Goal: Task Accomplishment & Management: Complete application form

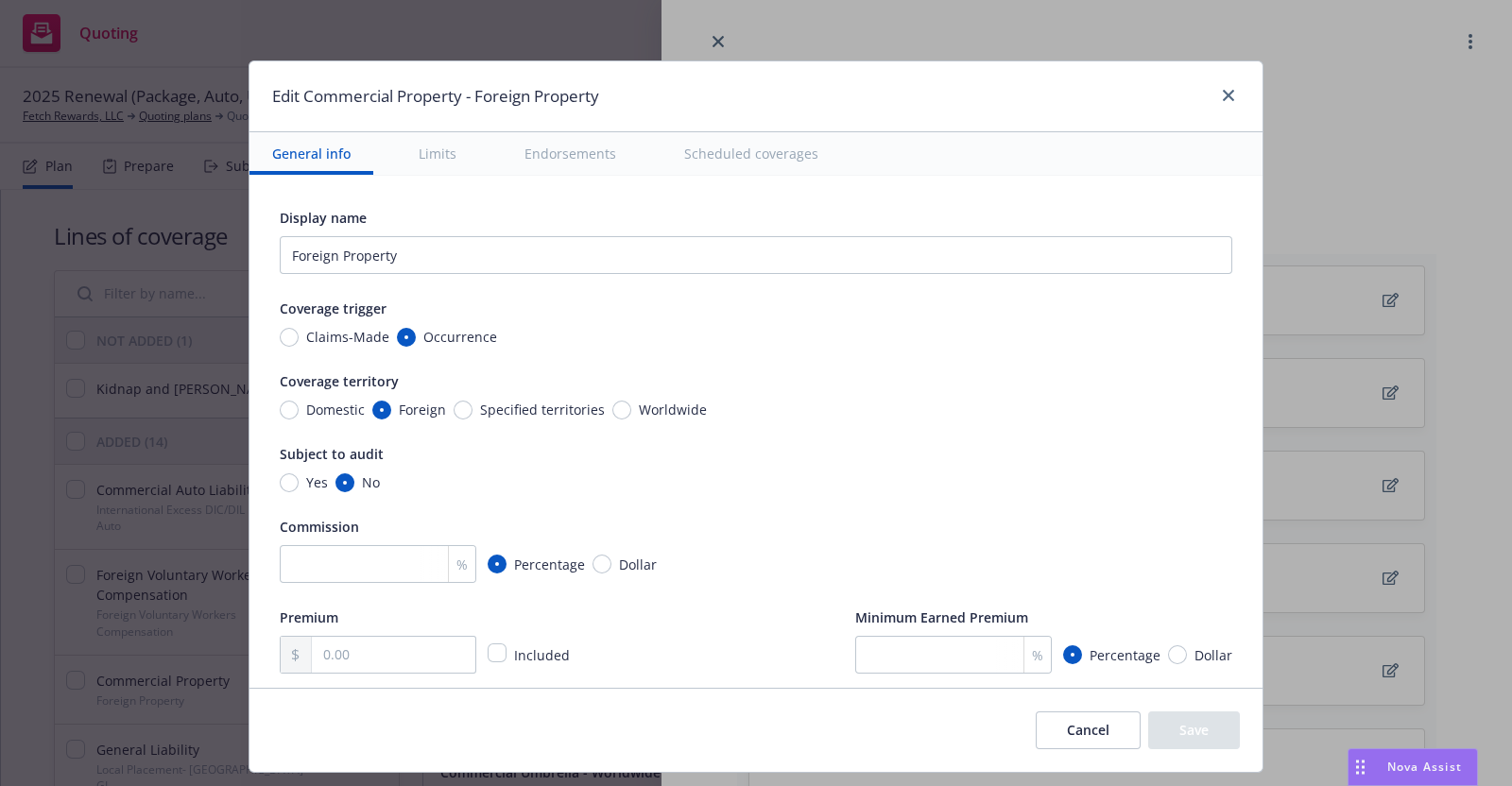
scroll to position [252, 0]
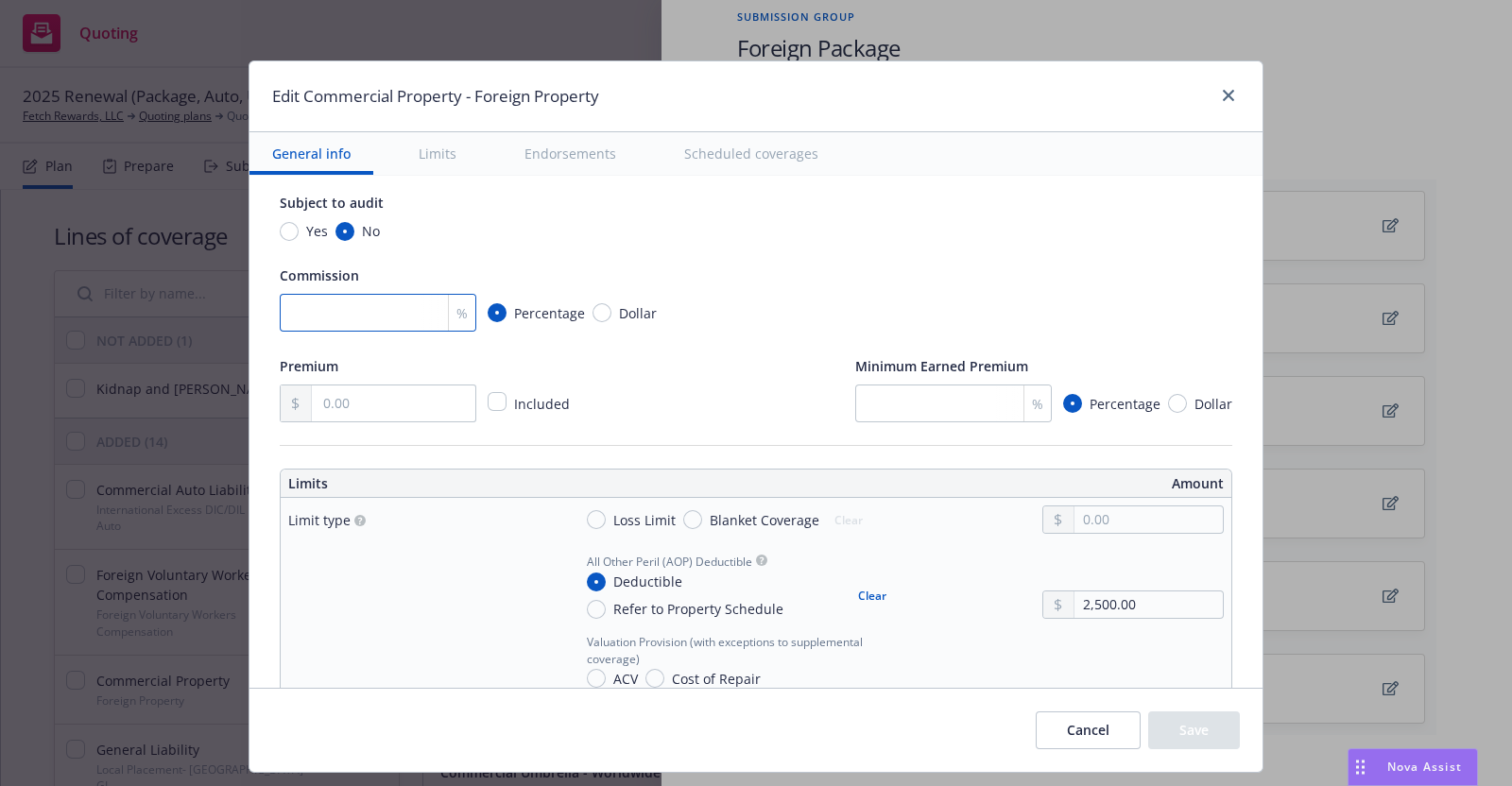
type input "2"
type textarea "x"
type input "20"
click at [328, 399] on input "text" at bounding box center [393, 403] width 164 height 36
type textarea "x"
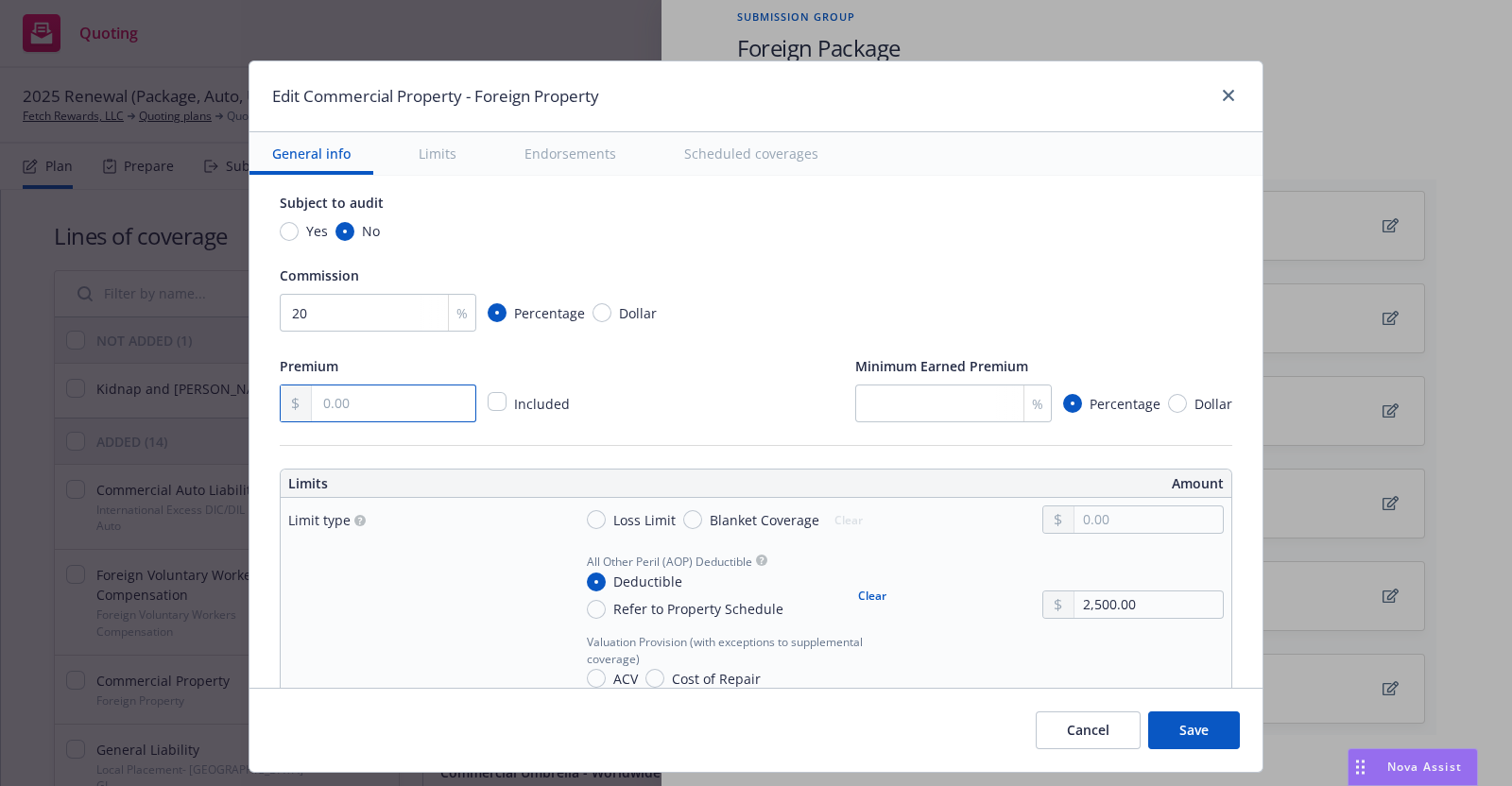
type input "2.00"
type textarea "x"
type input "27.00"
type textarea "x"
type input "276.00"
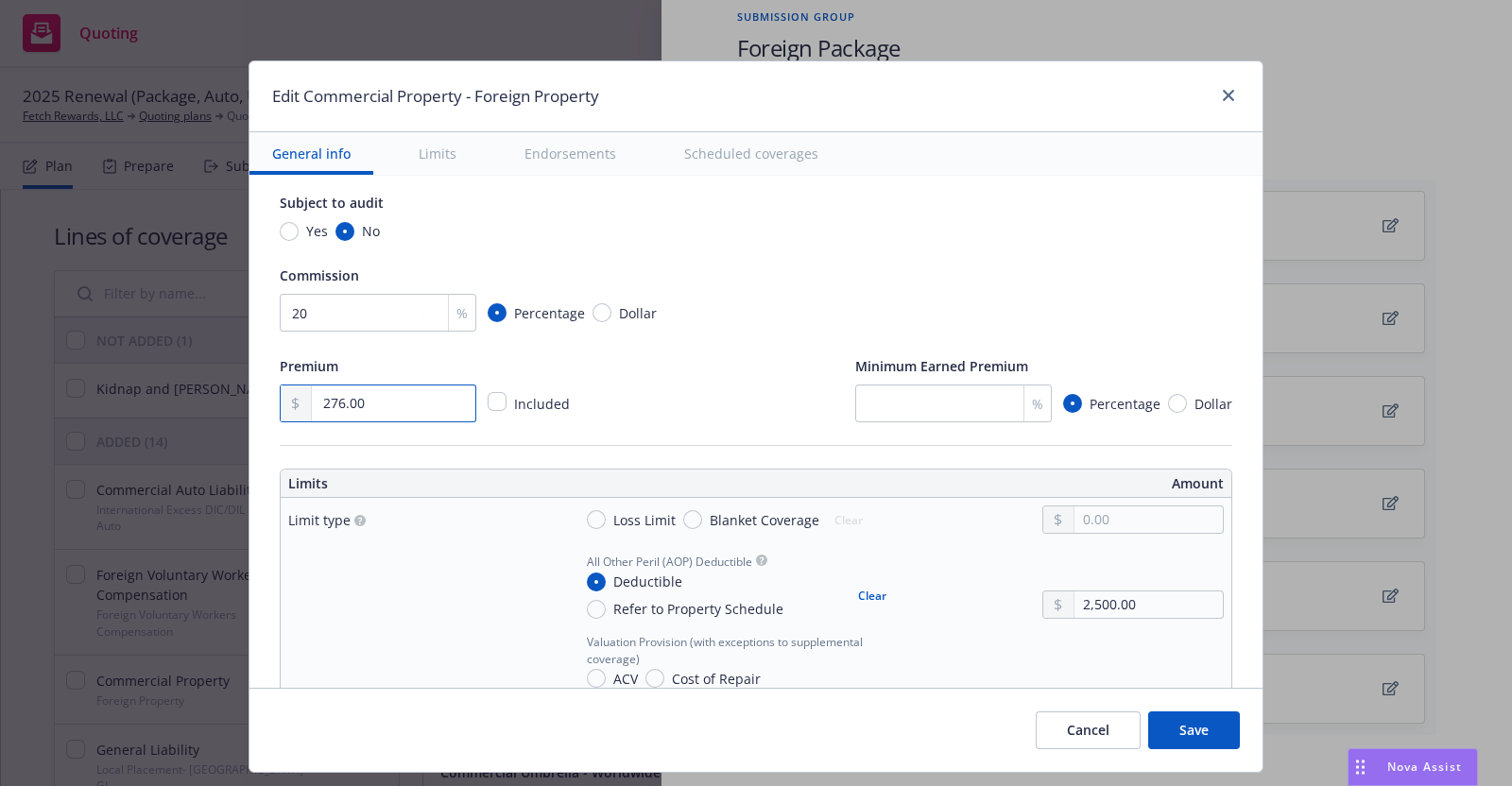
type textarea "x"
type input "2,767.00"
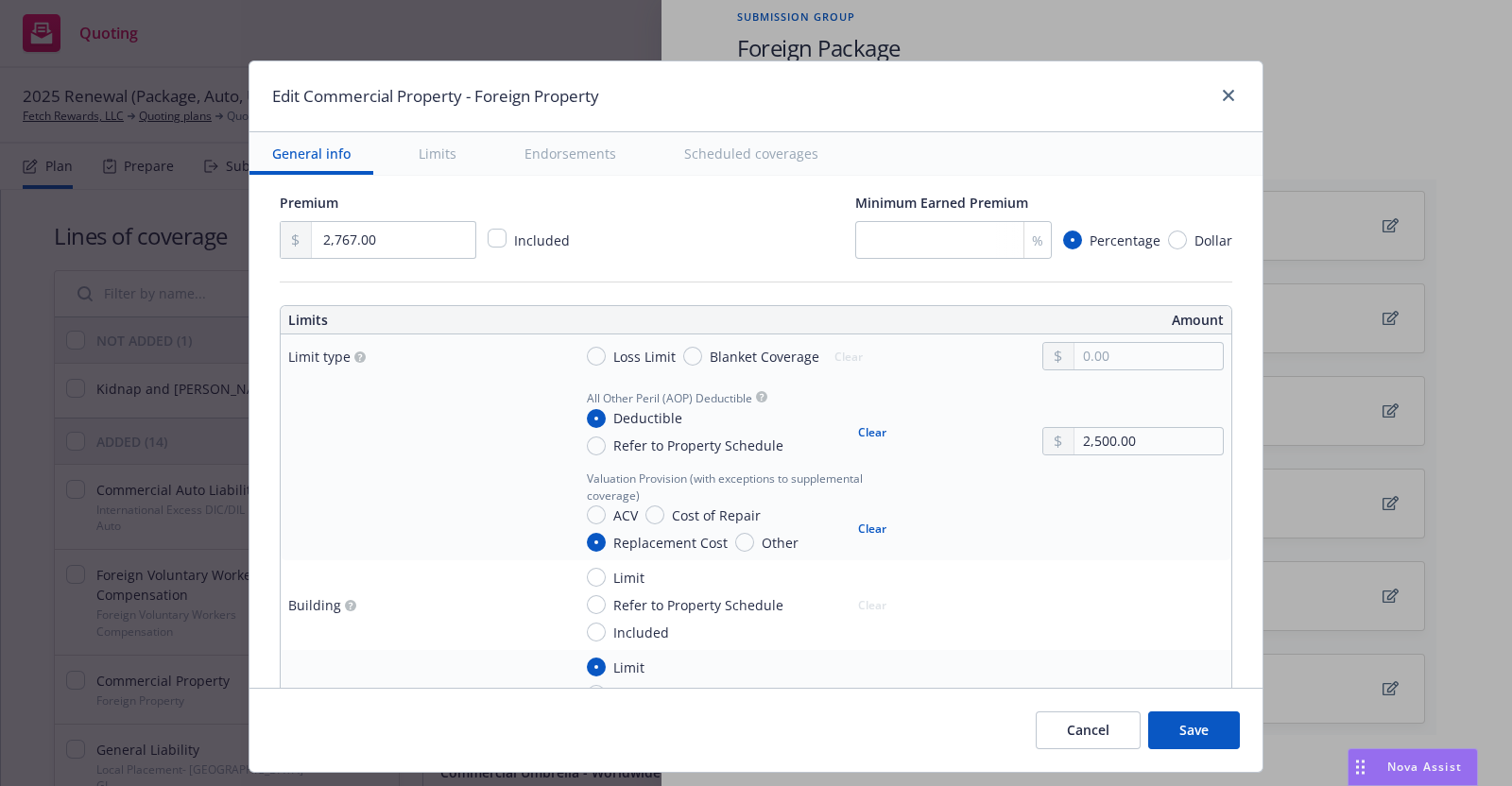
scroll to position [440, 0]
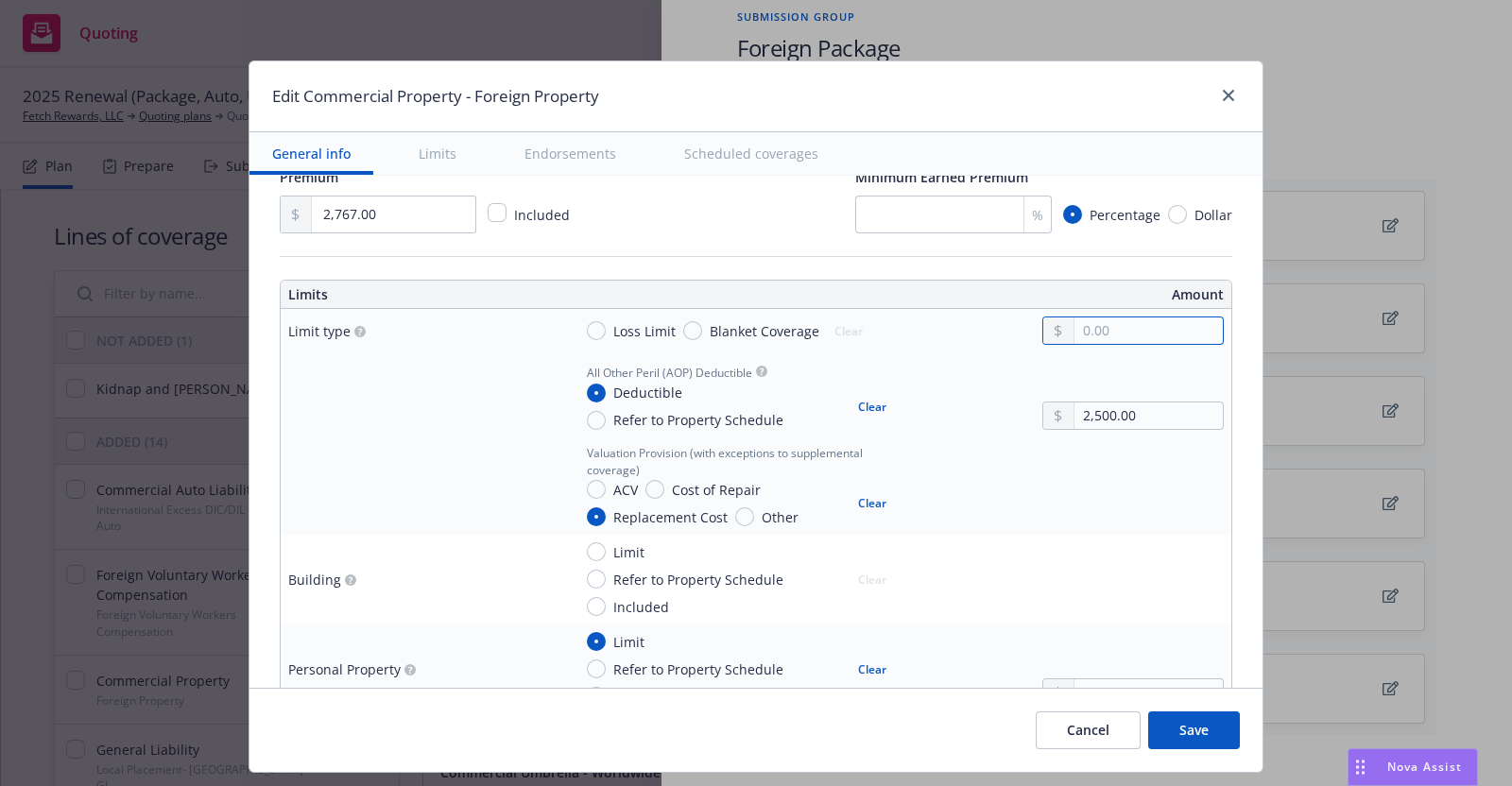
click at [1092, 323] on input "text" at bounding box center [1148, 330] width 148 height 26
type textarea "x"
type input "1.00"
type textarea "x"
type input "10.00"
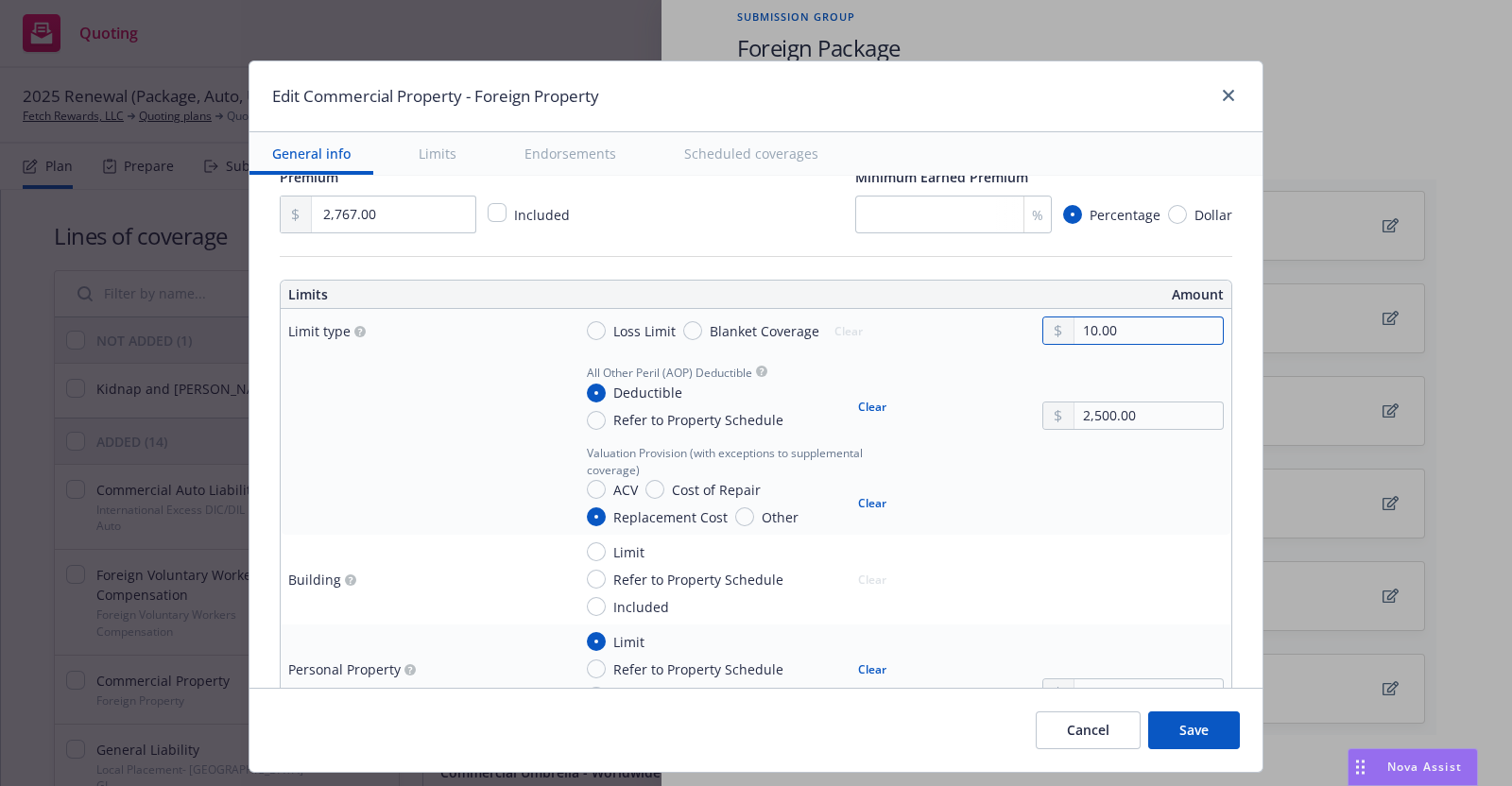
type textarea "x"
type input "100.00"
type textarea "x"
type input "1,000.00"
type textarea "x"
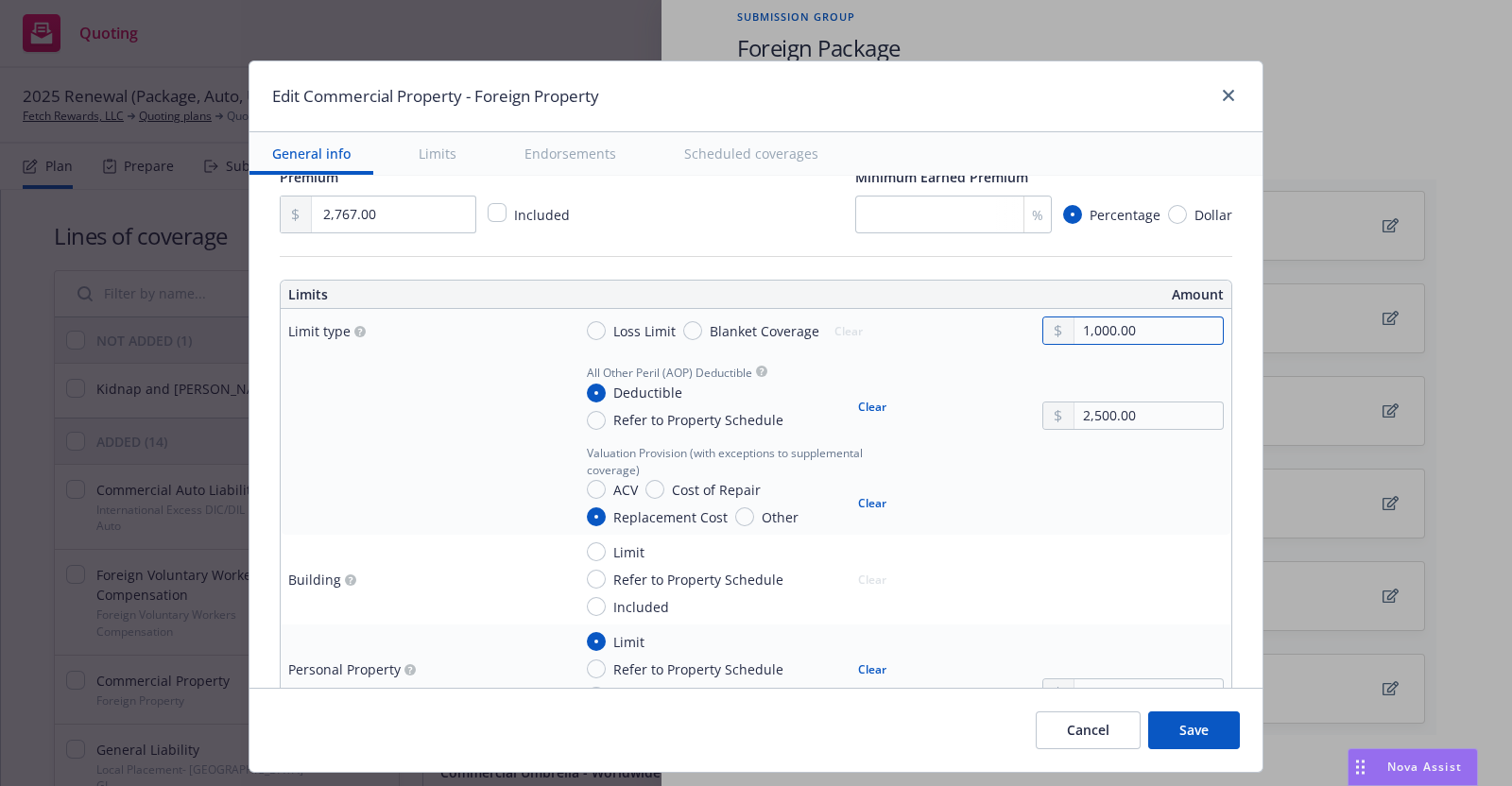
type input "10,000.00"
type textarea "x"
type input "100,000.00"
type textarea "x"
type input "100,000.00"
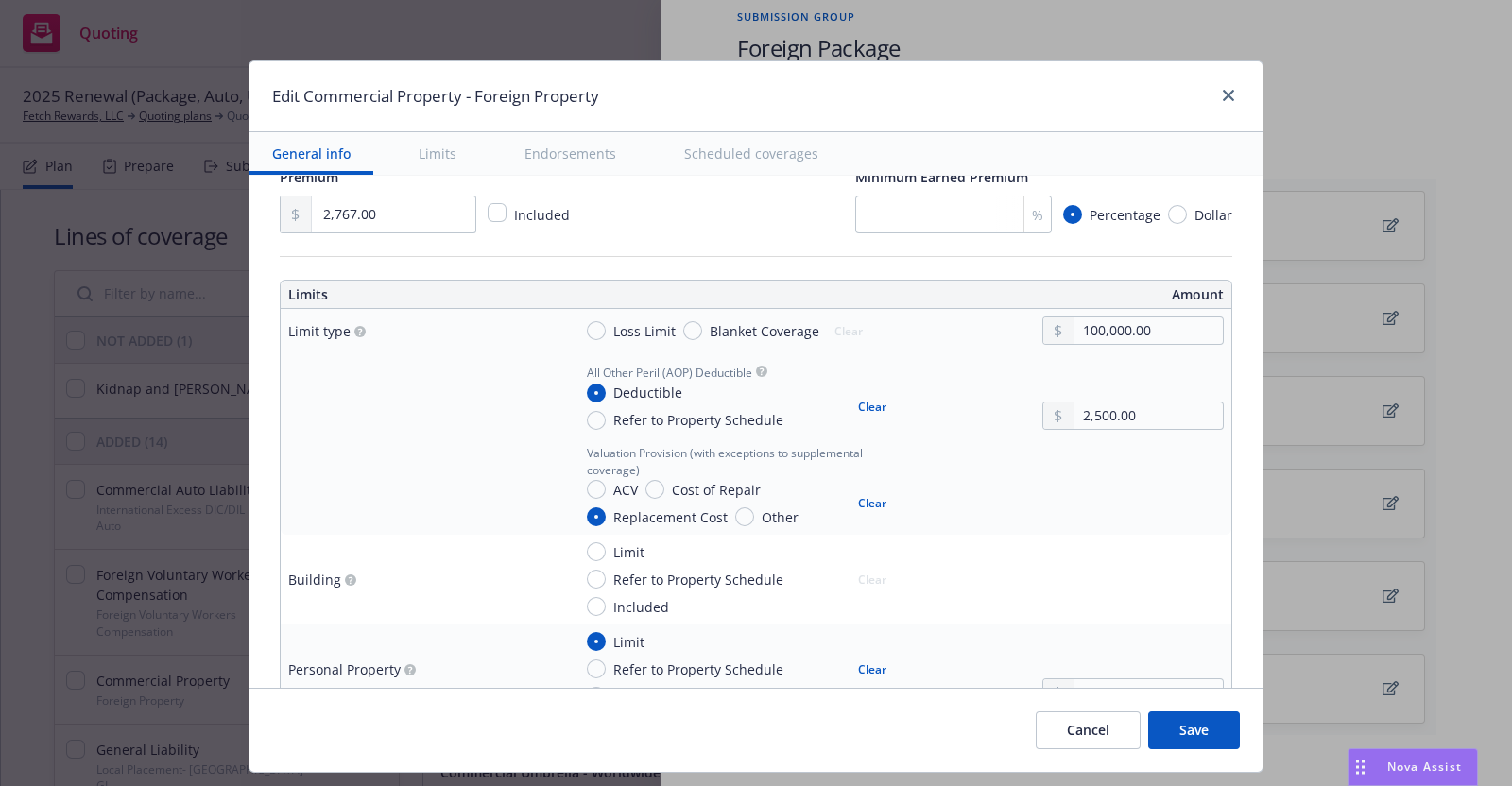
click at [915, 360] on div "All Other Peril (AOP) Deductible Deductible Refer to Property Schedule Clear 2,…" at bounding box center [897, 394] width 652 height 70
click at [683, 325] on input "Blanket Coverage" at bounding box center [692, 330] width 19 height 19
radio input "true"
type textarea "x"
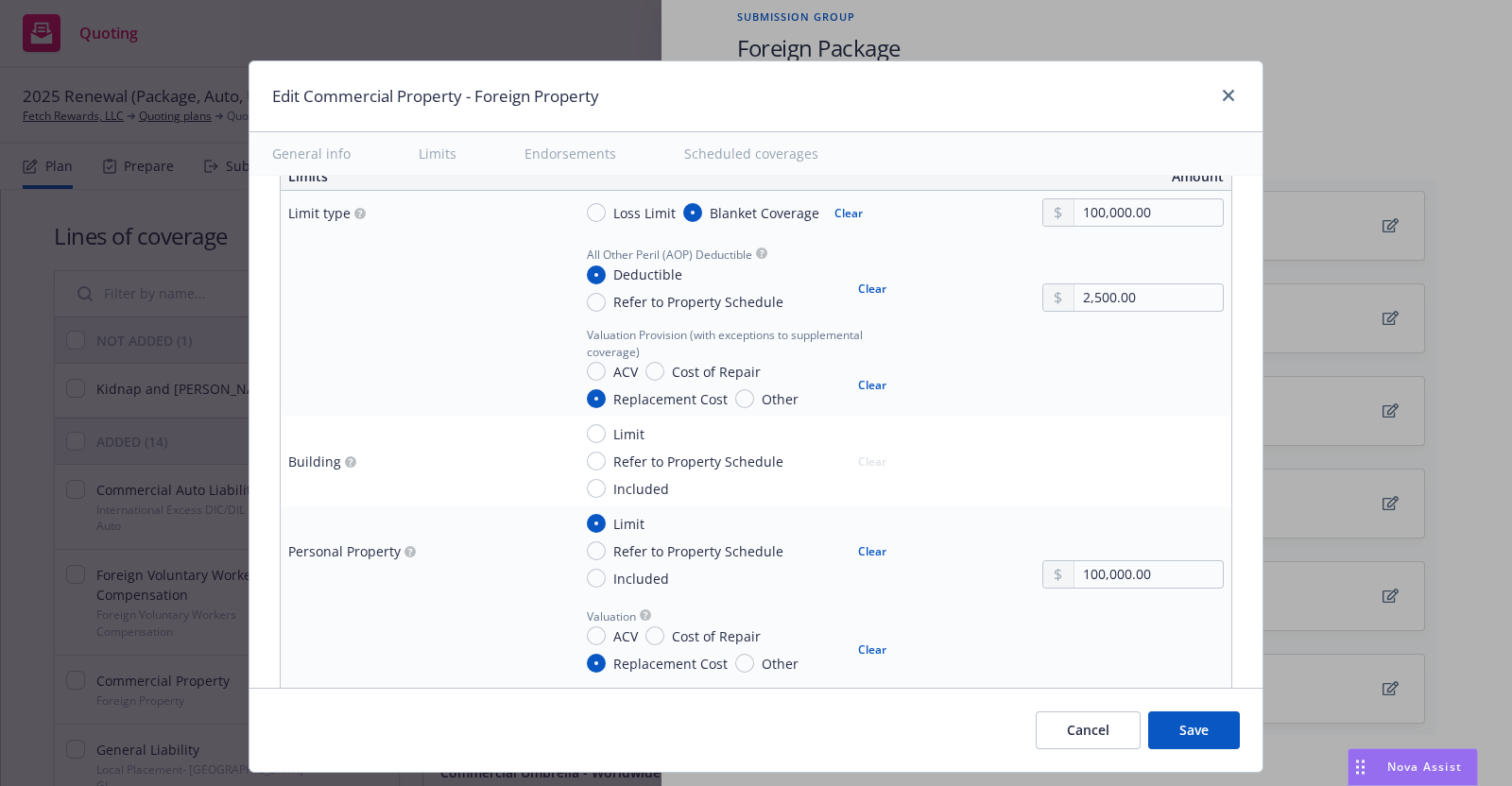
scroll to position [582, 0]
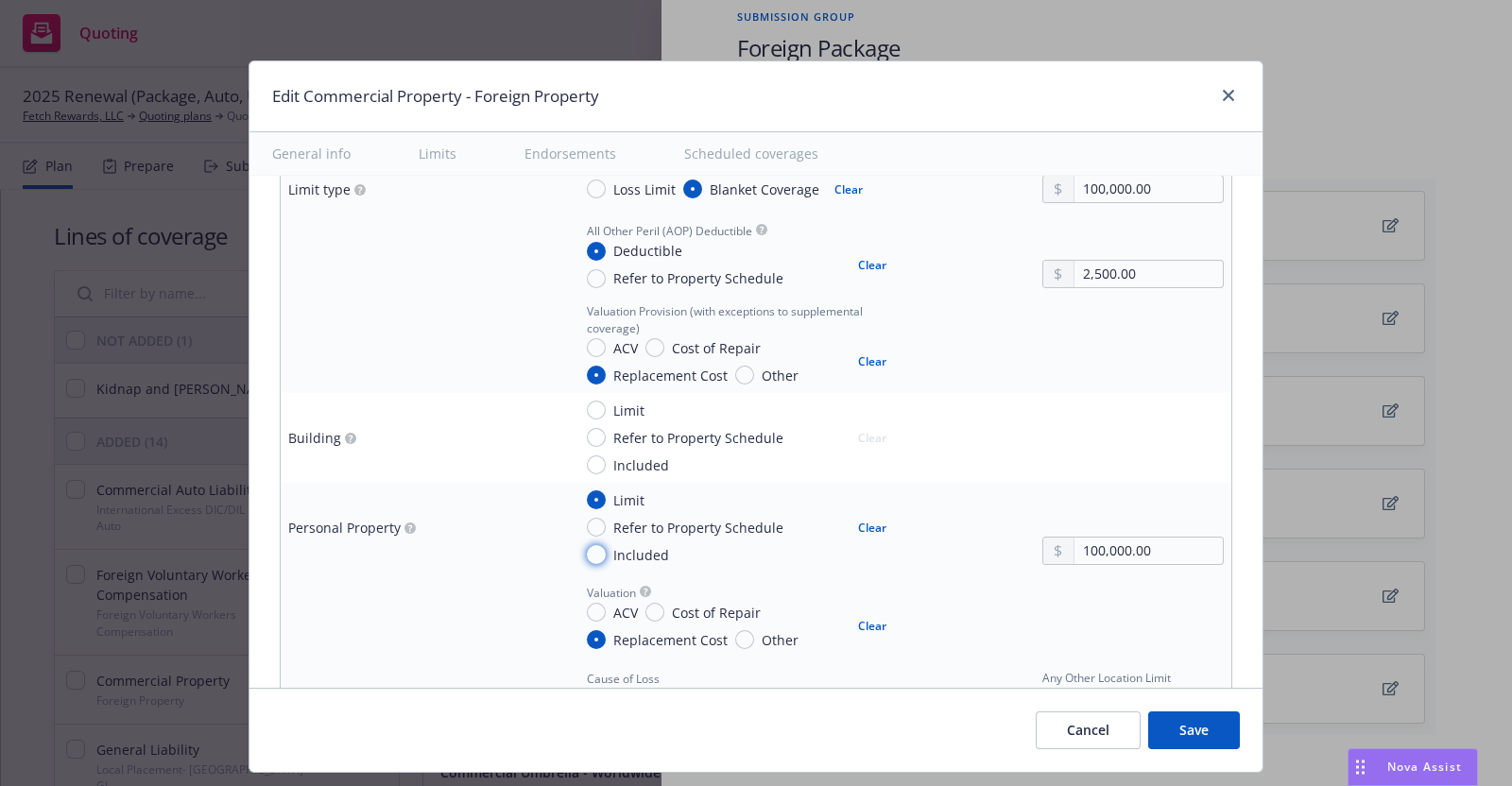
click at [587, 551] on input "Included" at bounding box center [596, 554] width 19 height 19
radio input "true"
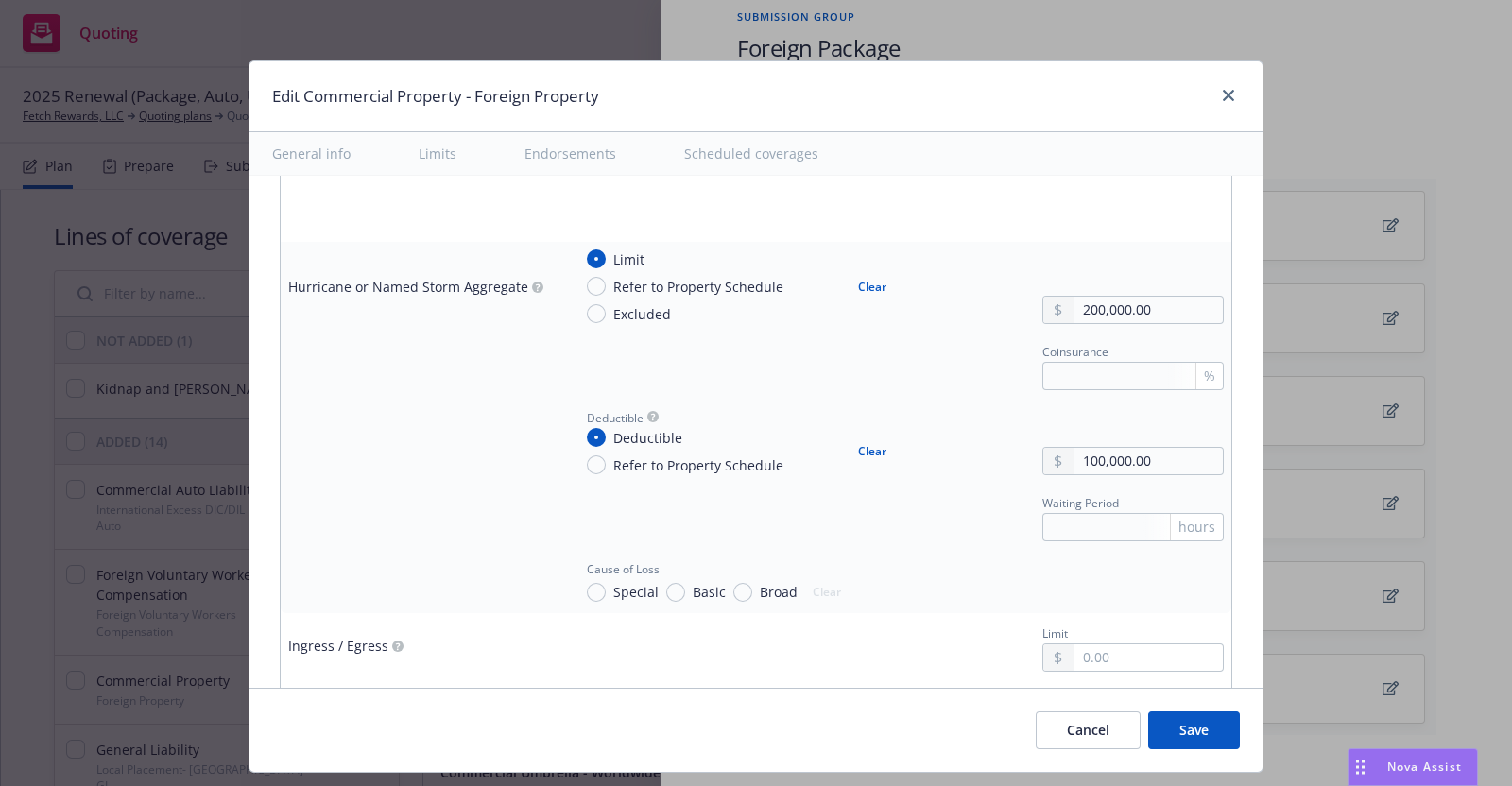
scroll to position [3876, 0]
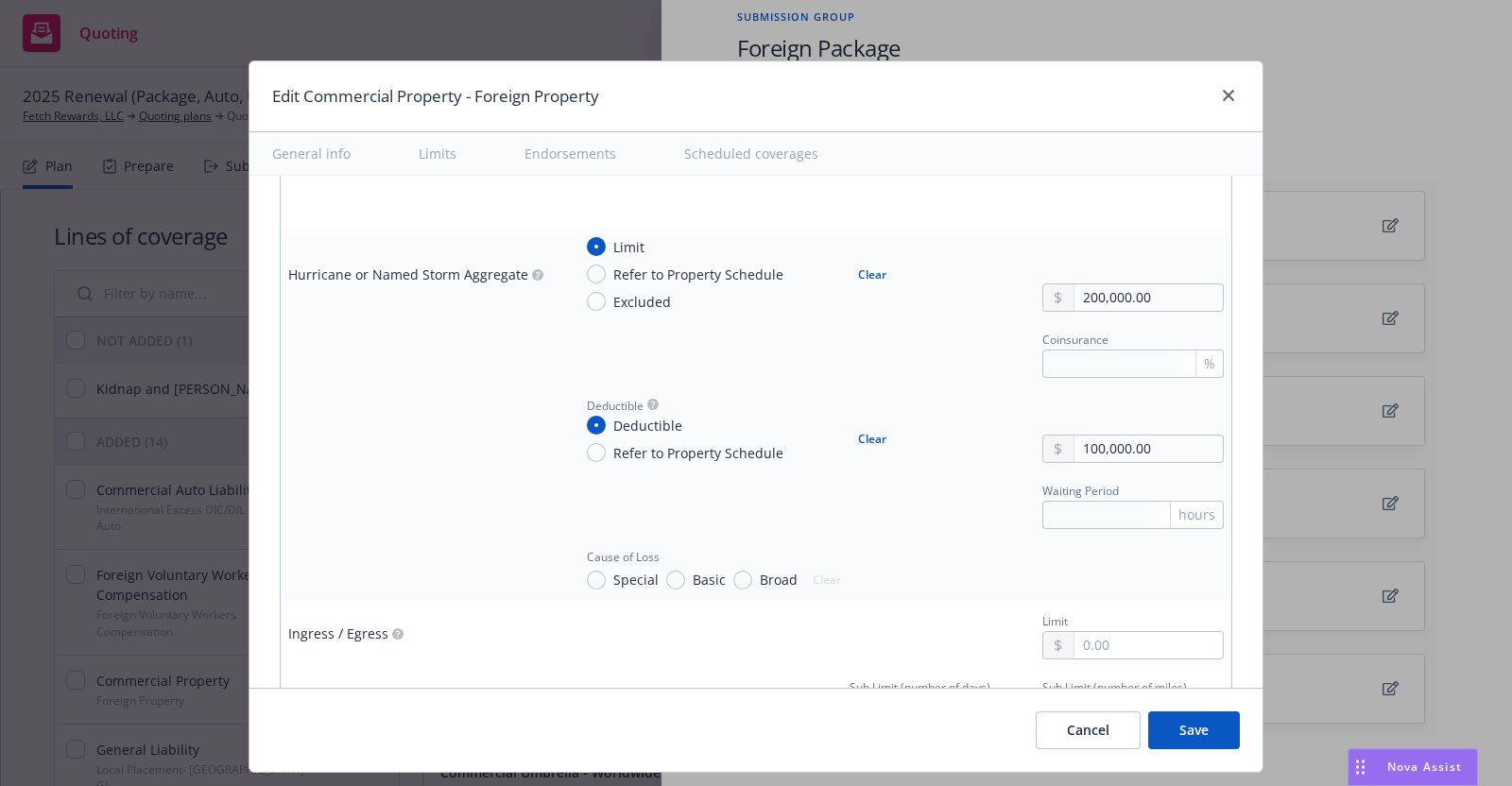
click at [812, 360] on div "Coinsurance %" at bounding box center [897, 353] width 652 height 51
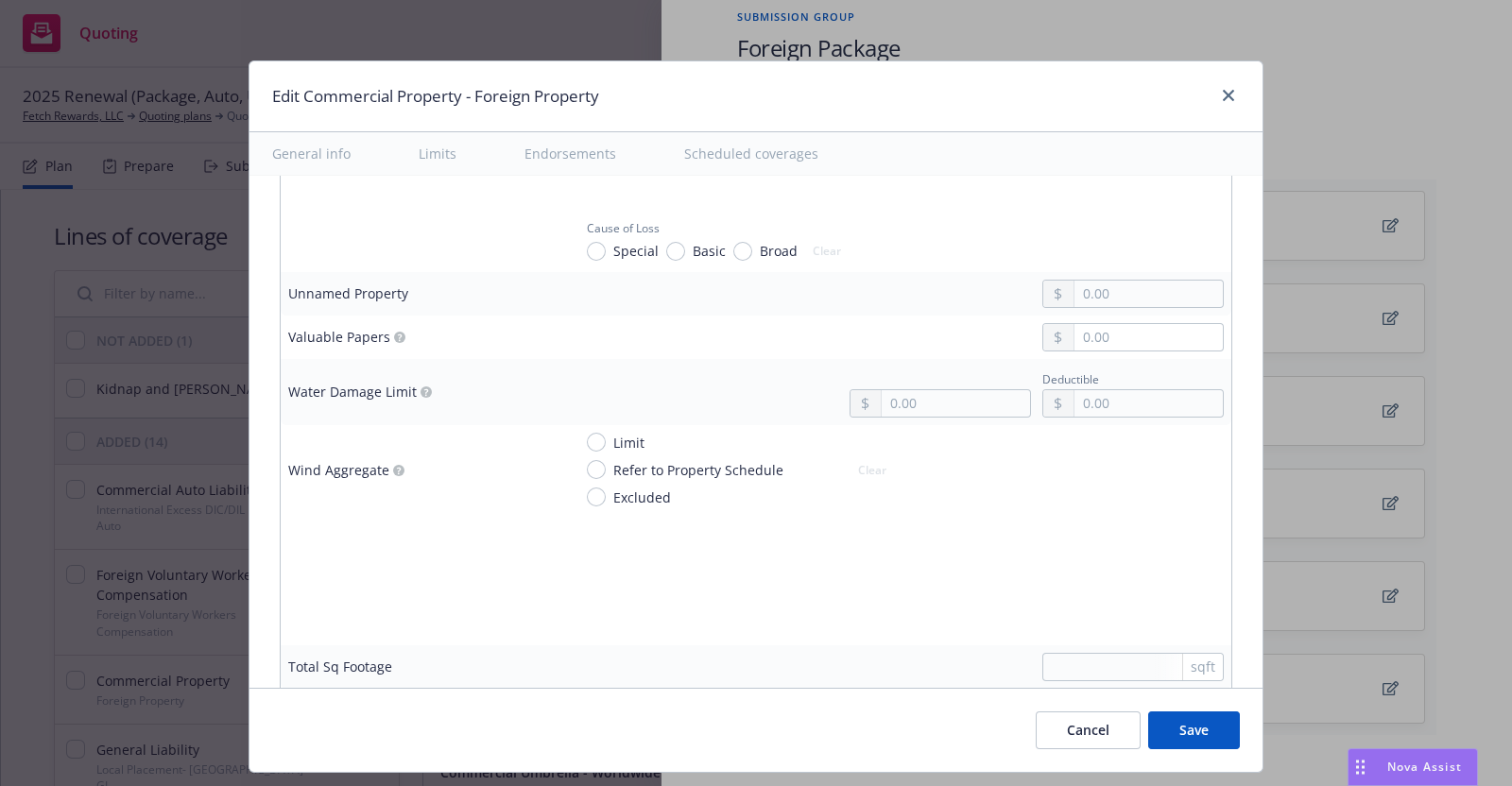
scroll to position [5852, 0]
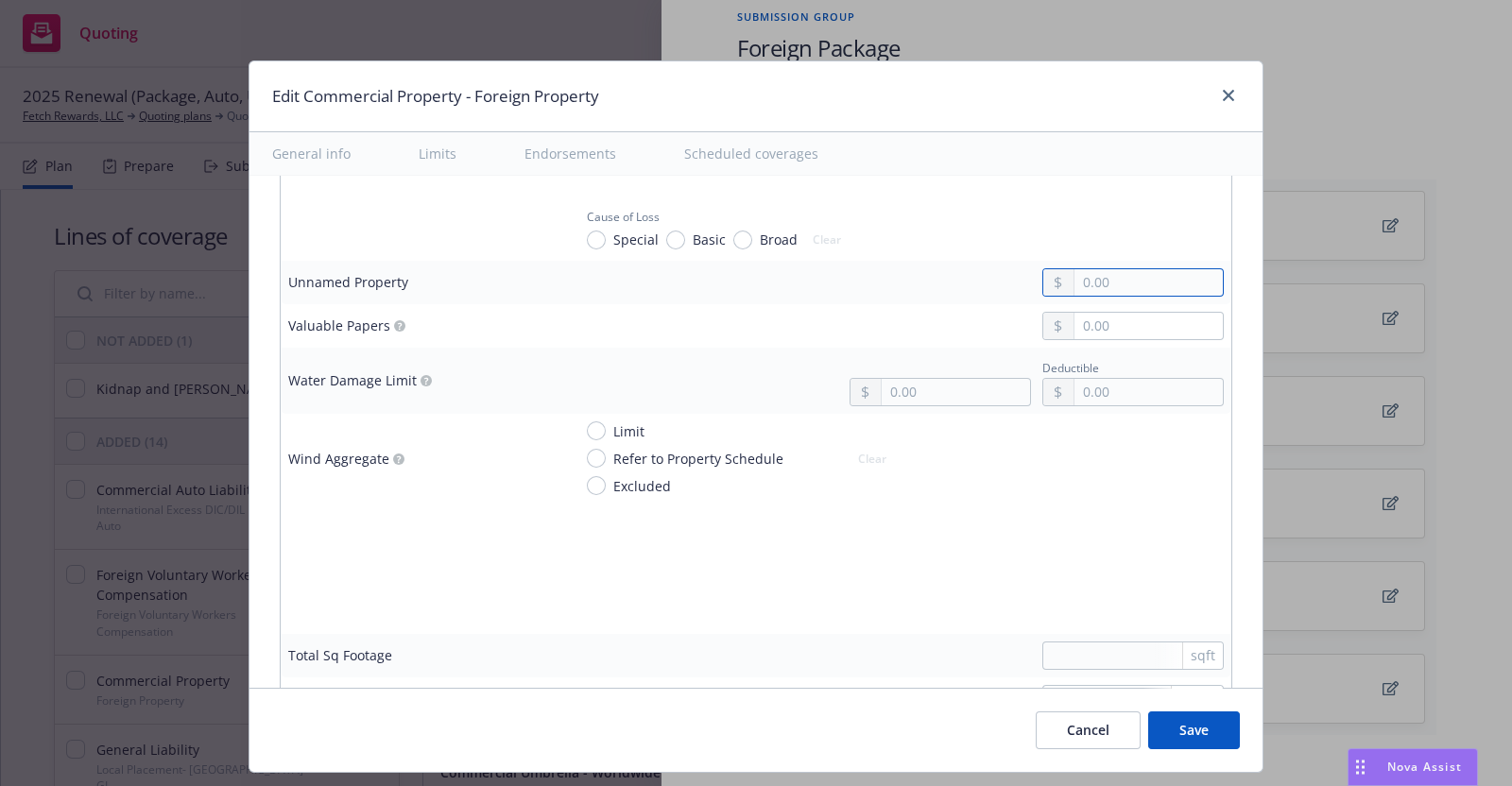
click at [1075, 270] on input "text" at bounding box center [1148, 282] width 148 height 26
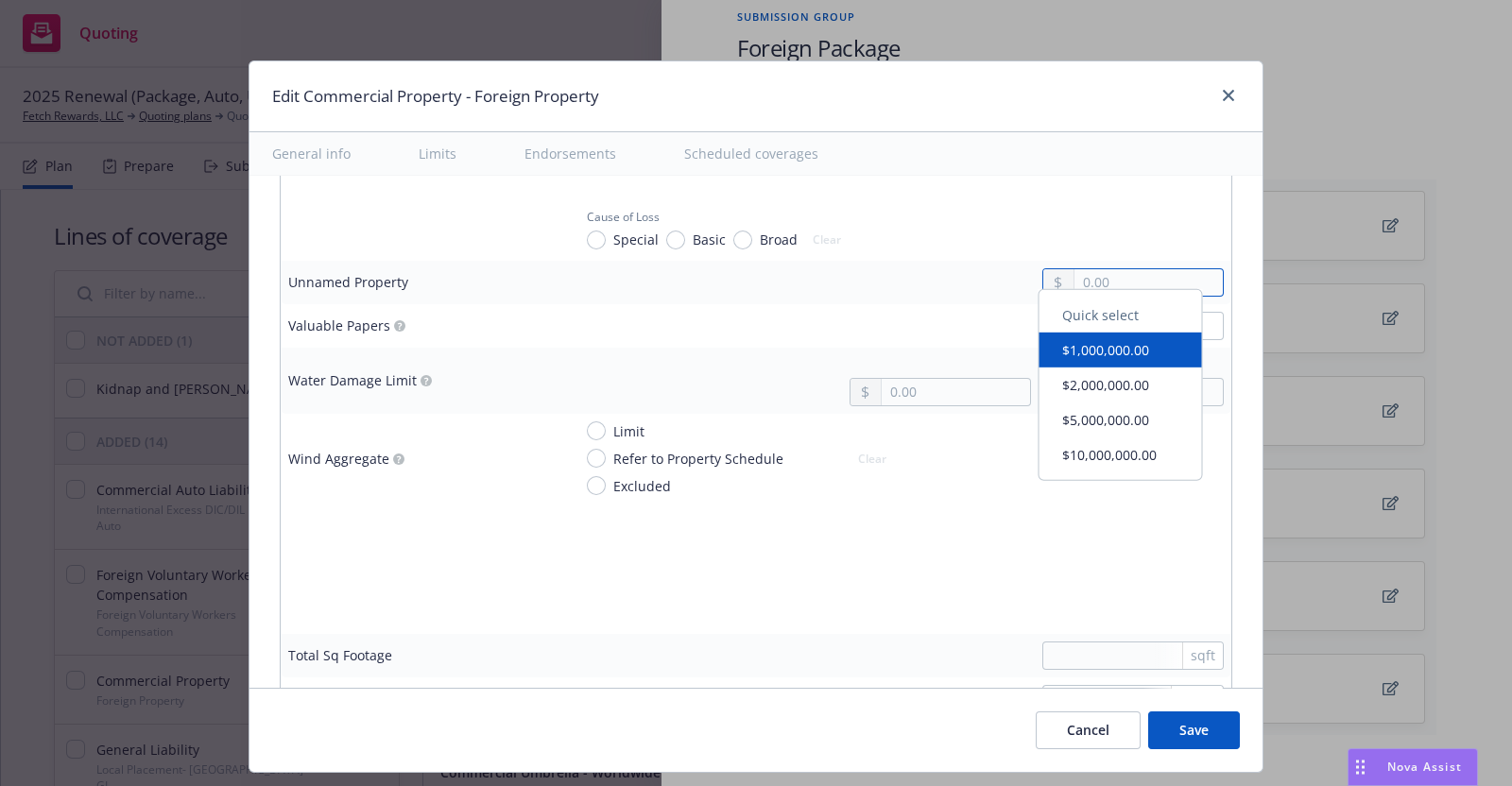
type textarea "x"
type input "2.00"
type textarea "x"
type input "25.00"
type textarea "x"
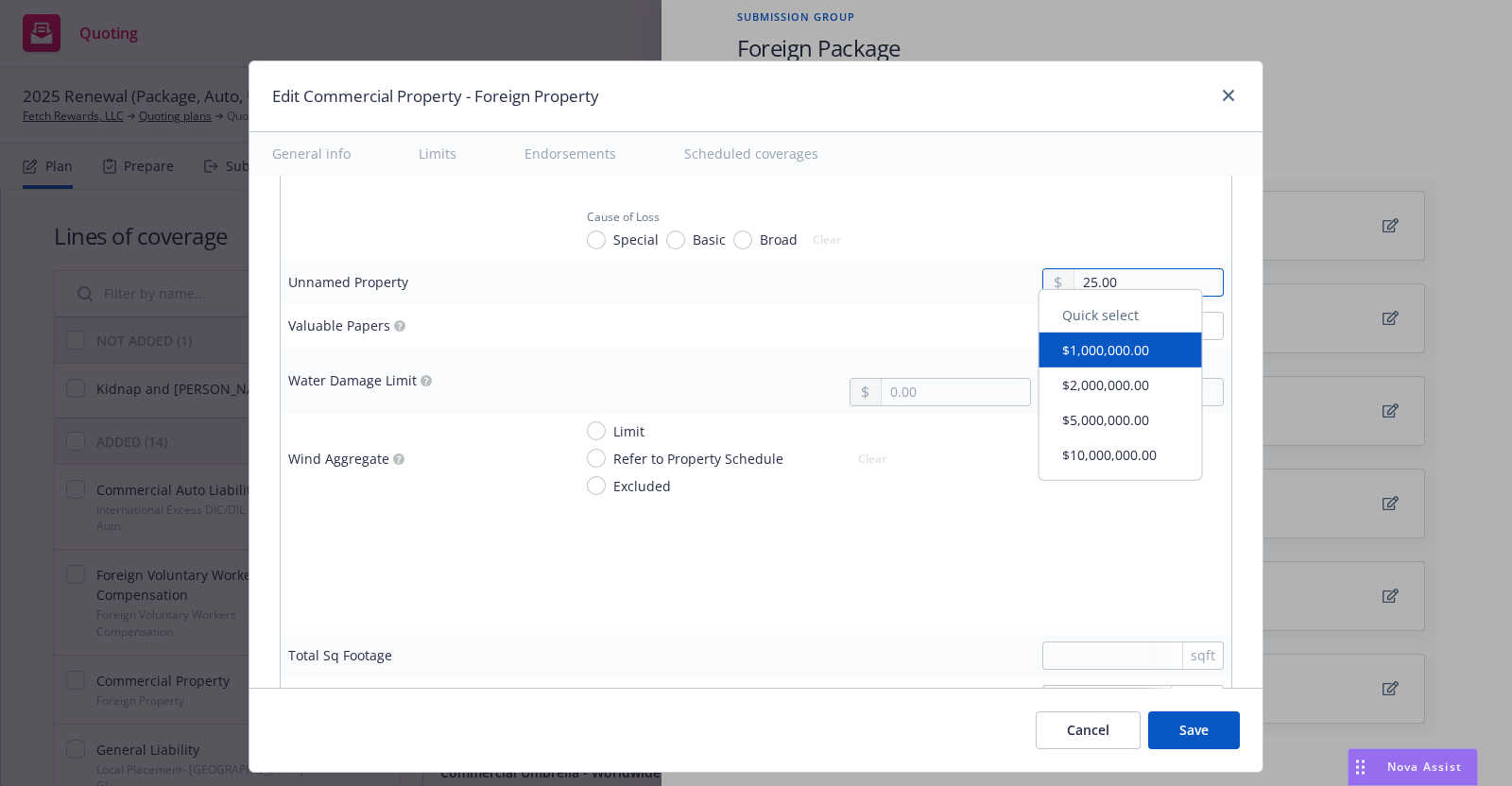
type input "250.00"
type textarea "x"
type input "2,500.00"
type textarea "x"
type input "25,000.00"
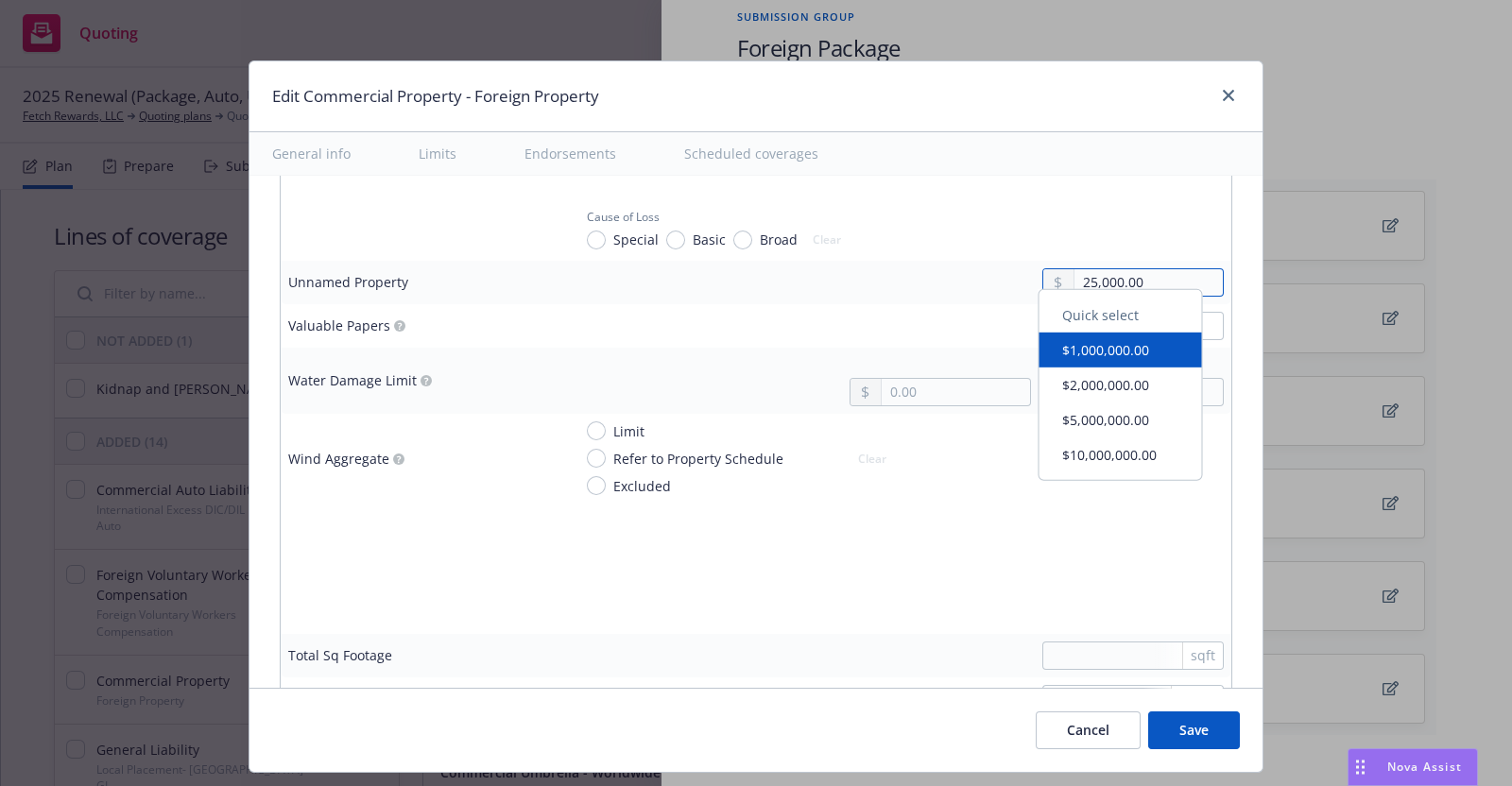
type textarea "x"
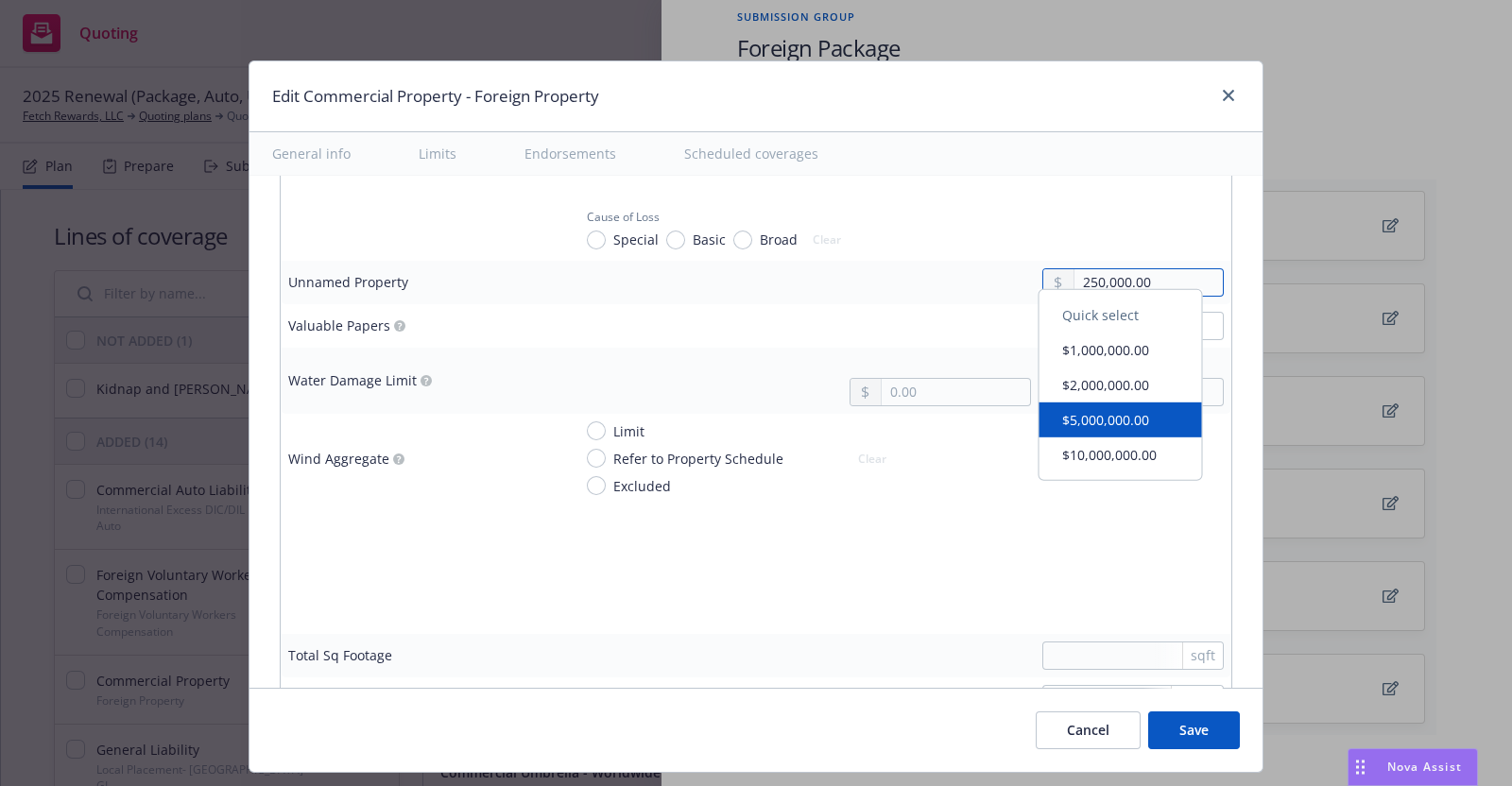
type input "250,000.00"
click at [941, 598] on div at bounding box center [897, 612] width 652 height 28
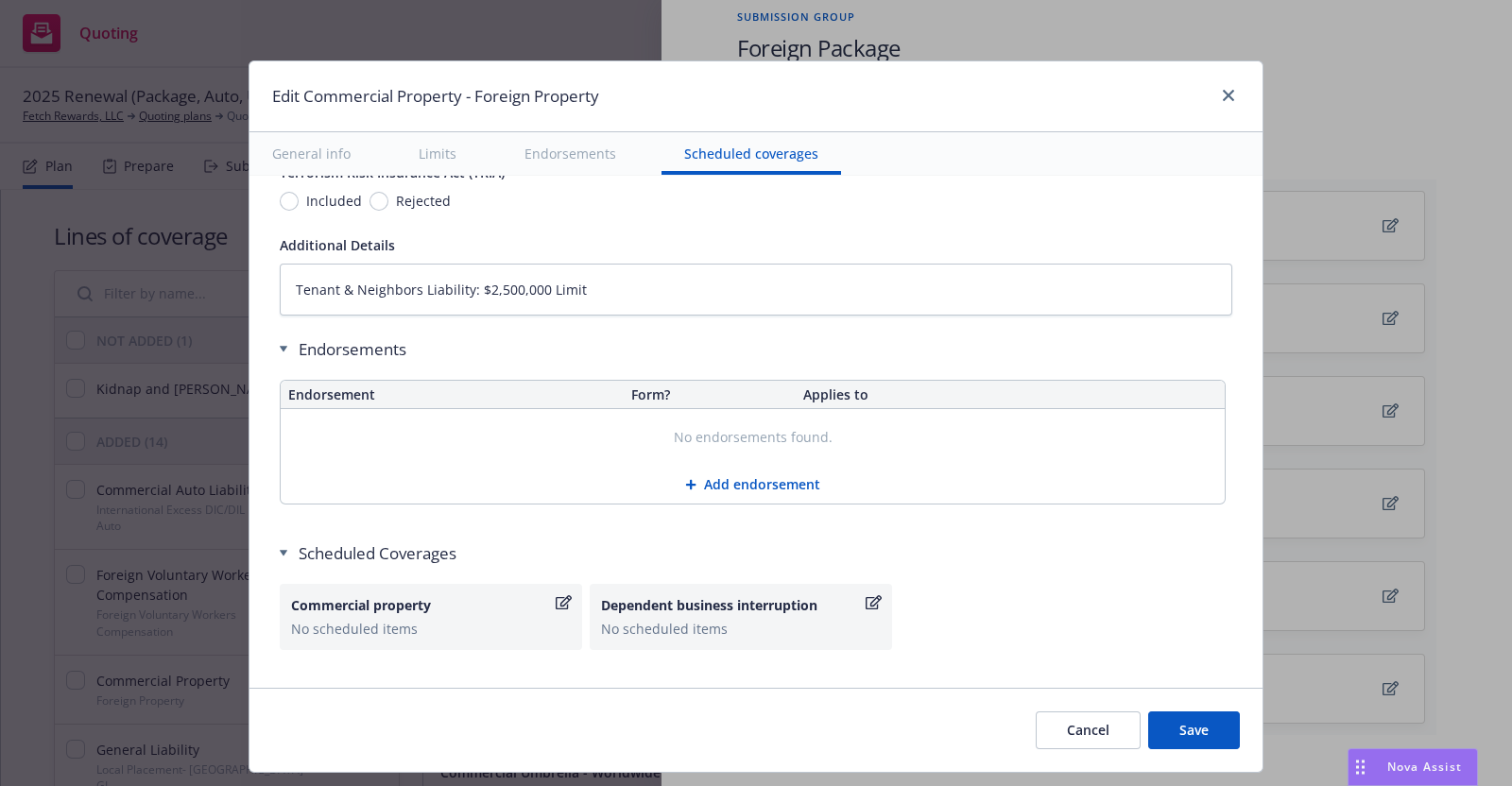
scroll to position [6839, 0]
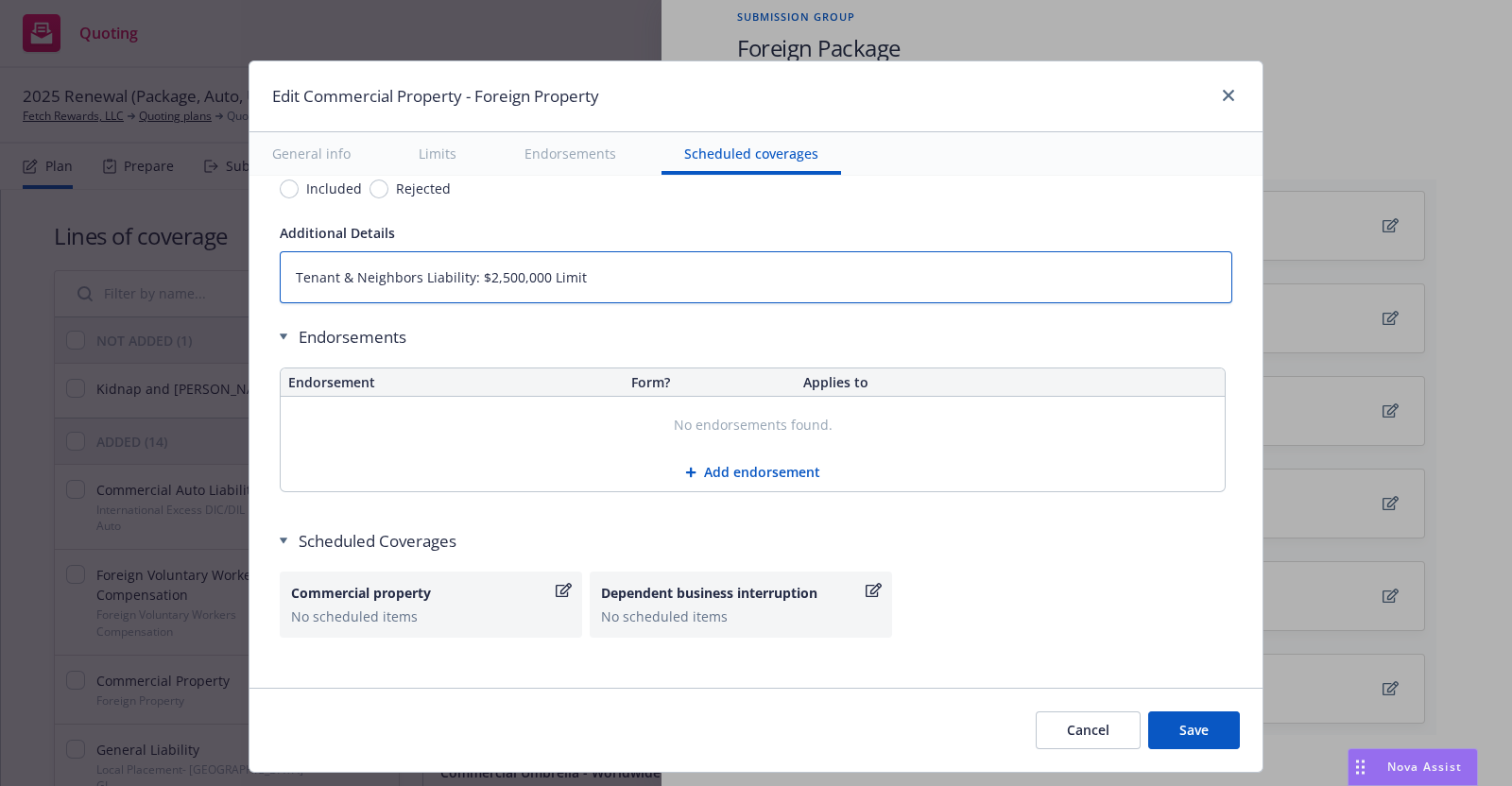
drag, startPoint x: 608, startPoint y: 257, endPoint x: 0, endPoint y: 308, distance: 610.1
click at [607, 257] on textarea "Tenant & Neighbors Liability: $2,500,000 Limit" at bounding box center [756, 277] width 952 height 52
type textarea "x"
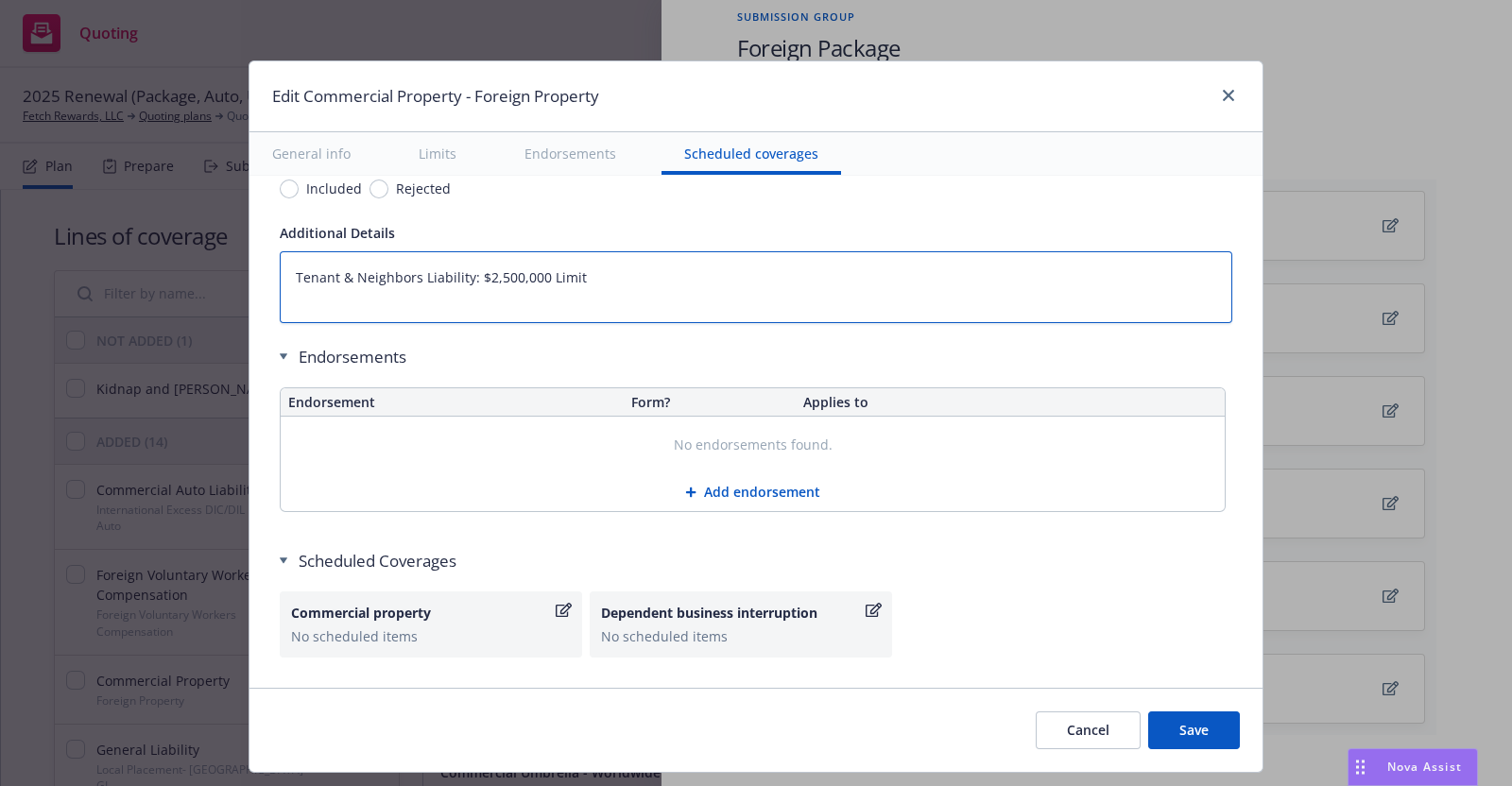
type textarea "Tenant & Neighbors Liability: $2,500,000 Limit T"
type textarea "x"
type textarea "Tenant & Neighbors Liability: $2,500,000 Limit Ta"
type textarea "x"
type textarea "Tenant & Neighbors Liability: $2,500,000 Limit Tax"
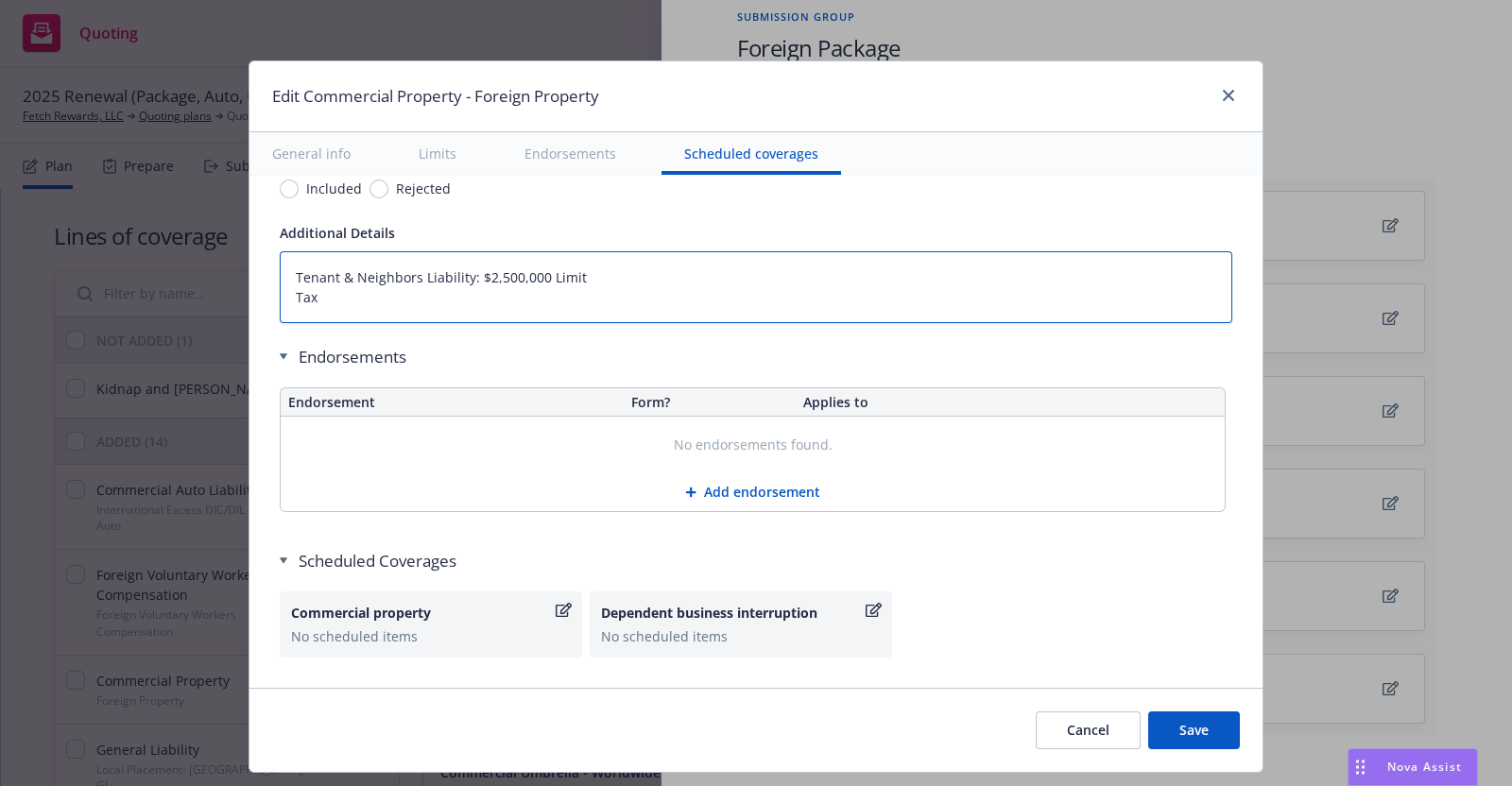
type textarea "x"
type textarea "Tenant & Neighbors Liability: $2,500,000 Limit Tax"
type textarea "x"
type textarea "Tenant & Neighbors Liability: $2,500,000 Limit Tax L"
type textarea "x"
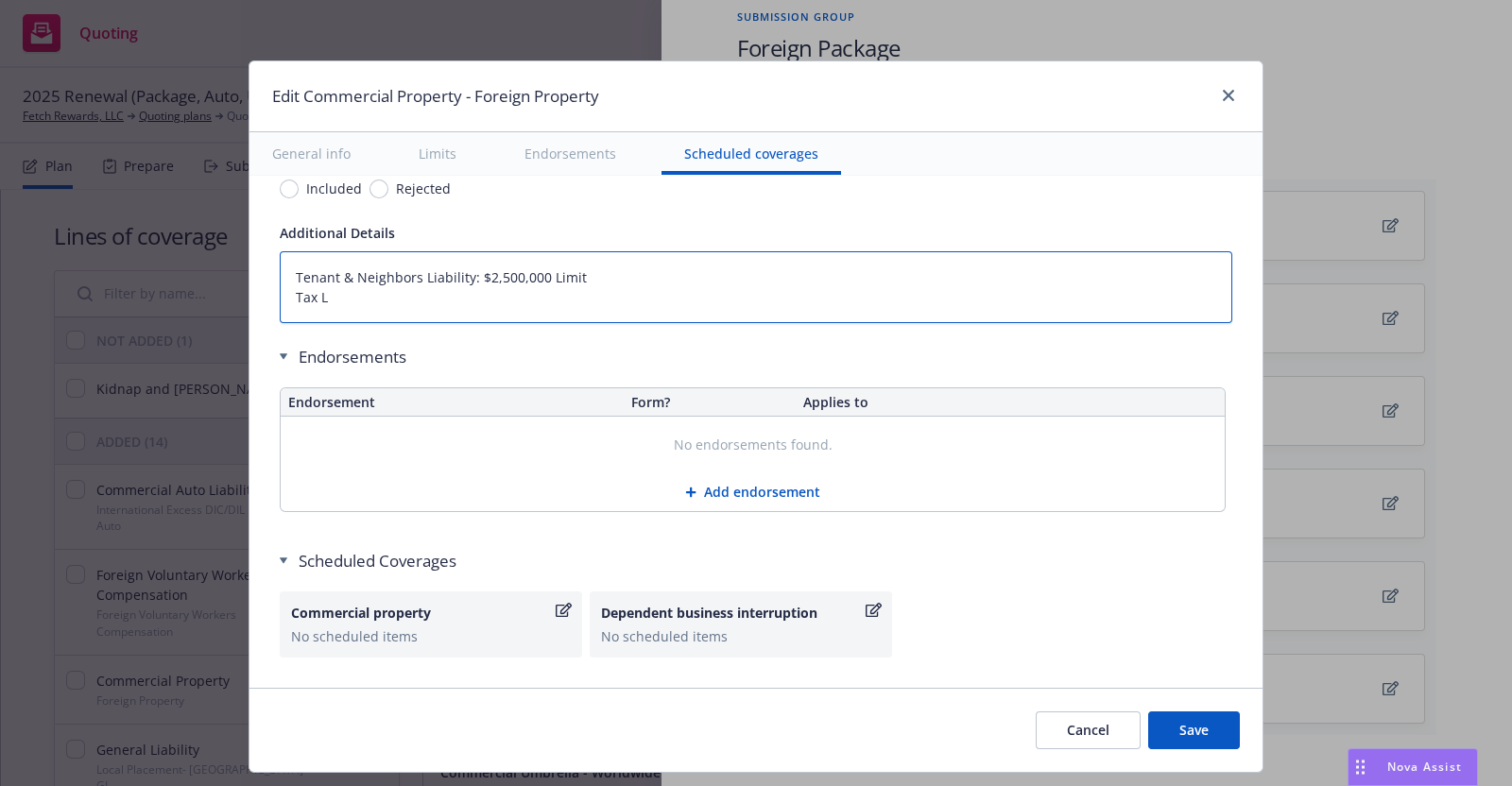
type textarea "Tenant & Neighbors Liability: $2,500,000 Limit Tax Li"
type textarea "x"
type textarea "Tenant & Neighbors Liability: $2,500,000 Limit Tax Lia"
type textarea "x"
type textarea "Tenant & Neighbors Liability: $2,500,000 Limit Tax Liab"
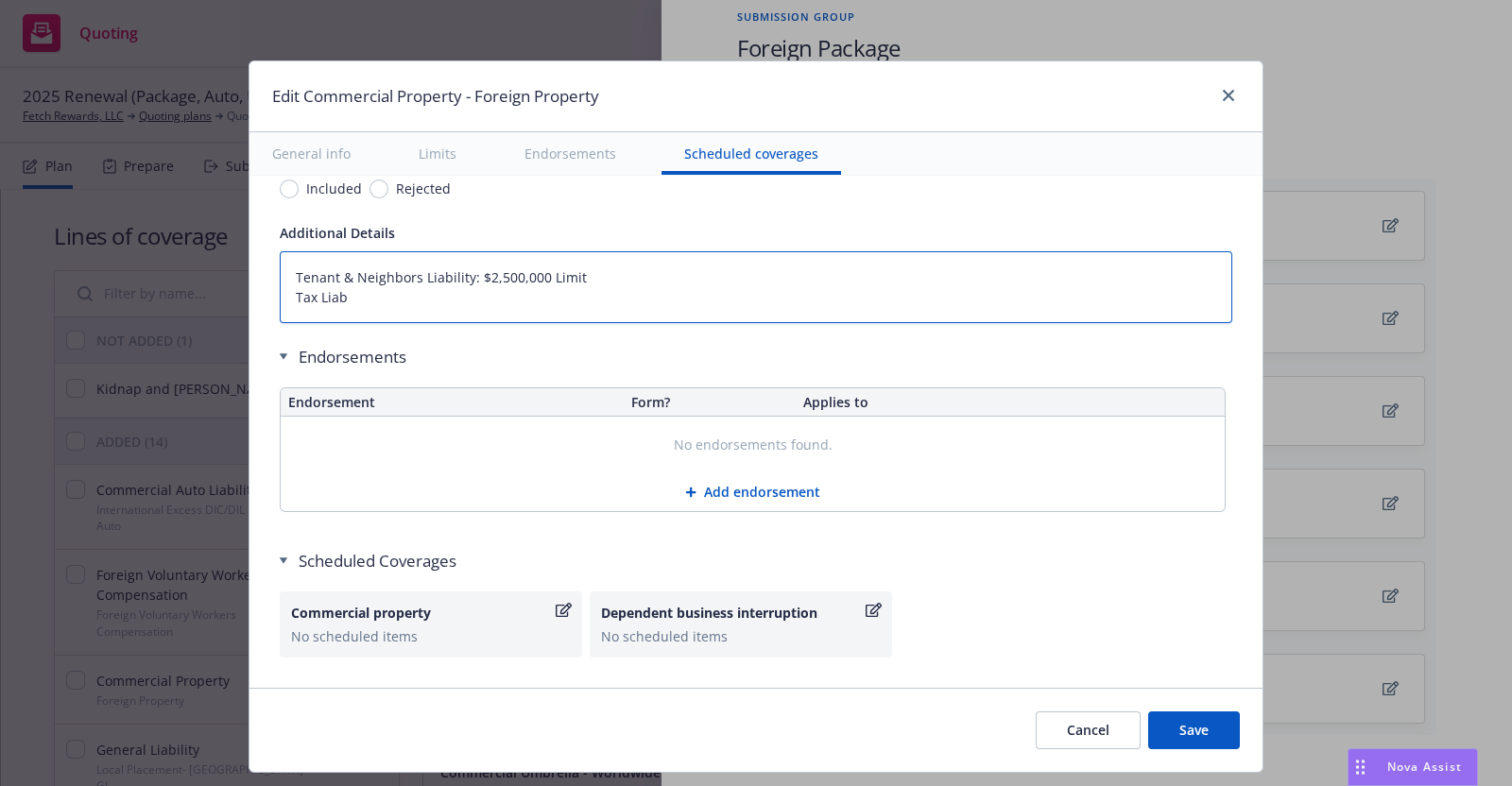
type textarea "x"
type textarea "Tenant & Neighbors Liability: $2,500,000 Limit Tax Liabi"
type textarea "x"
type textarea "Tenant & Neighbors Liability: $2,500,000 Limit Tax Liabili"
type textarea "x"
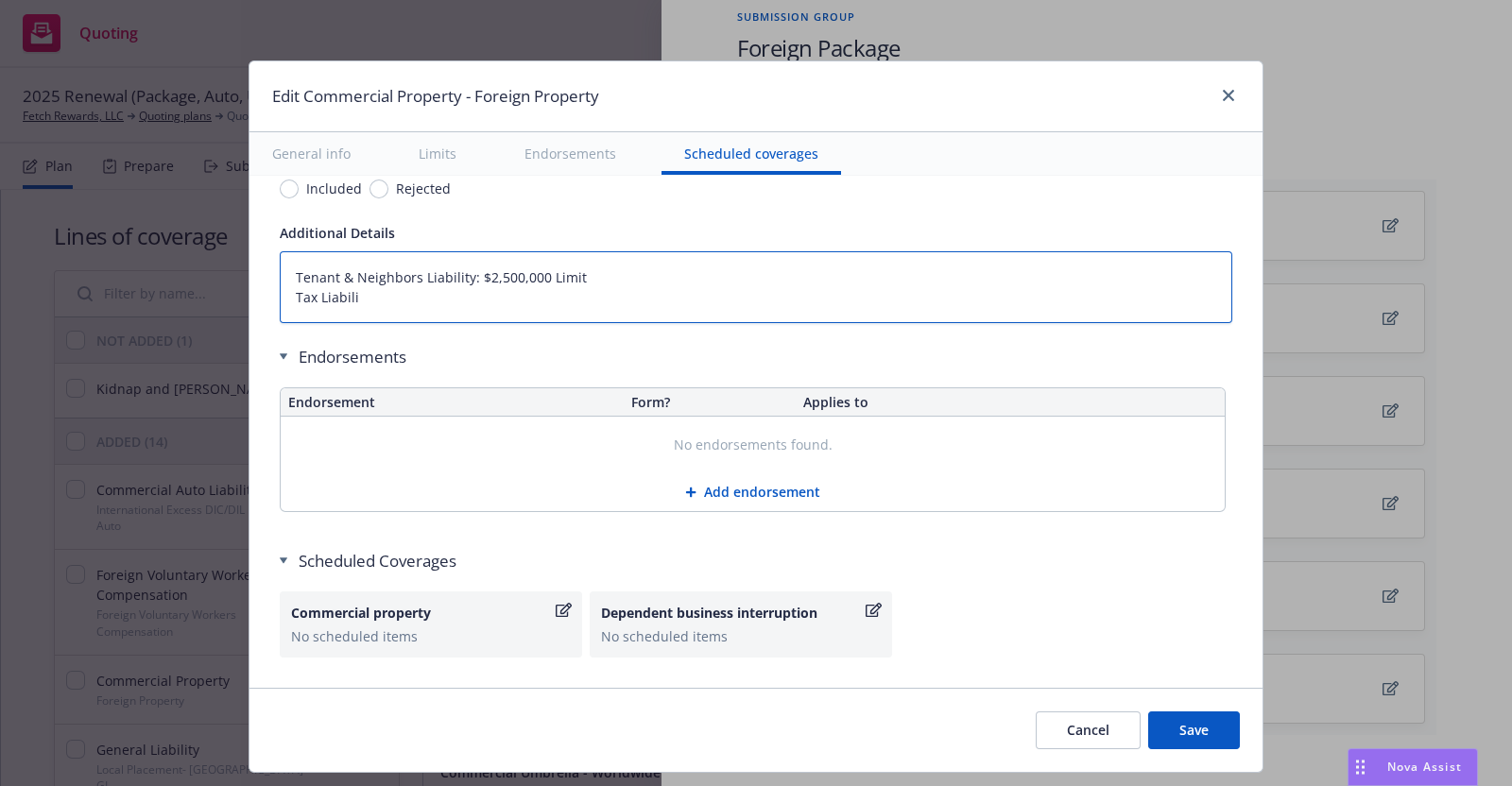
type textarea "Tenant & Neighbors Liability: $2,500,000 Limit Tax Liabilit"
type textarea "x"
type textarea "Tenant & Neighbors Liability: $2,500,000 Limit Tax Liability"
type textarea "x"
type textarea "Tenant & Neighbors Liability: $2,500,000 Limit Tax Liability"
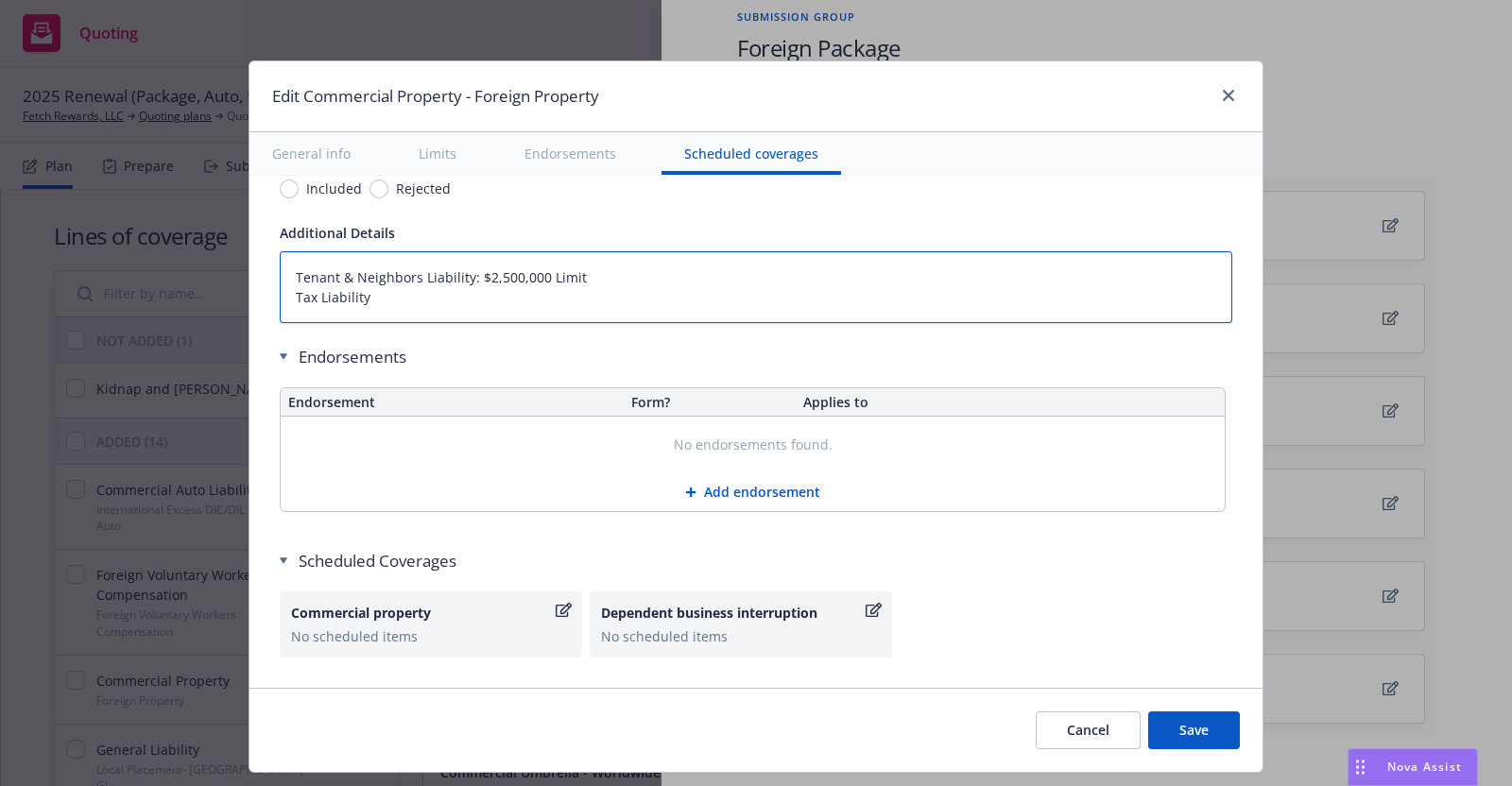
type textarea "x"
type textarea "Tenant & Neighbors Liability: $2,500,000 Limit Tax Liability $"
type textarea "x"
type textarea "Tenant & Neighbors Liability: $2,500,000 Limit Tax Liability $2"
type textarea "x"
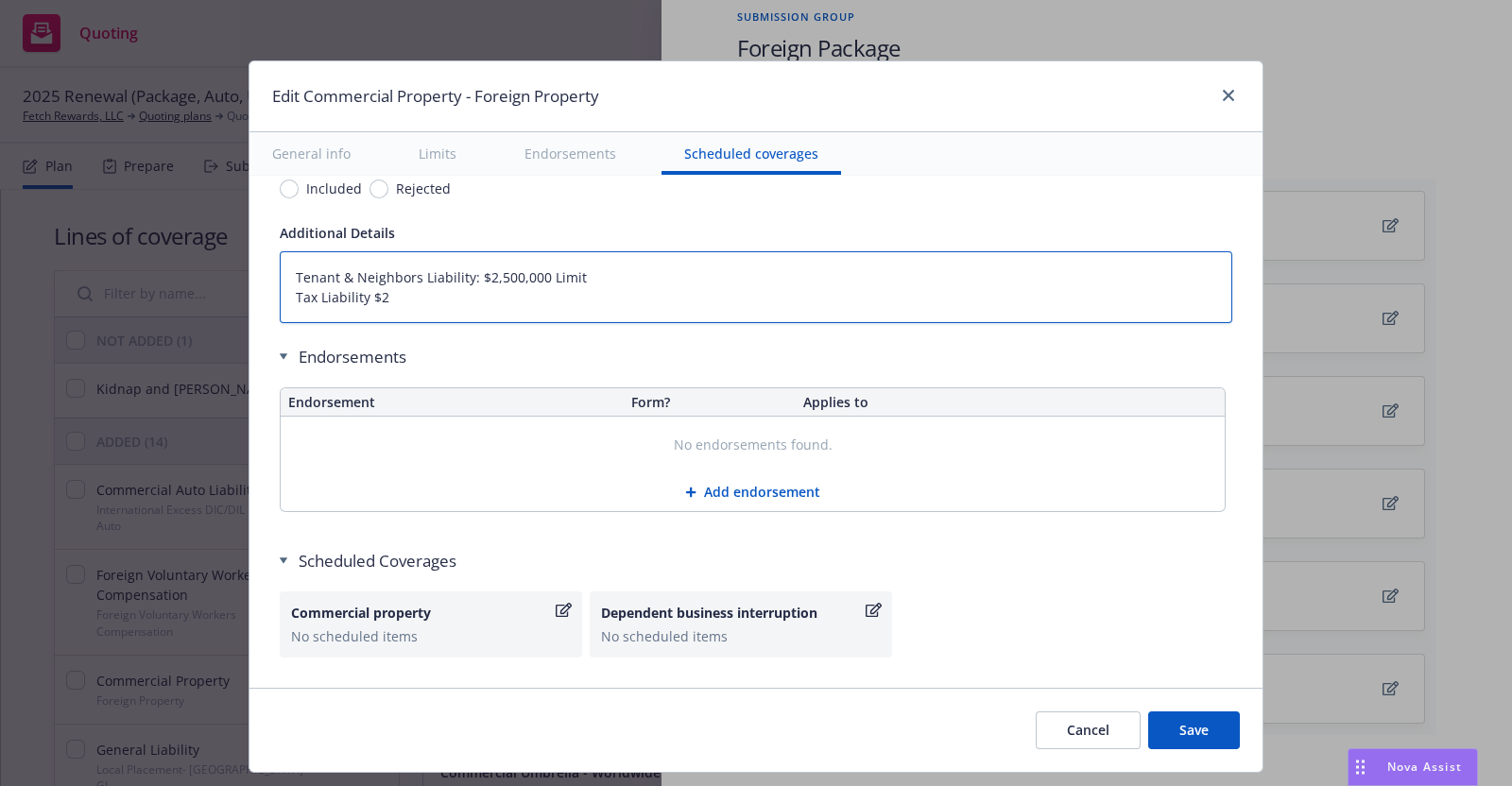
type textarea "Tenant & Neighbors Liability: $2,500,000 Limit Tax Liability $25"
type textarea "x"
type textarea "Tenant & Neighbors Liability: $2,500,000 Limit Tax Liability $250"
type textarea "x"
type textarea "Tenant & Neighbors Liability: $2,500,000 Limit Tax Liability $250,"
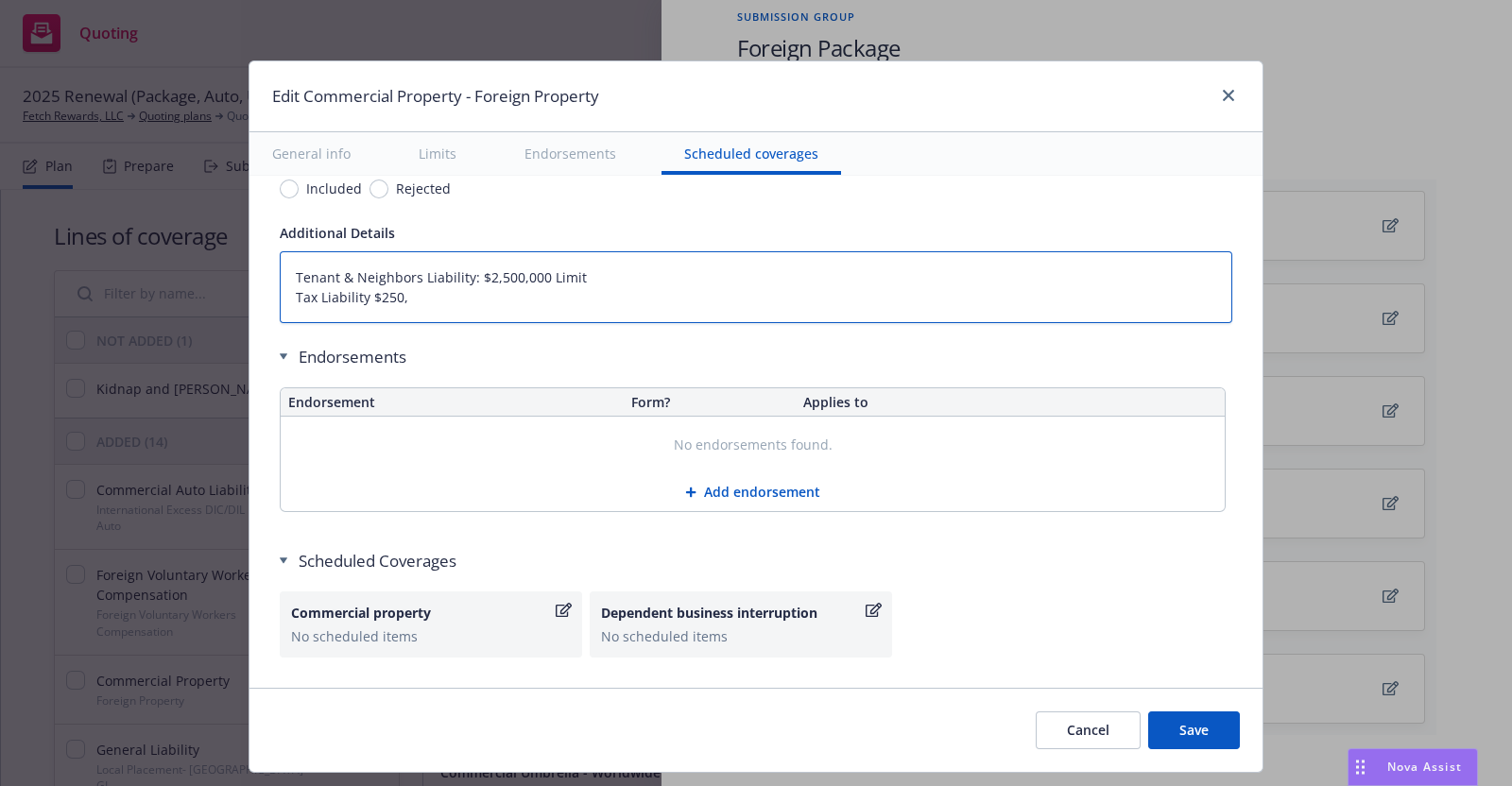
type textarea "x"
type textarea "Tenant & Neighbors Liability: $2,500,000 Limit Tax Liability $250,0"
type textarea "x"
type textarea "Tenant & Neighbors Liability: $2,500,000 Limit Tax Liability $250,00"
type textarea "x"
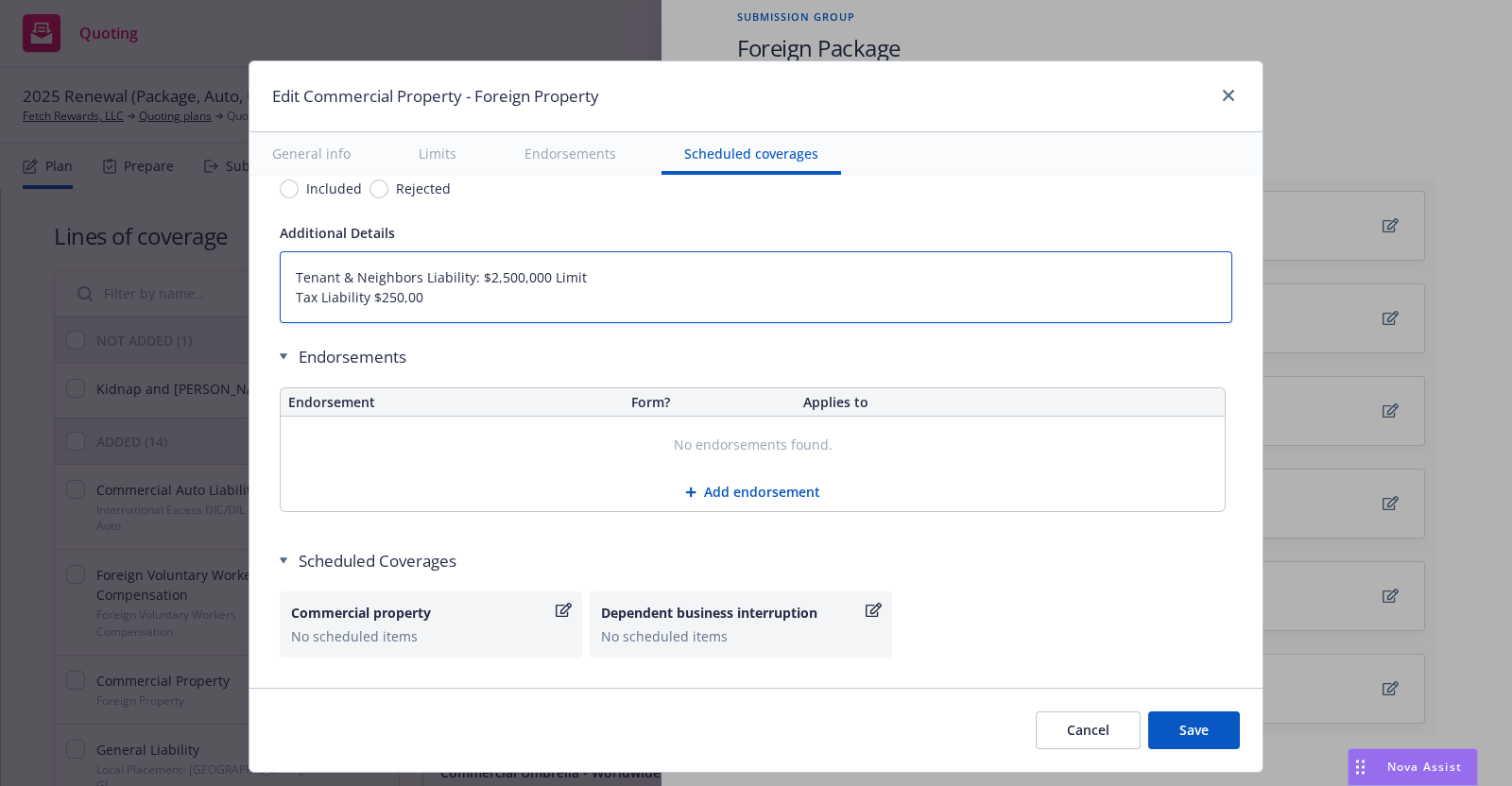
type textarea "Tenant & Neighbors Liability: $2,500,000 Limit Tax Liability $250,000"
type textarea "x"
type textarea "Tenant & Neighbors Liability: $2,500,000 Limit Tax Liability $250,000"
type textarea "x"
type textarea "Tenant & Neighbors Liability: $2,500,000 Limit Tax Liability $250,000 L"
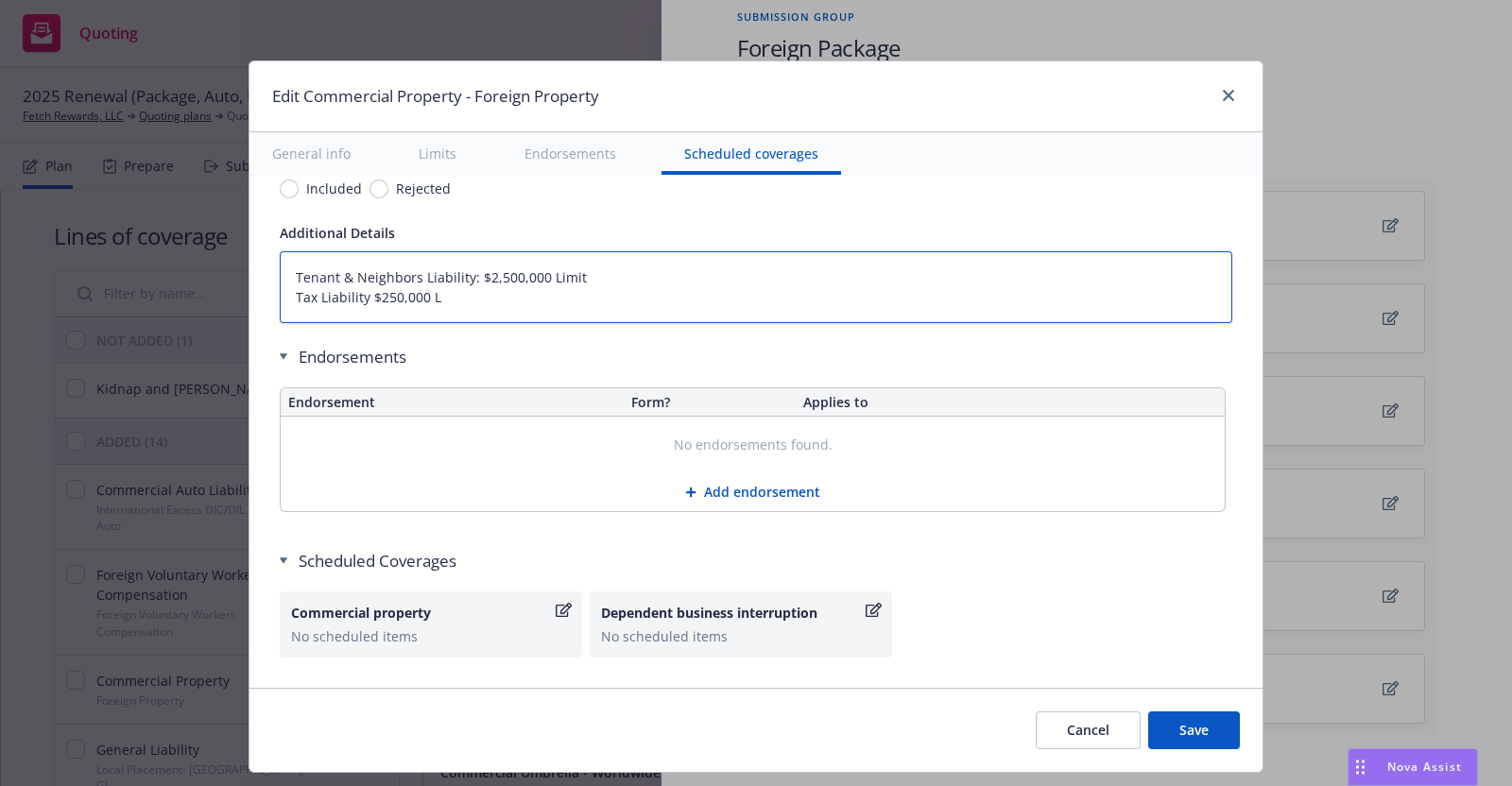
type textarea "x"
type textarea "Tenant & Neighbors Liability: $2,500,000 Limit Tax Liability $250,000 Li"
type textarea "x"
type textarea "Tenant & Neighbors Liability: $2,500,000 Limit Tax Liability $250,000 Lim"
type textarea "x"
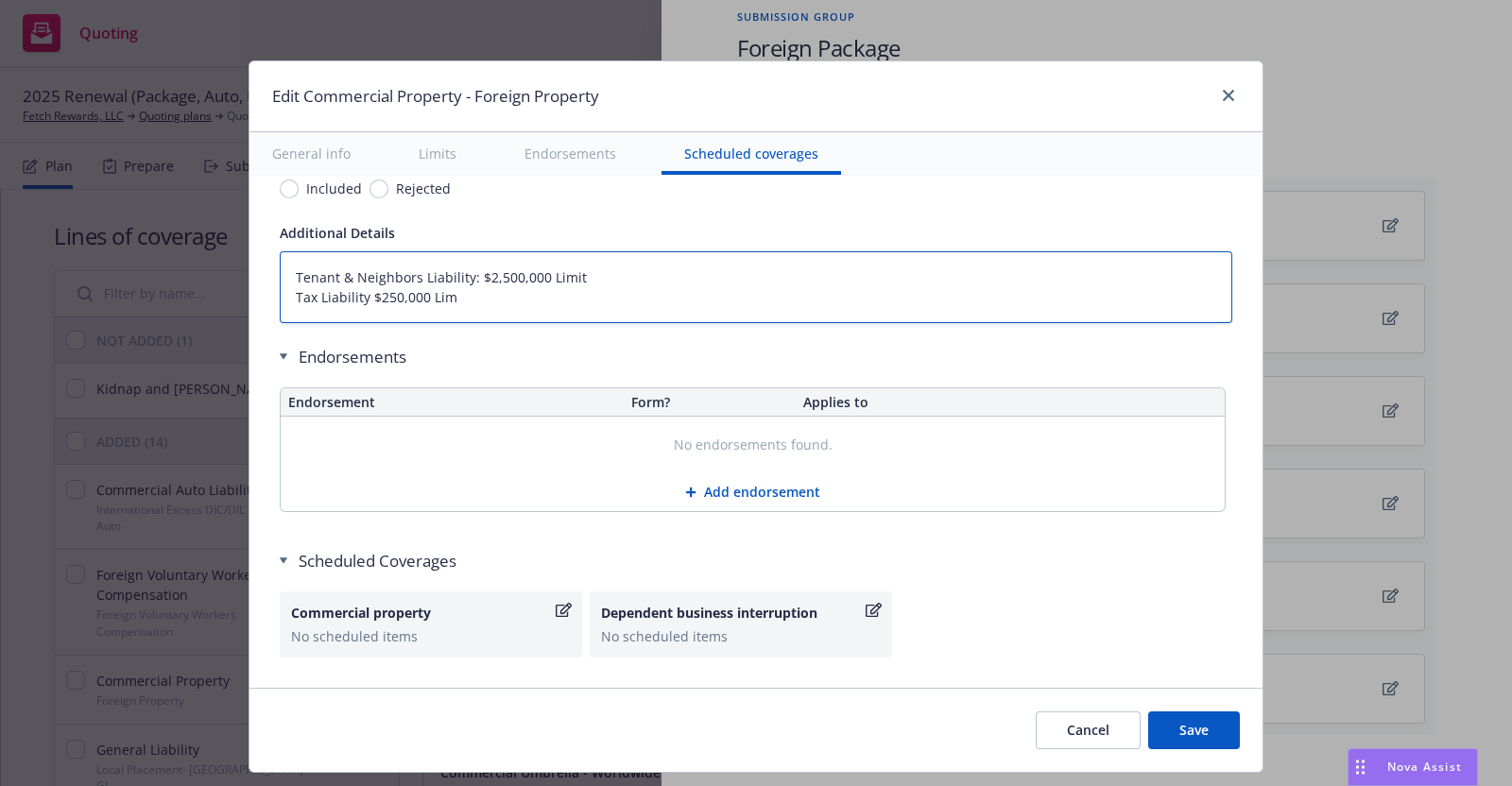
type textarea "Tenant & Neighbors Liability: $2,500,000 Limit Tax Liability $250,000 Limi"
type textarea "x"
type textarea "Tenant & Neighbors Liability: $2,500,000 Limit Tax Liability $250,000 Limit"
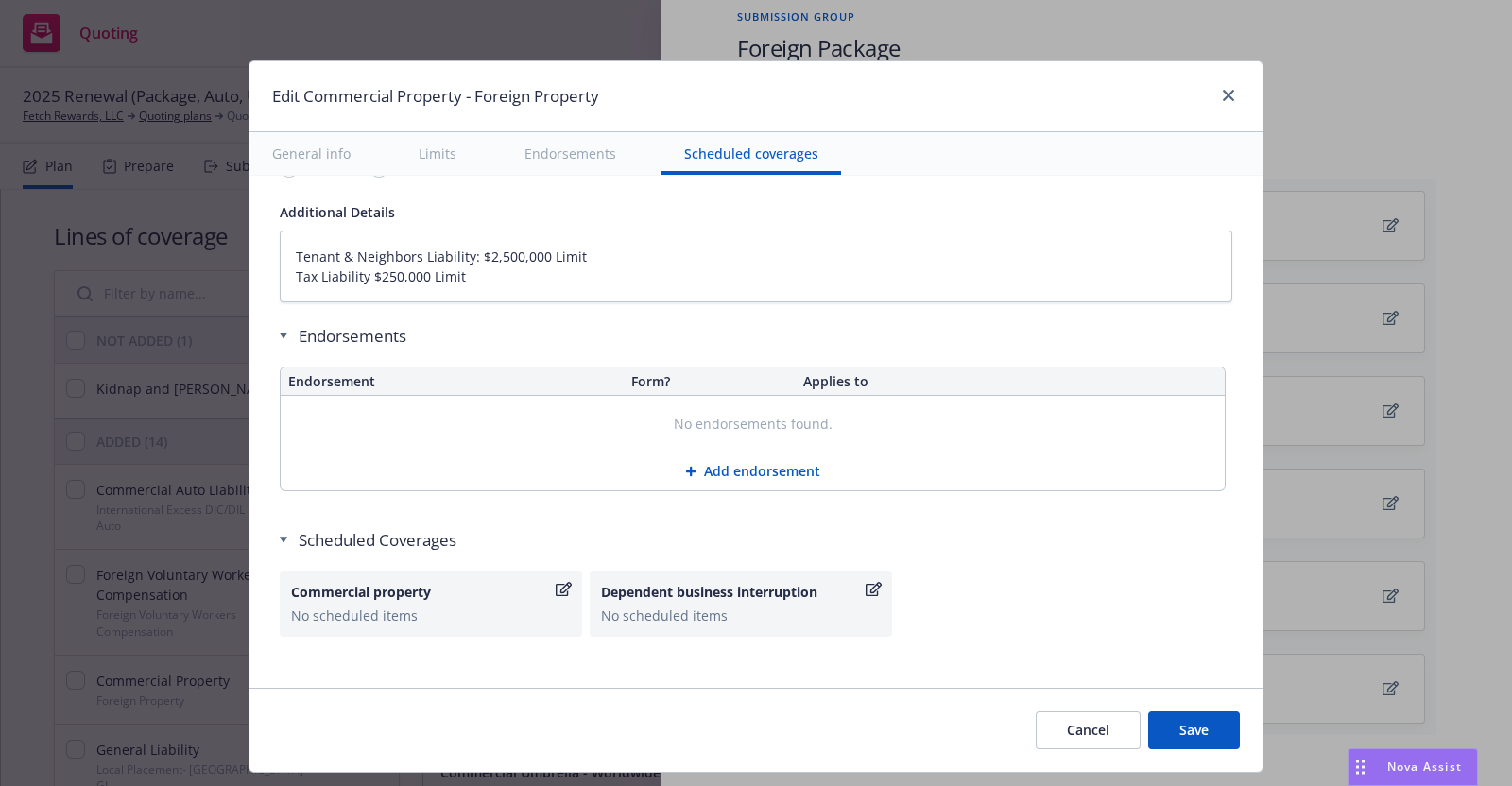
click at [1200, 724] on button "Save" at bounding box center [1195, 730] width 92 height 38
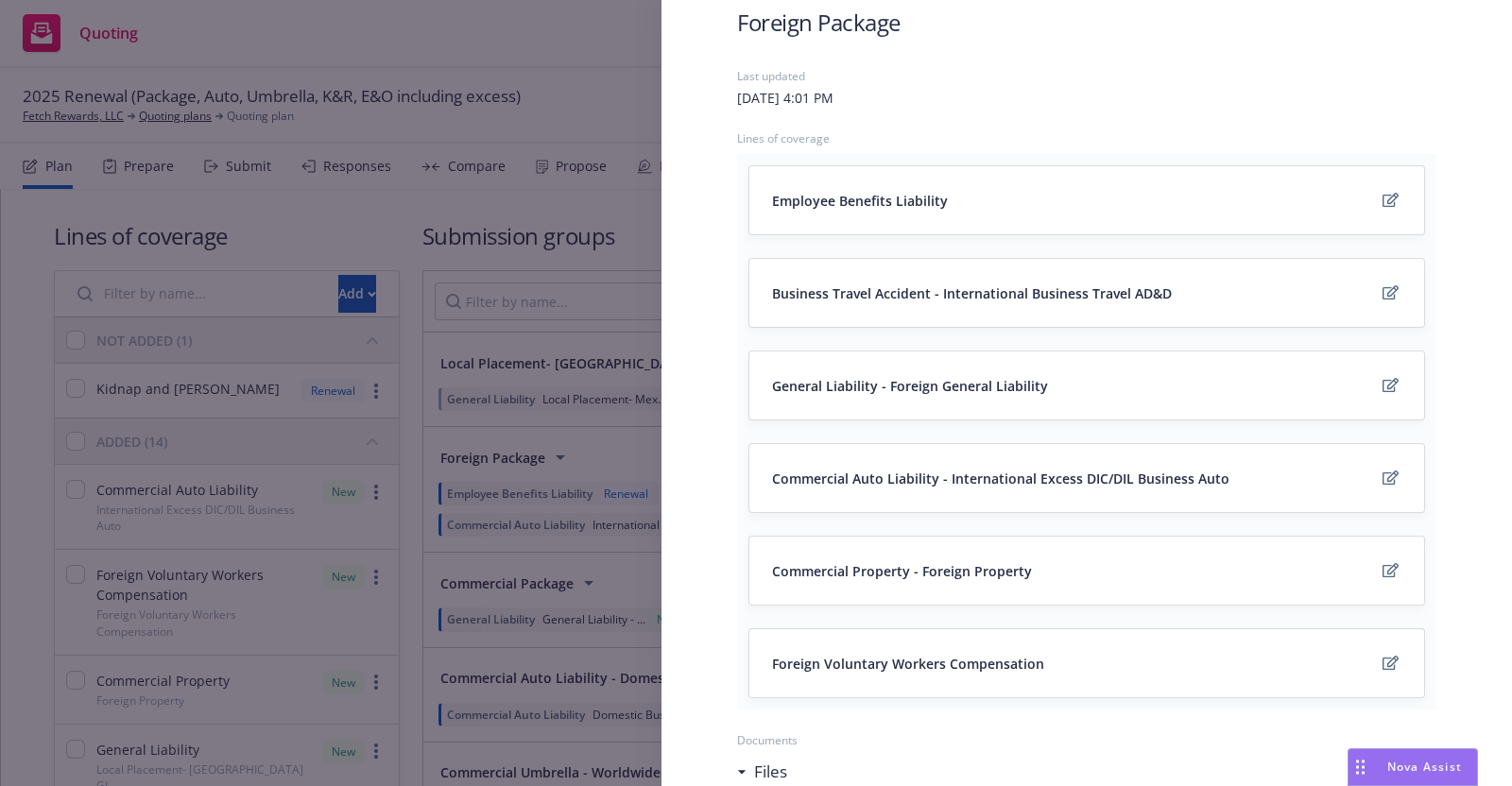
scroll to position [113, 0]
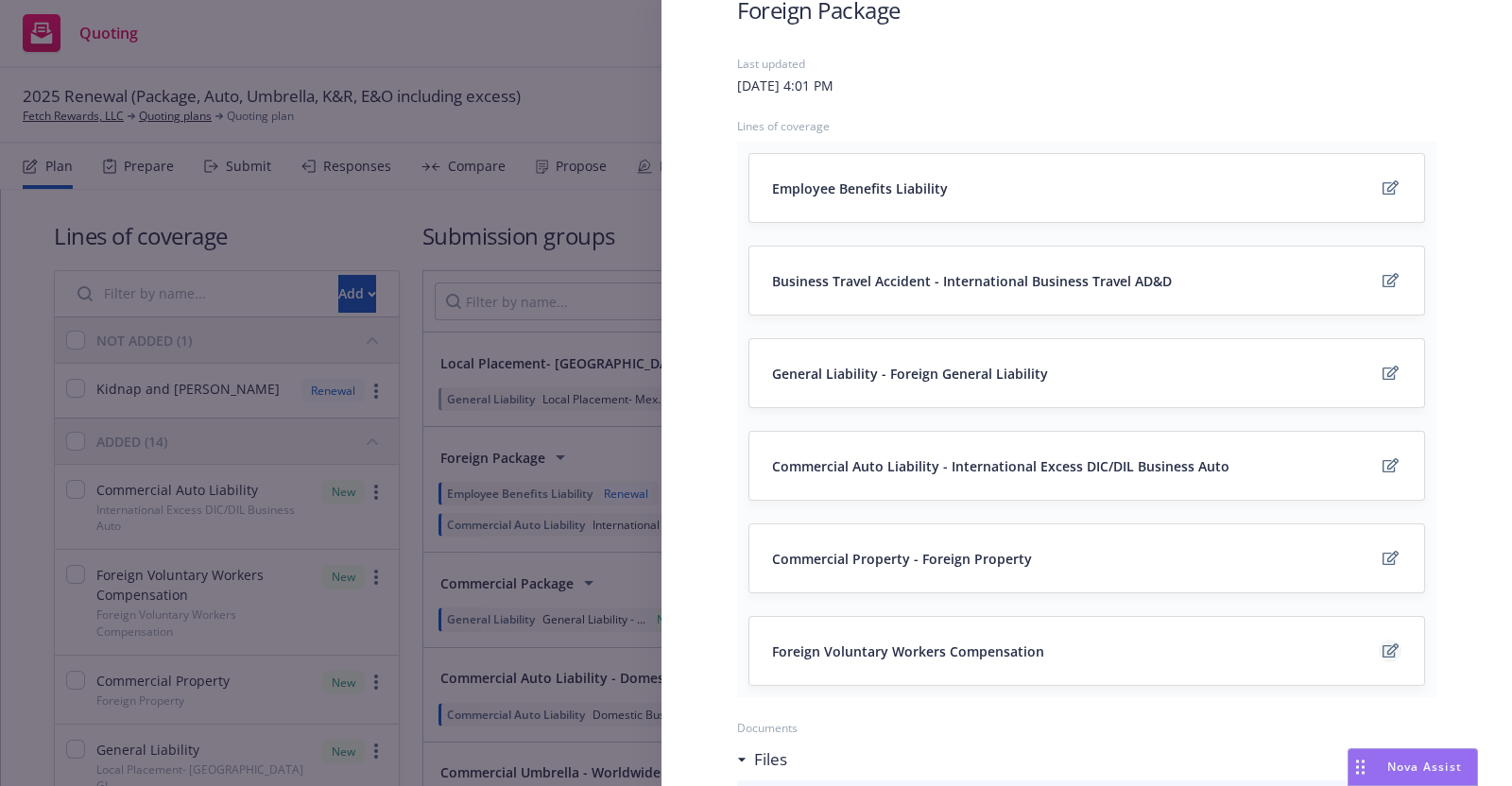
click at [1383, 648] on icon "edit" at bounding box center [1390, 651] width 16 height 15
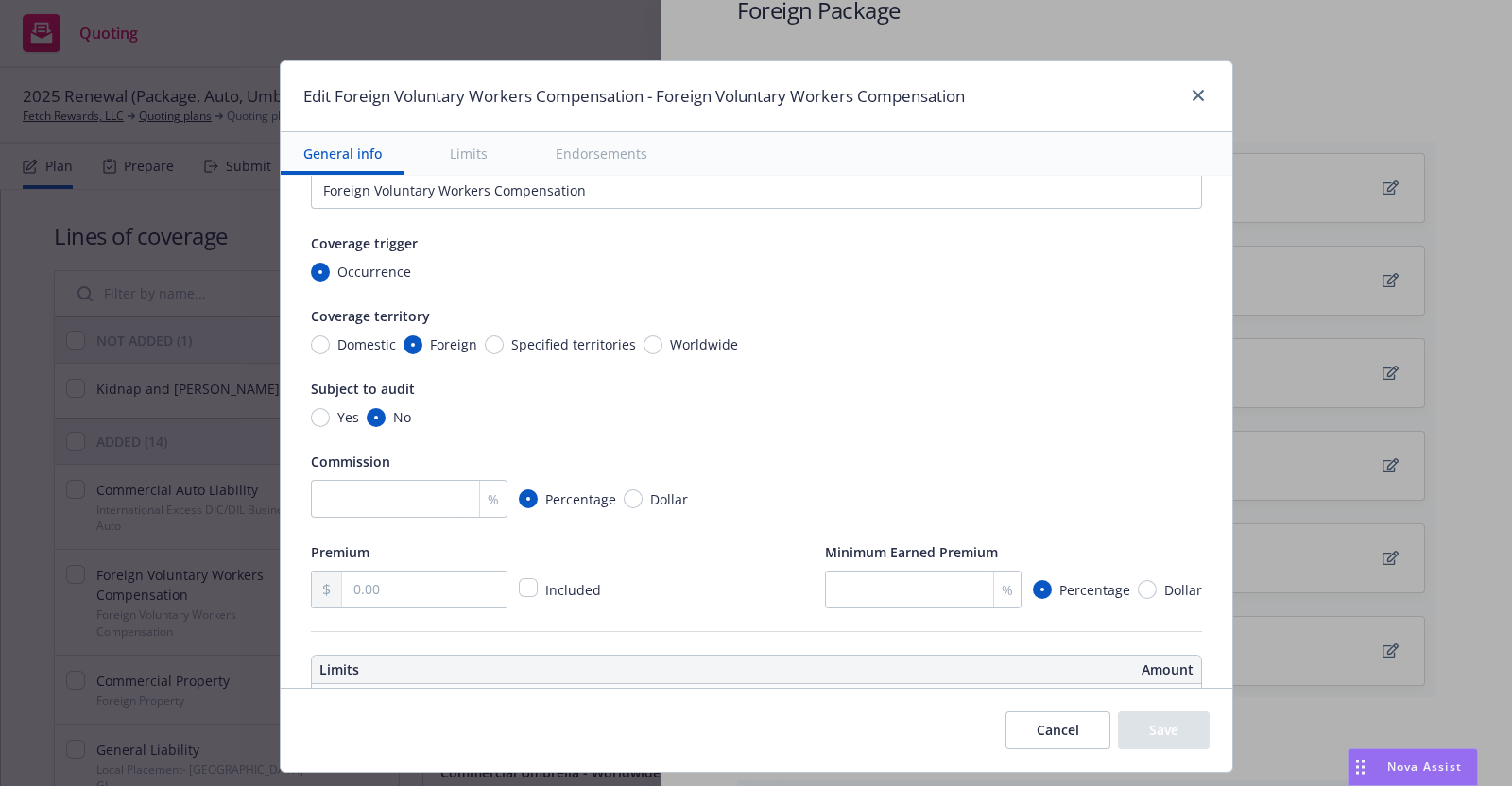
type textarea "x"
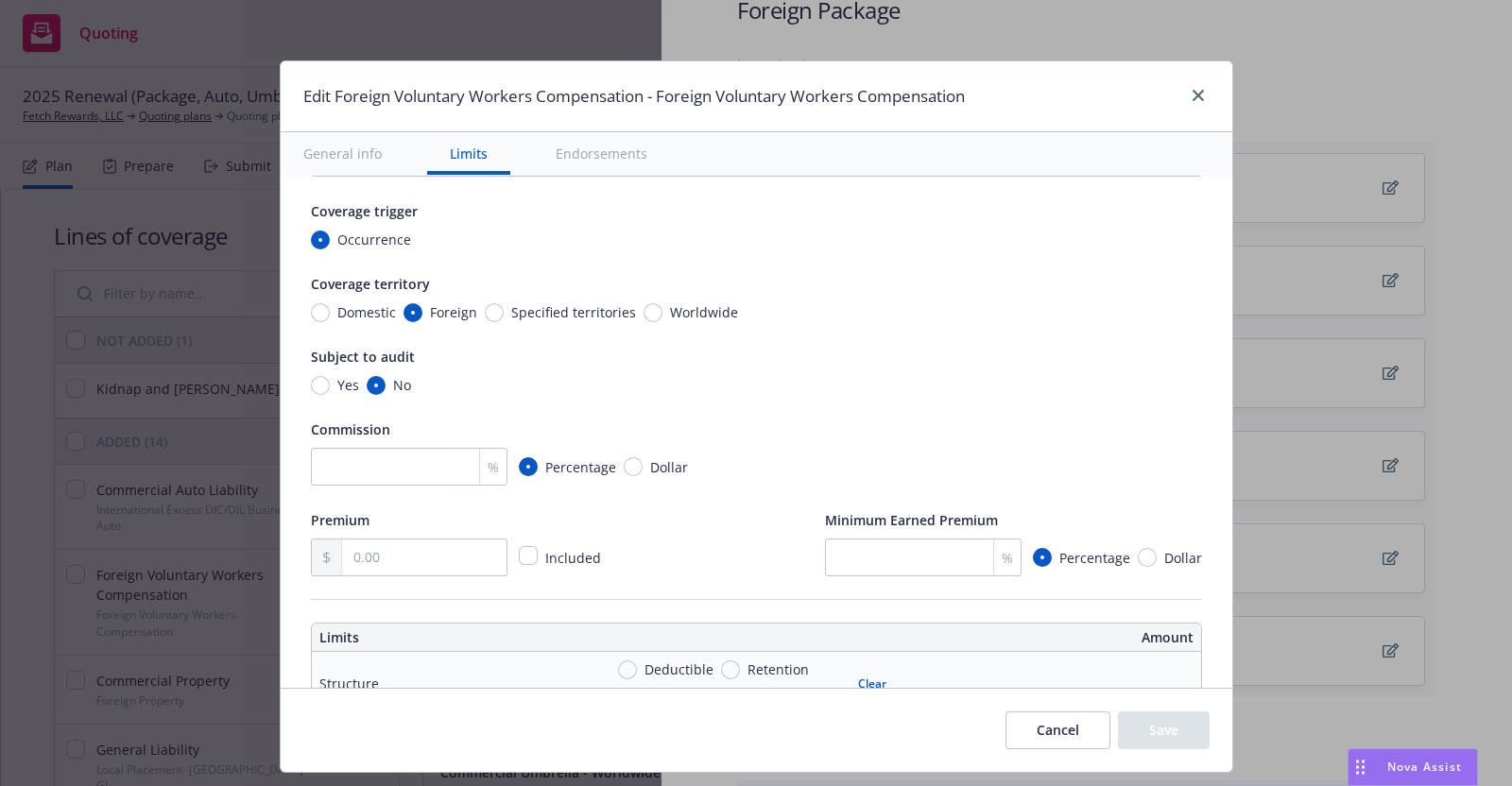
scroll to position [157, 0]
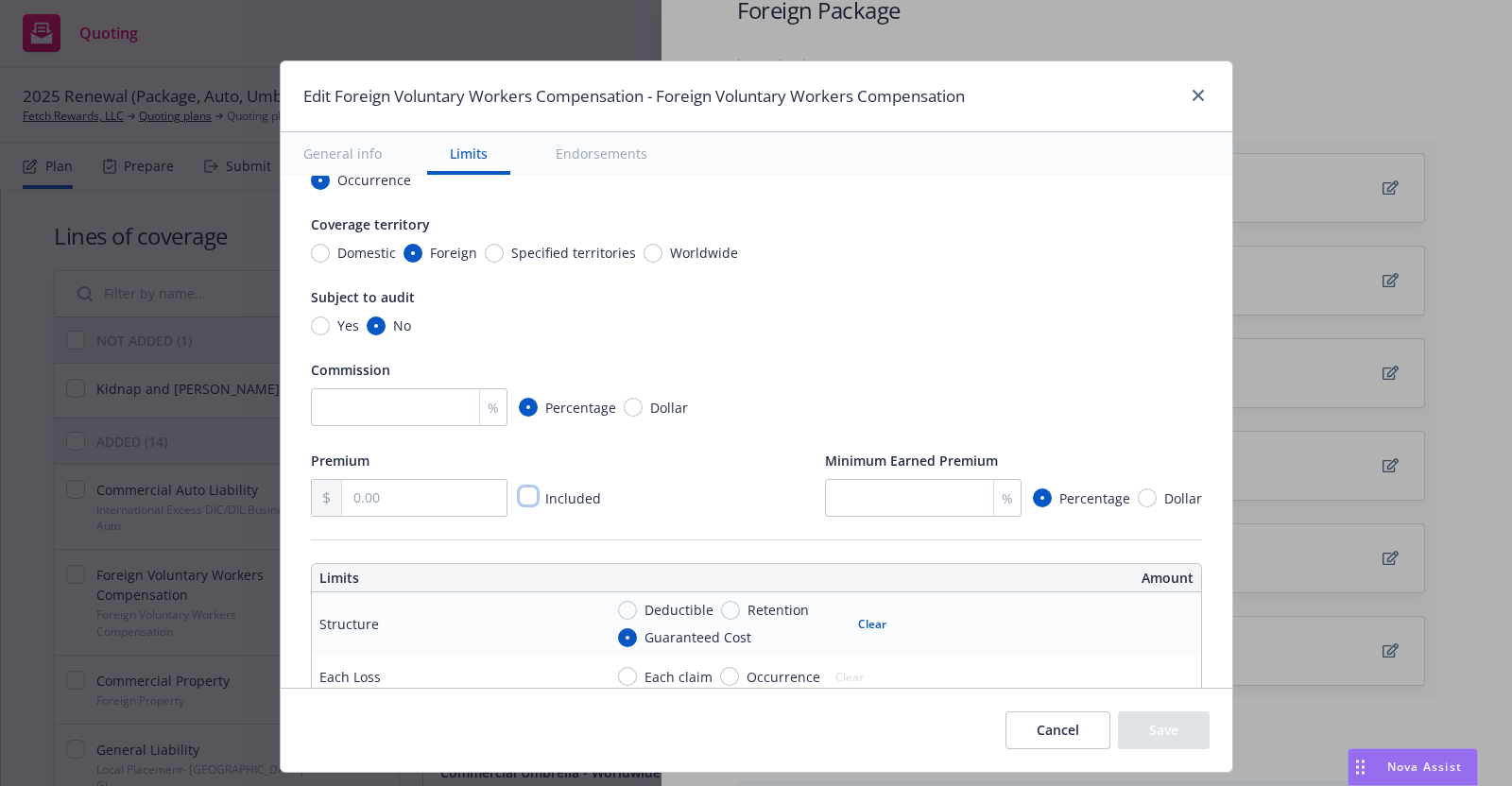
click at [518, 489] on input "checkbox" at bounding box center [527, 496] width 19 height 19
checkbox input "true"
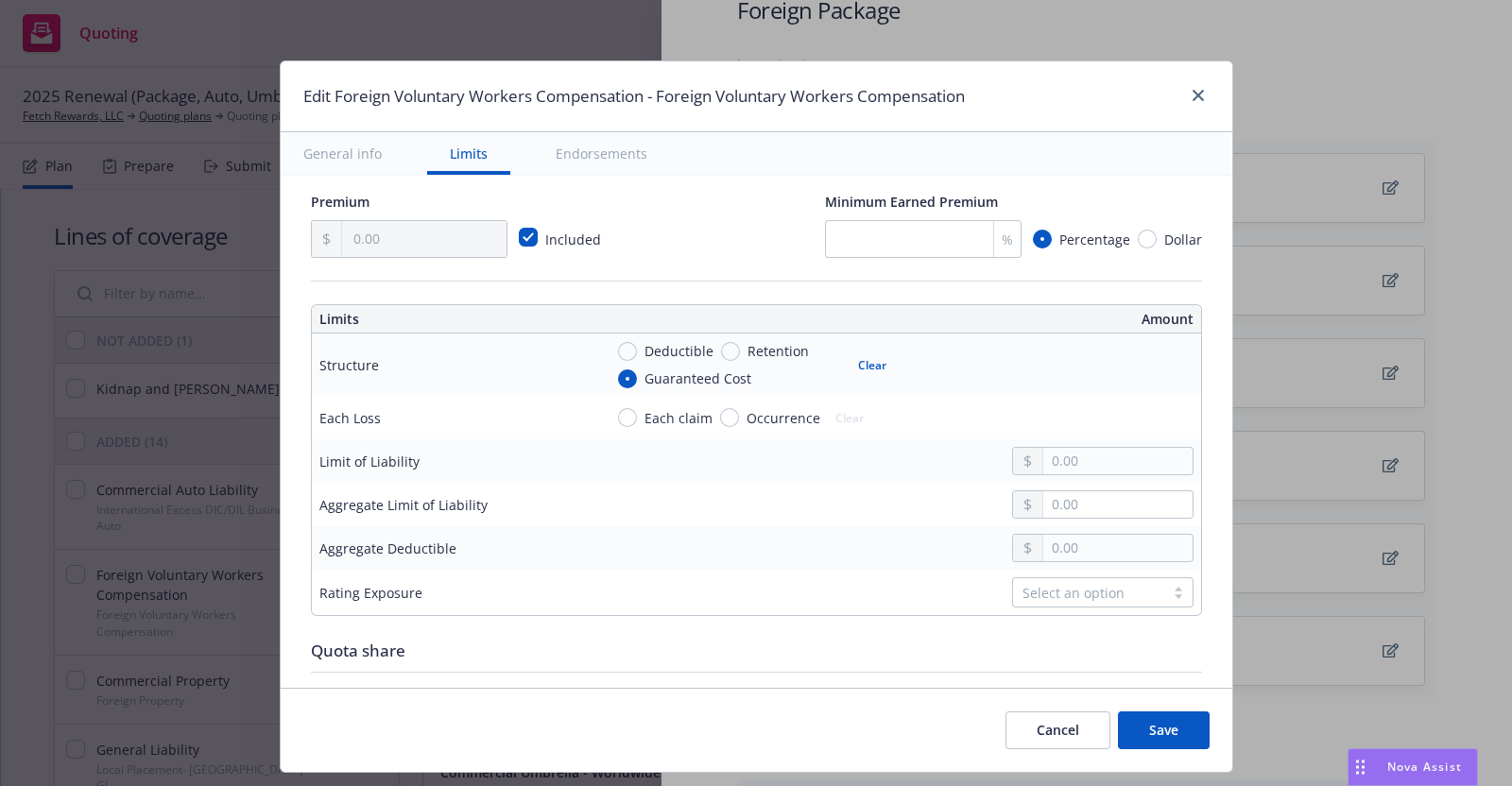
scroll to position [430, 0]
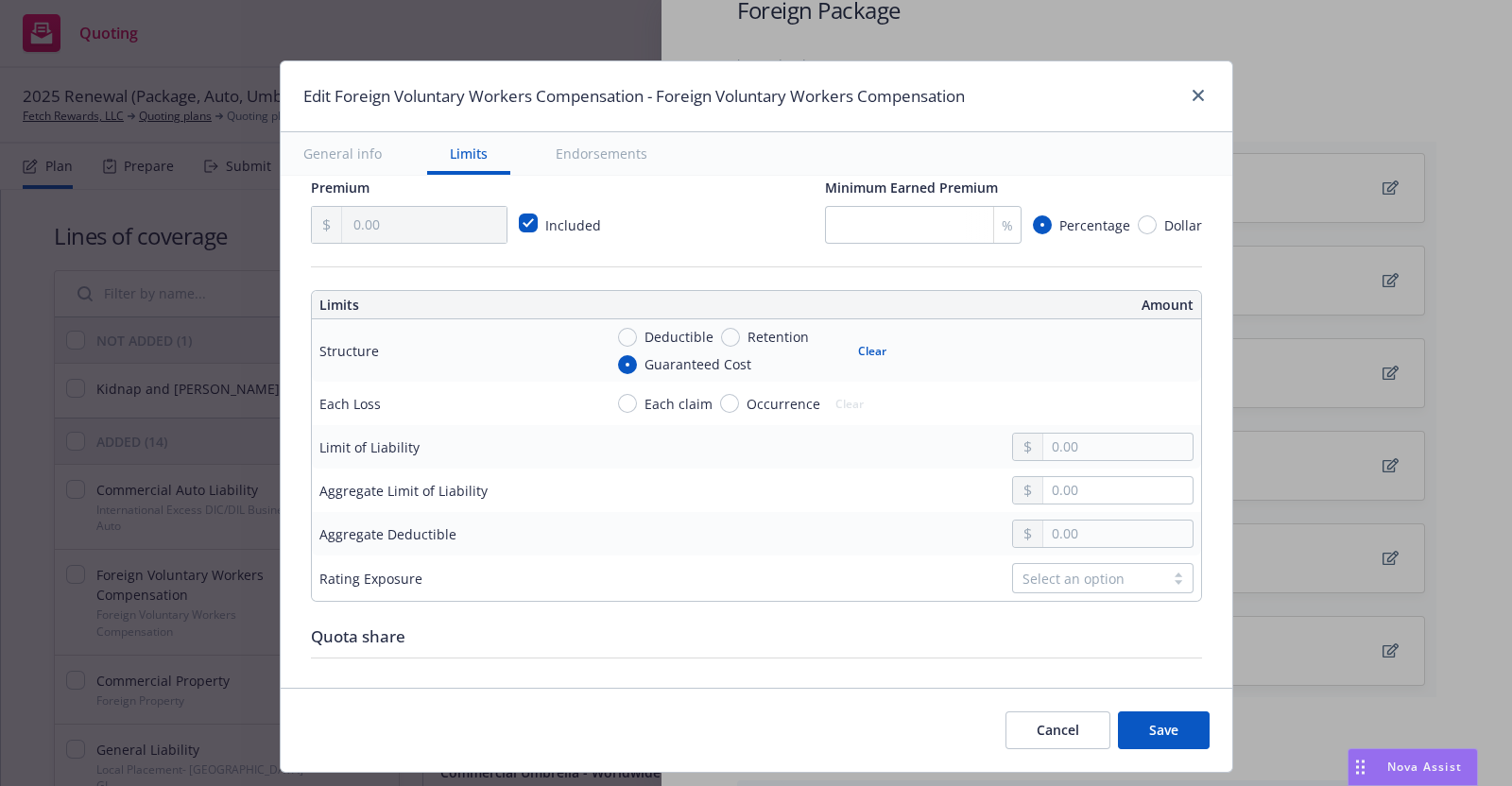
type textarea "x"
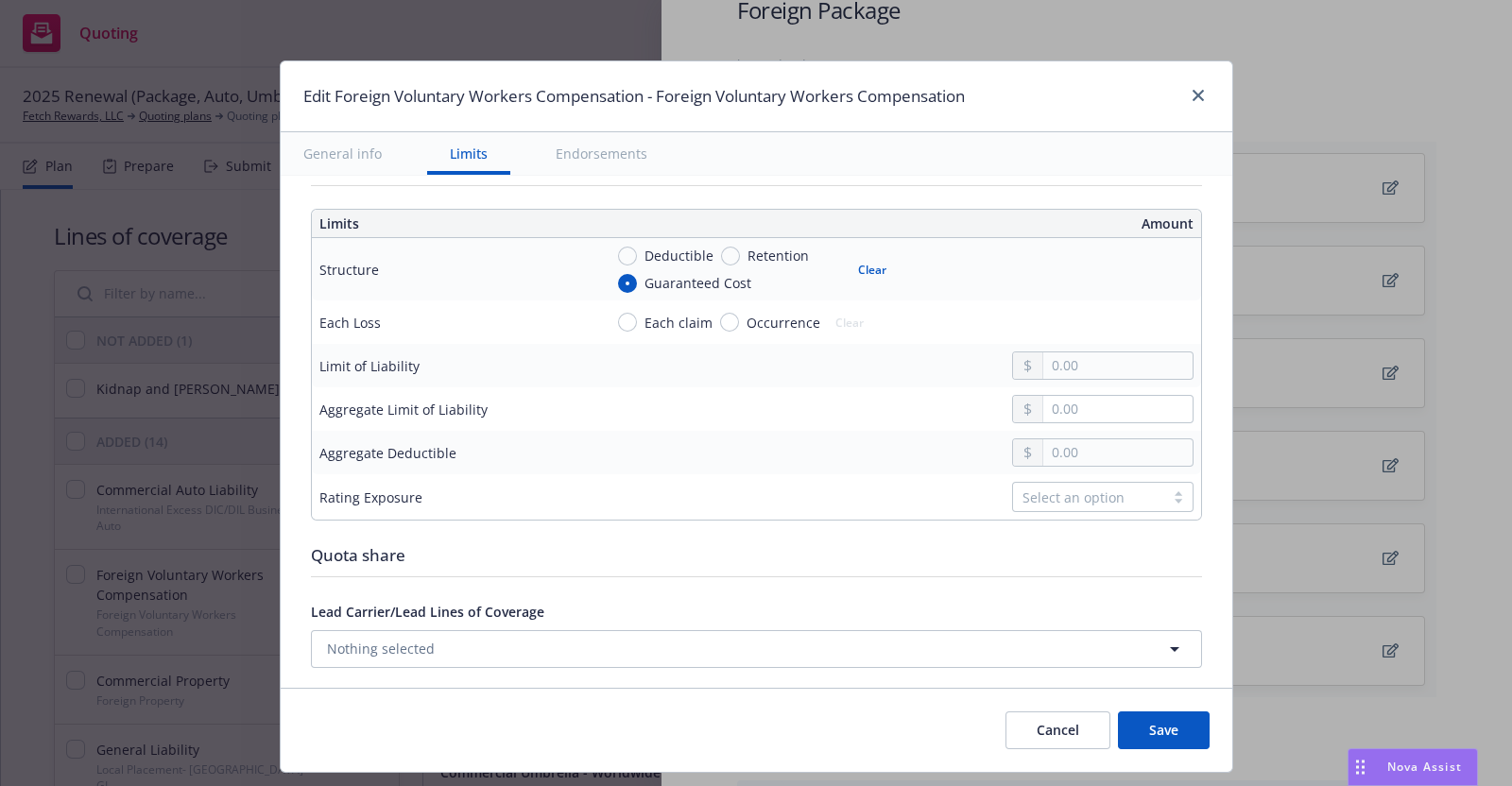
scroll to position [533, 0]
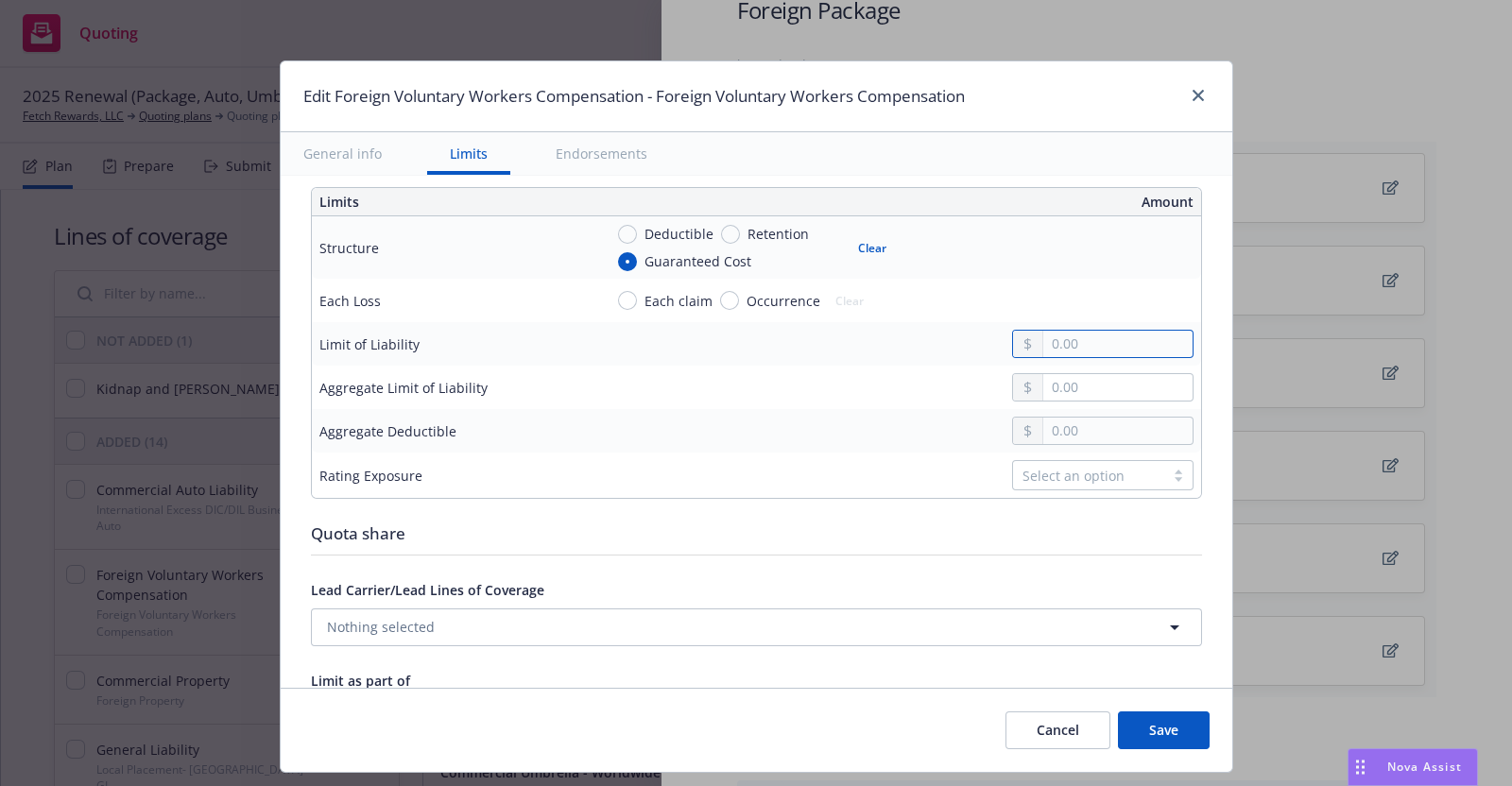
click at [1049, 340] on input "text" at bounding box center [1117, 344] width 148 height 26
type input "1,000,000.00"
type textarea "x"
click at [1046, 383] on input "text" at bounding box center [1117, 387] width 148 height 26
type input "1,000,000.00"
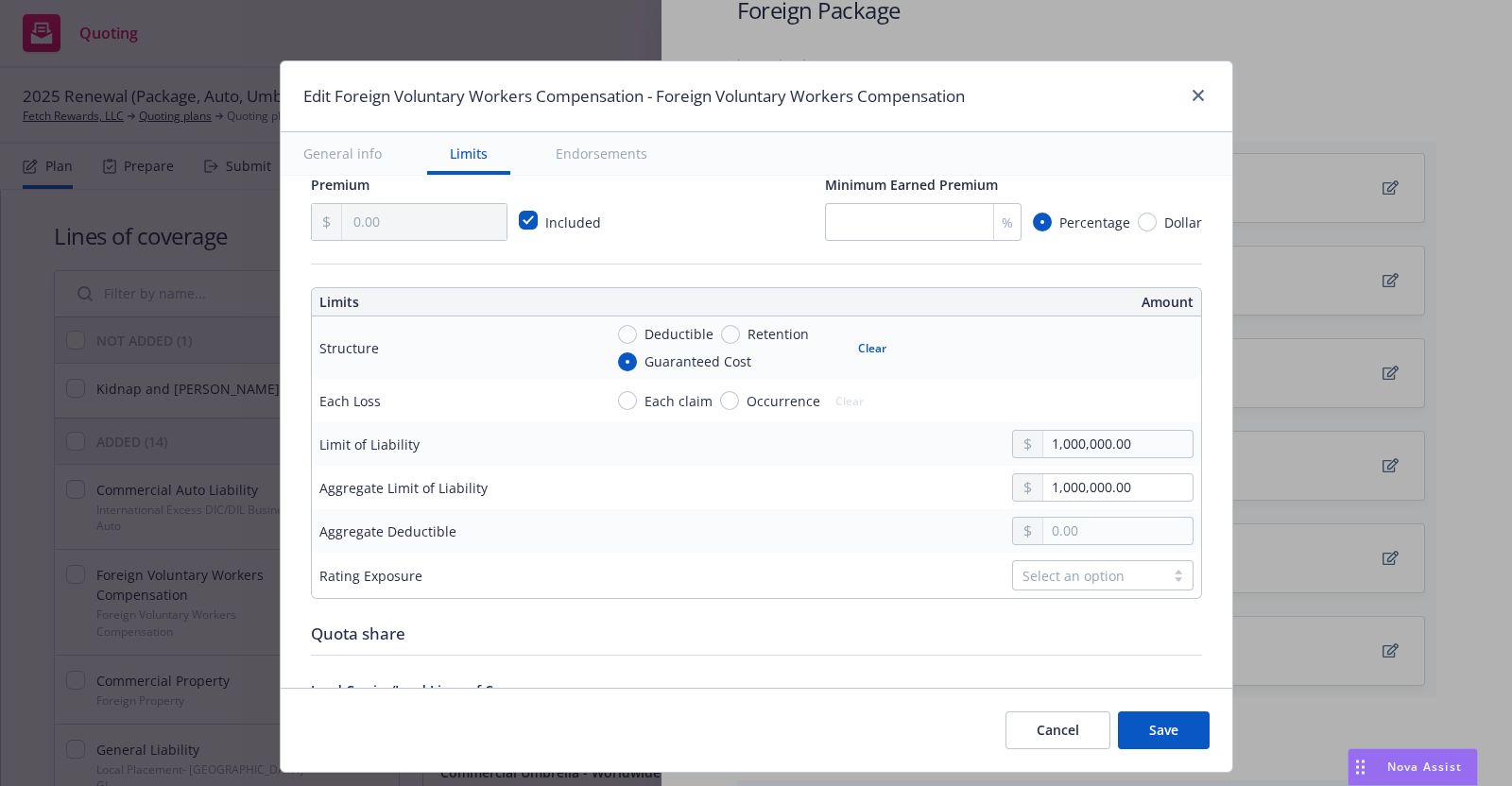
scroll to position [460, 0]
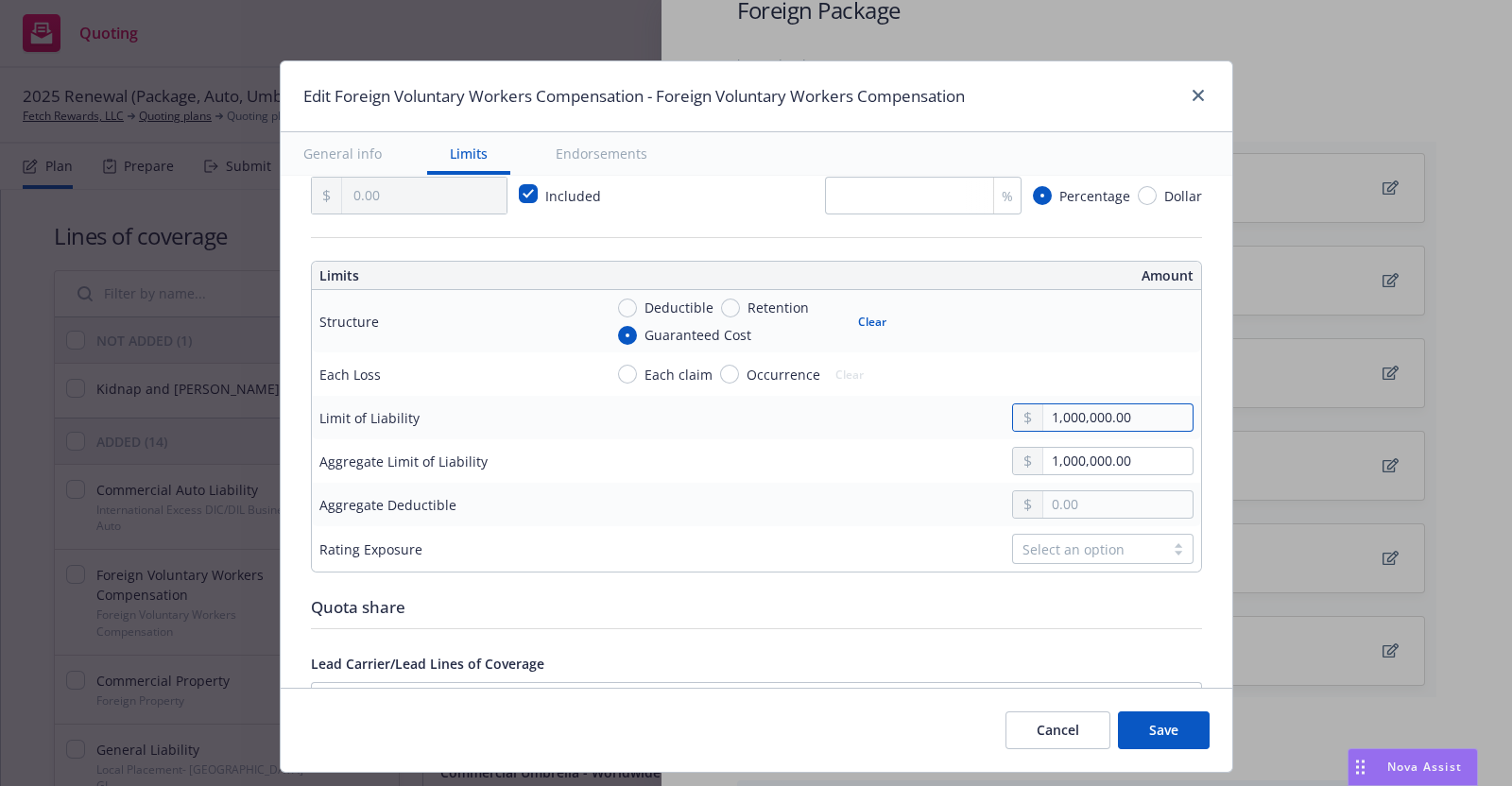
drag, startPoint x: 1123, startPoint y: 413, endPoint x: 992, endPoint y: 418, distance: 131.1
click at [1012, 418] on div "1,000,000.00" at bounding box center [1102, 418] width 181 height 28
type textarea "x"
drag, startPoint x: 1128, startPoint y: 447, endPoint x: 958, endPoint y: 447, distance: 170.0
click at [958, 447] on div "1,000,000.00" at bounding box center [898, 461] width 591 height 28
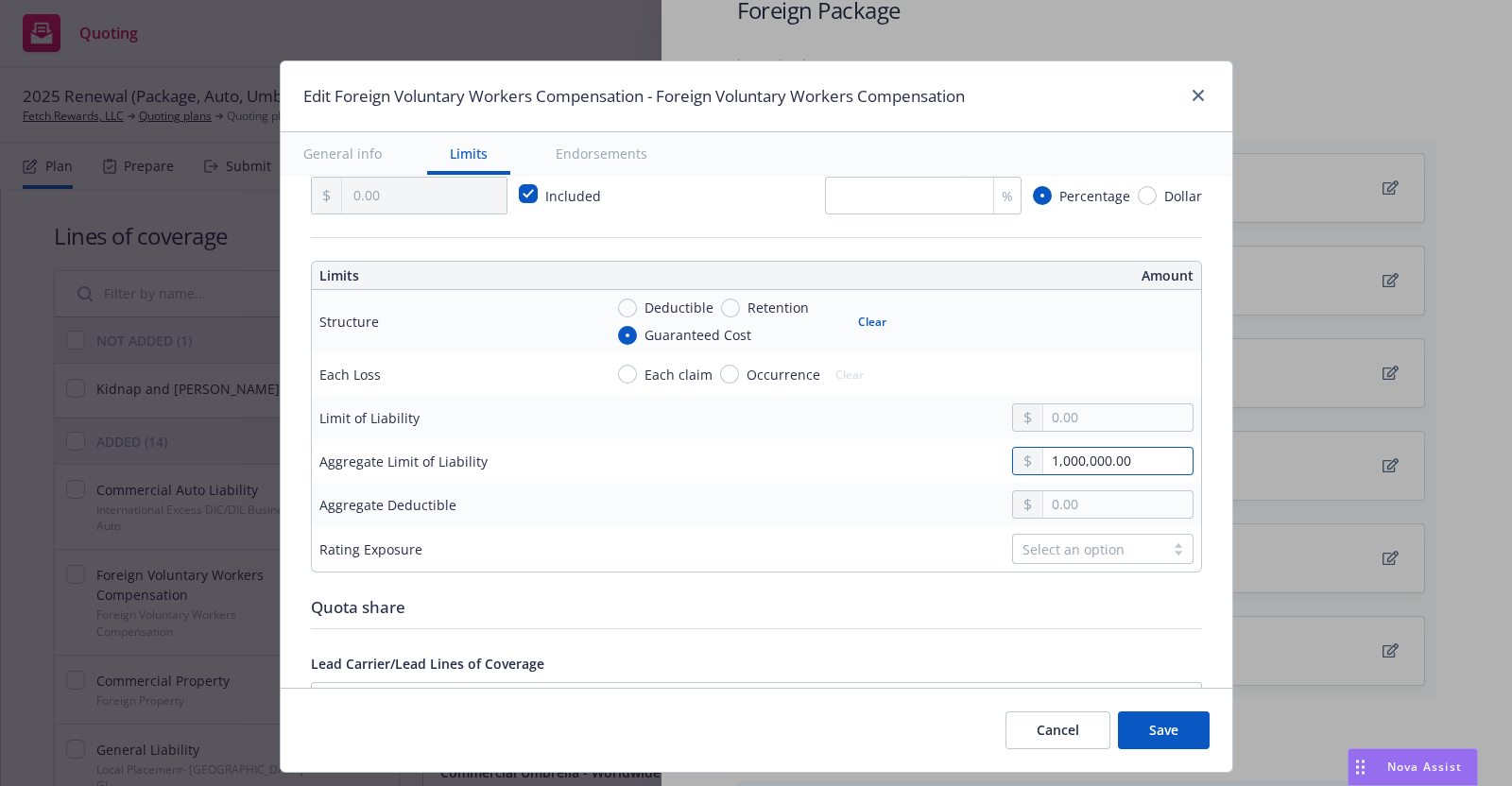
type textarea "x"
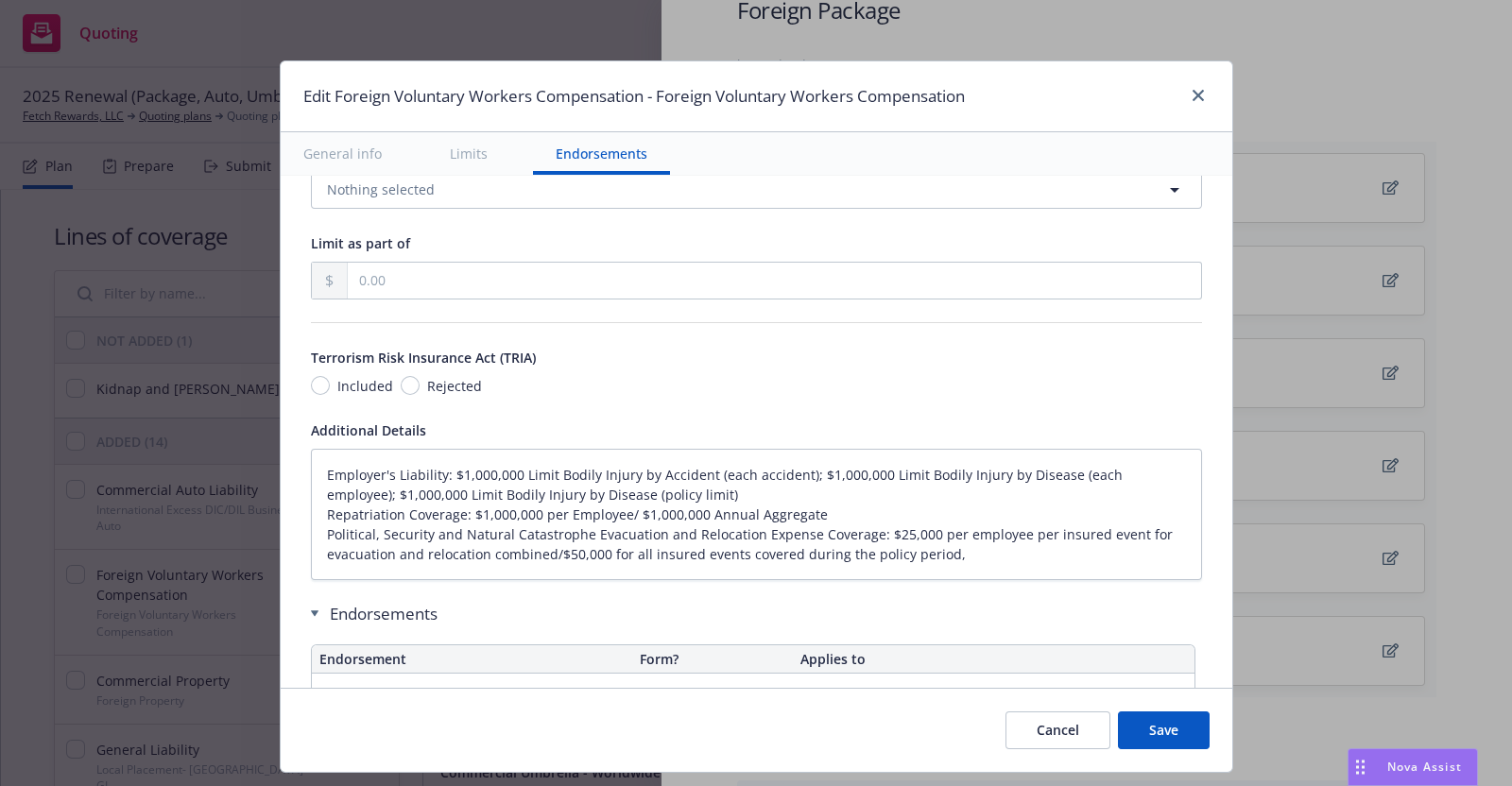
scroll to position [1102, 0]
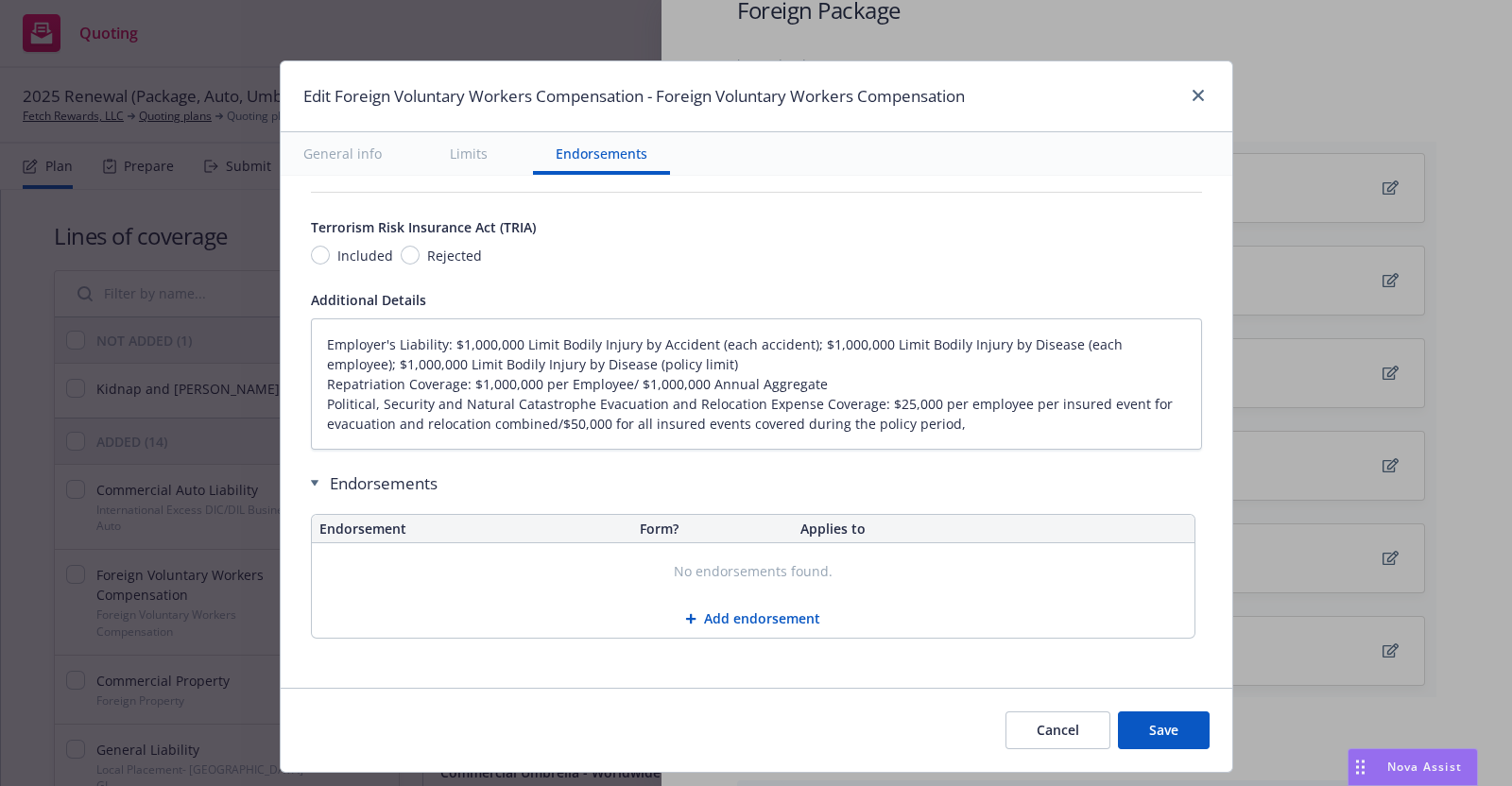
click at [1167, 715] on button "Save" at bounding box center [1164, 730] width 92 height 38
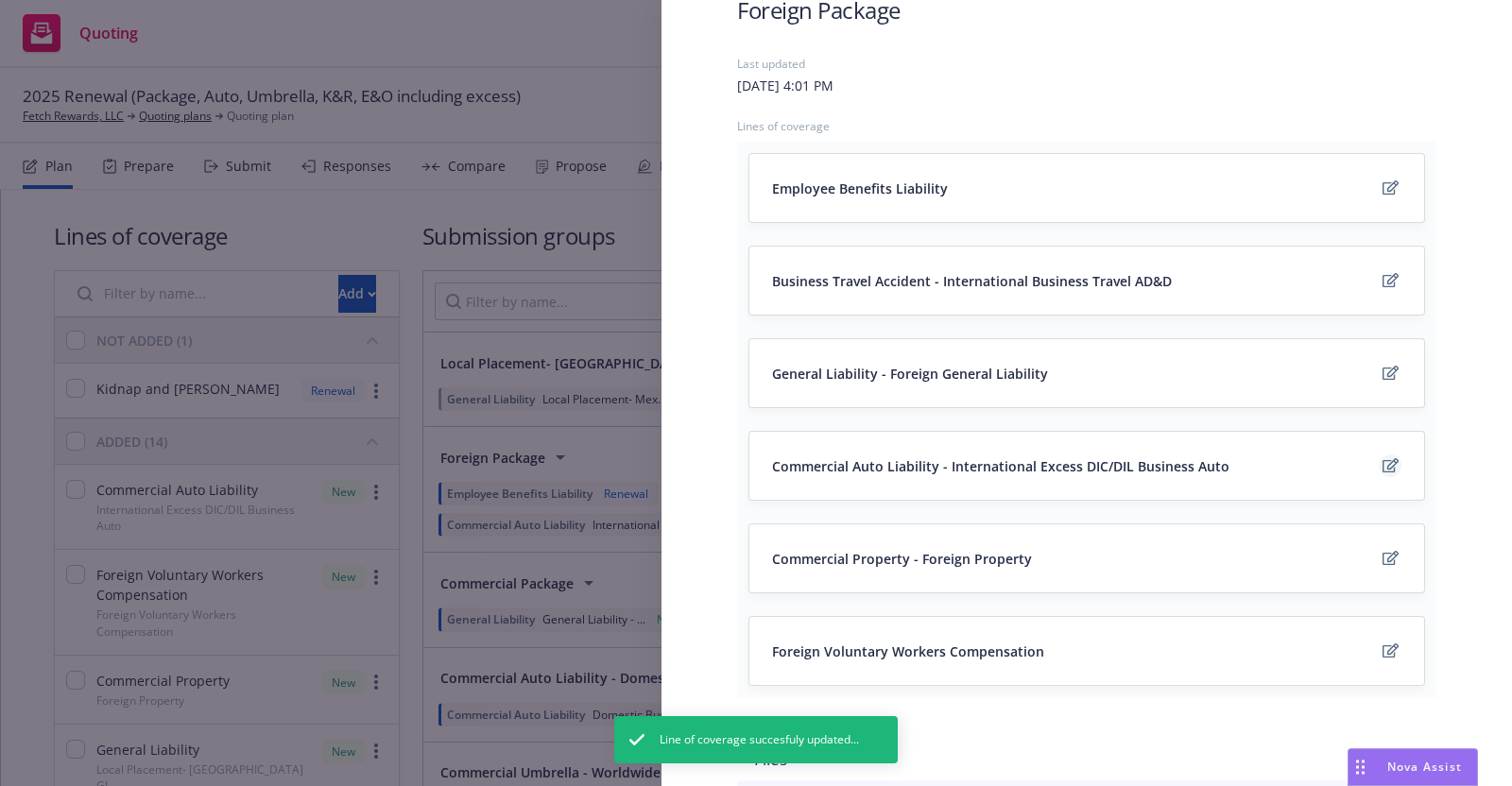
click at [1383, 459] on icon "edit" at bounding box center [1390, 466] width 16 height 15
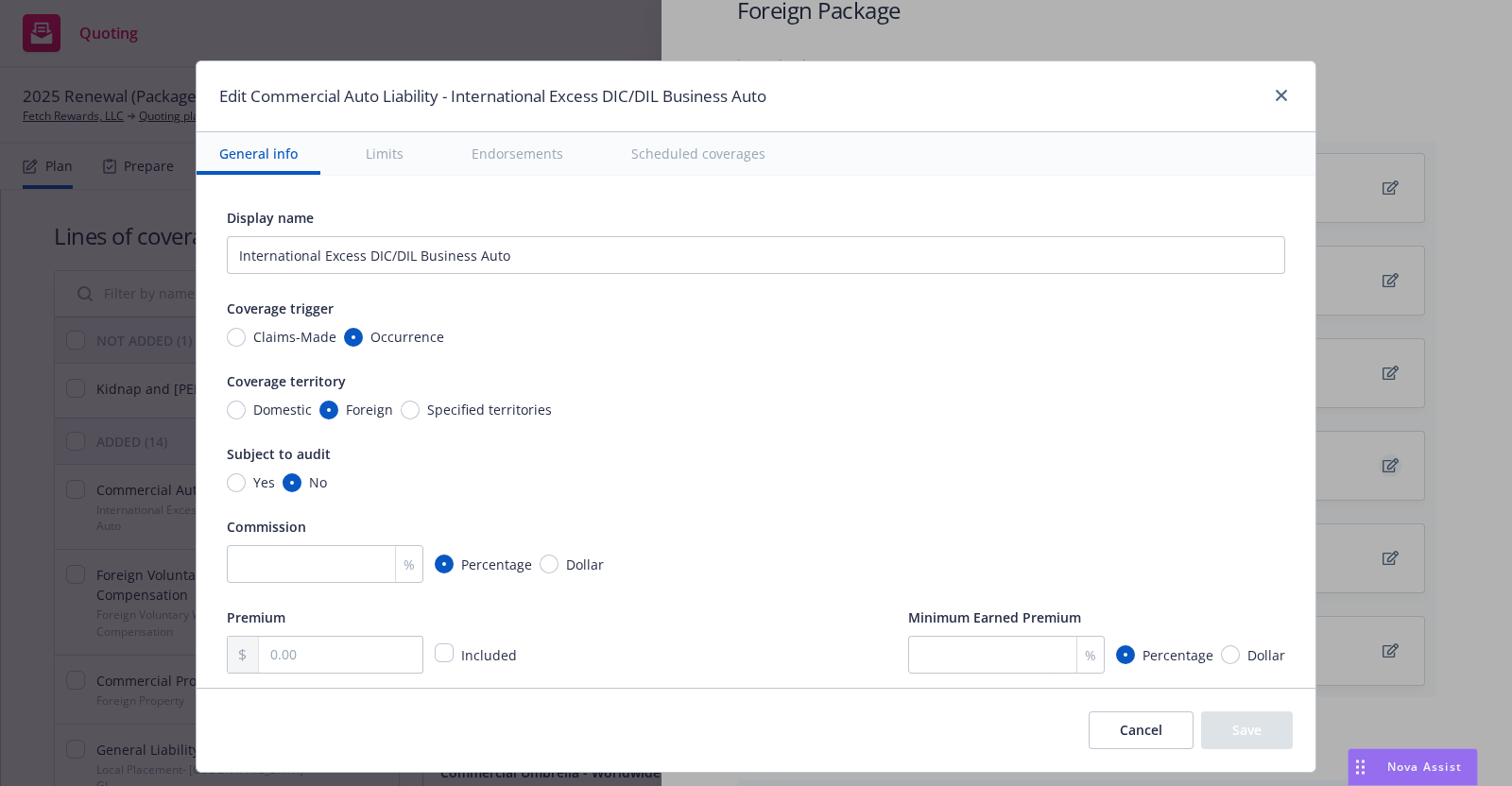
type textarea "x"
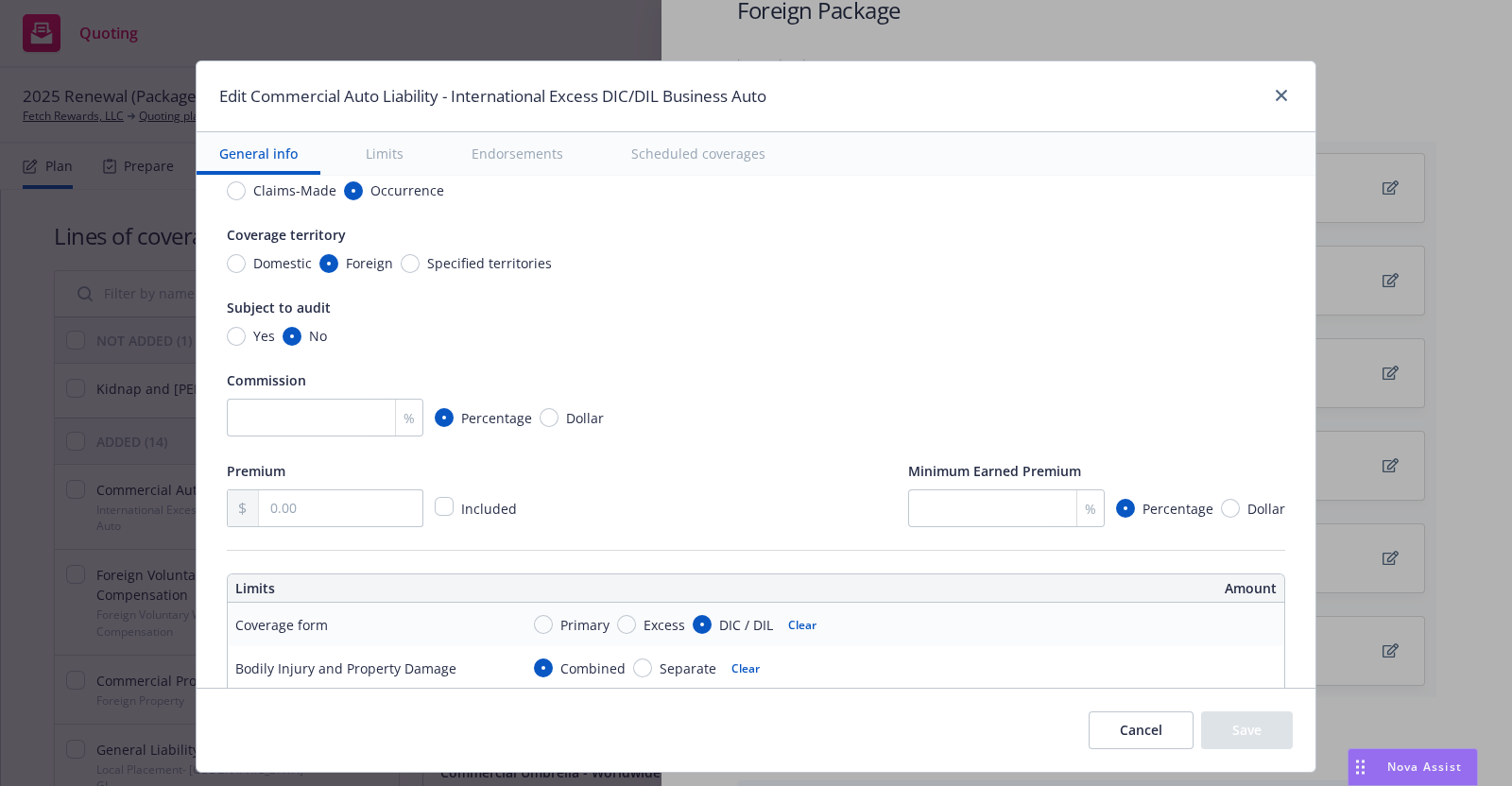
scroll to position [153, 0]
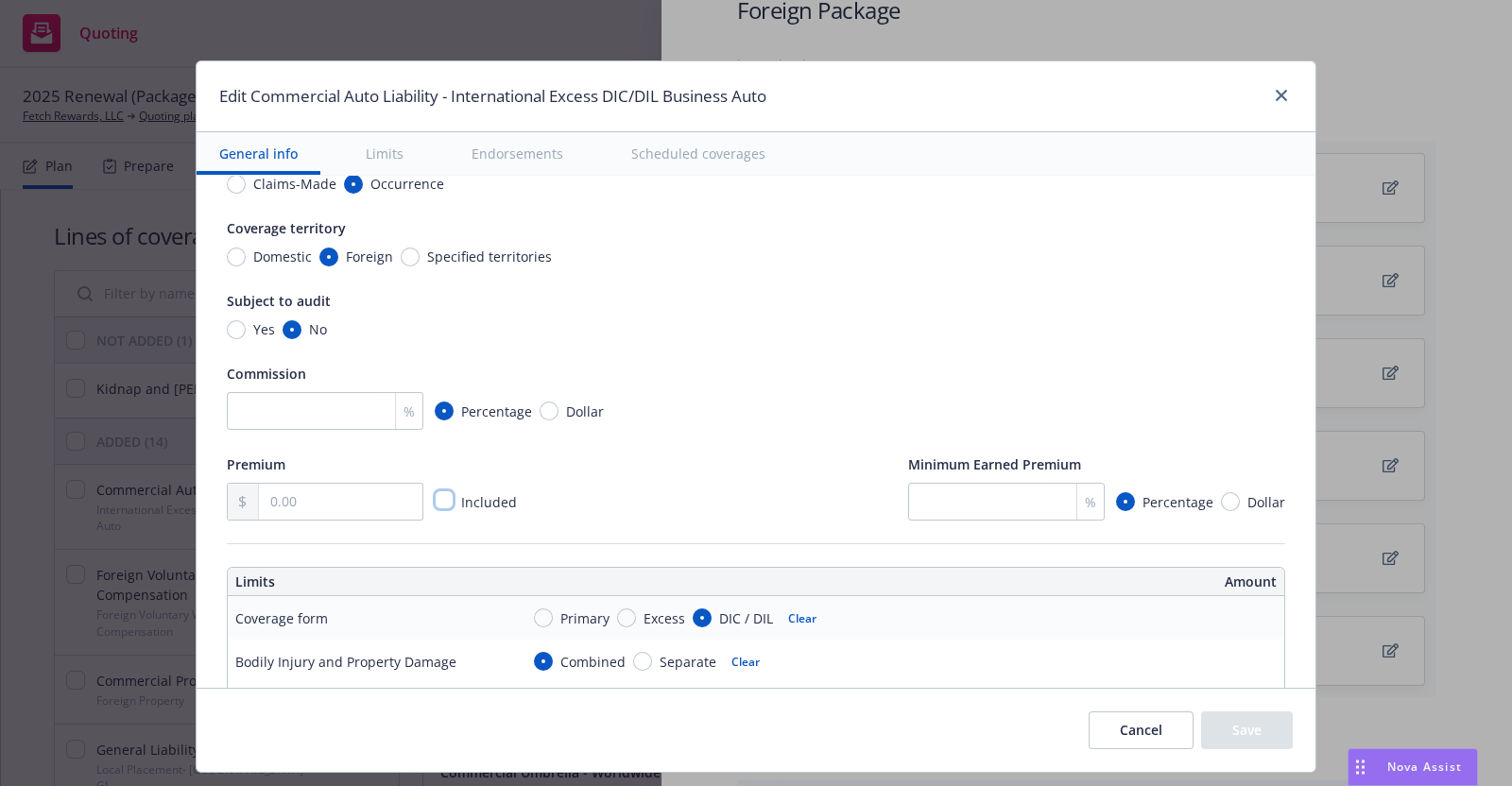
click at [435, 496] on input "checkbox" at bounding box center [444, 500] width 19 height 19
checkbox input "true"
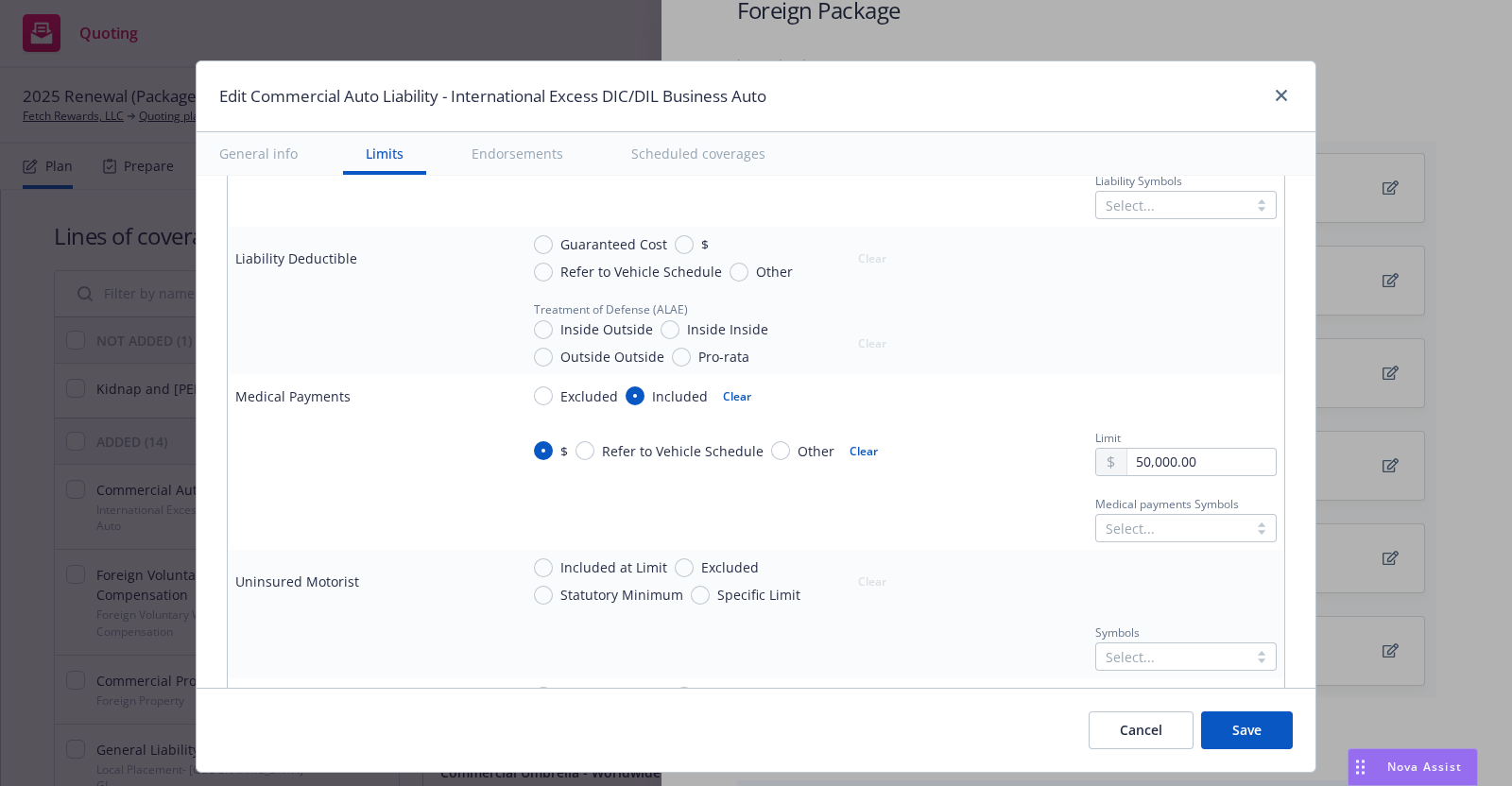
scroll to position [845, 0]
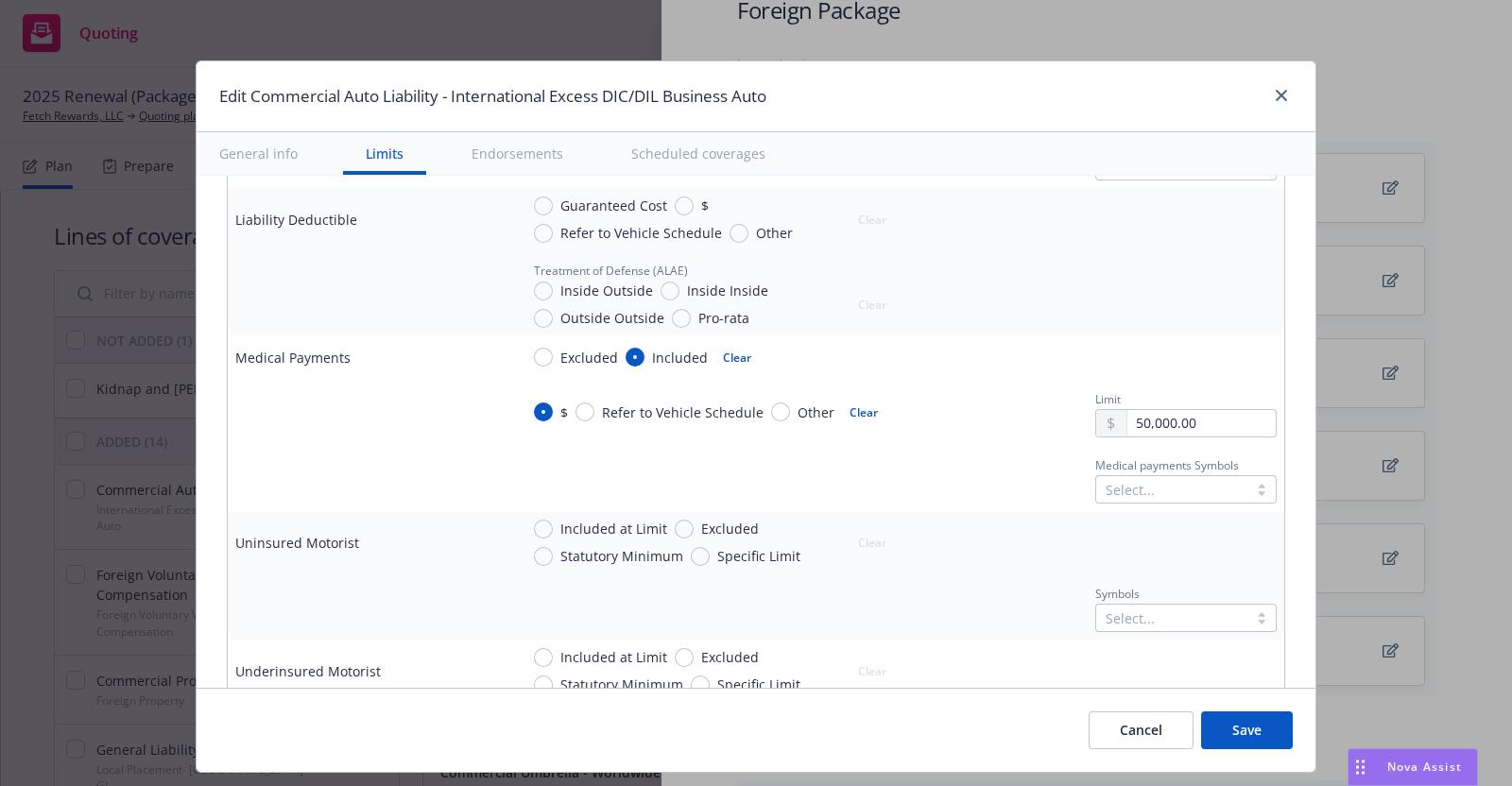
type textarea "x"
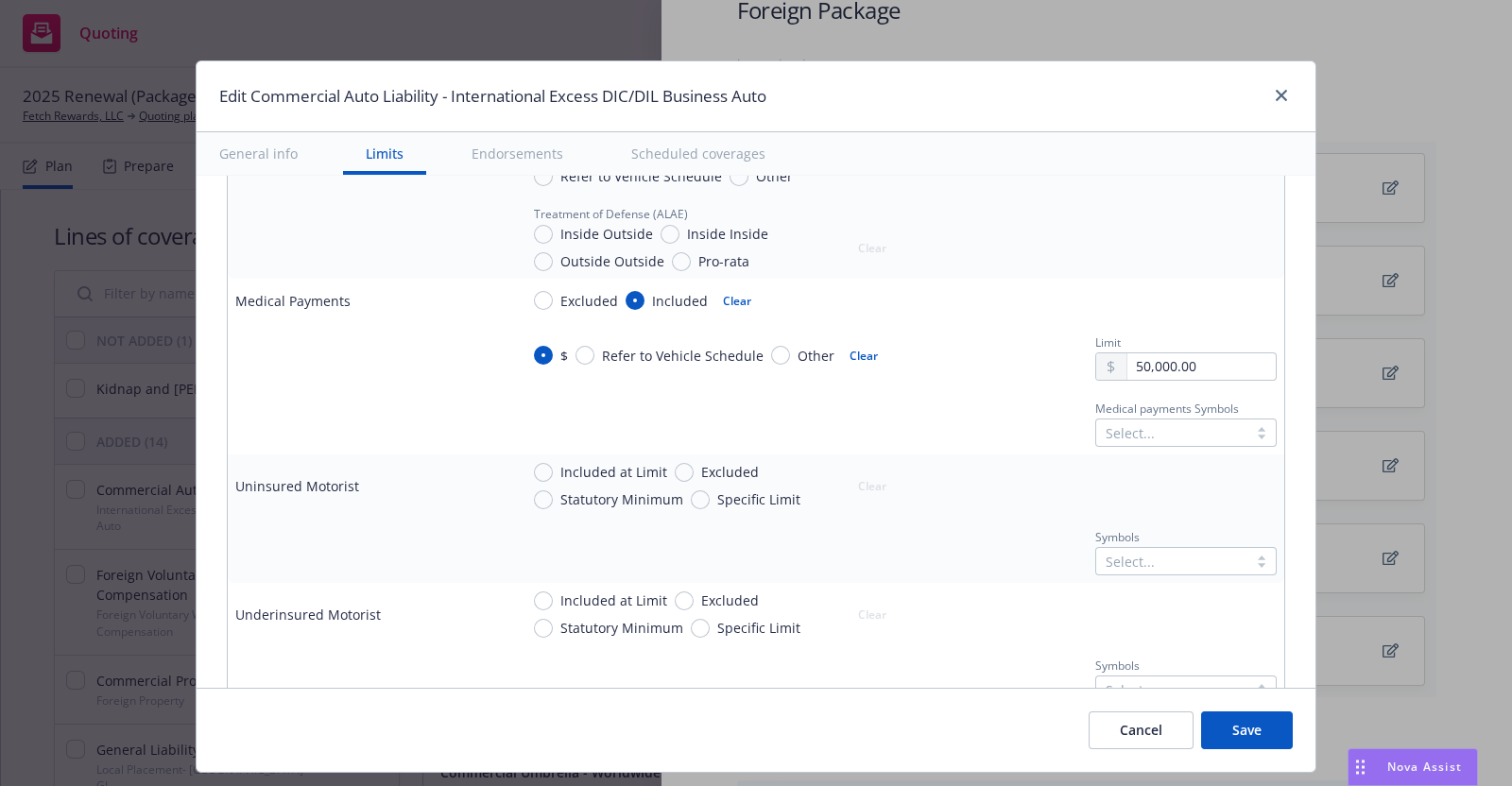
scroll to position [928, 0]
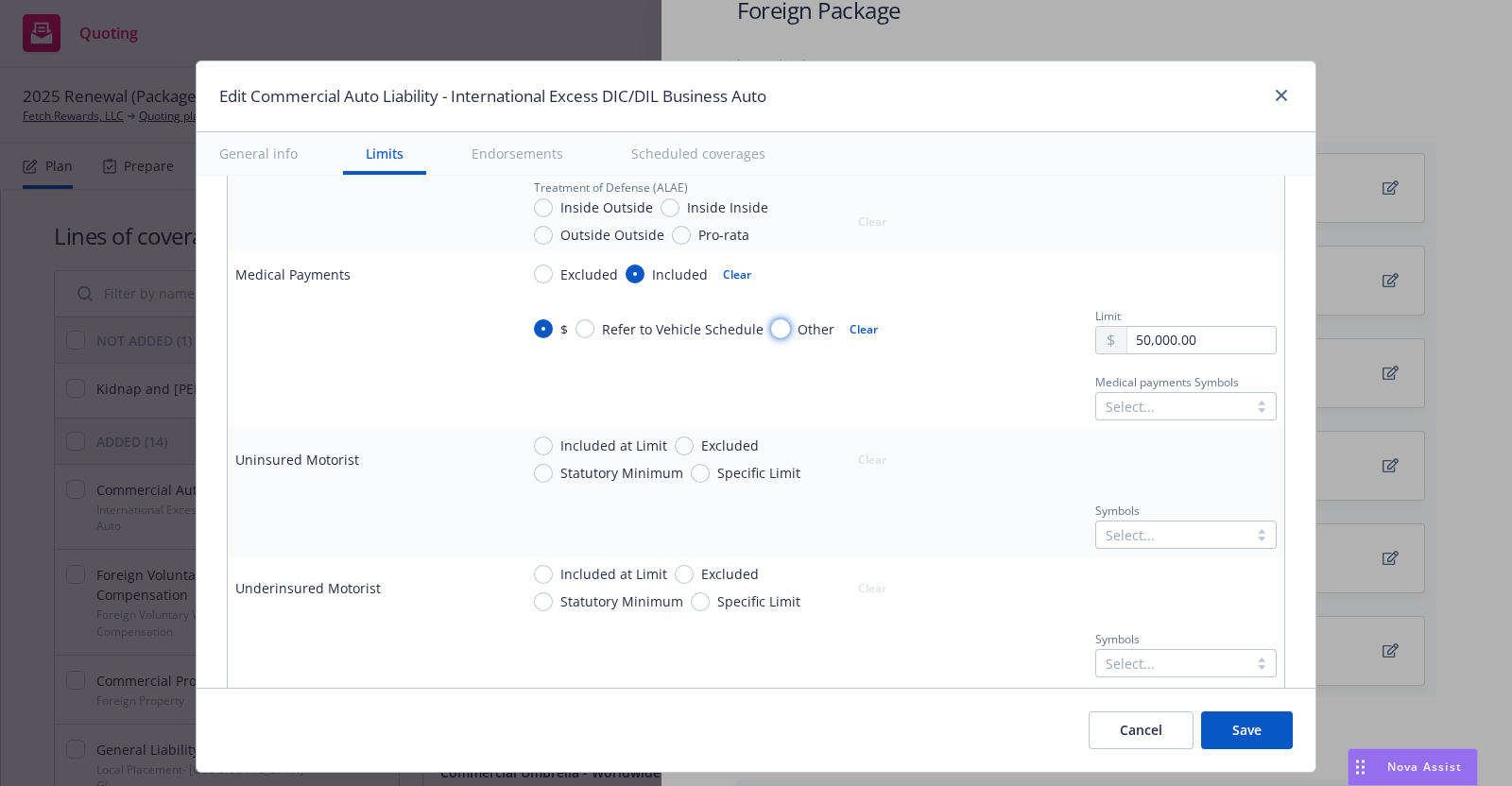
click at [771, 322] on input "Other" at bounding box center [780, 328] width 19 height 19
radio input "true"
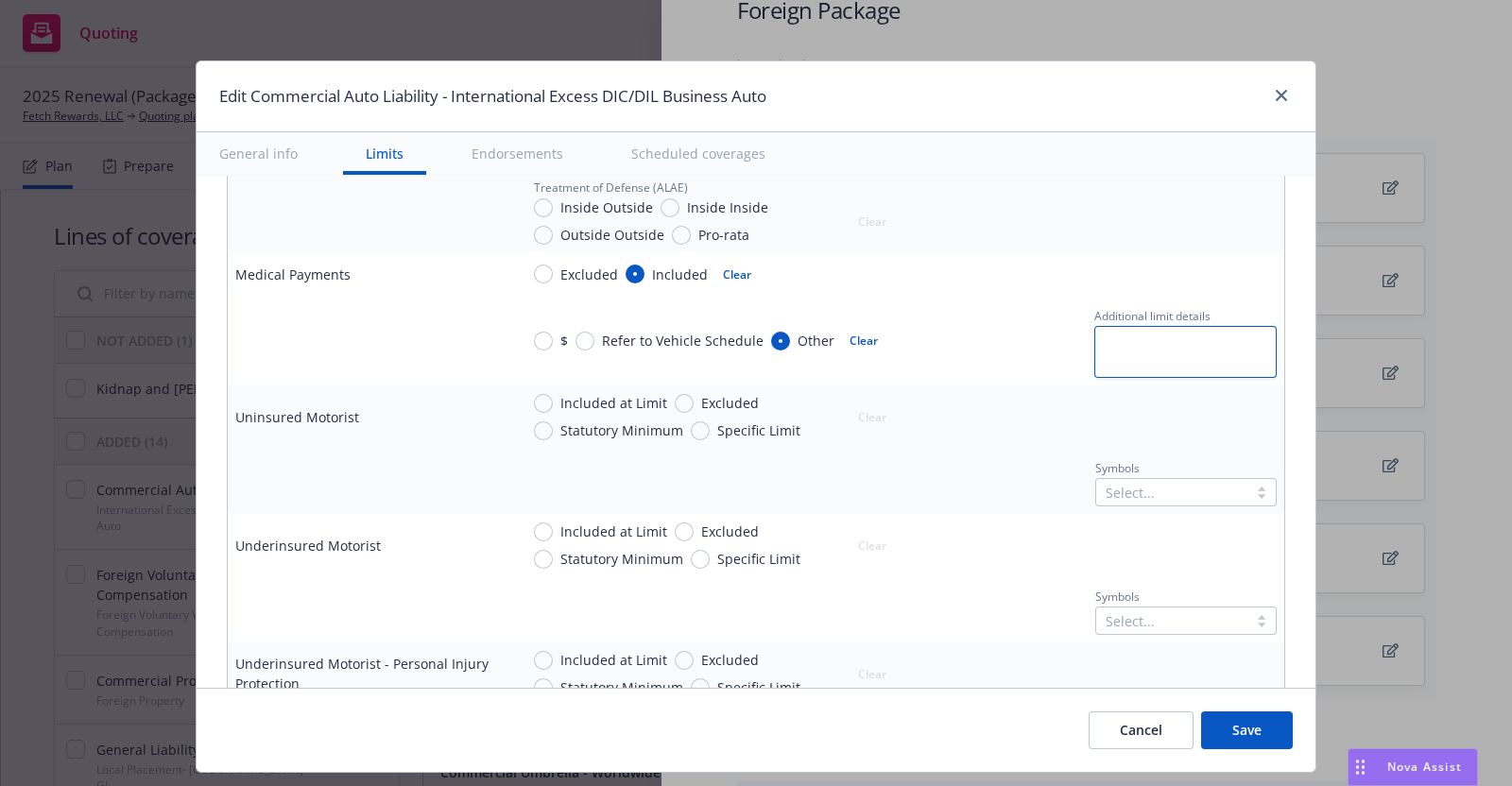
click at [1101, 338] on textarea at bounding box center [1186, 352] width 182 height 52
type textarea "x"
type textarea "$"
type textarea "x"
type textarea "$5"
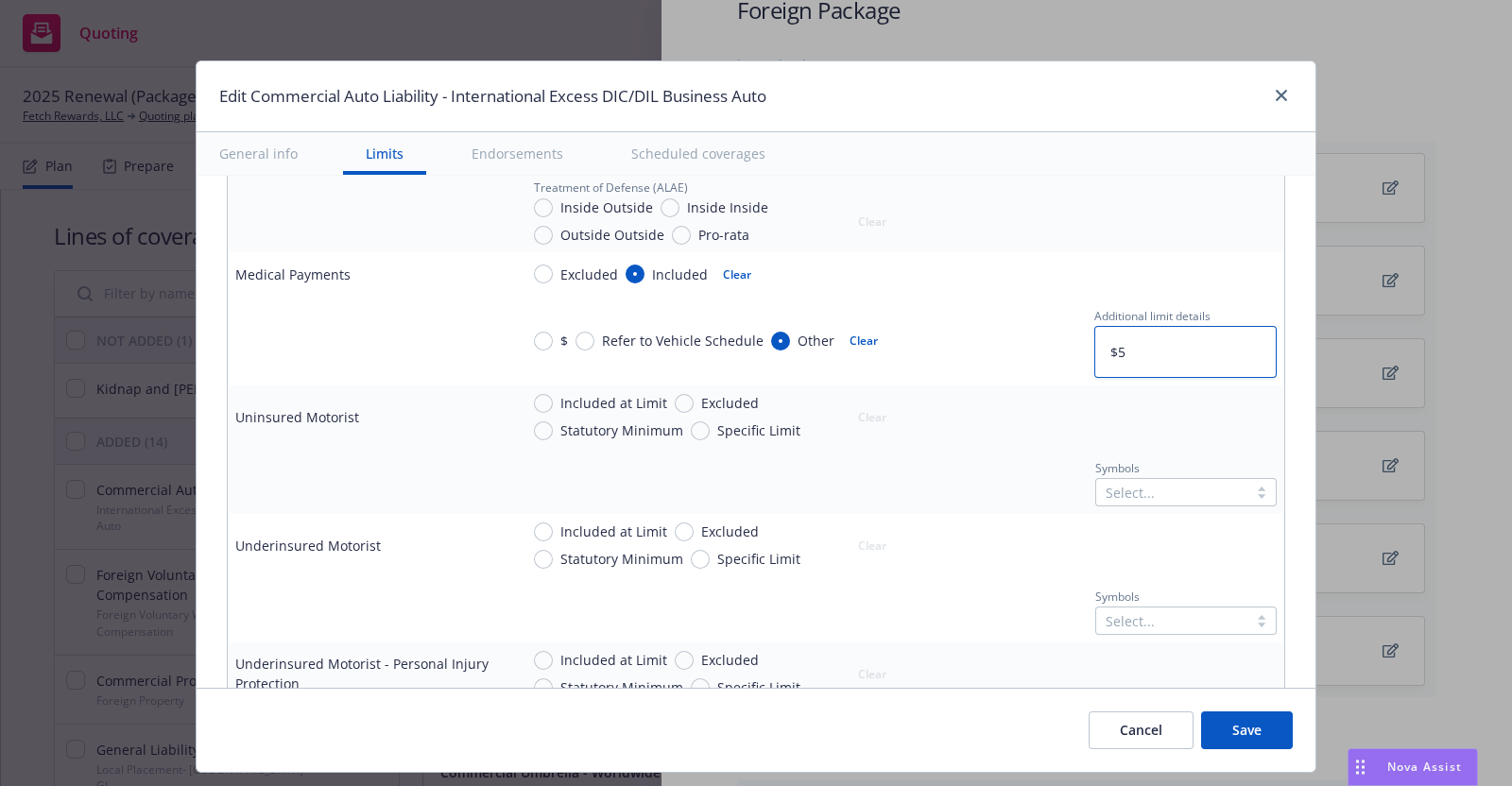
type textarea "x"
type textarea "$50"
type textarea "x"
type textarea "$50,"
type textarea "x"
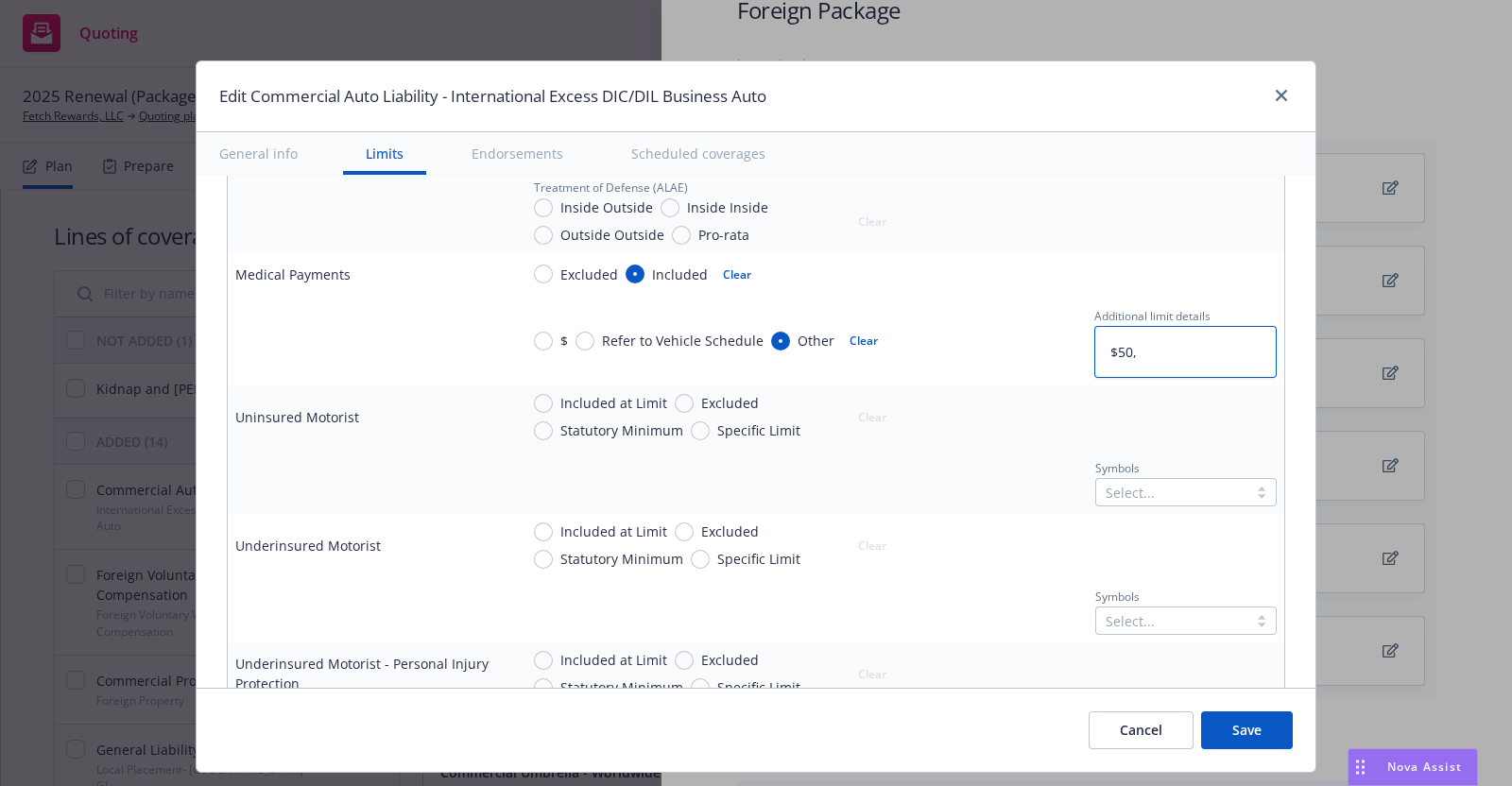
type textarea "$50,0"
type textarea "x"
type textarea "$50,00"
type textarea "x"
type textarea "$50,000"
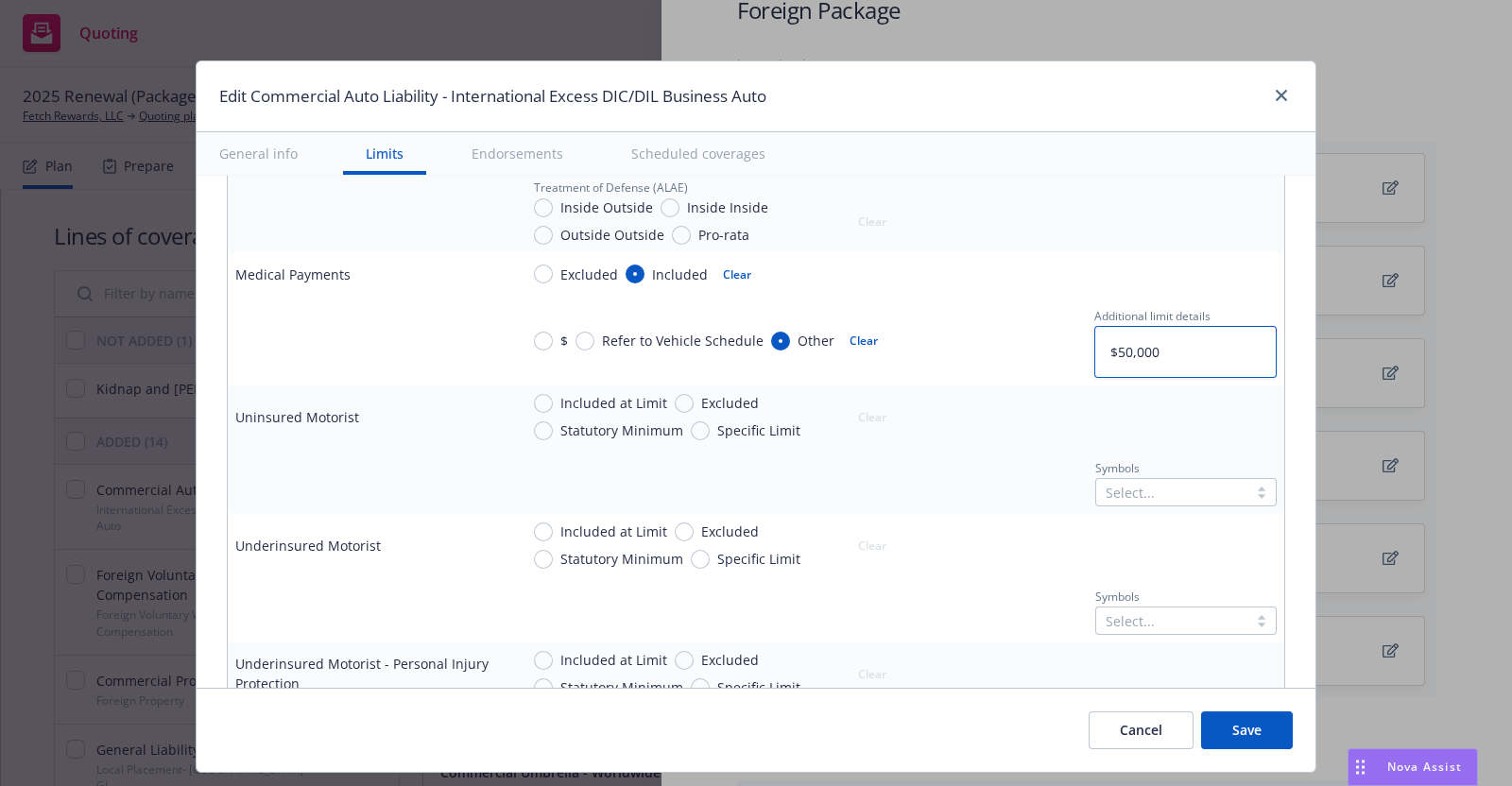
type textarea "x"
type textarea "$50,000"
type textarea "x"
type textarea "$50,000"
type textarea "x"
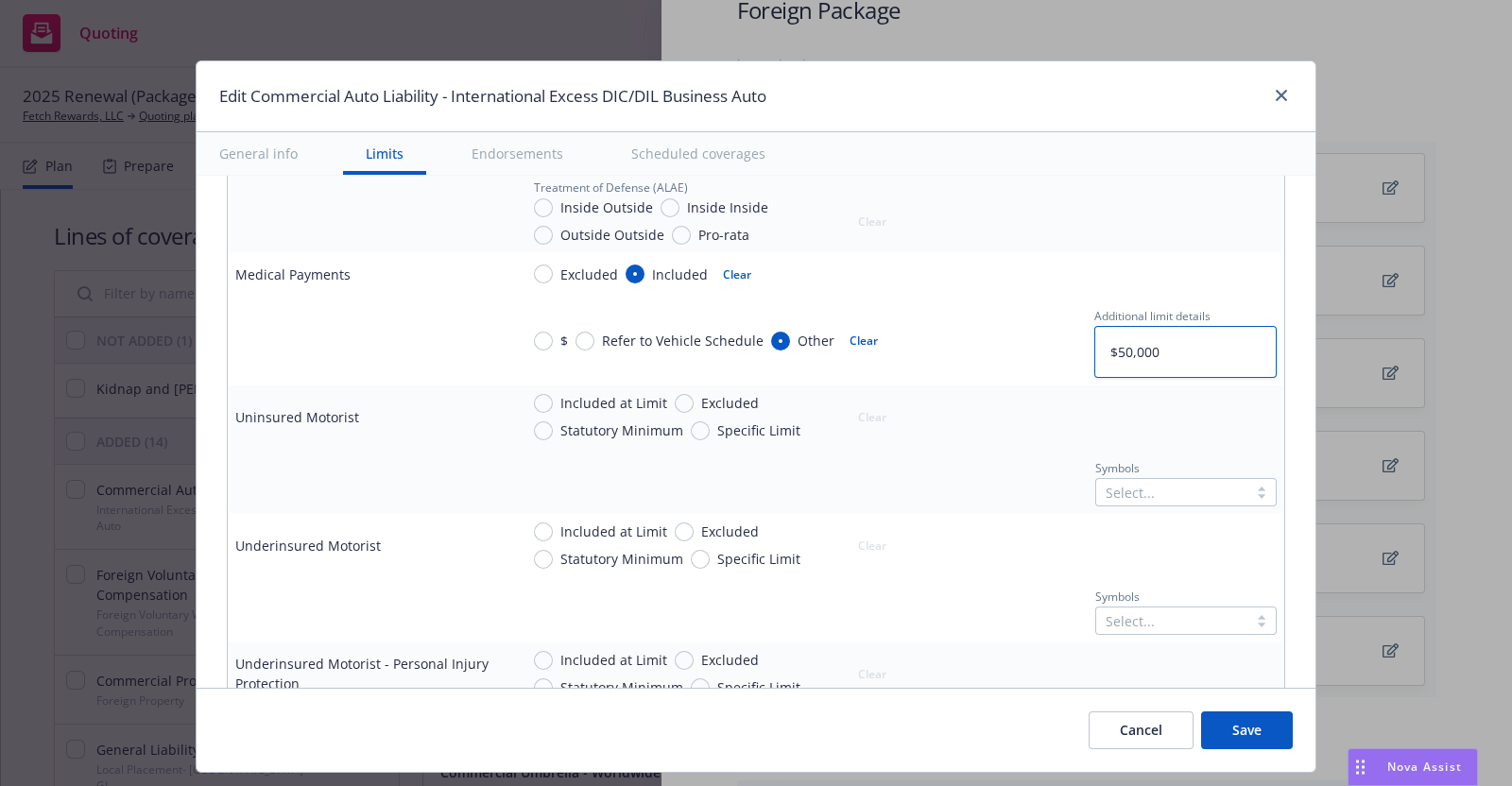
type textarea "$50,000 E"
type textarea "x"
type textarea "$50,000 Ea"
type textarea "x"
type textarea "$50,000 Eac"
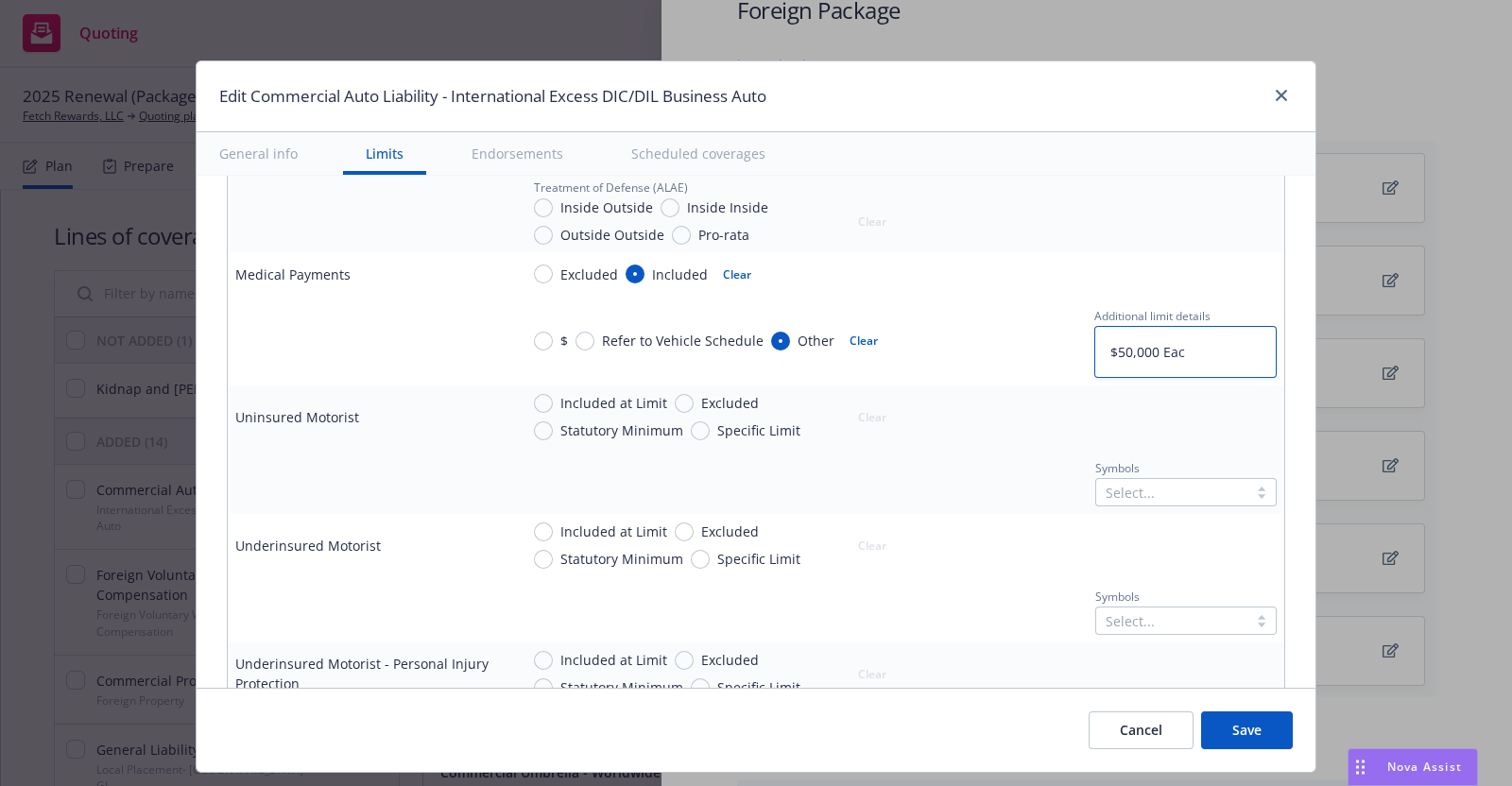
type textarea "x"
type textarea "$50,000 Each"
type textarea "x"
type textarea "$50,000 Each"
type textarea "x"
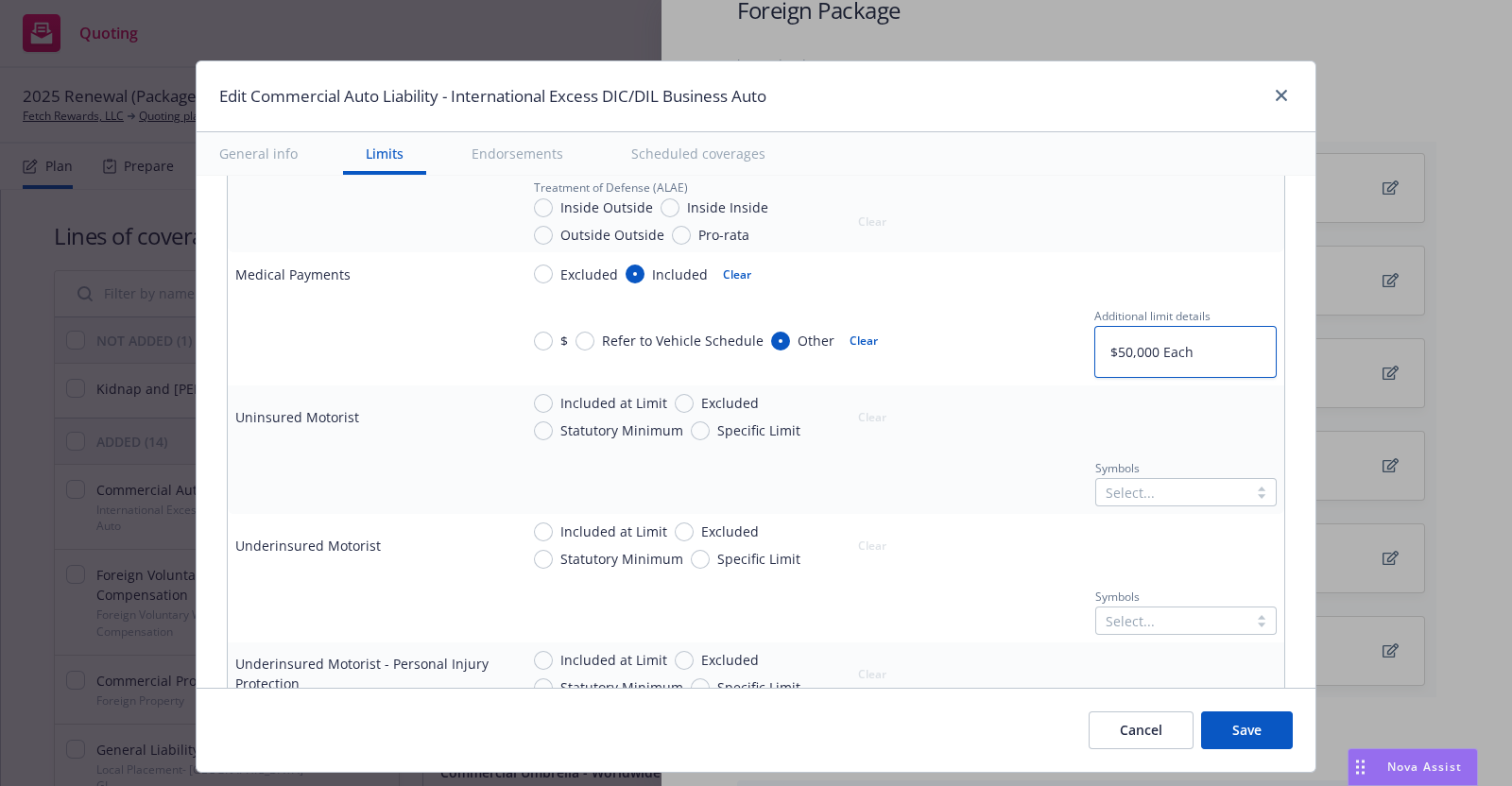
type textarea "$50,000 Each p"
type textarea "x"
type textarea "$50,000 Each pe"
type textarea "x"
type textarea "$50,000 Each per"
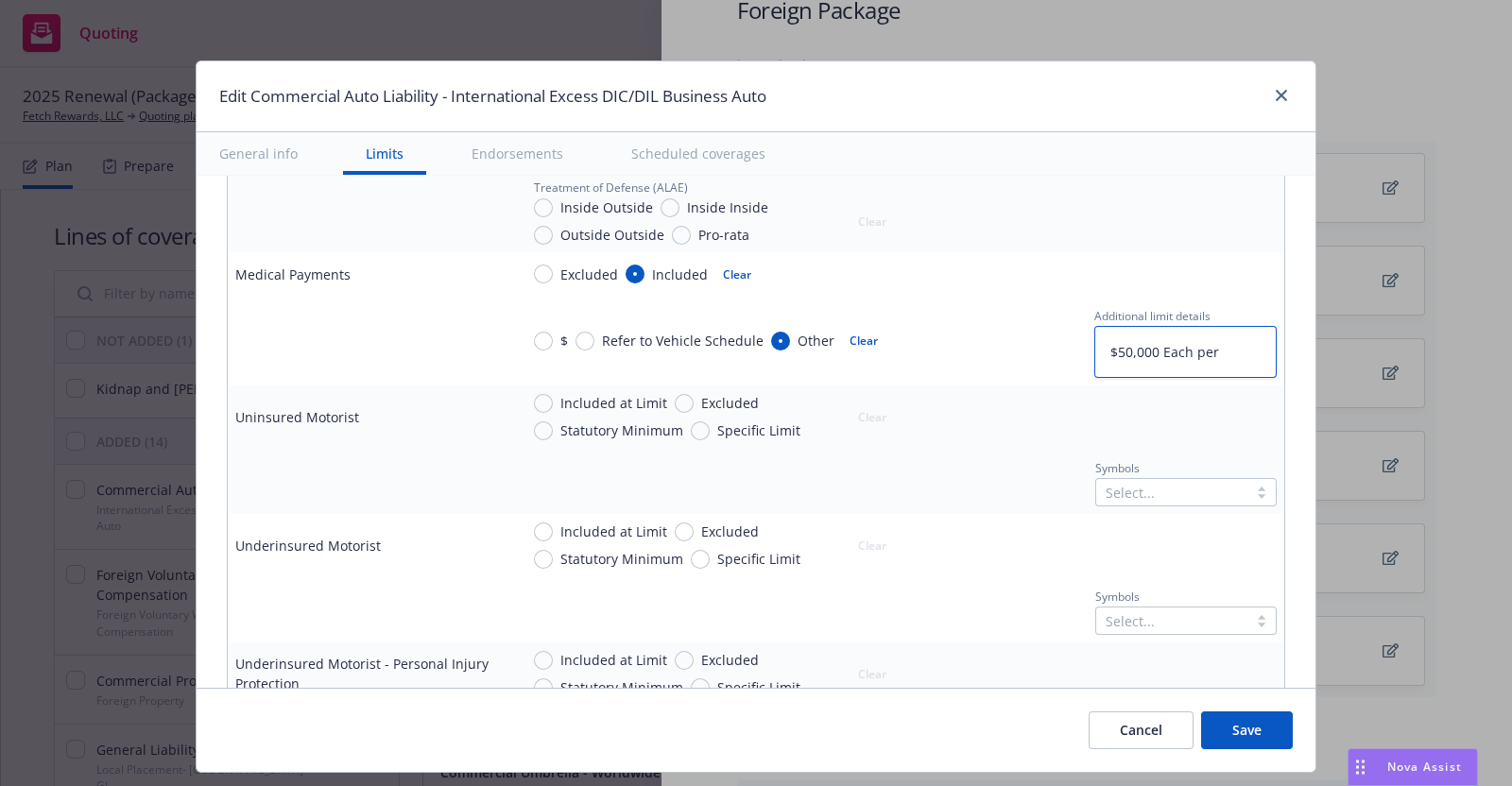
type textarea "x"
type textarea "$50,000 Each pe"
type textarea "x"
type textarea "$50,000 Each p"
type textarea "x"
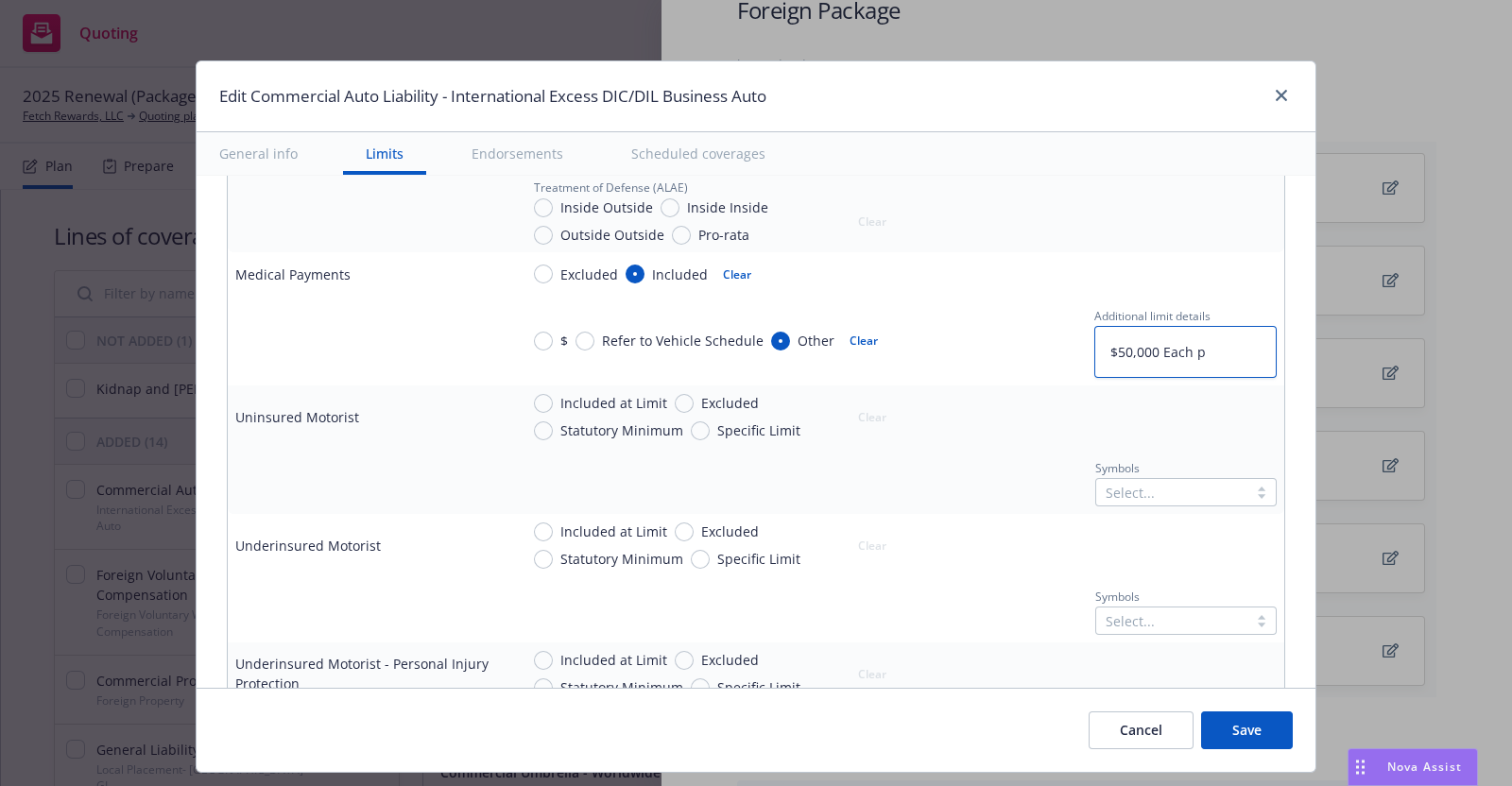
type textarea "$50,000 Each"
type textarea "x"
type textarea "$50,000 Each P"
type textarea "x"
type textarea "$50,000 Each Pe"
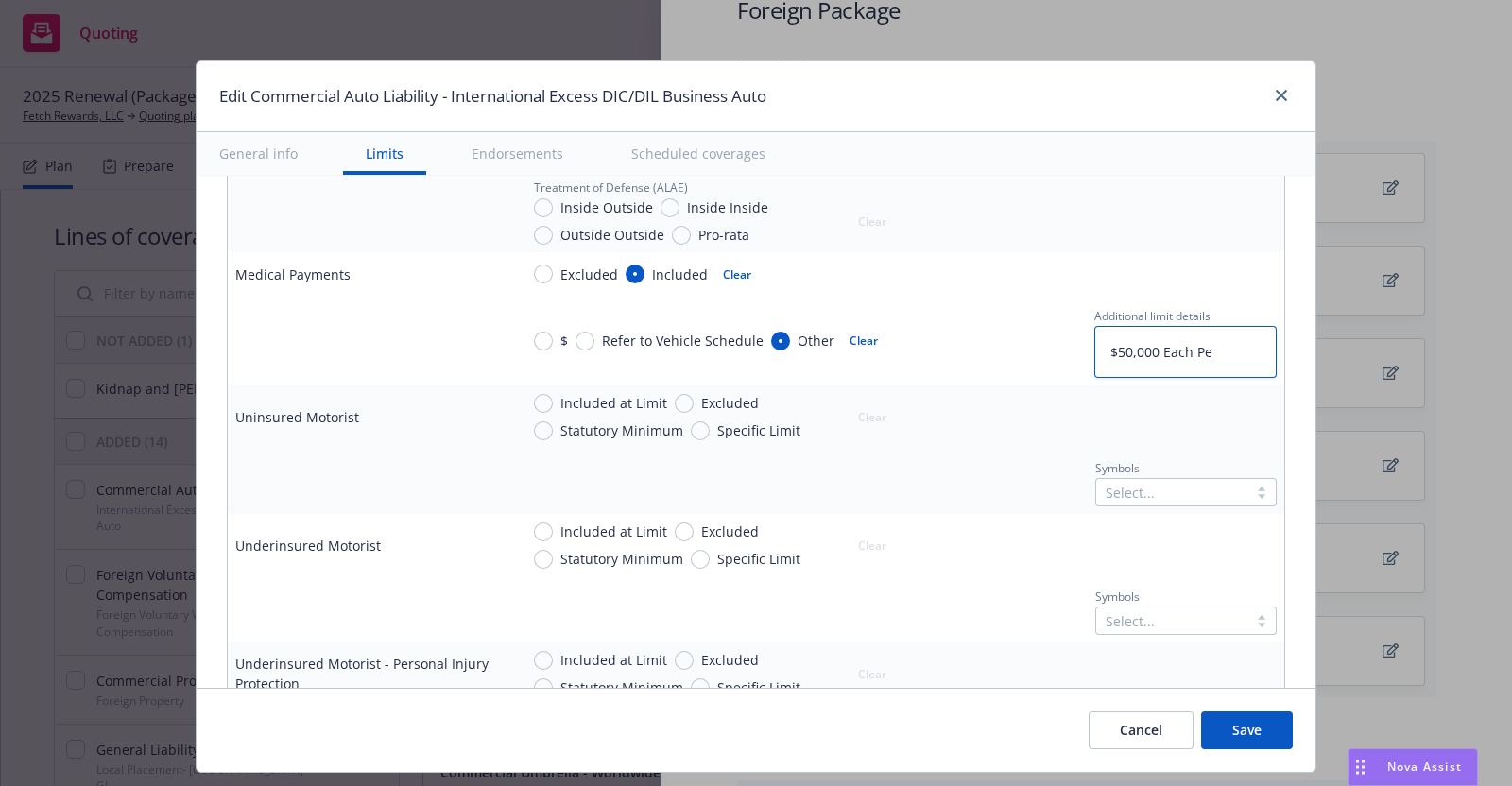
type textarea "x"
type textarea "$50,000 Each Per"
type textarea "x"
type textarea "$50,000 Each Pers"
type textarea "x"
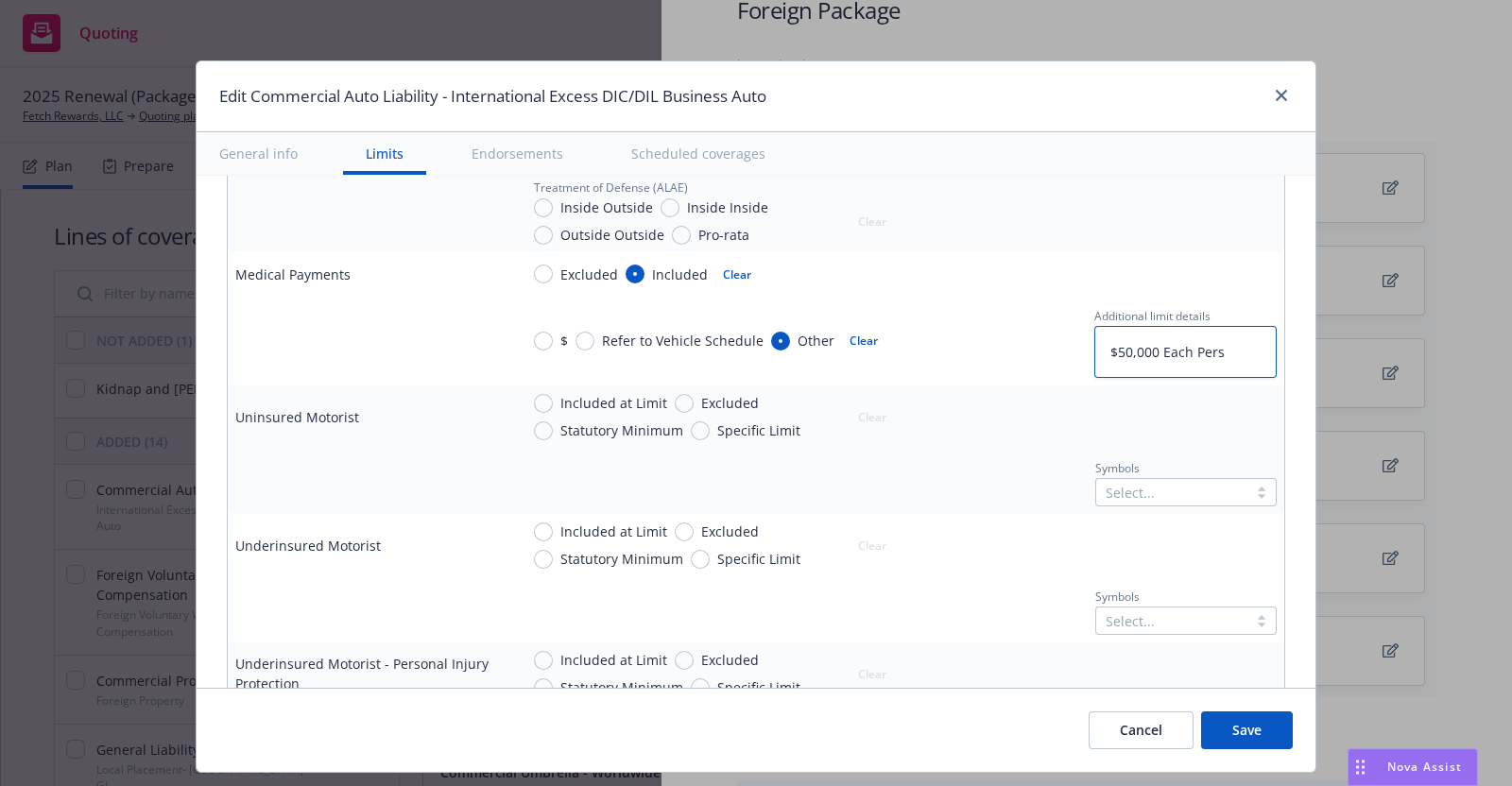
type textarea "$50,000 Each Perso"
type textarea "x"
type textarea "$50,000 Each Person"
type textarea "x"
type textarea "$50,000 Each Person/"
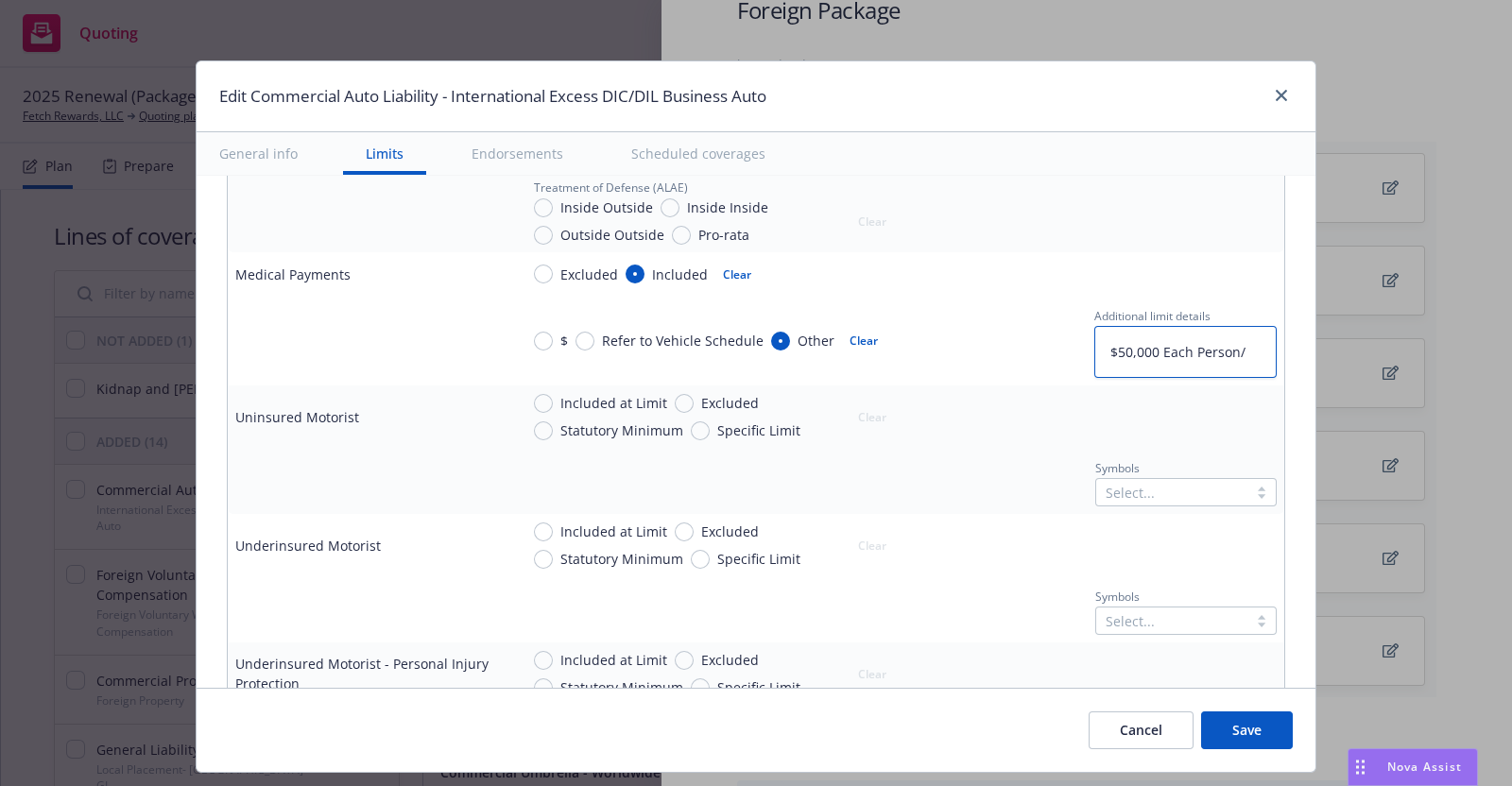
type textarea "x"
type textarea "$50,000 Each Person/"
type textarea "x"
type textarea "$50,000 Each Person/ $"
type textarea "x"
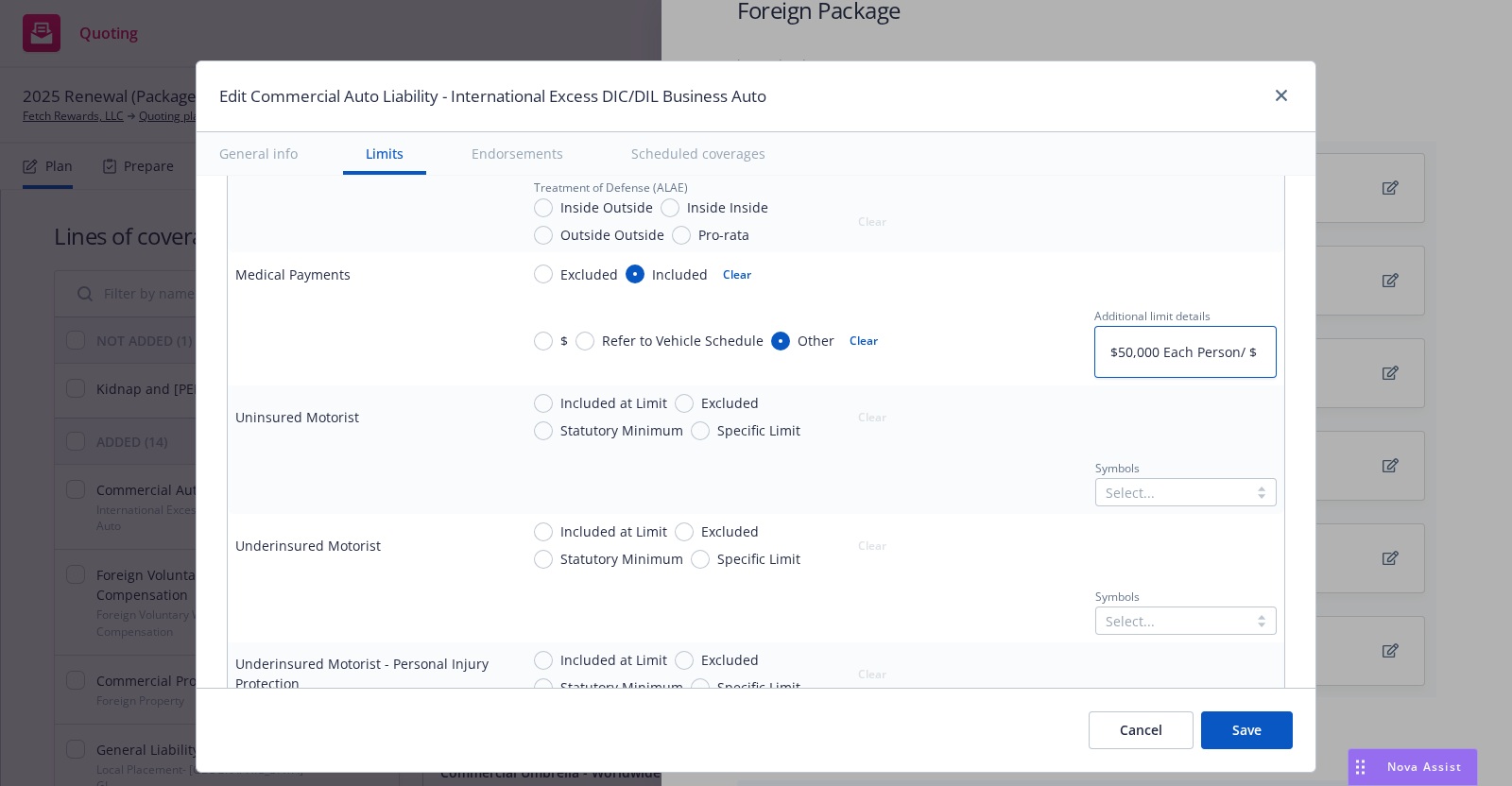
type textarea "$50,000 Each Person/ $1"
type textarea "x"
type textarea "$50,000 Each Person/ $10"
type textarea "x"
type textarea "$50,000 Each Person/ $100"
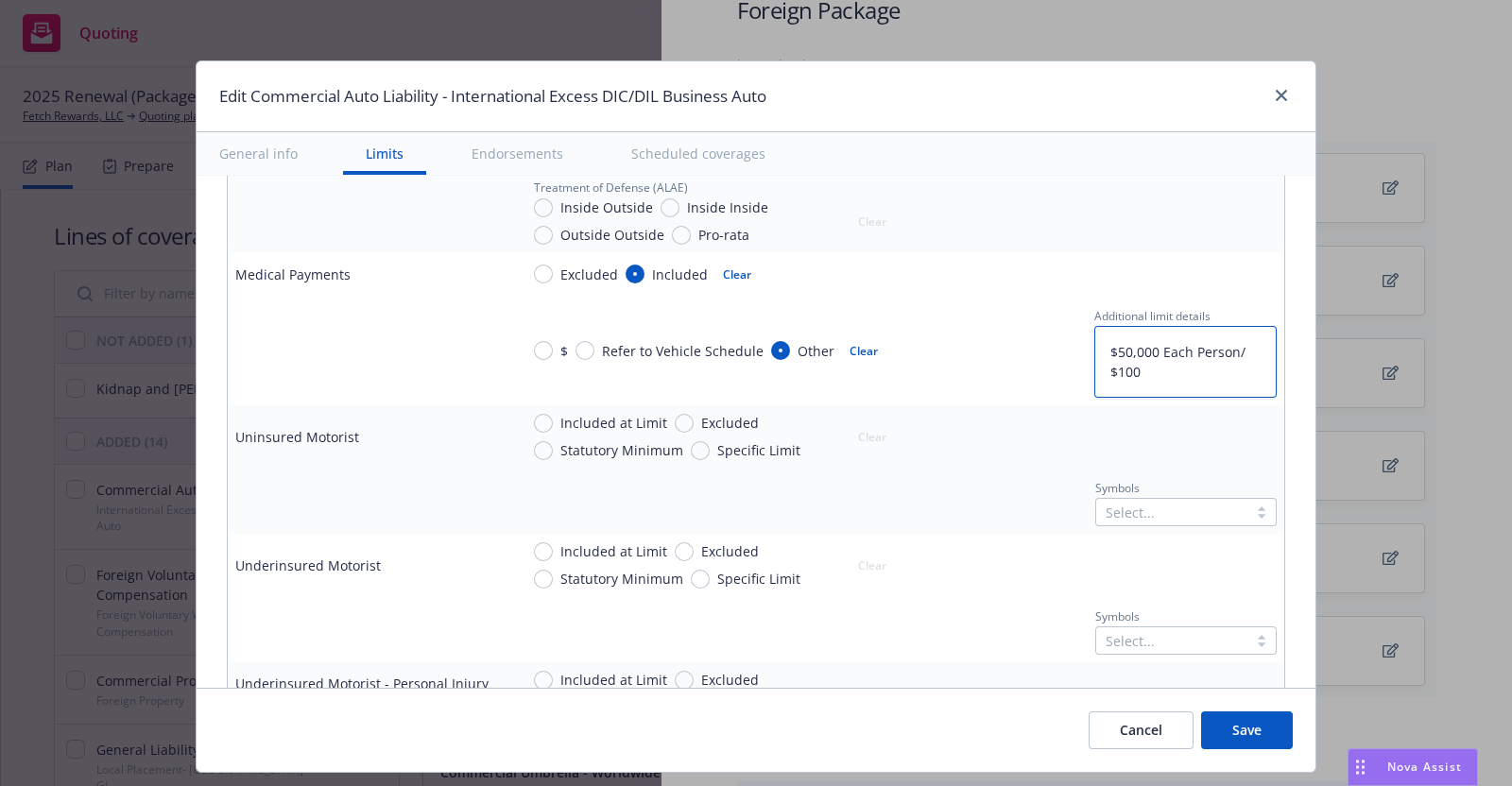
type textarea "x"
type textarea "$50,000 Each Person/ $100,"
type textarea "x"
type textarea "$50,000 Each Person/ $100,o"
type textarea "x"
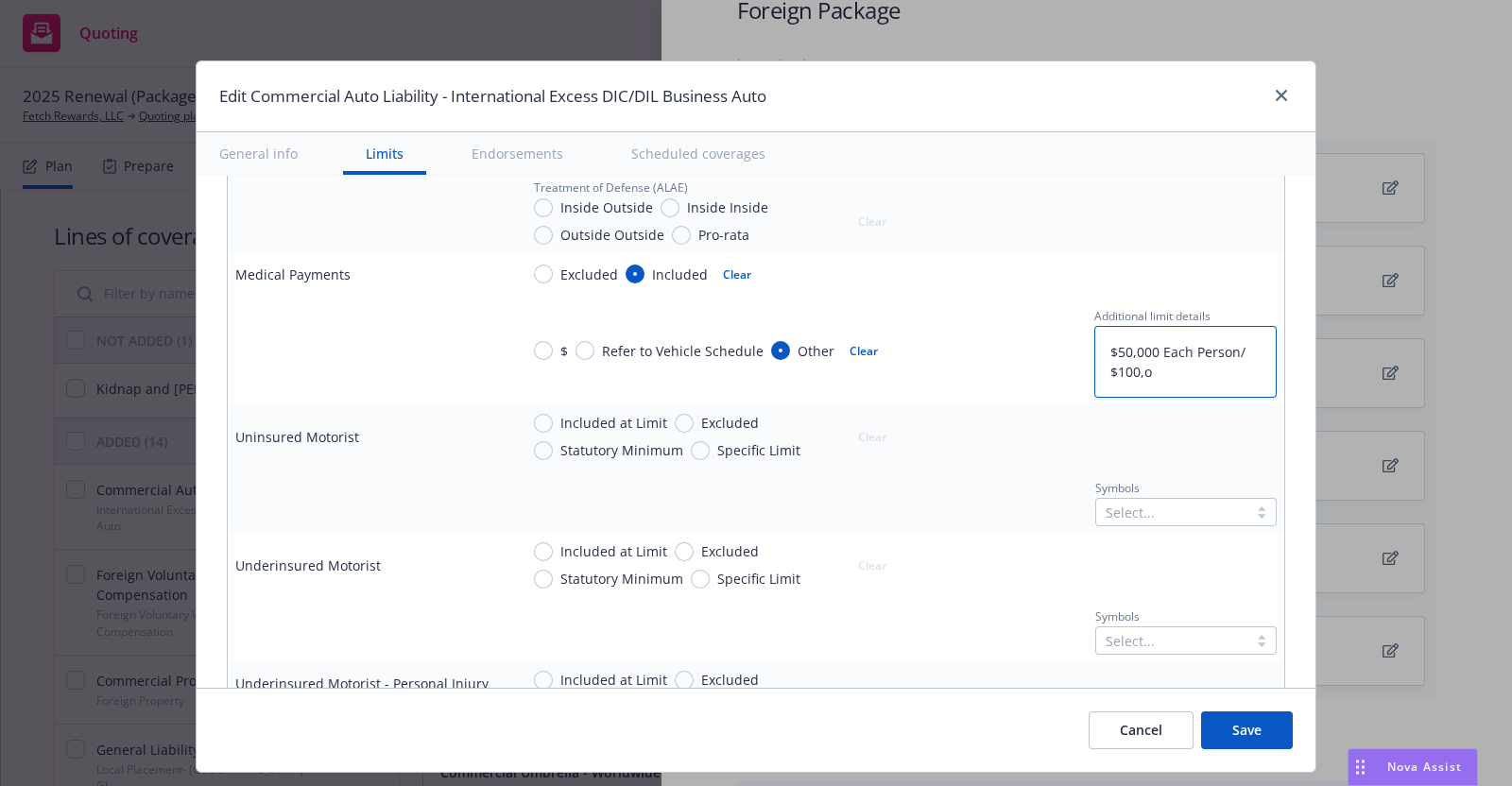
type textarea "$50,000 Each Person/ $100,oo"
type textarea "x"
type textarea "$50,000 Each Person/ $100,ooo"
type textarea "x"
type textarea "$50,000 Each Person/ $100,oo"
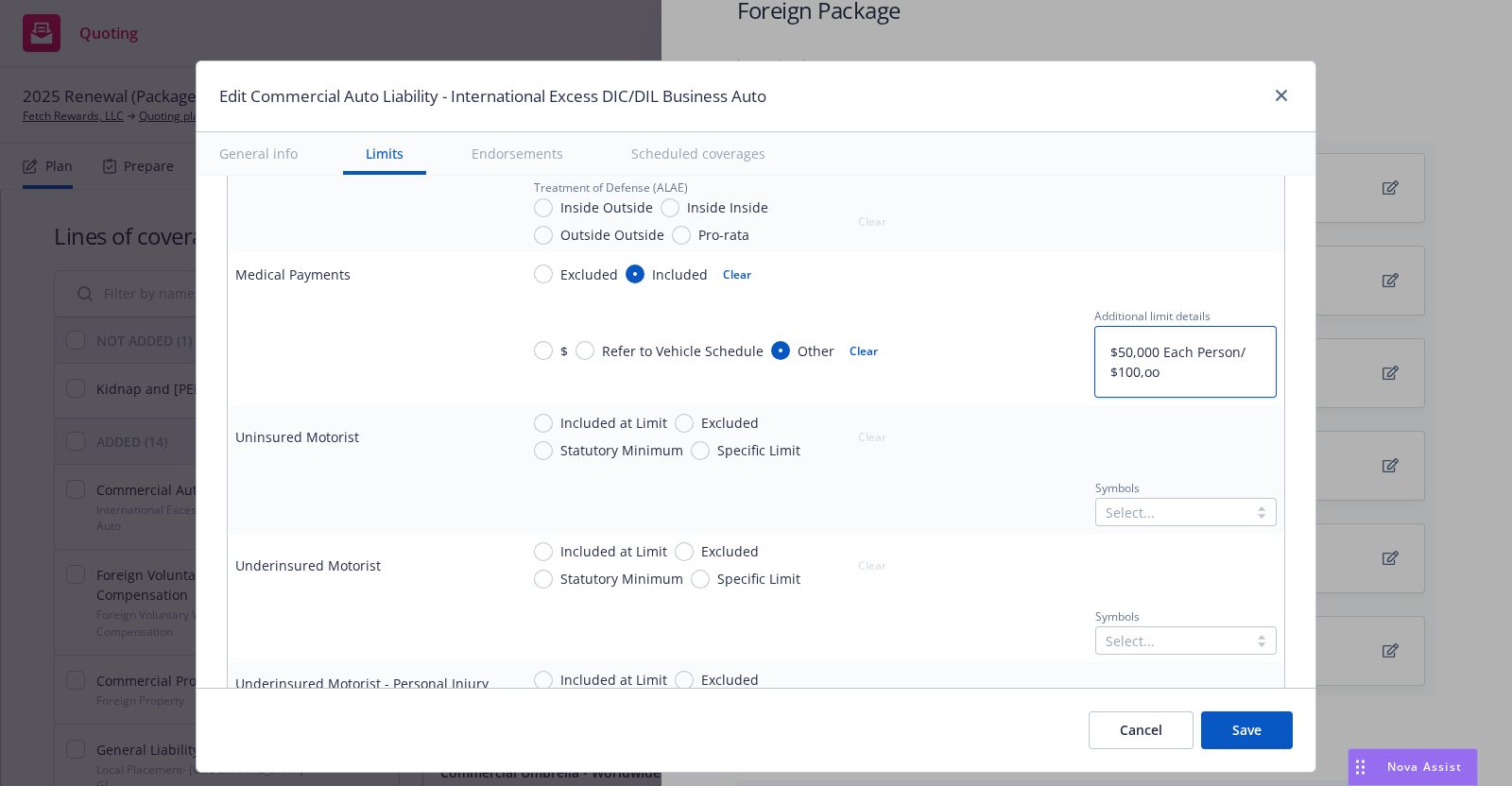
type textarea "x"
type textarea "$50,000 Each Person/ $100,o"
type textarea "x"
type textarea "$50,000 Each Person/ $100,"
type textarea "x"
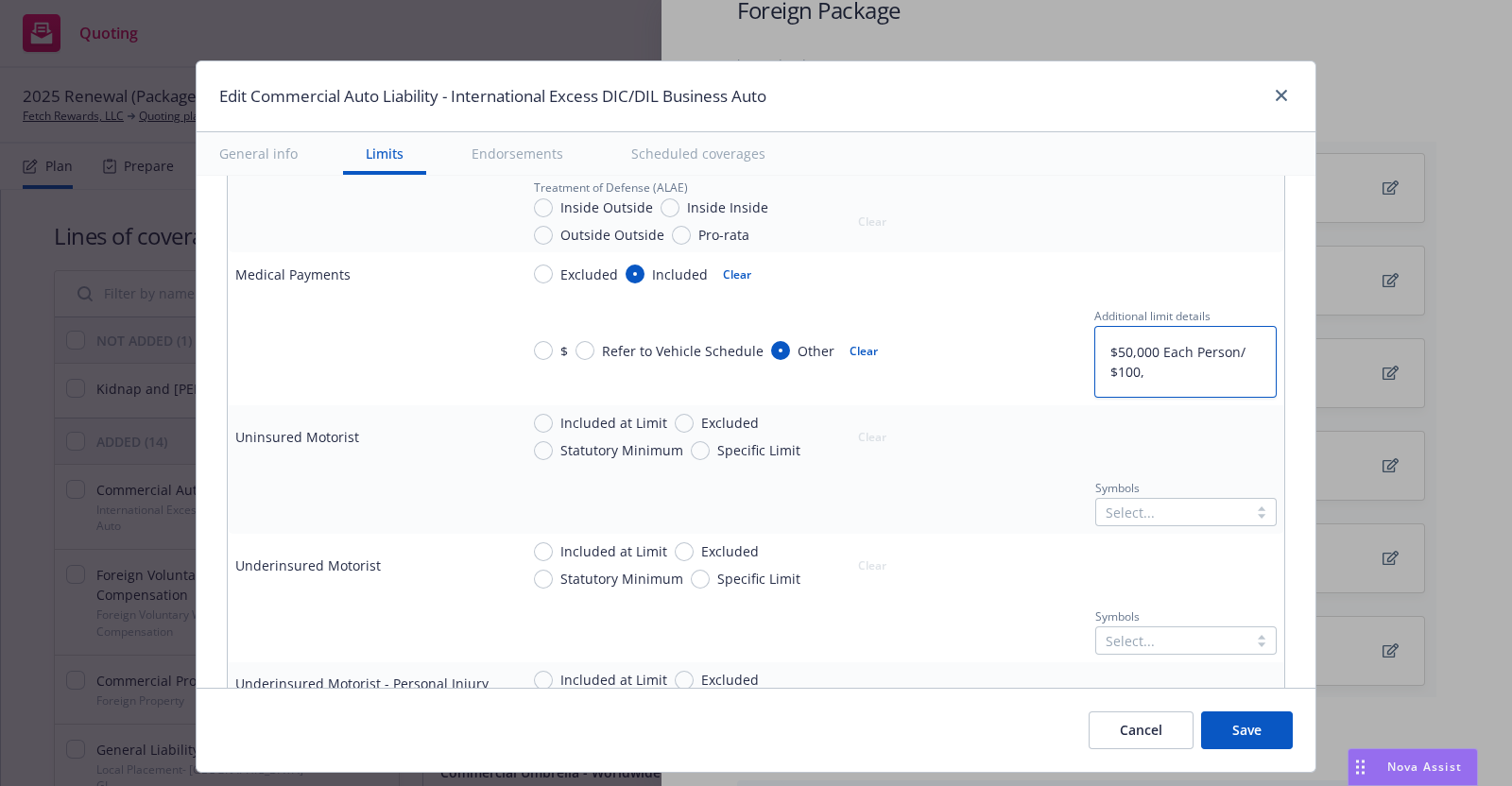
type textarea "$50,000 Each Person/ $100,0"
type textarea "x"
type textarea "$50,000 Each Person/ $100,00"
type textarea "x"
type textarea "$50,000 Each Person/ $100,000"
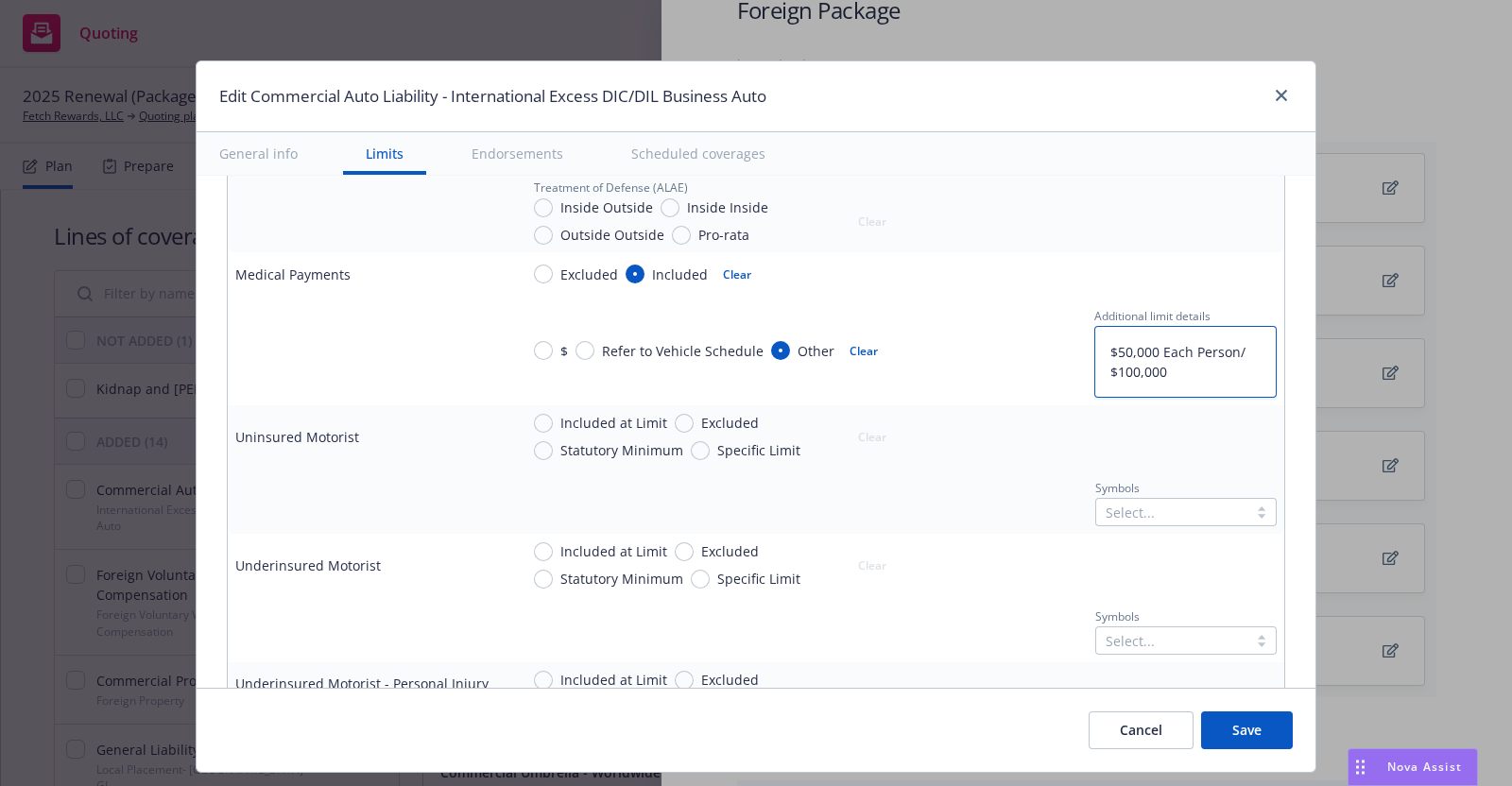
type textarea "x"
type textarea "$50,000 Each Person/ $100,000"
type textarea "x"
type textarea "$50,000 Each Person/ $100,000 E"
type textarea "x"
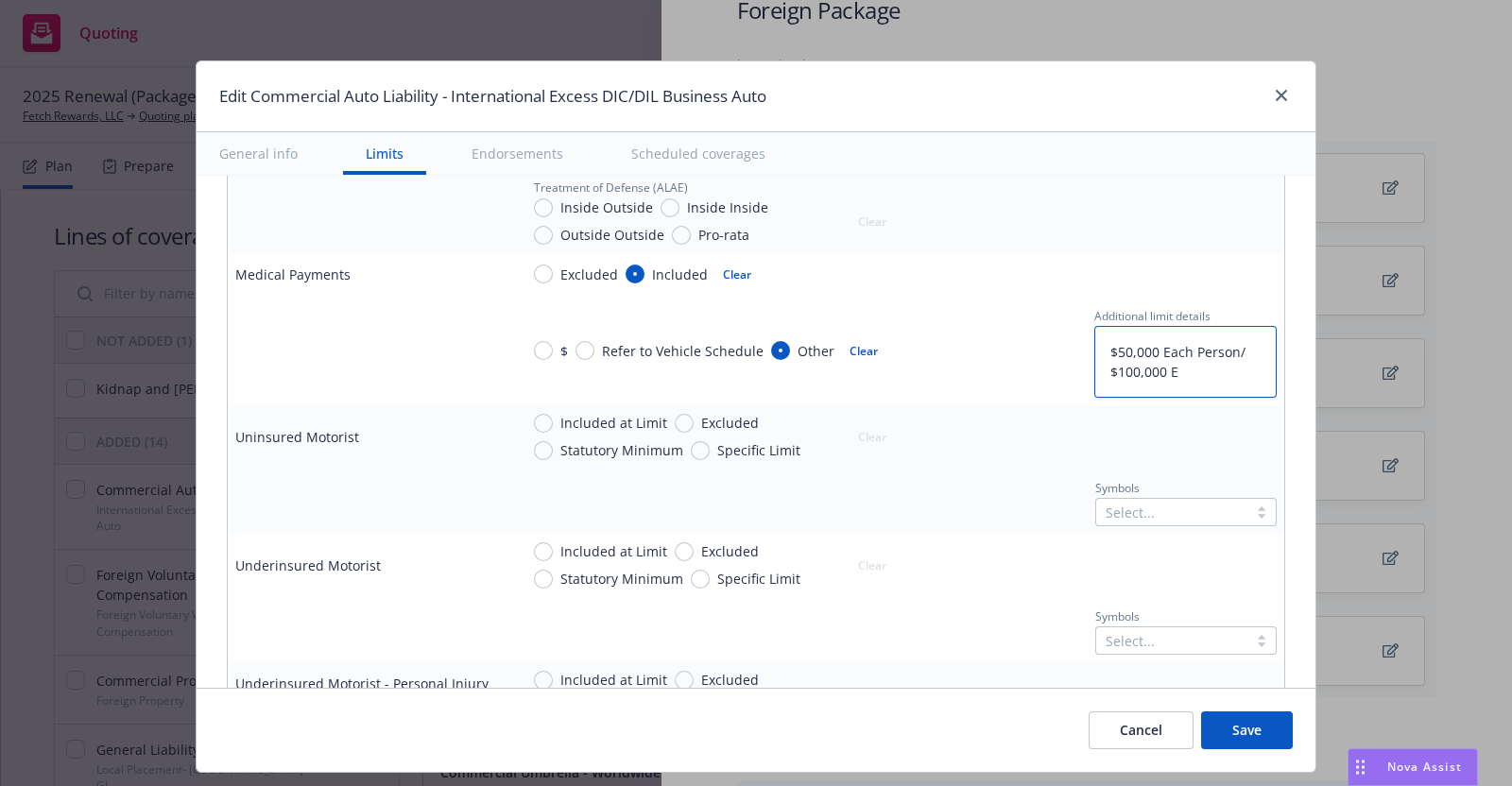
type textarea "$50,000 Each Person/ $100,000 Ea"
type textarea "x"
type textarea "$50,000 Each Person/ $100,000 Eac"
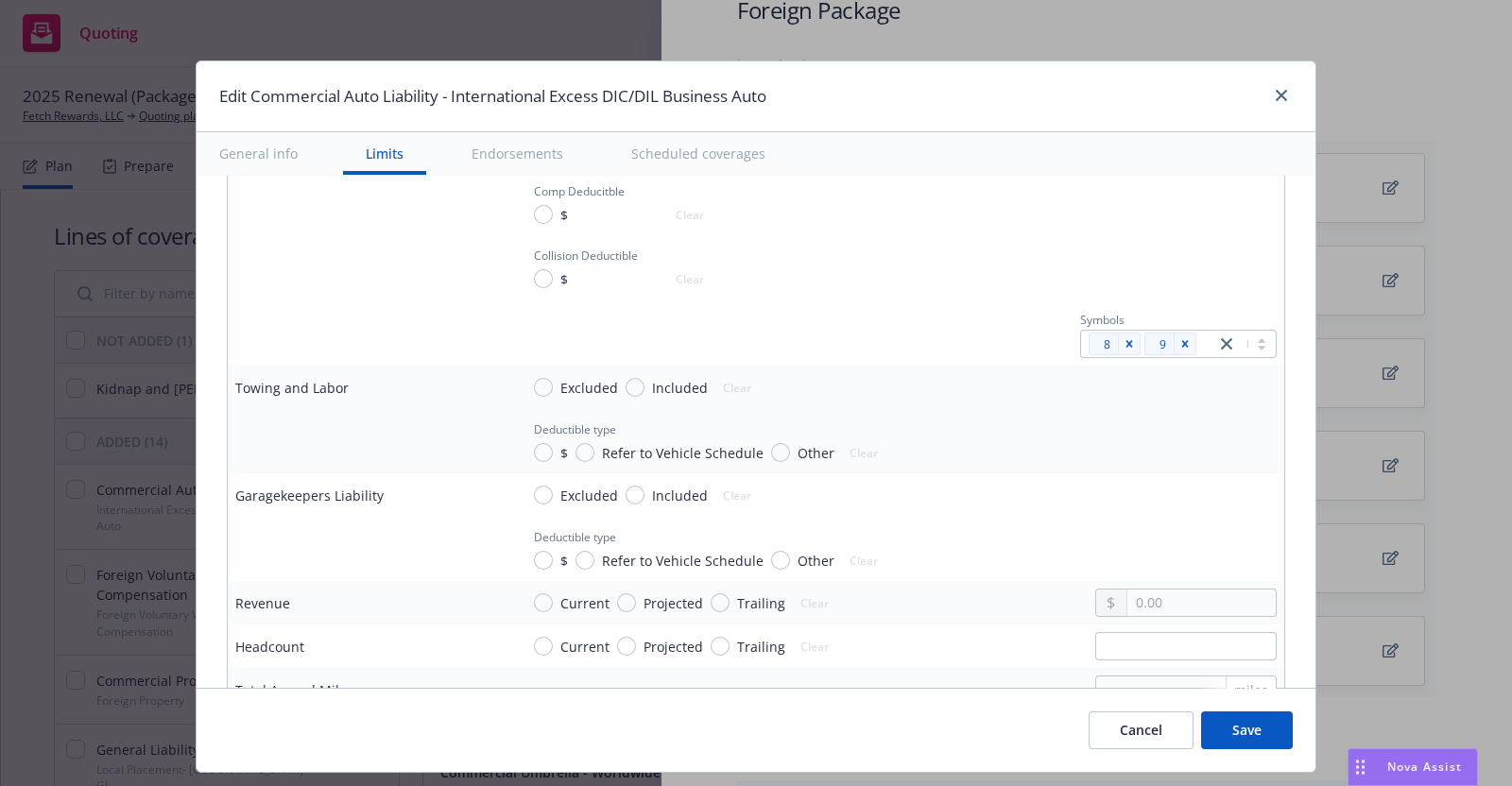
scroll to position [1921, 0]
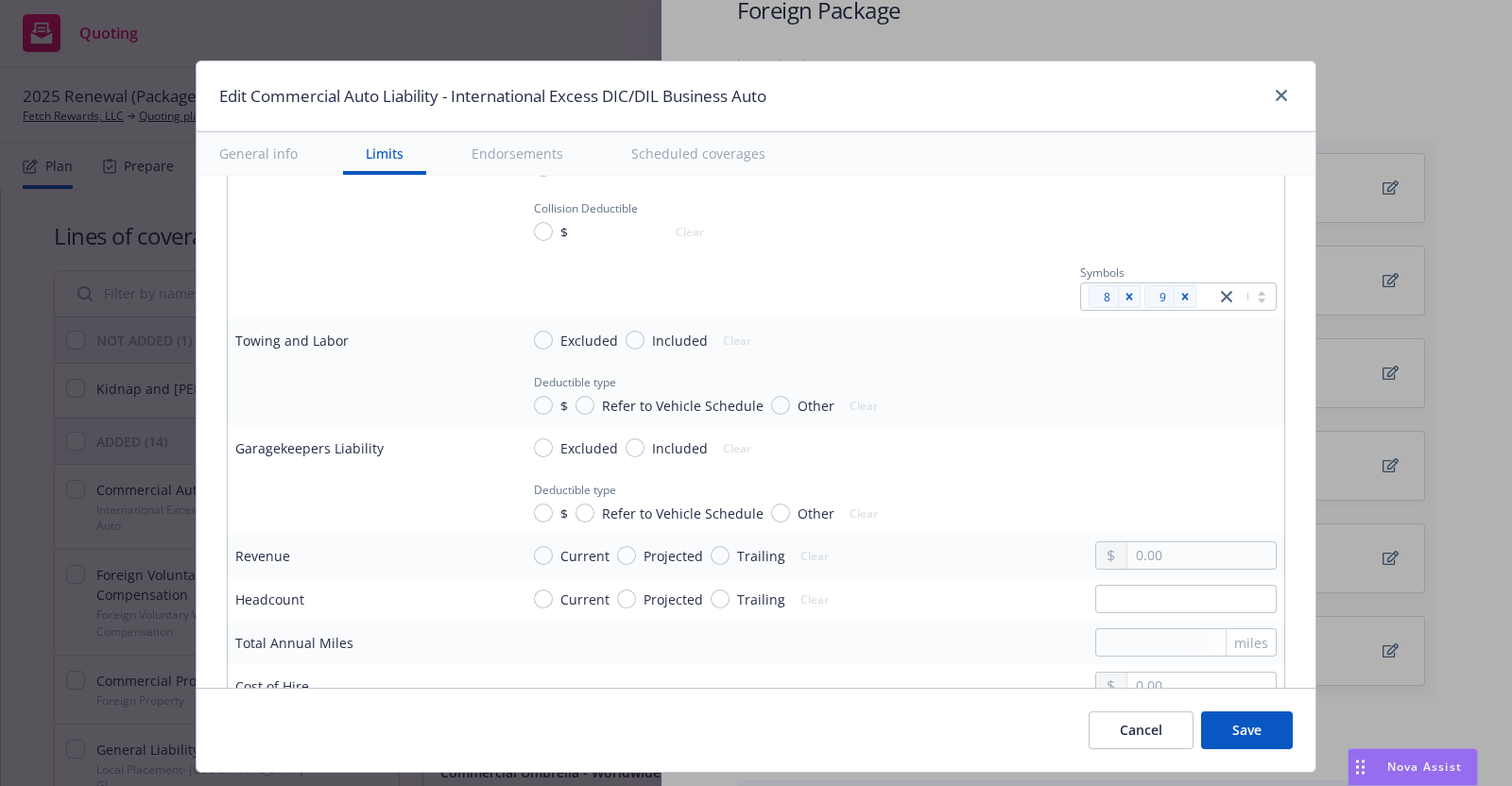
click at [530, 716] on div "Cancel Save" at bounding box center [756, 730] width 1119 height 84
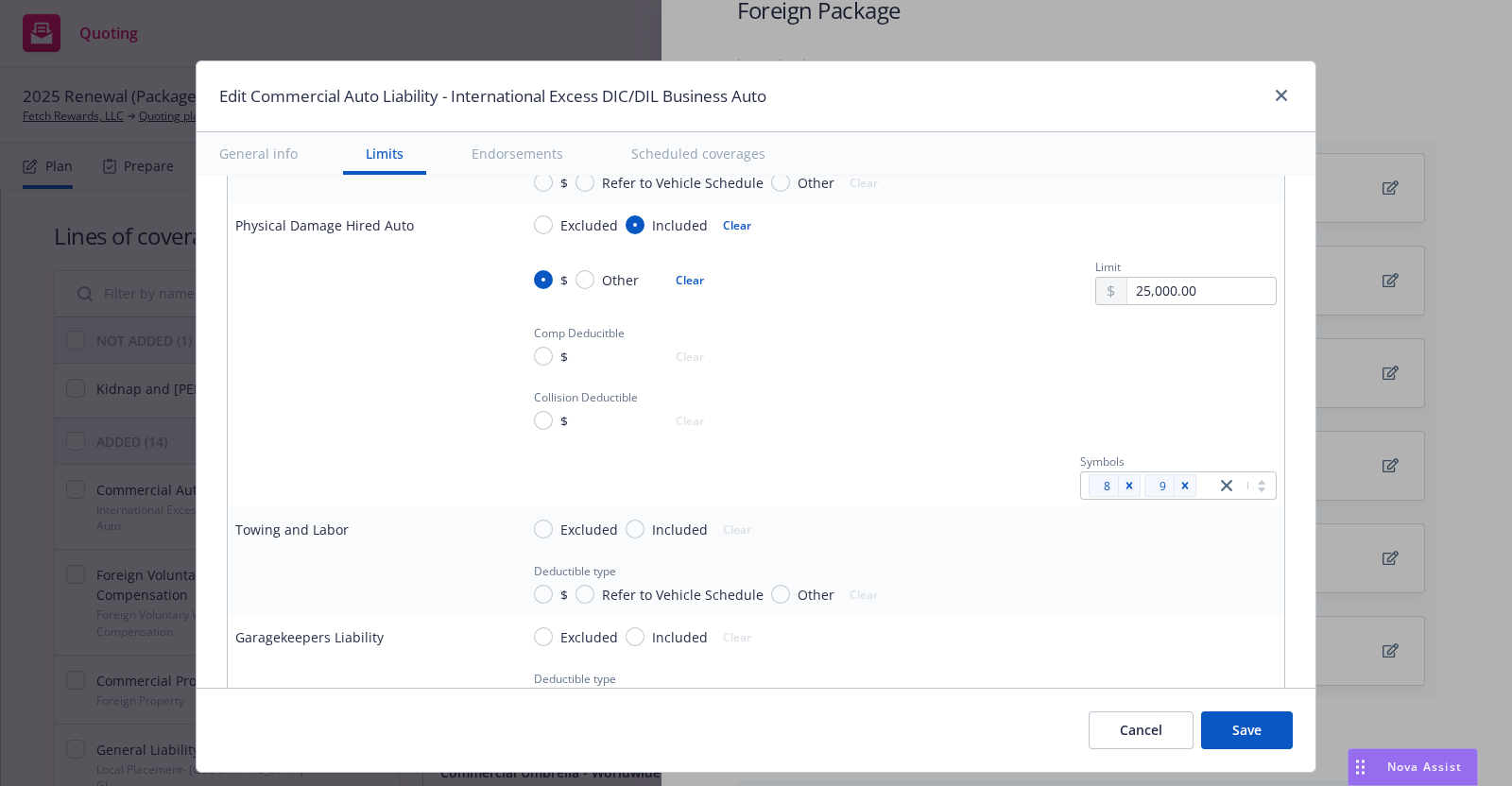
scroll to position [1685, 0]
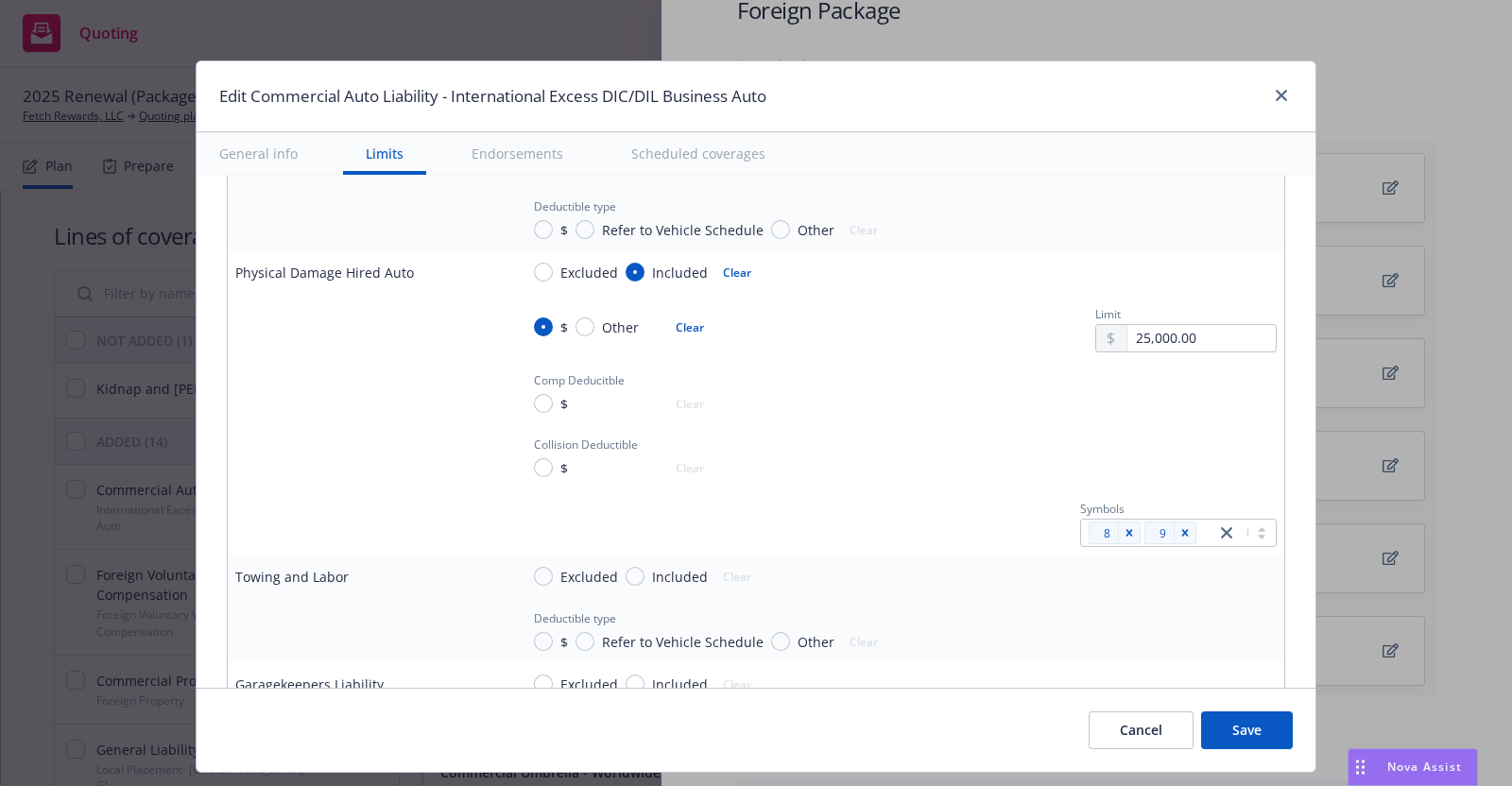
click at [575, 318] on div "Other" at bounding box center [607, 327] width 64 height 20
click at [575, 318] on input "Other" at bounding box center [584, 326] width 19 height 19
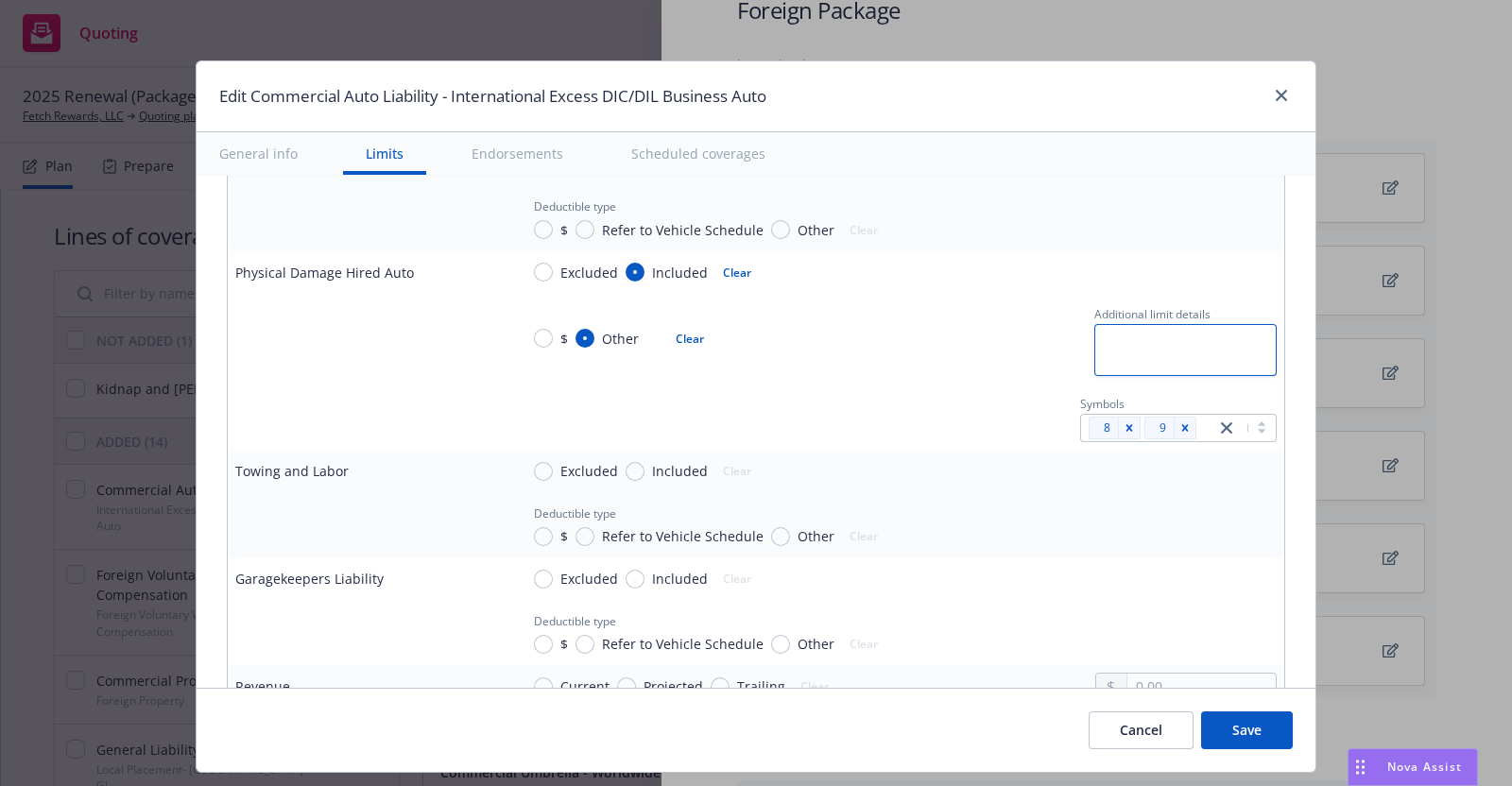
click at [1095, 332] on textarea at bounding box center [1186, 350] width 182 height 52
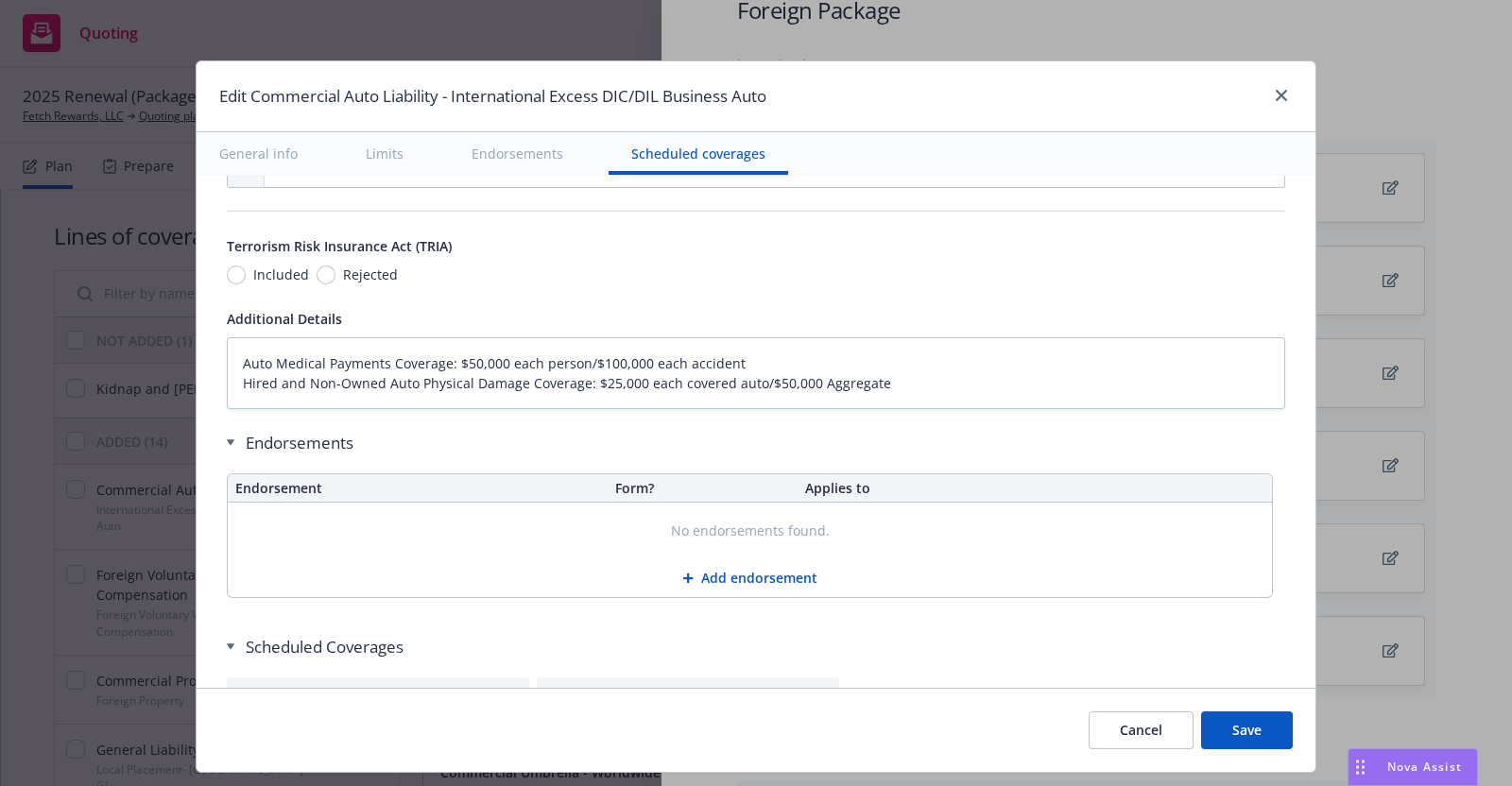
scroll to position [3124, 0]
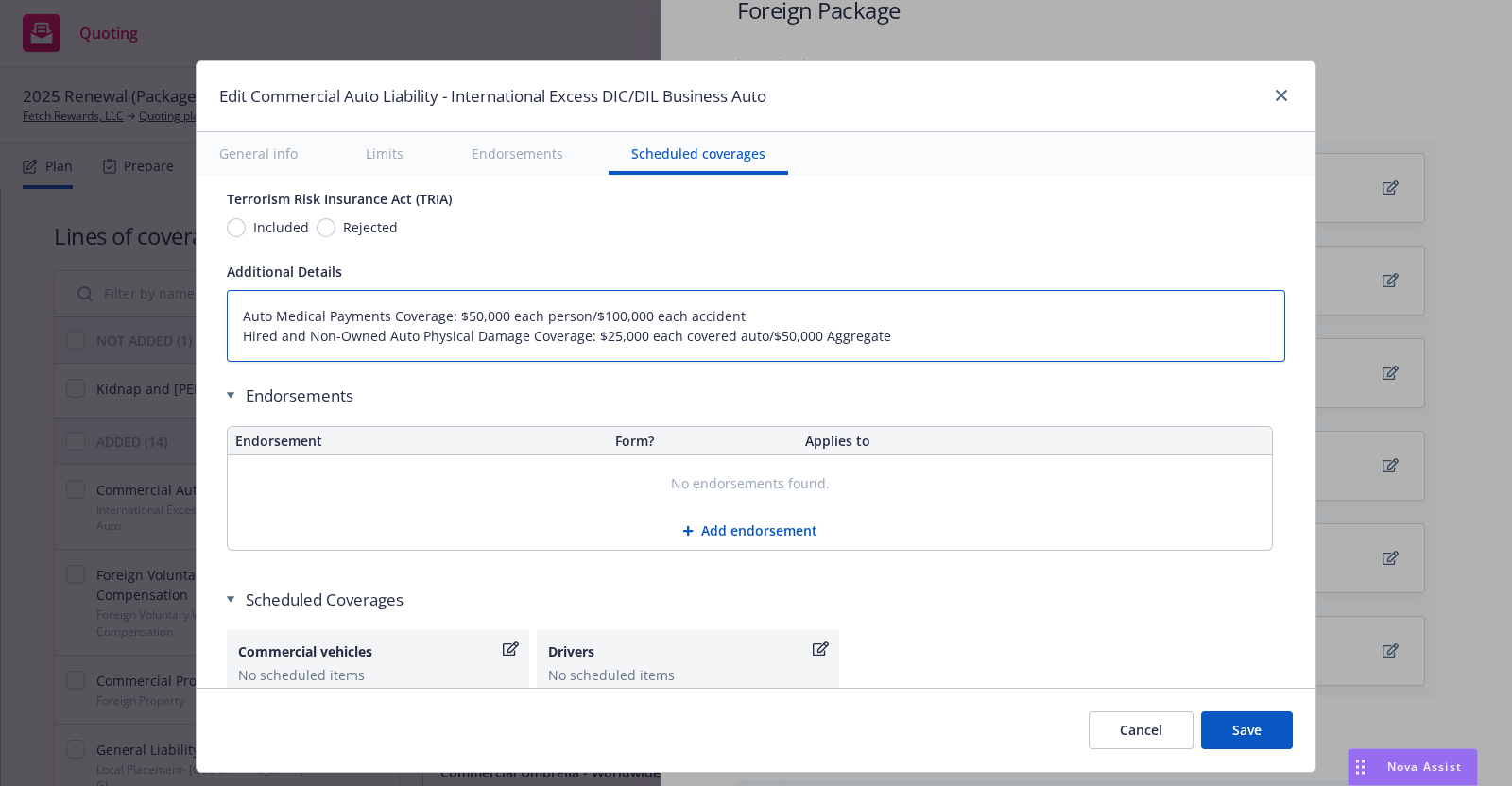
drag, startPoint x: 231, startPoint y: 306, endPoint x: 879, endPoint y: 325, distance: 648.3
click at [879, 325] on textarea "Auto Medical Payments Coverage: $50,000 each person/$100,000 each accident Hire…" at bounding box center [756, 325] width 1058 height 72
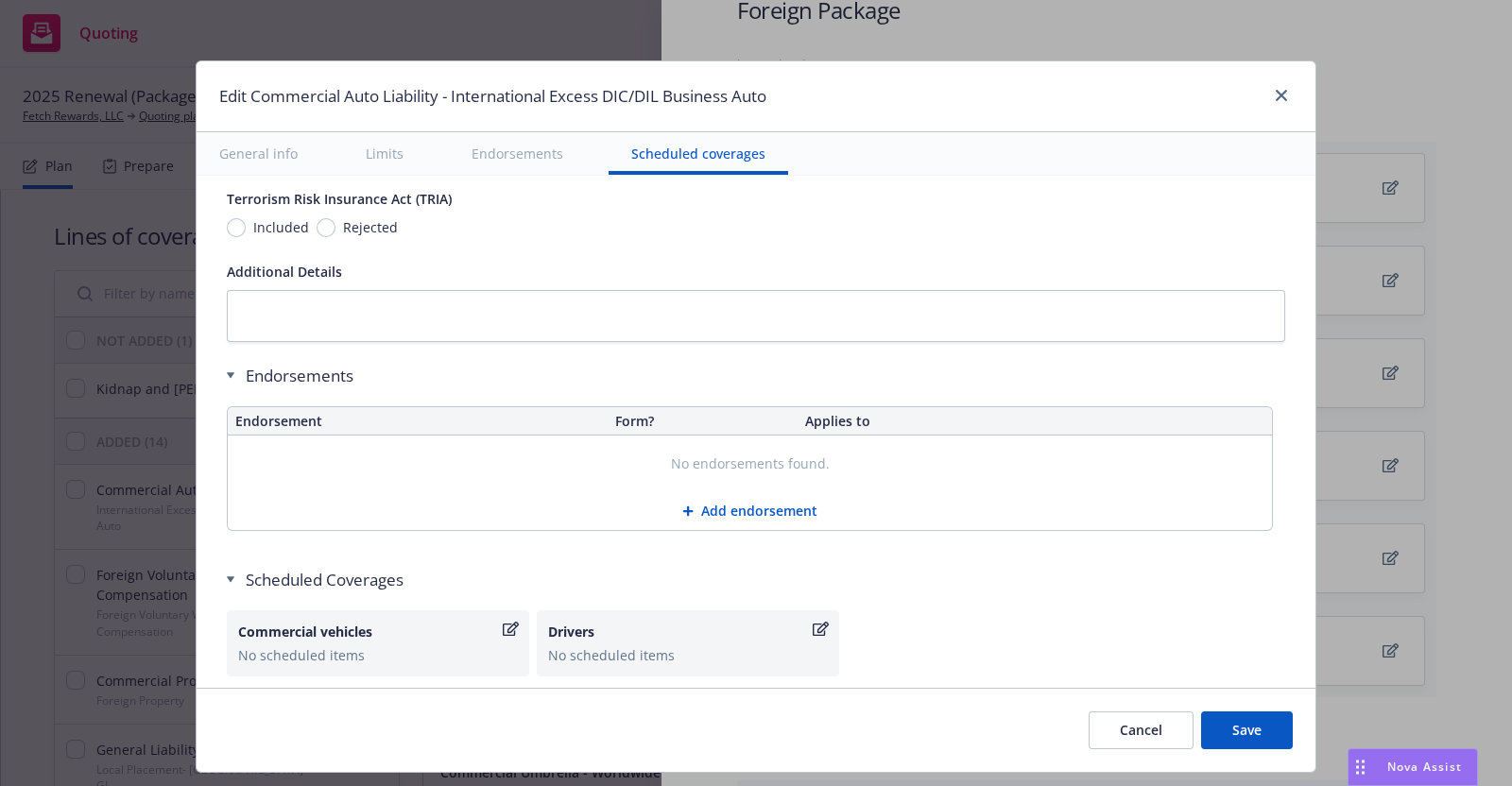
click at [1228, 724] on button "Save" at bounding box center [1247, 730] width 92 height 38
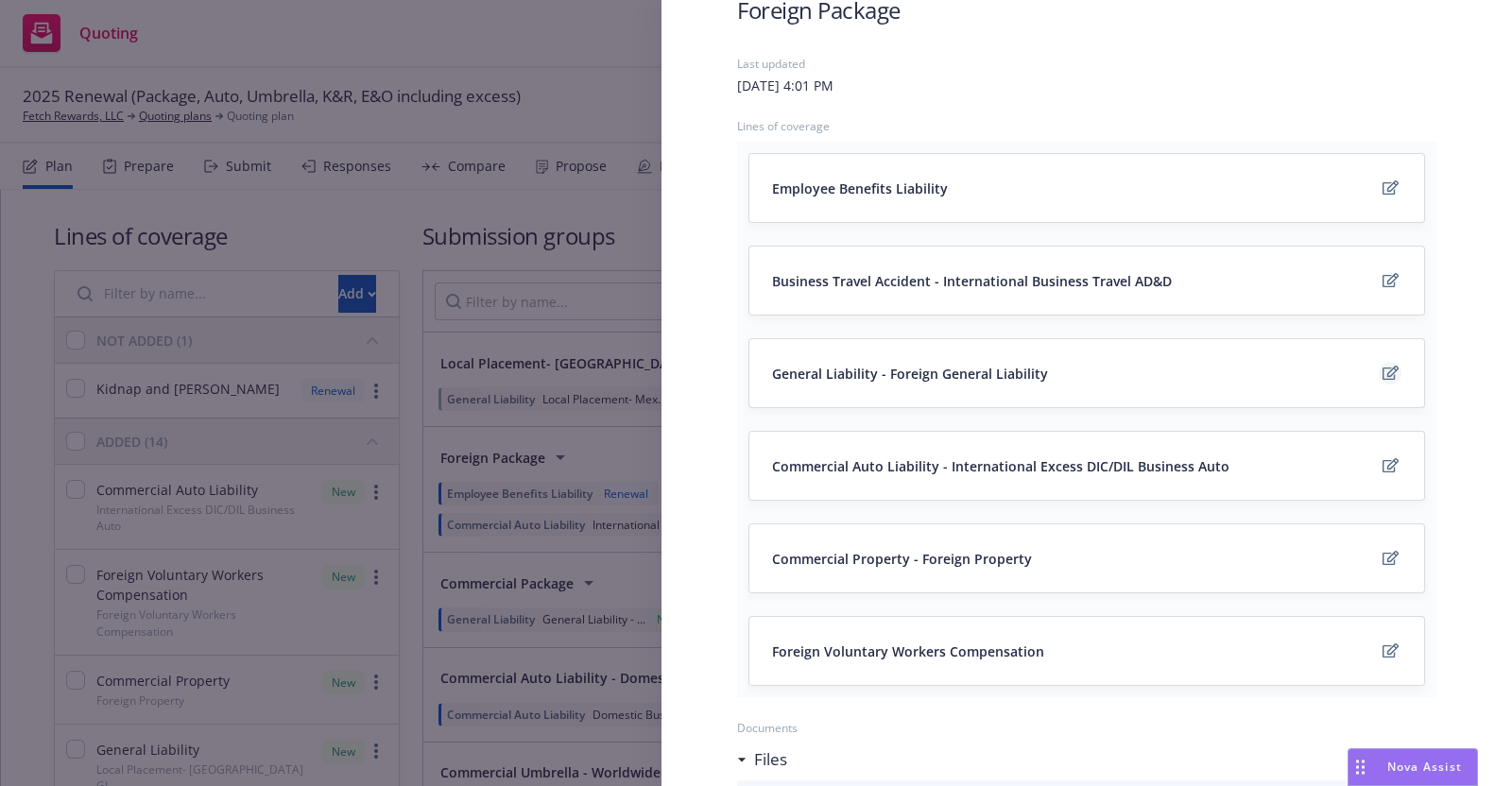
click at [1383, 366] on icon "edit" at bounding box center [1390, 372] width 16 height 15
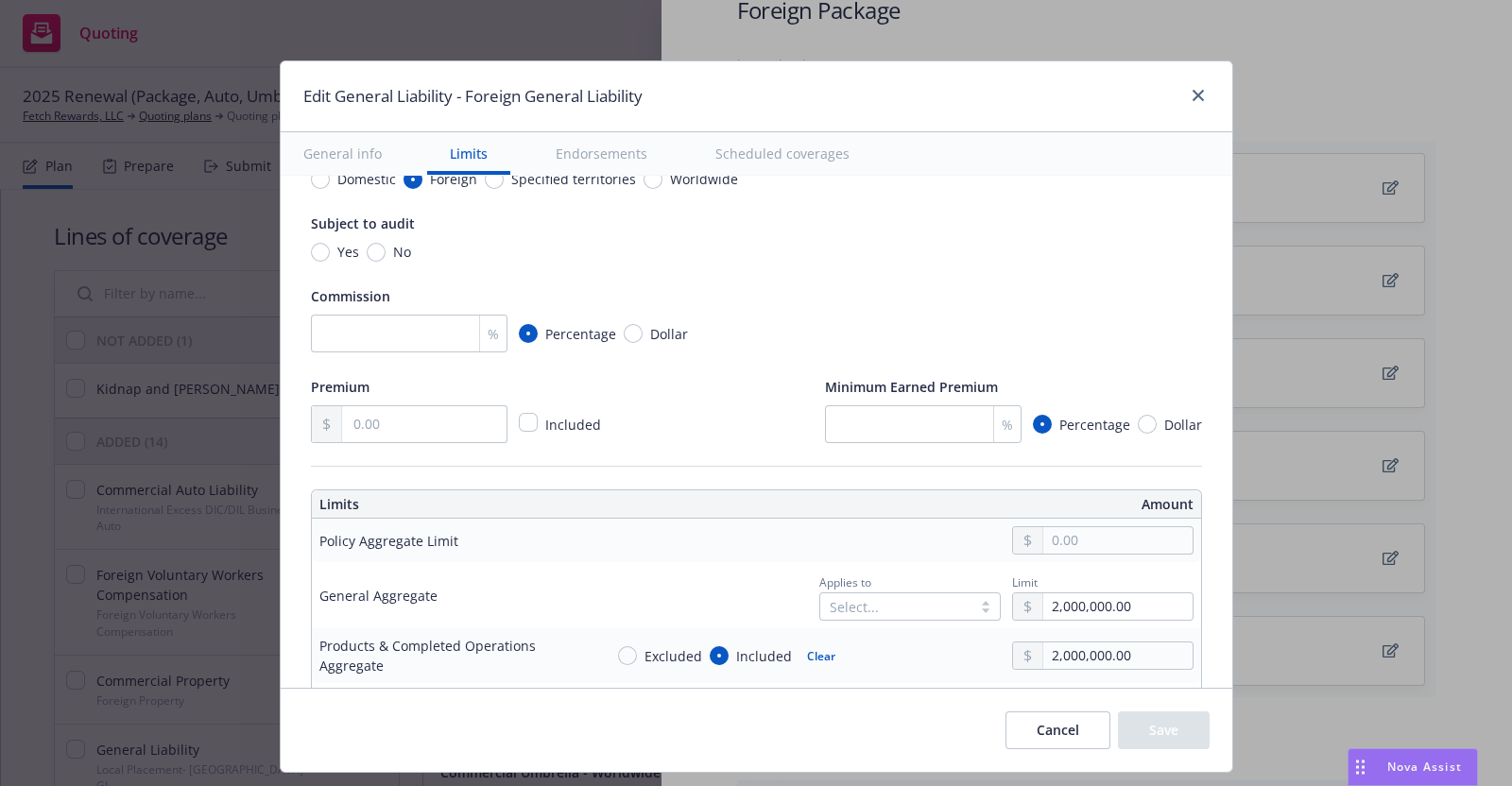
scroll to position [235, 0]
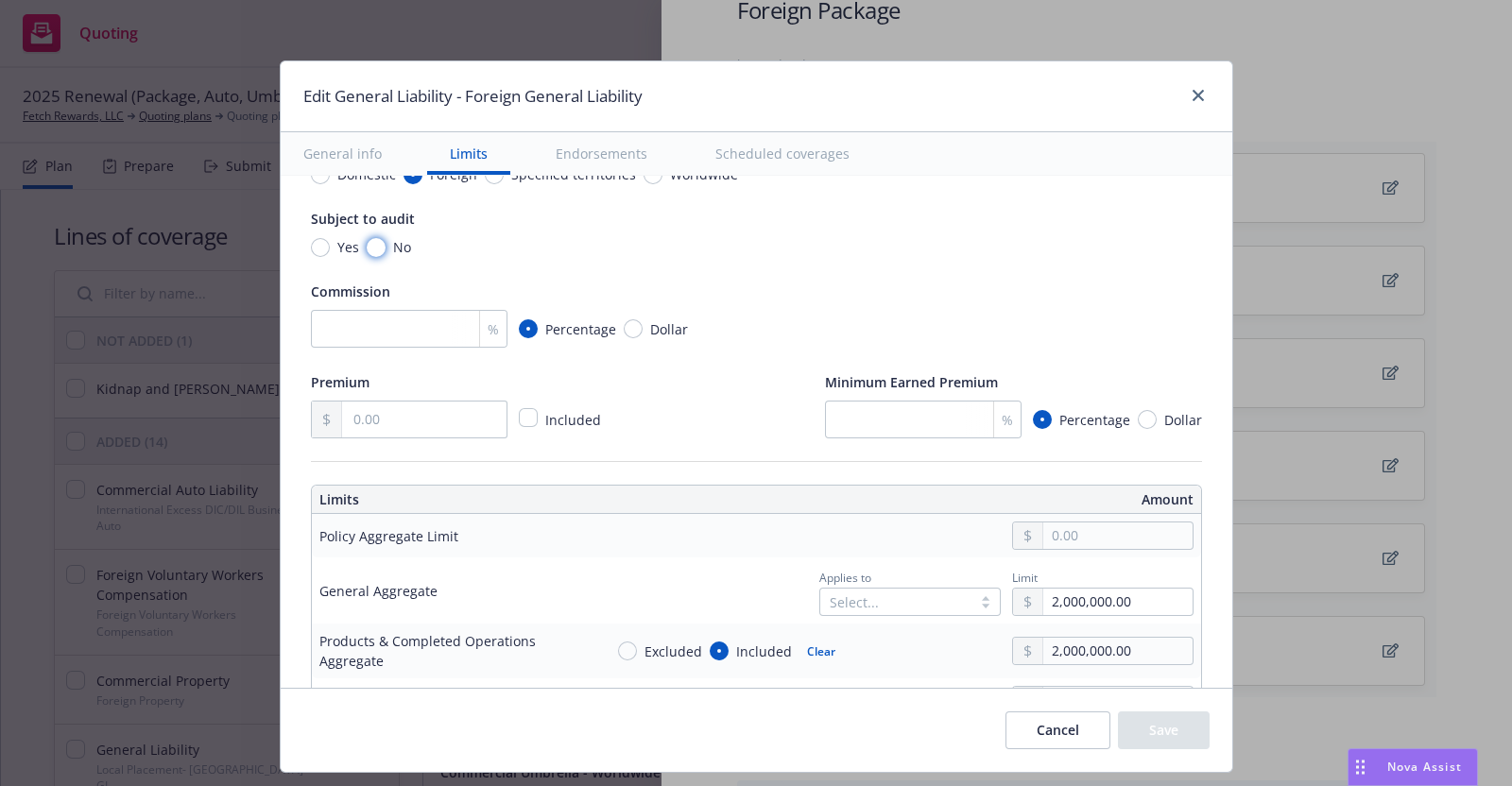
click at [366, 241] on input "No" at bounding box center [375, 247] width 19 height 19
click at [518, 417] on input "checkbox" at bounding box center [527, 418] width 19 height 19
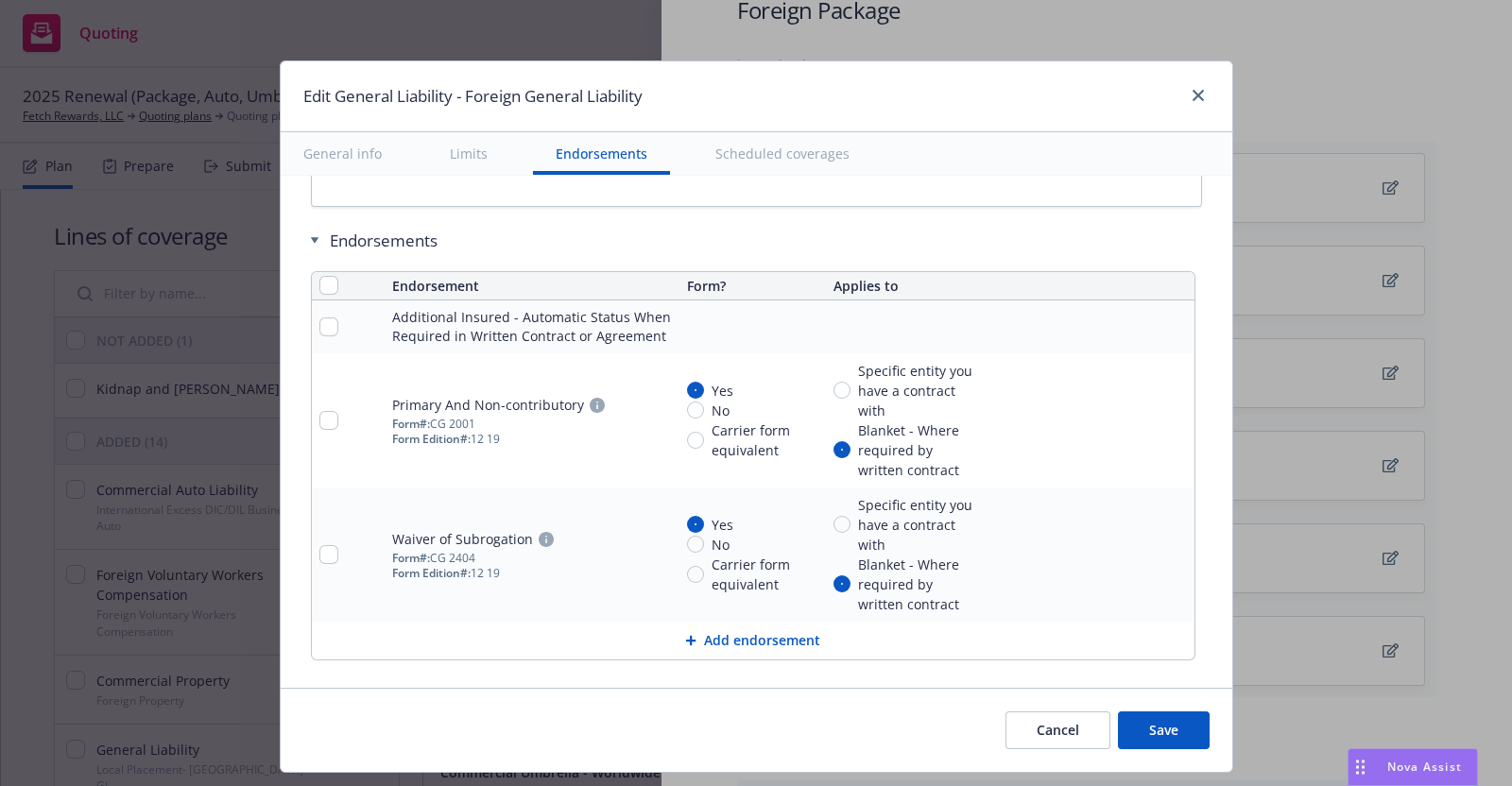
scroll to position [2453, 0]
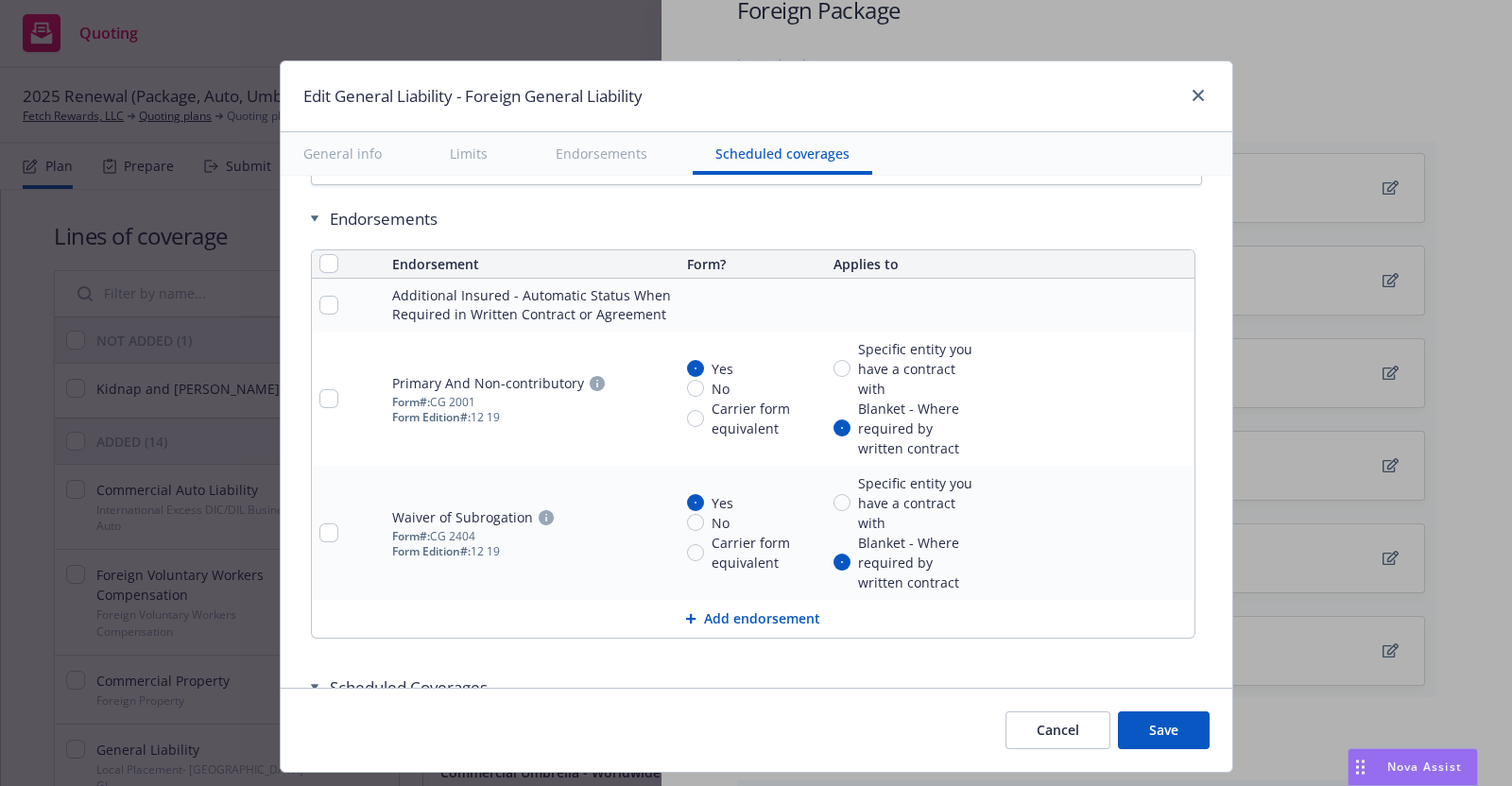
click at [1160, 722] on button "Save" at bounding box center [1164, 730] width 92 height 38
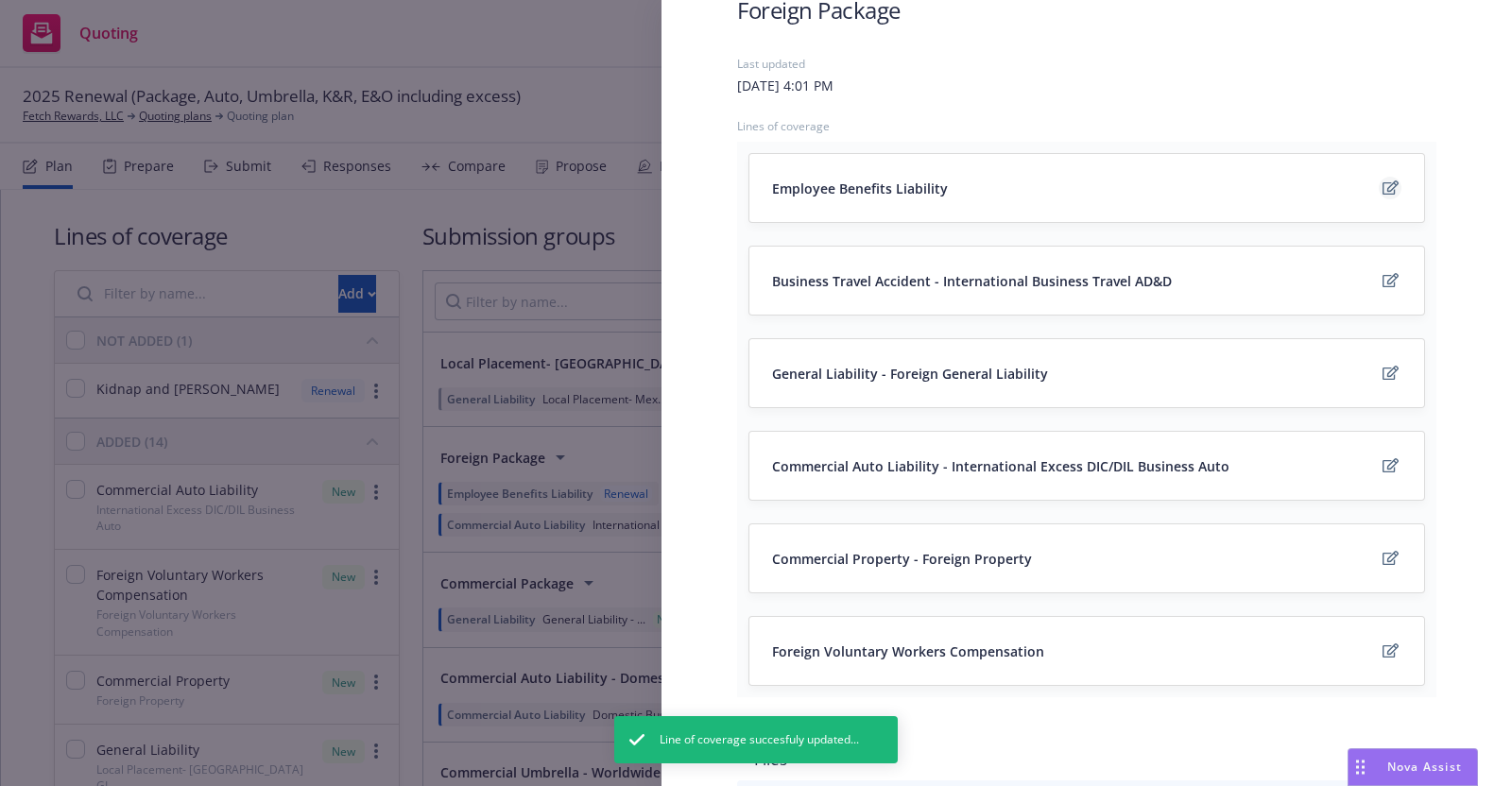
click at [1383, 187] on icon "edit" at bounding box center [1390, 187] width 16 height 15
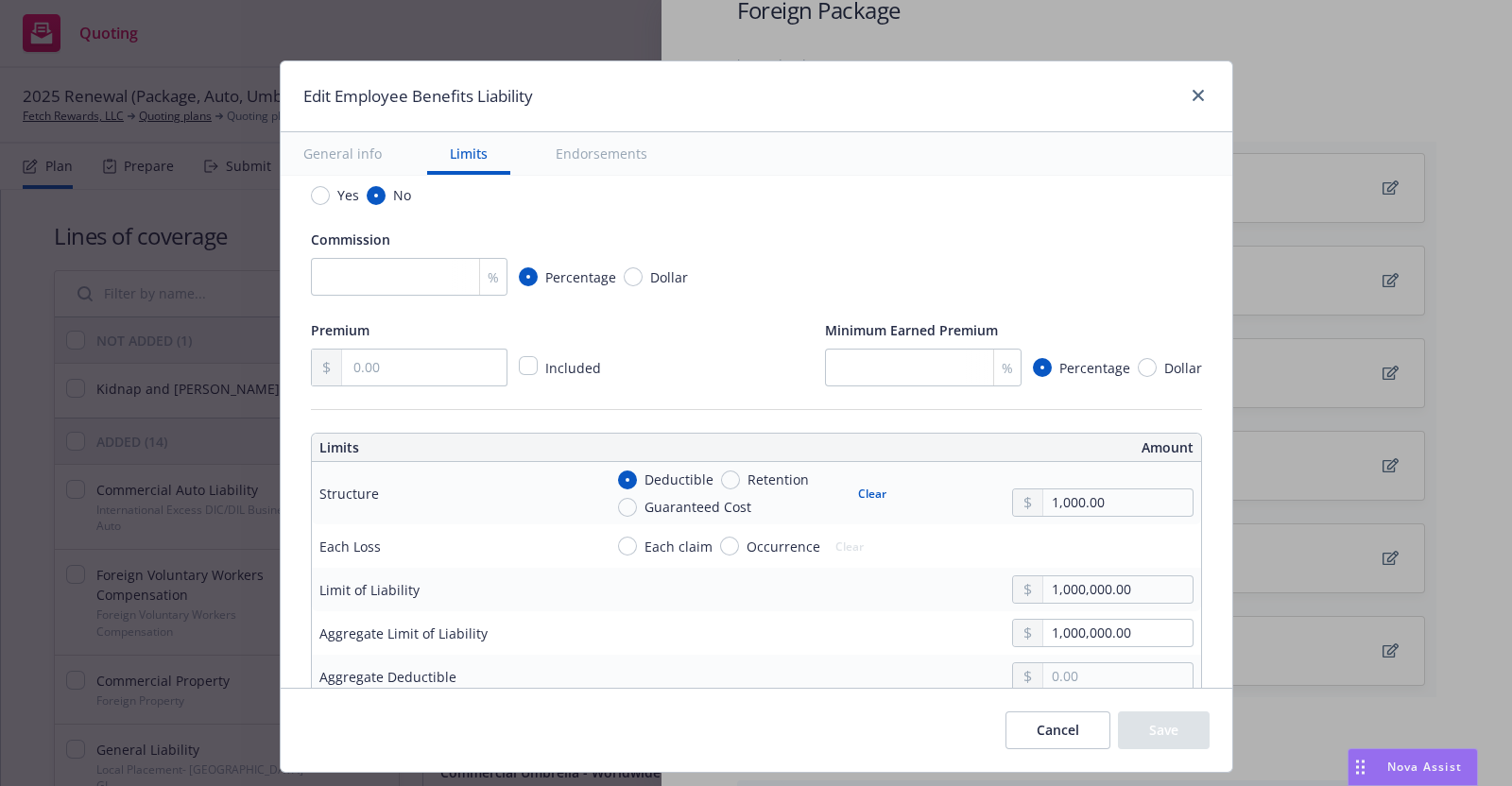
scroll to position [379, 0]
click at [518, 365] on input "checkbox" at bounding box center [527, 365] width 19 height 19
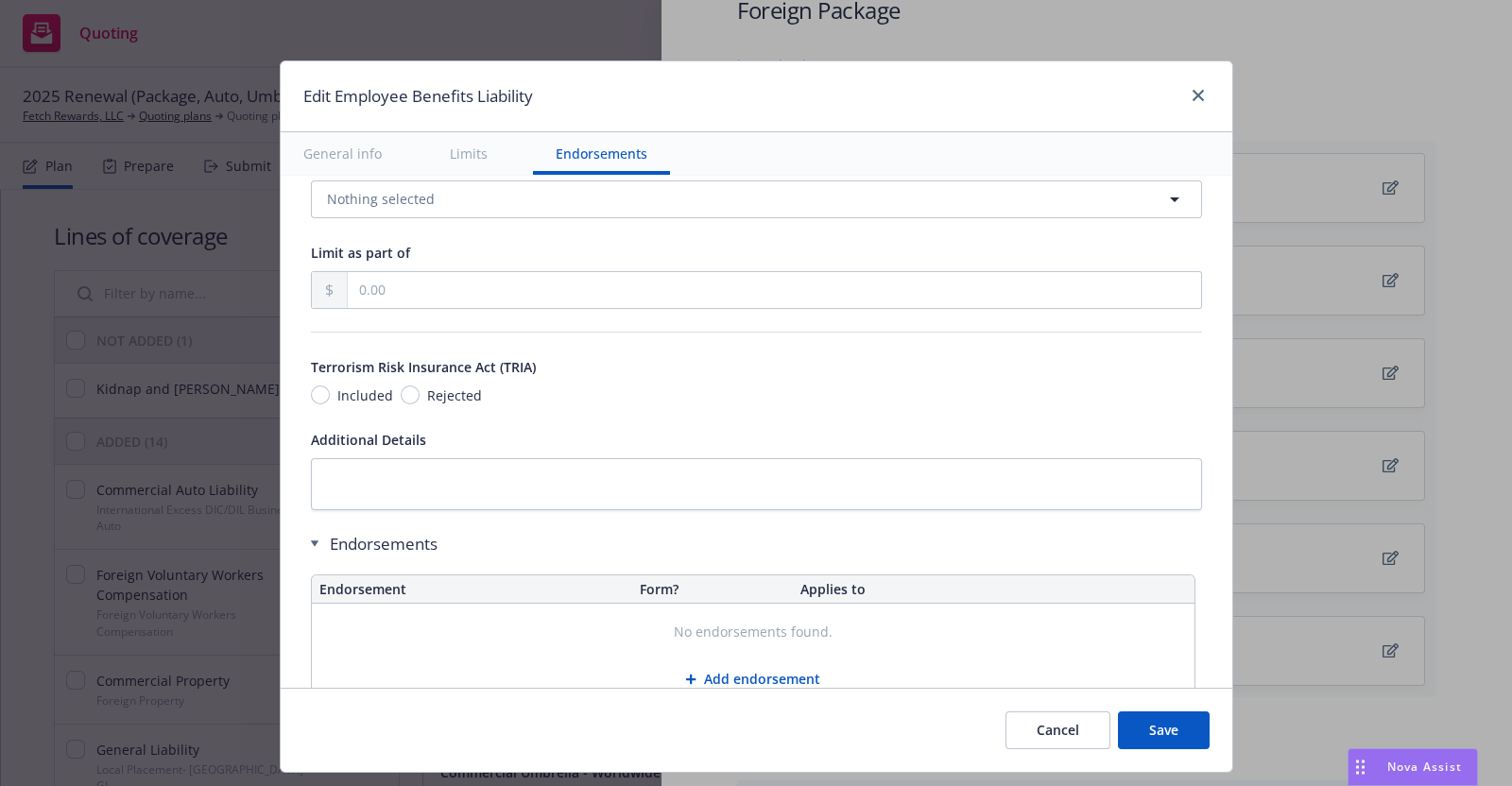
scroll to position [1111, 0]
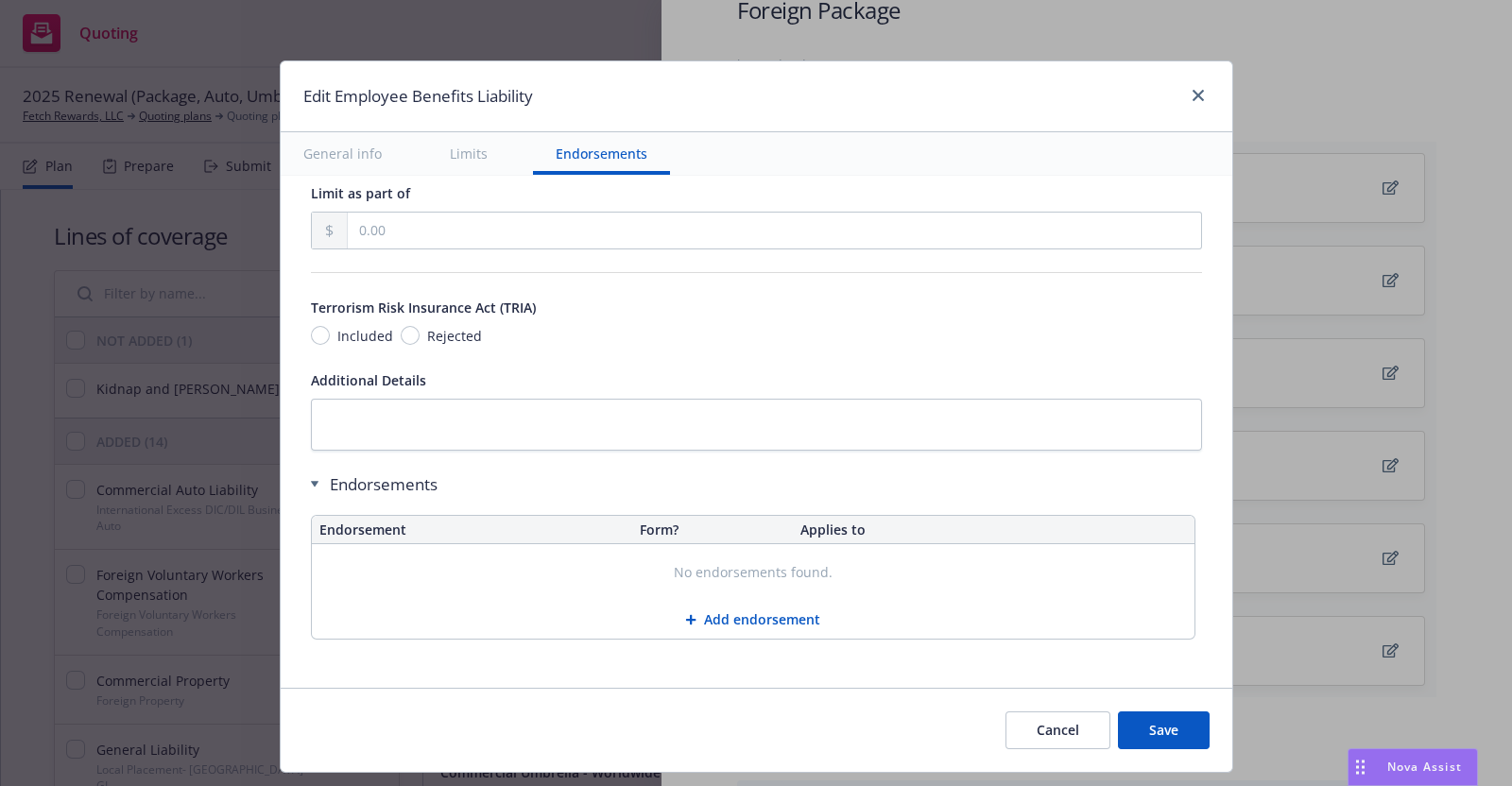
click at [1157, 725] on button "Save" at bounding box center [1164, 730] width 92 height 38
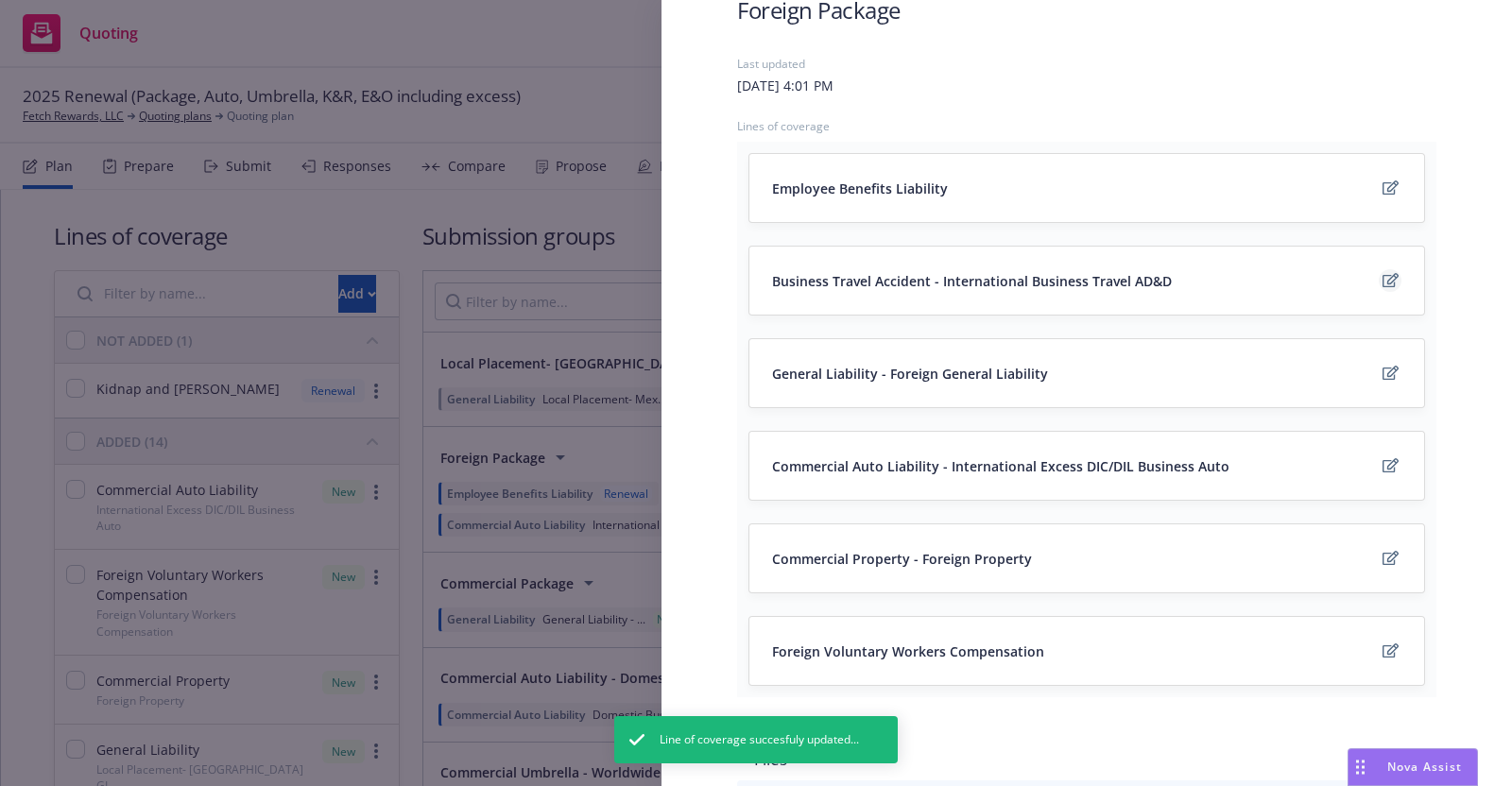
click at [1383, 277] on icon "edit" at bounding box center [1390, 280] width 16 height 15
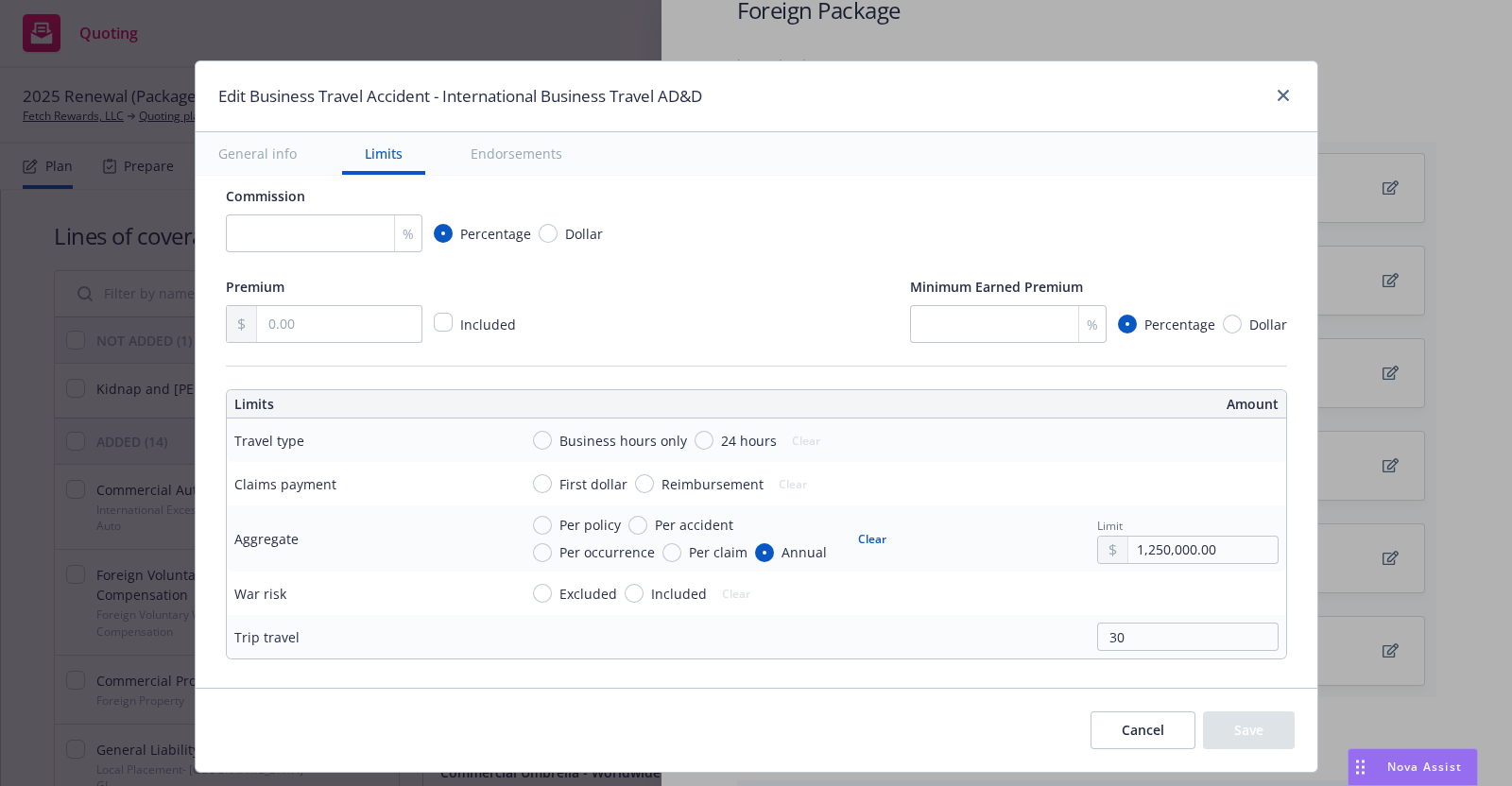
scroll to position [353, 0]
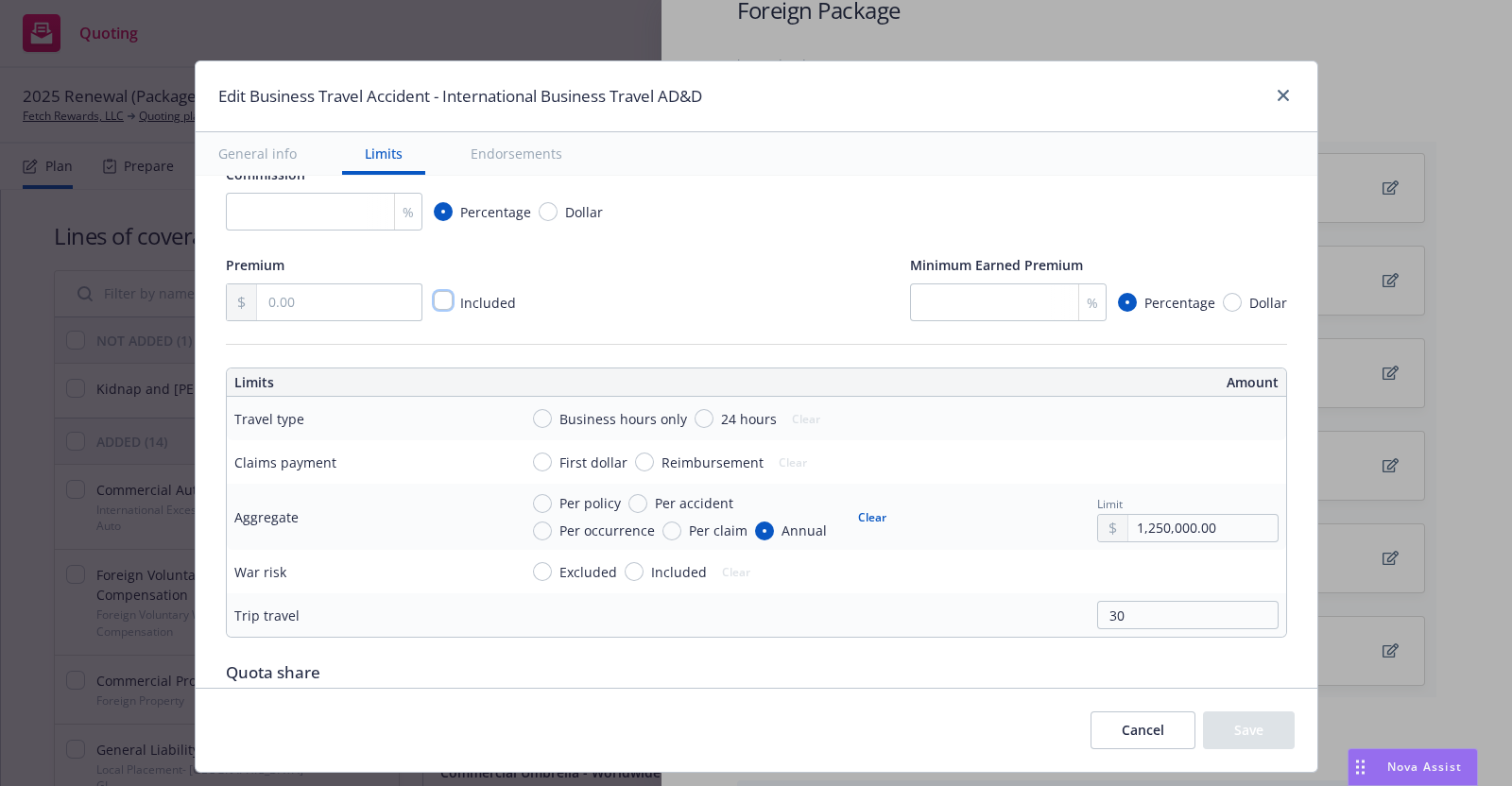
click at [434, 299] on input "checkbox" at bounding box center [443, 300] width 19 height 19
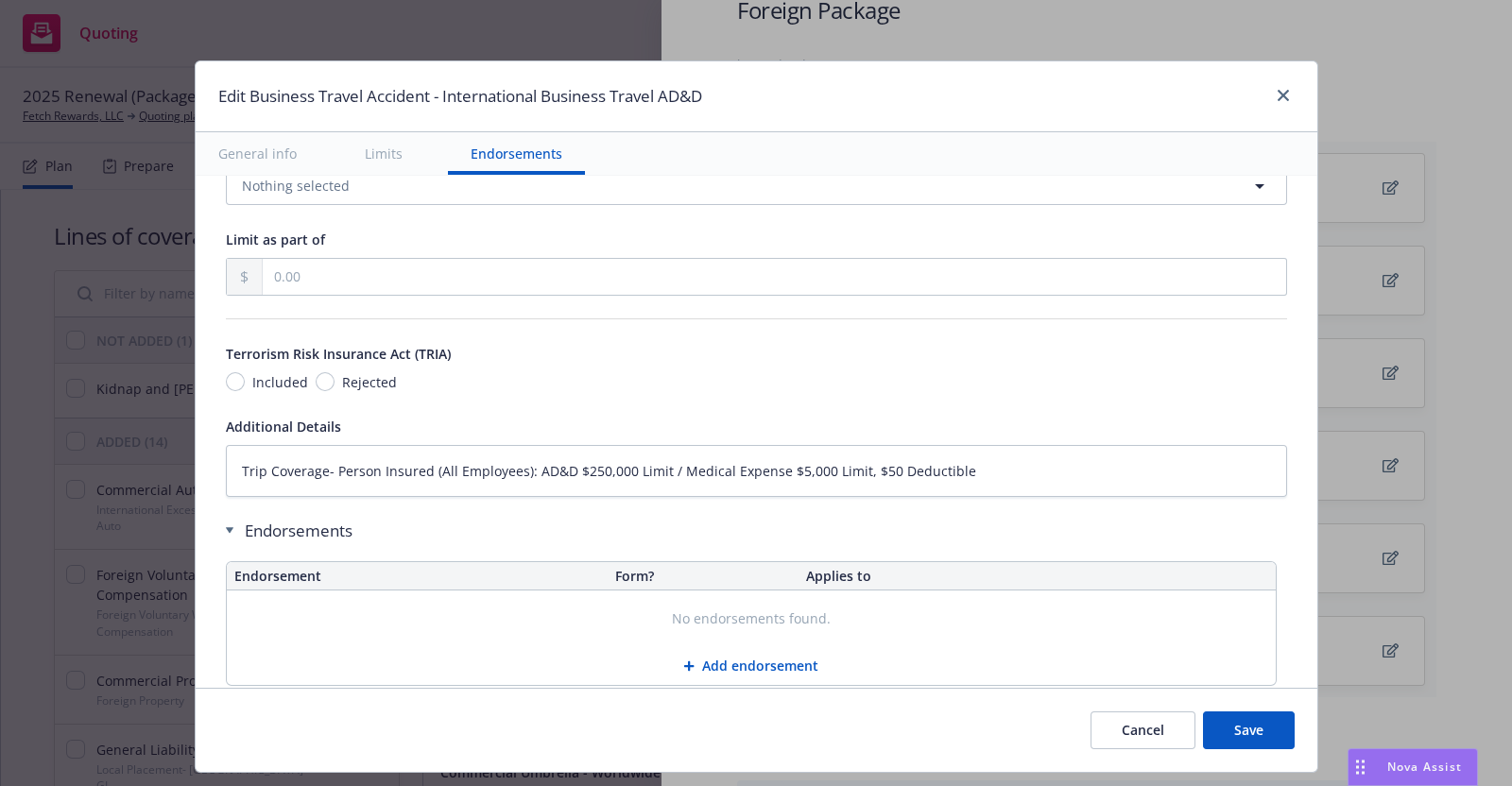
scroll to position [981, 0]
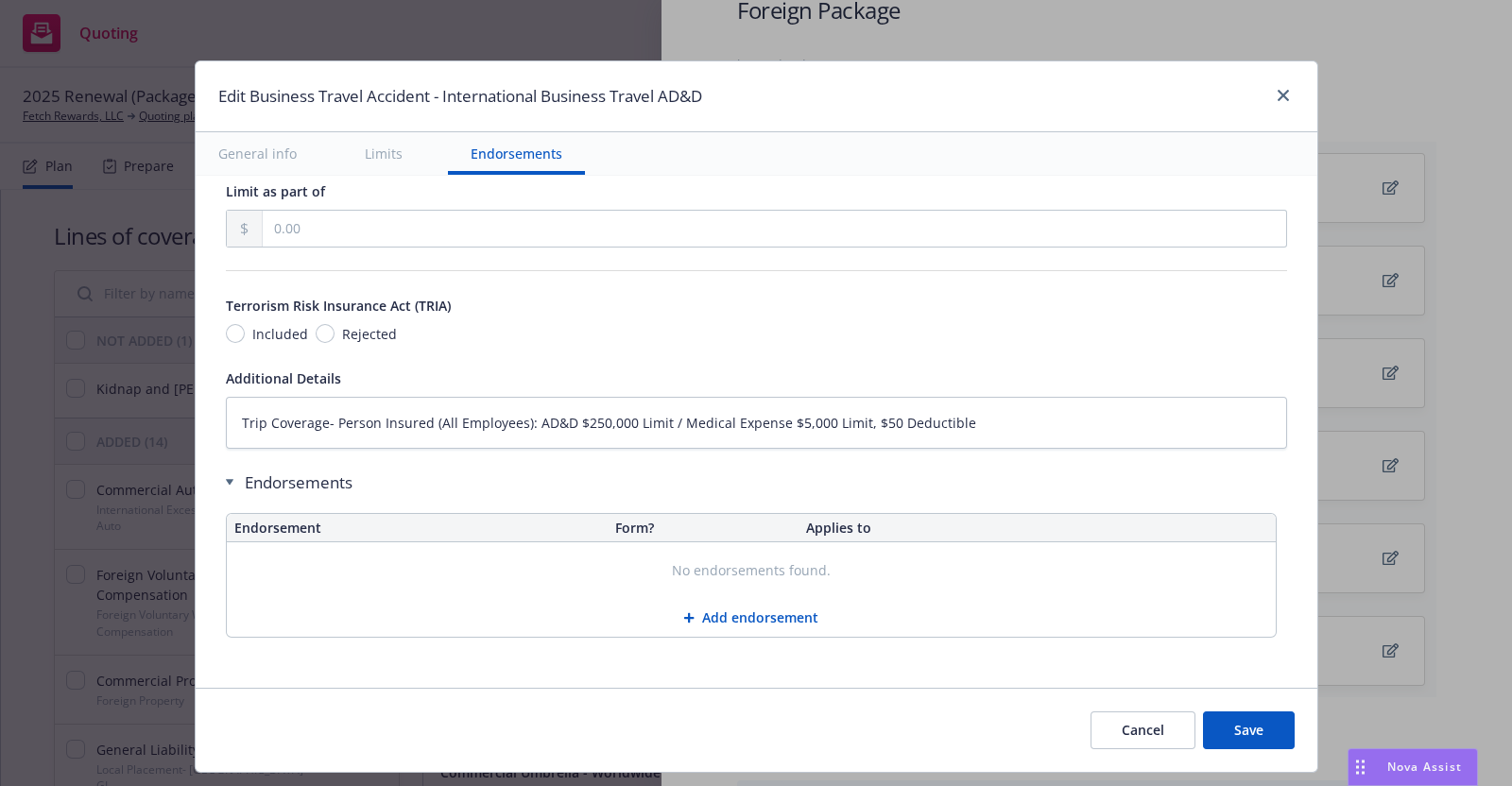
click at [1243, 725] on button "Save" at bounding box center [1249, 730] width 92 height 38
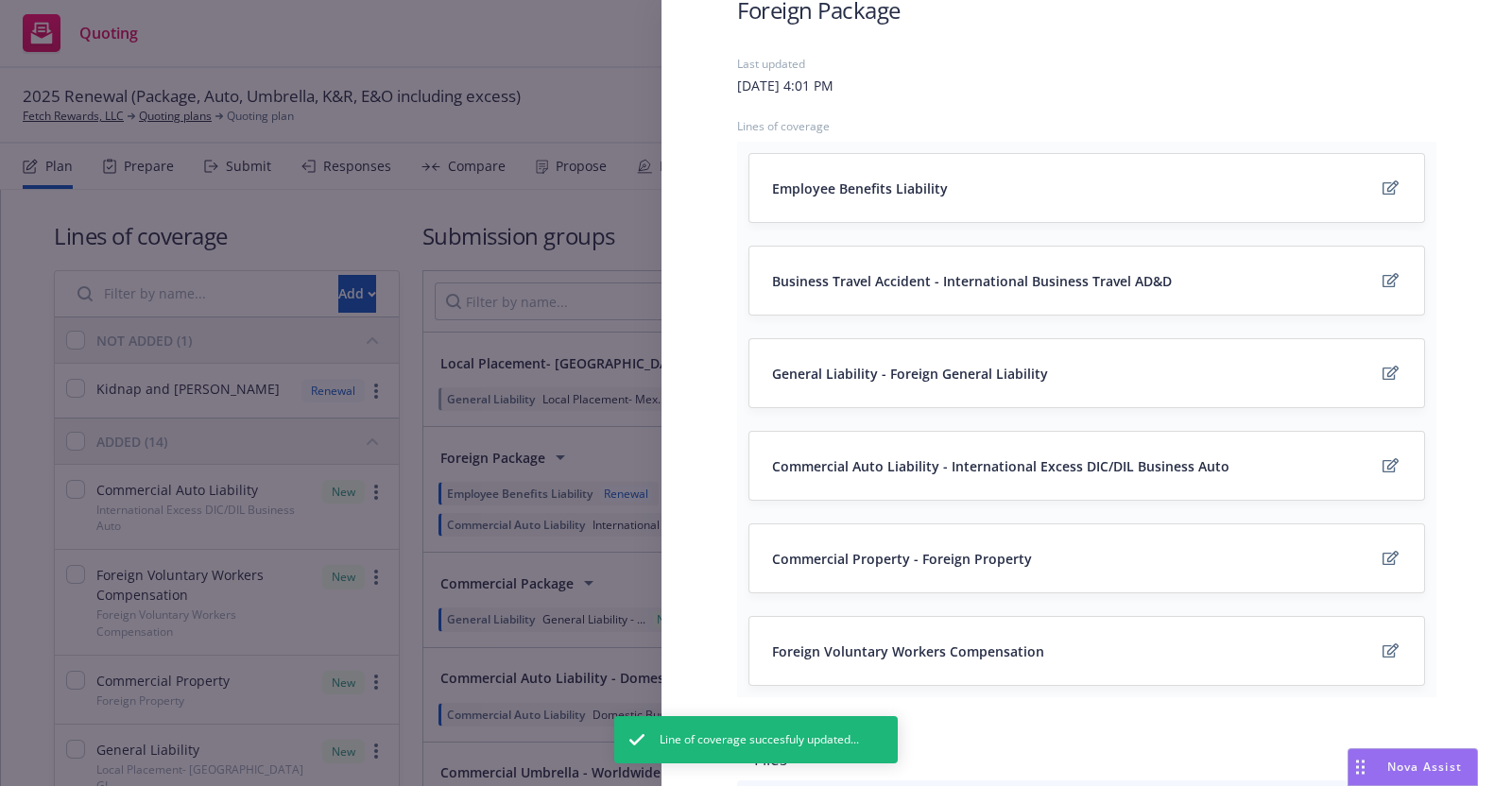
scroll to position [0, 0]
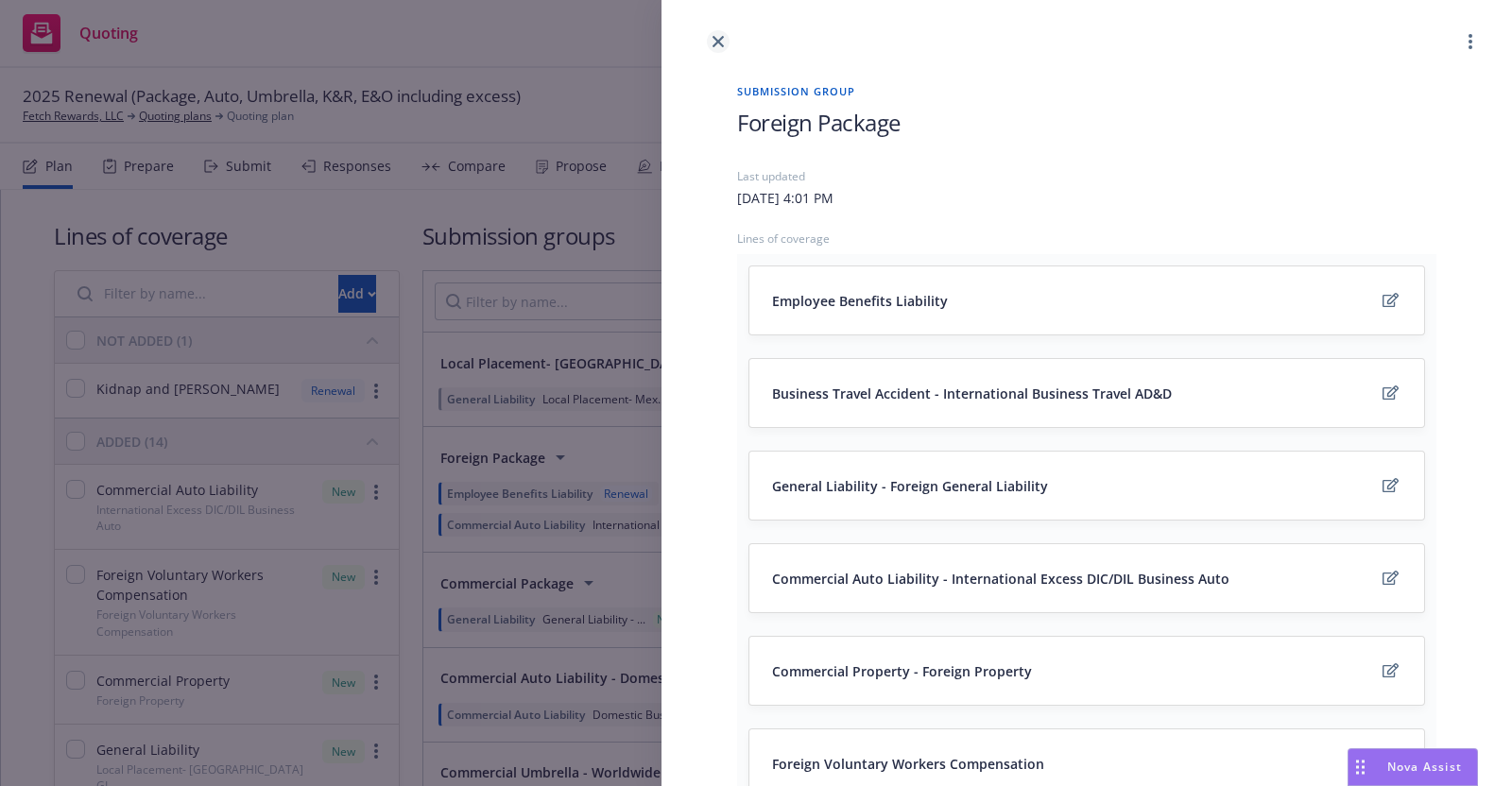
click at [713, 36] on icon "close" at bounding box center [718, 42] width 12 height 12
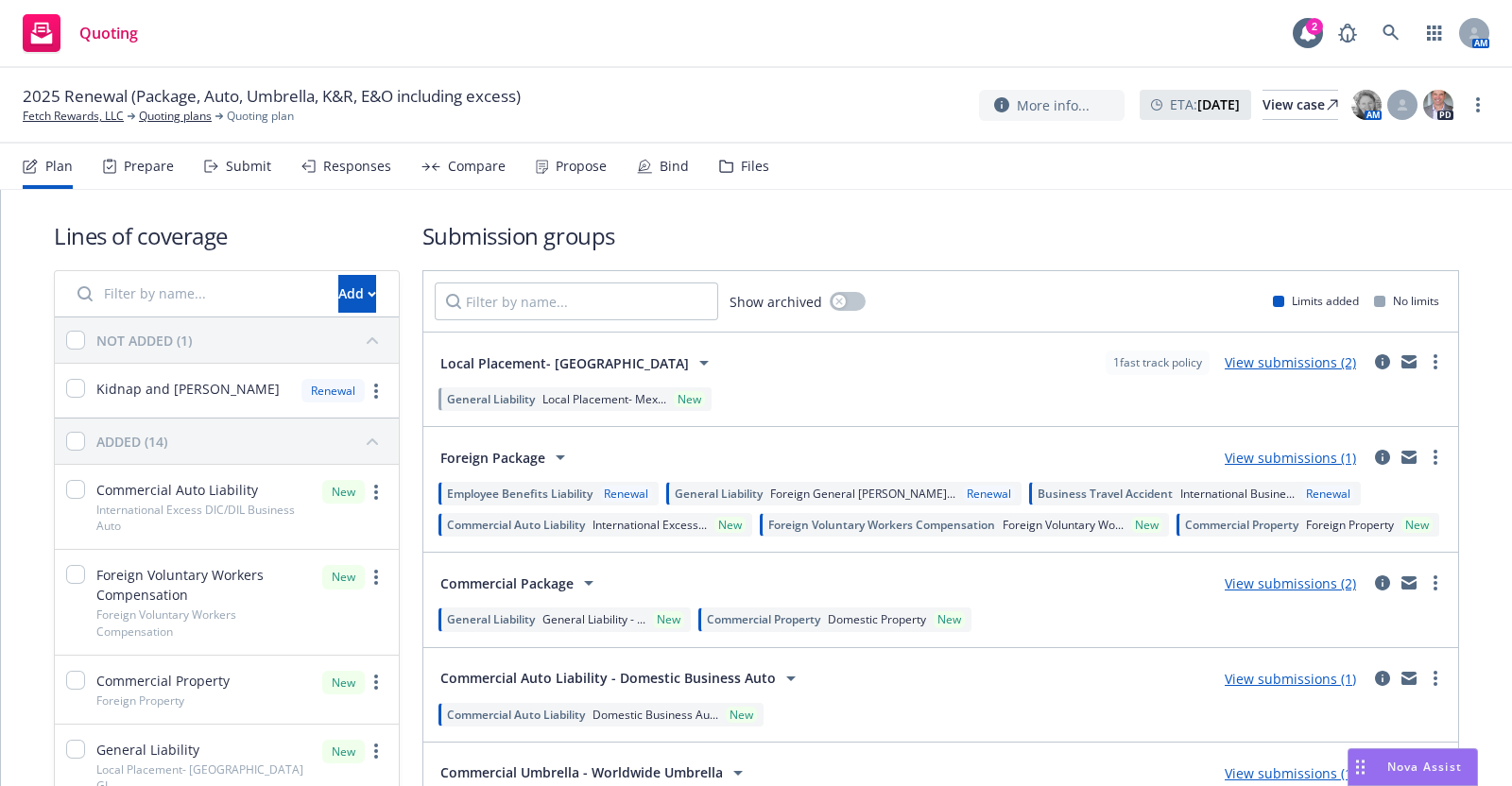
click at [251, 169] on div "Submit" at bounding box center [248, 166] width 45 height 15
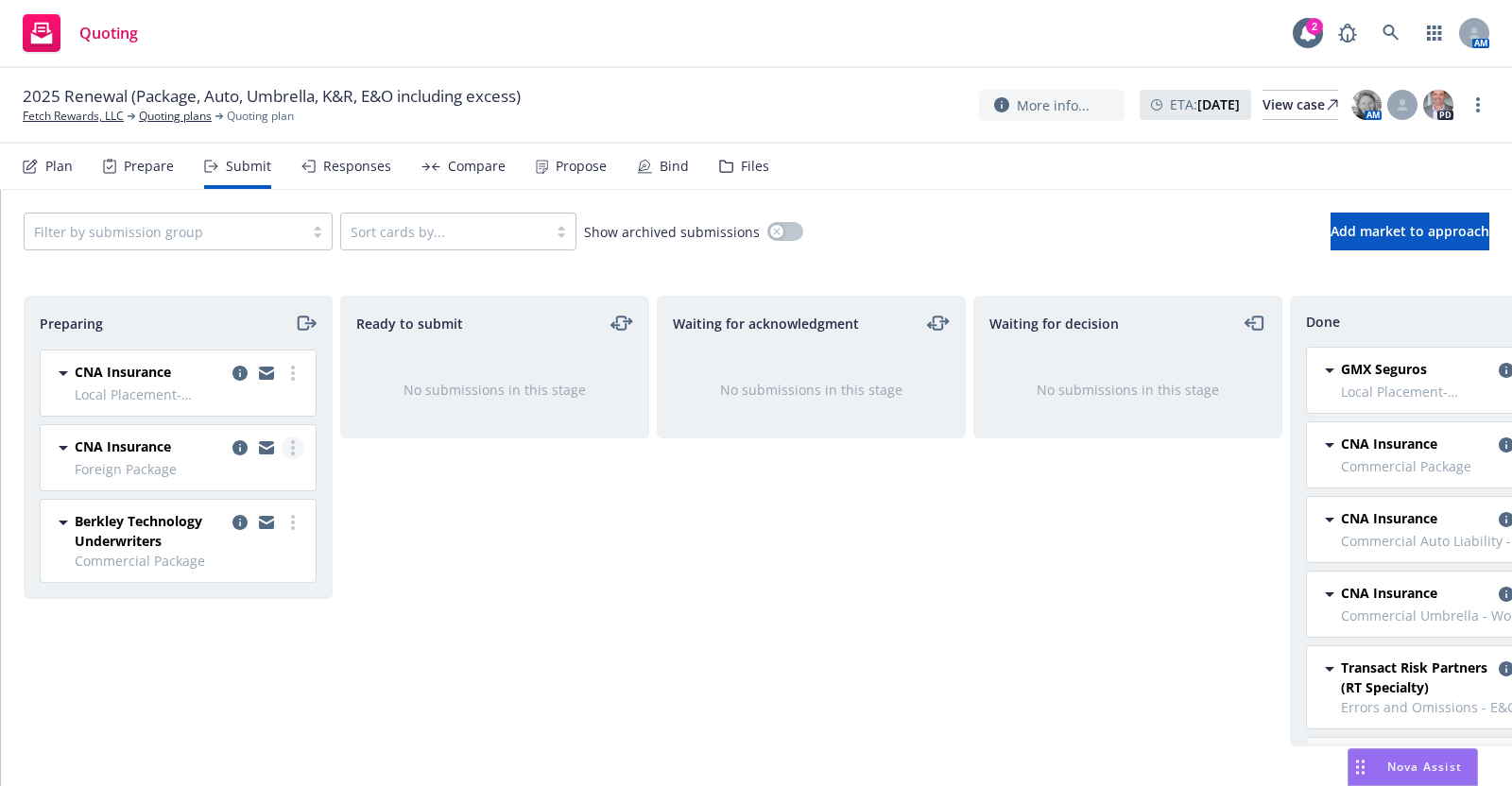
click at [293, 437] on link "more" at bounding box center [292, 448] width 23 height 23
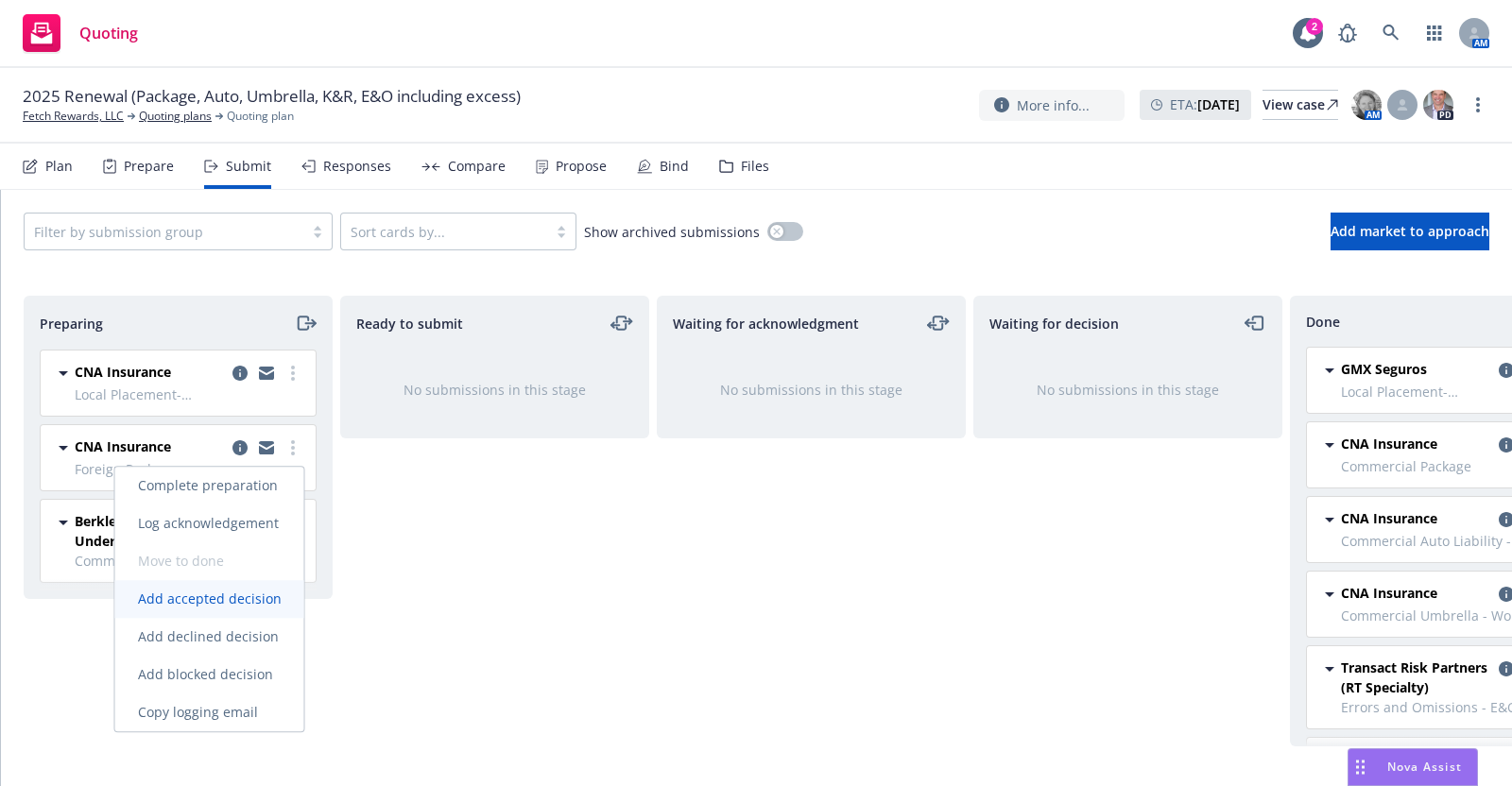
click at [252, 593] on span "Add accepted decision" at bounding box center [210, 599] width 189 height 18
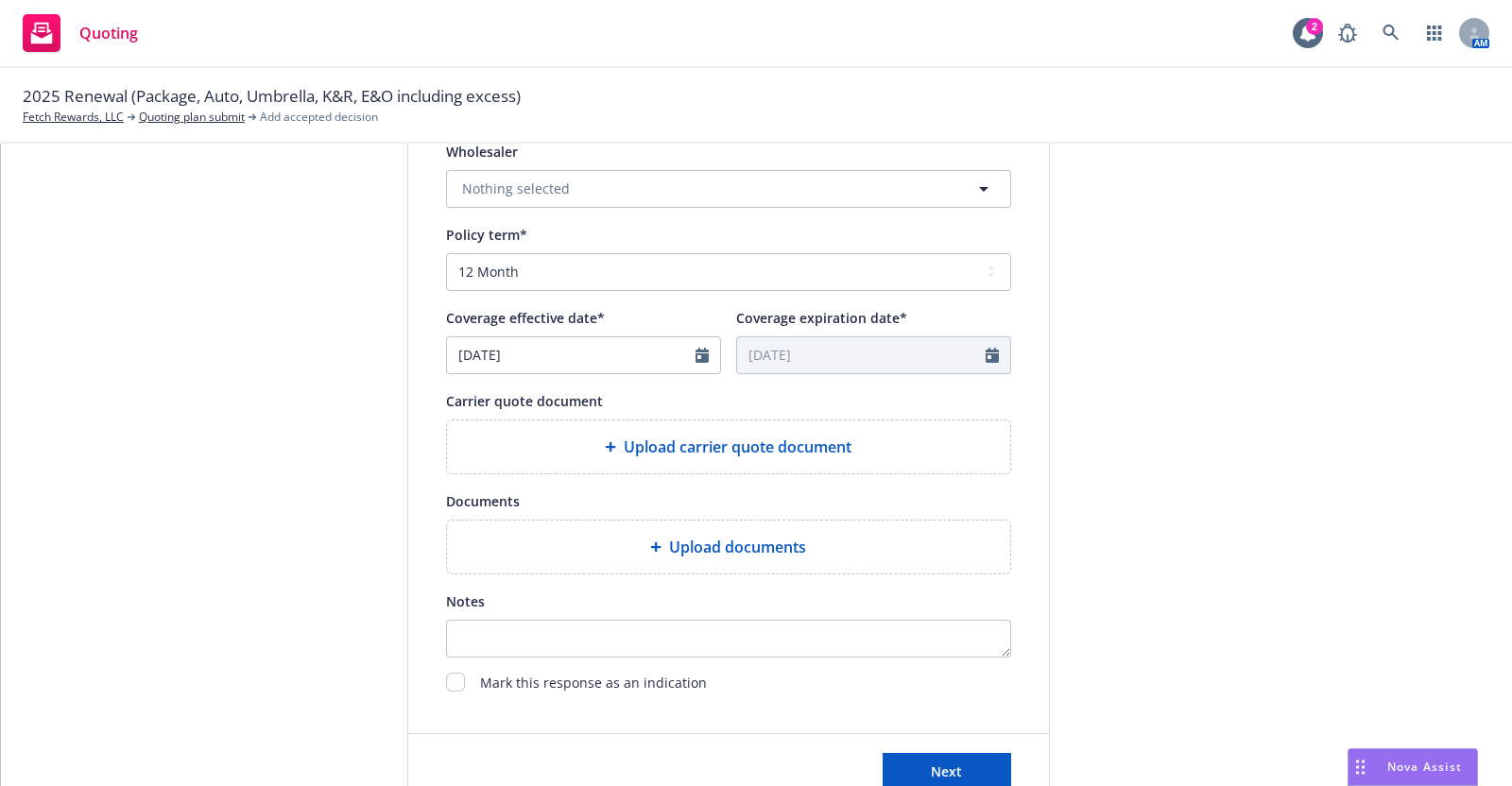
scroll to position [699, 0]
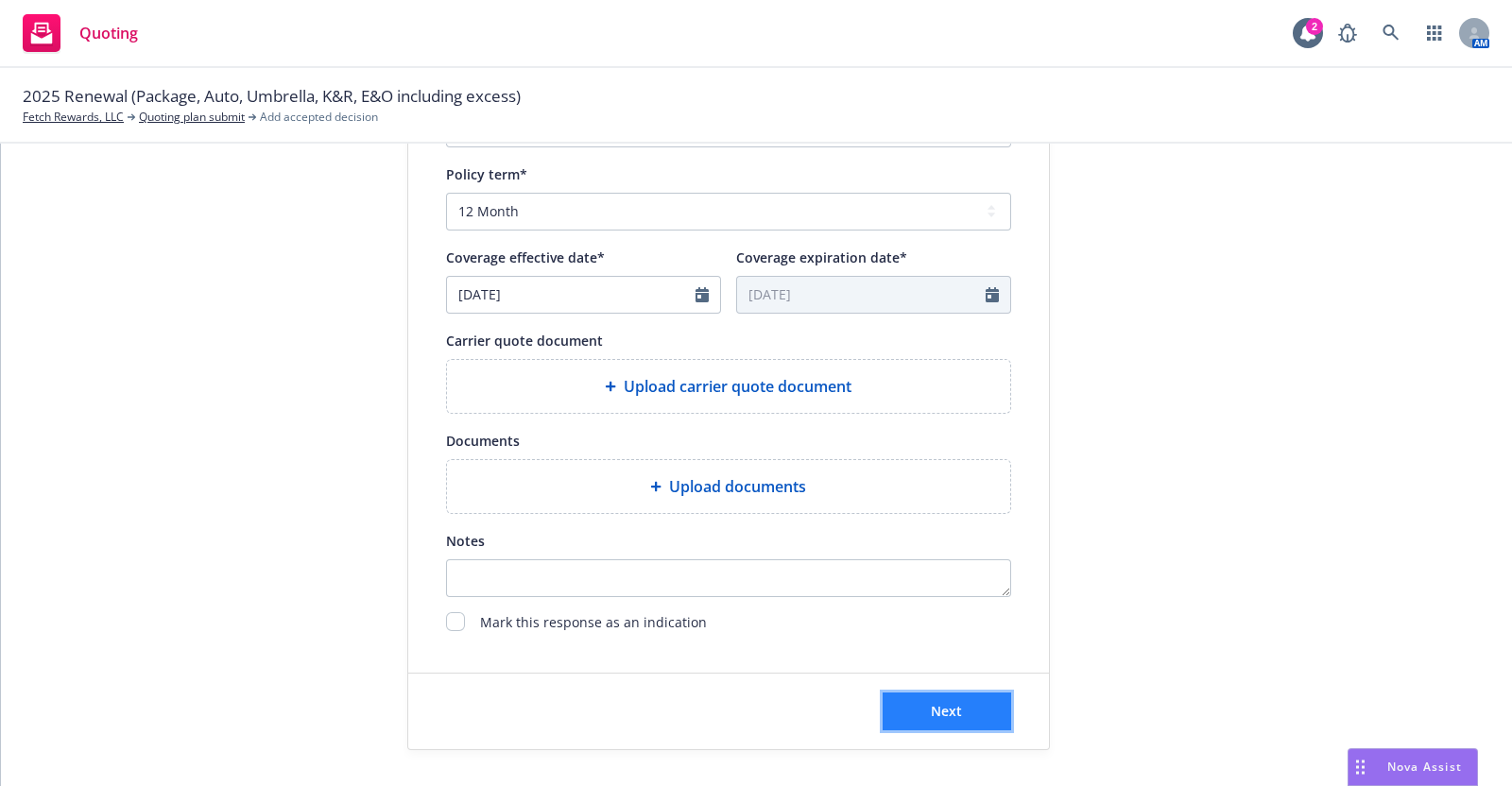
click at [949, 712] on span "Next" at bounding box center [947, 712] width 31 height 18
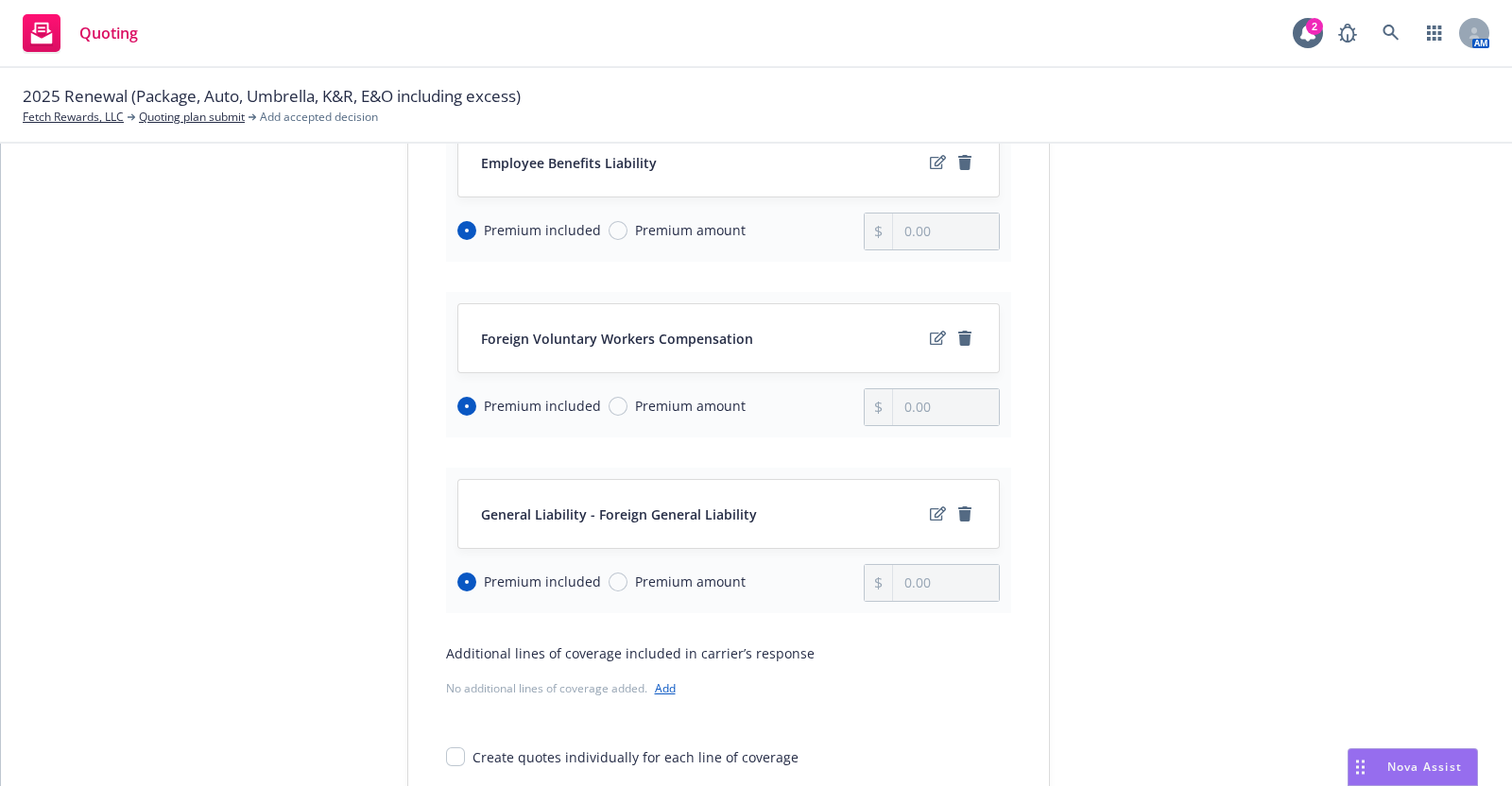
scroll to position [958, 0]
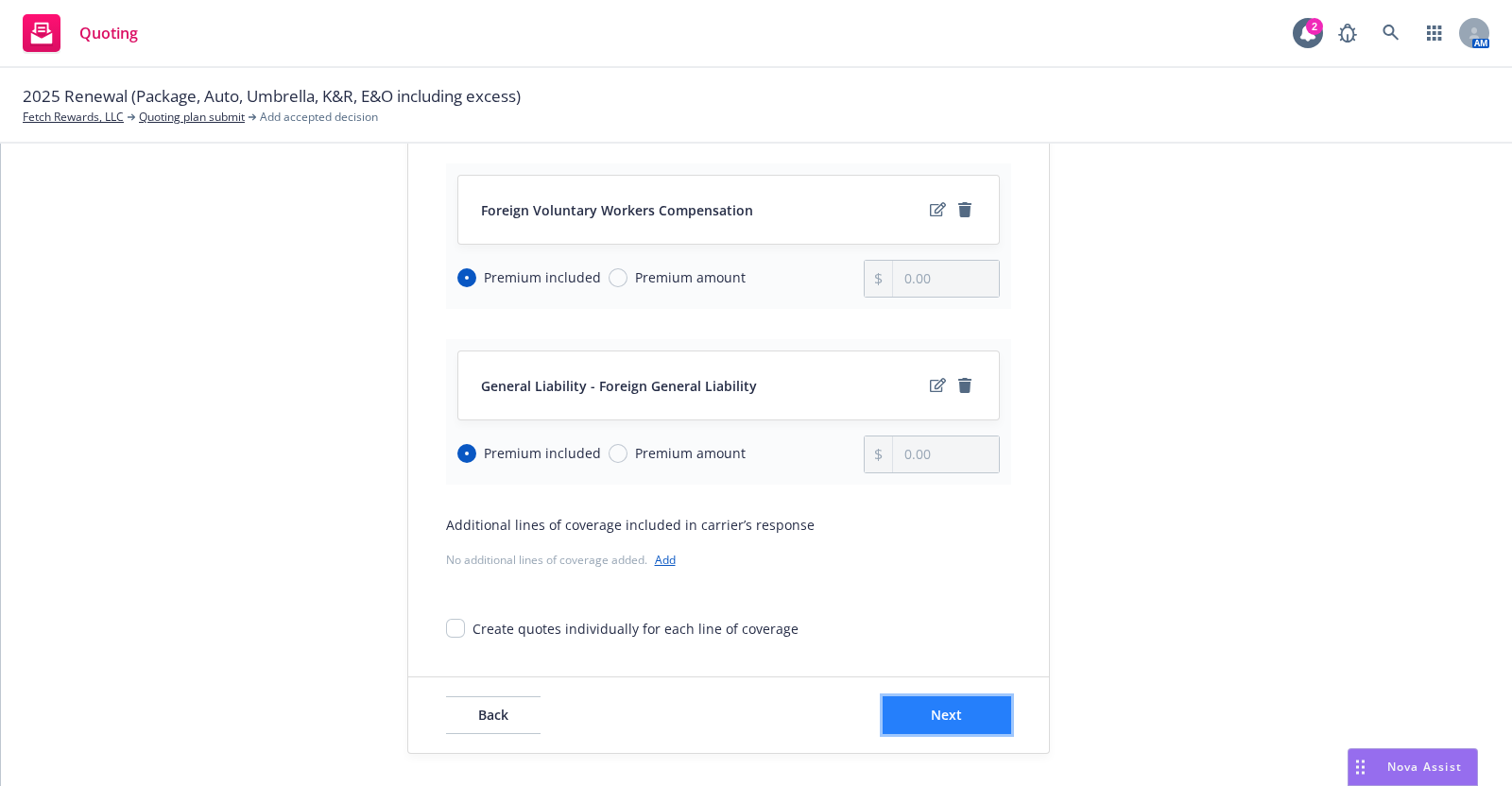
click at [952, 716] on button "Next" at bounding box center [947, 715] width 128 height 38
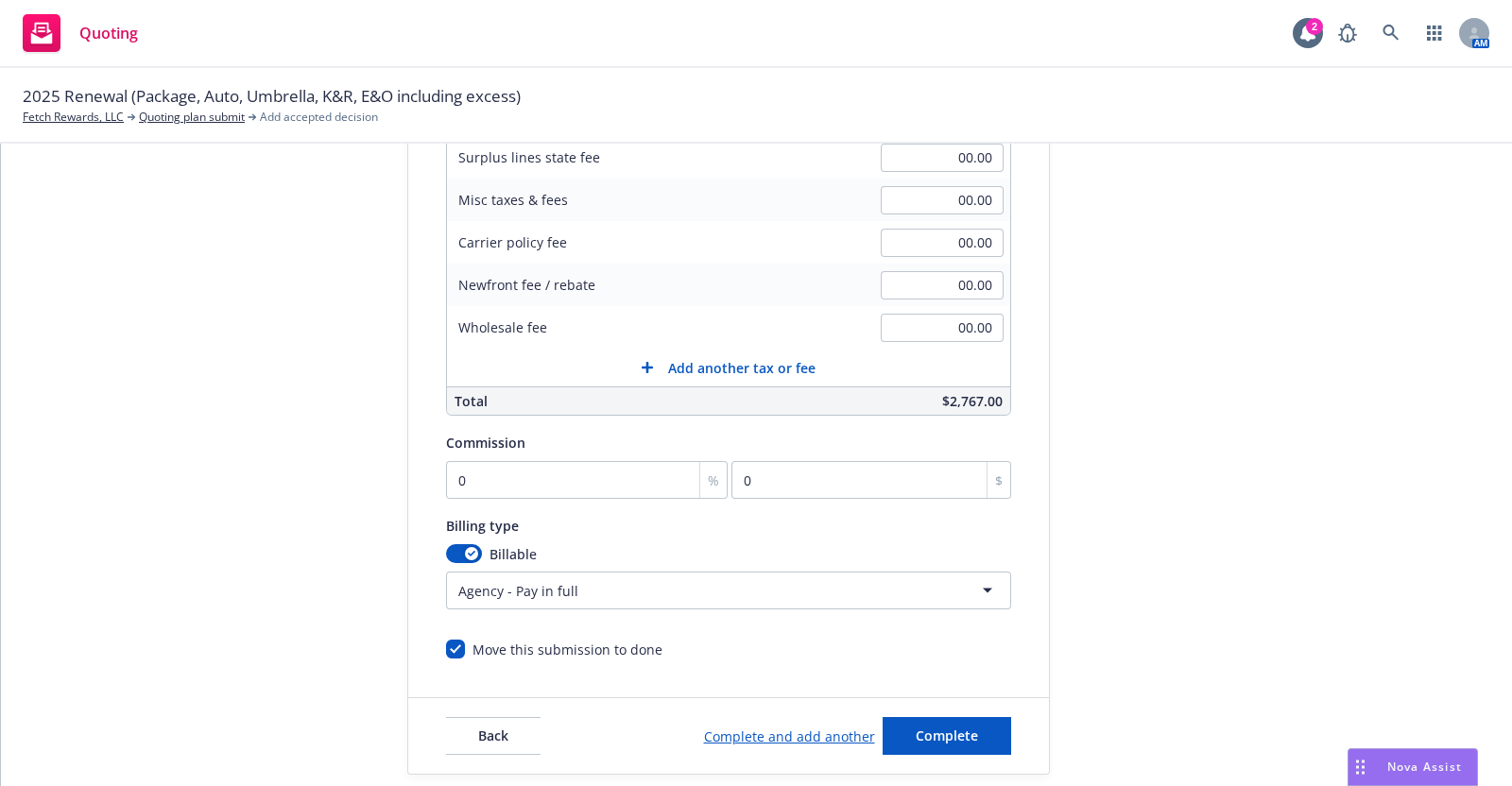
scroll to position [398, 0]
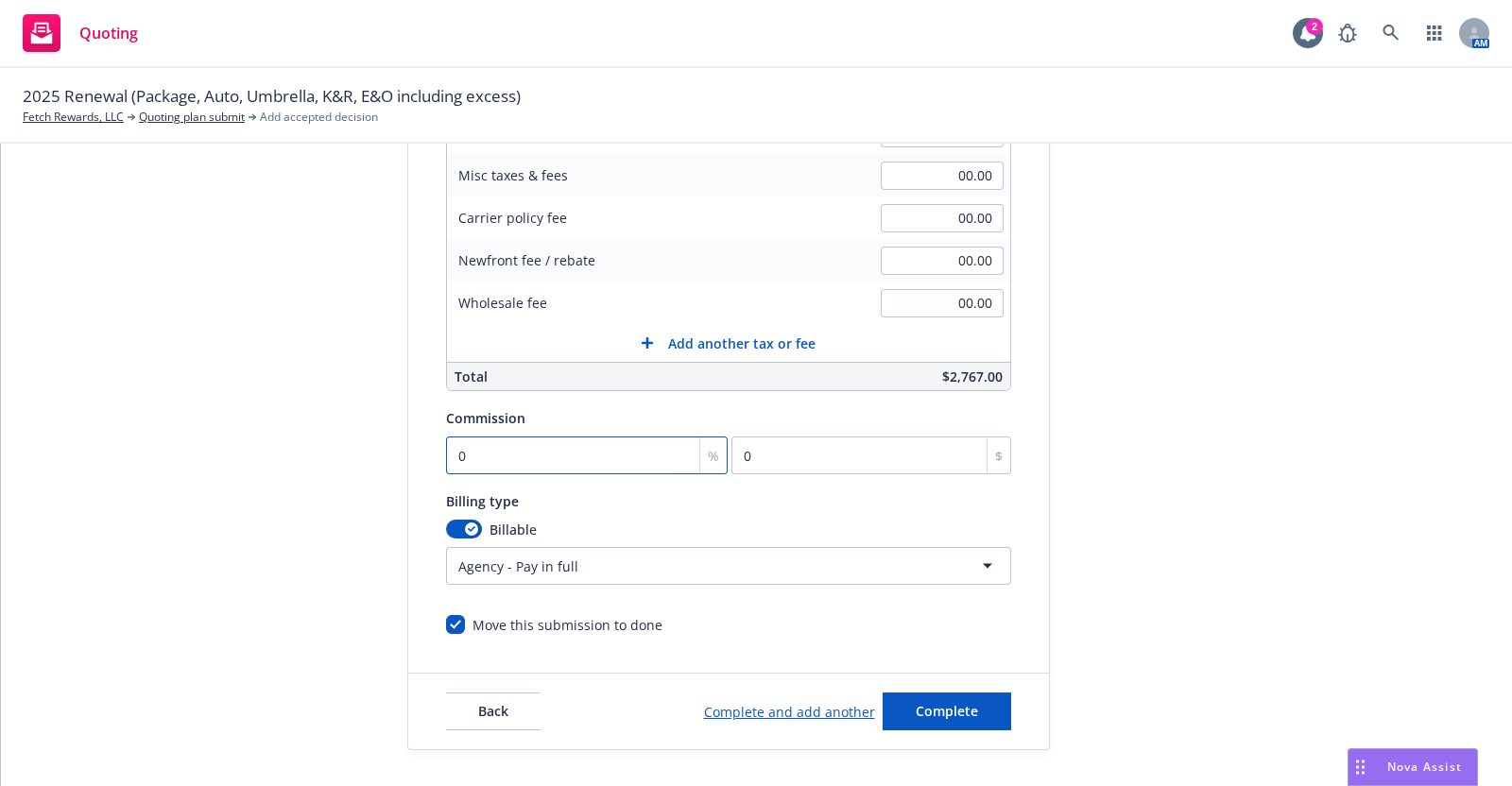
click at [600, 453] on input "0" at bounding box center [587, 456] width 282 height 38
click at [829, 614] on div "Move this submission to done" at bounding box center [728, 617] width 565 height 35
click at [916, 706] on span "Complete" at bounding box center [948, 712] width 63 height 18
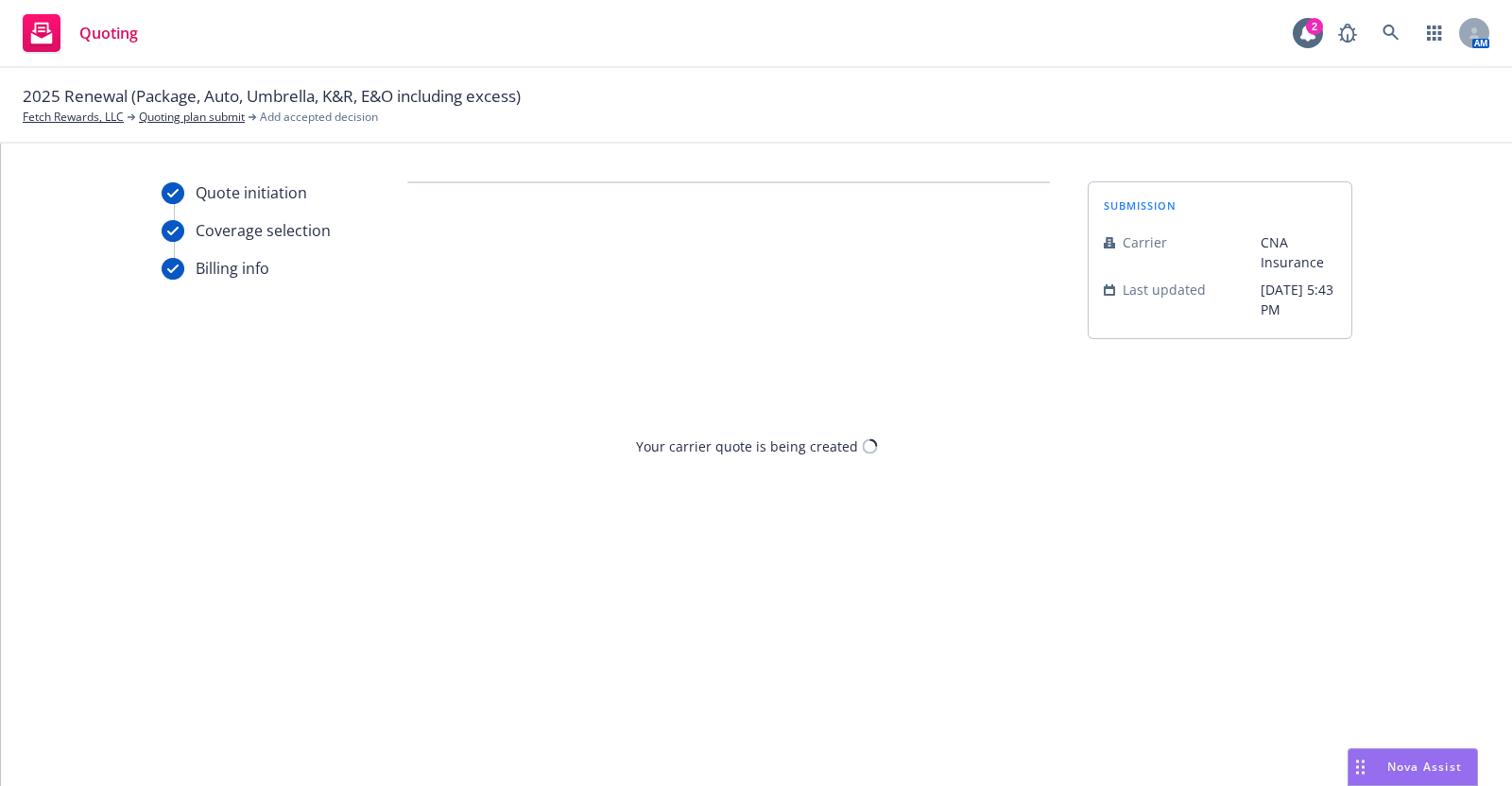
scroll to position [0, 0]
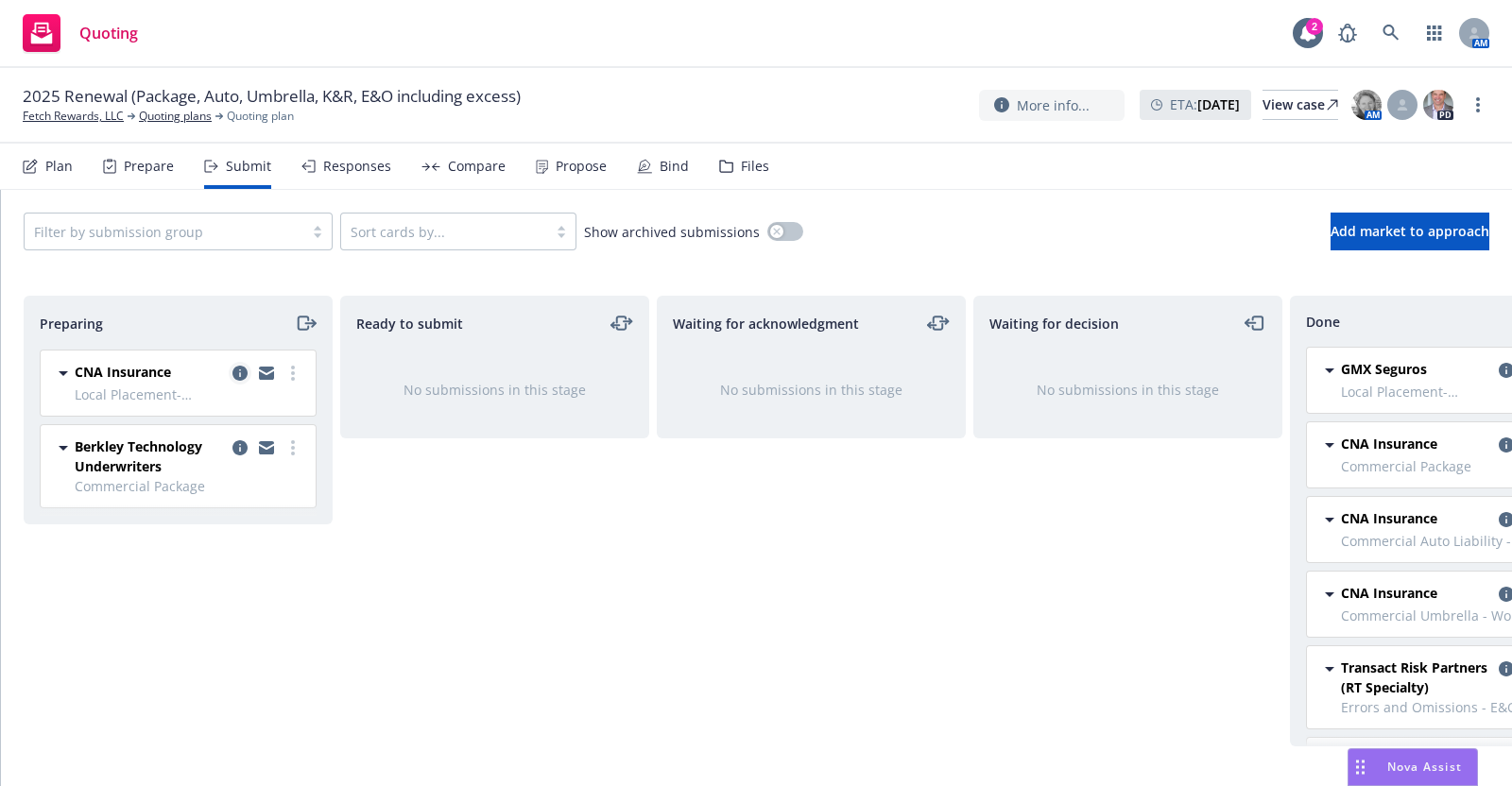
click at [232, 372] on icon "copy logging email" at bounding box center [239, 372] width 15 height 15
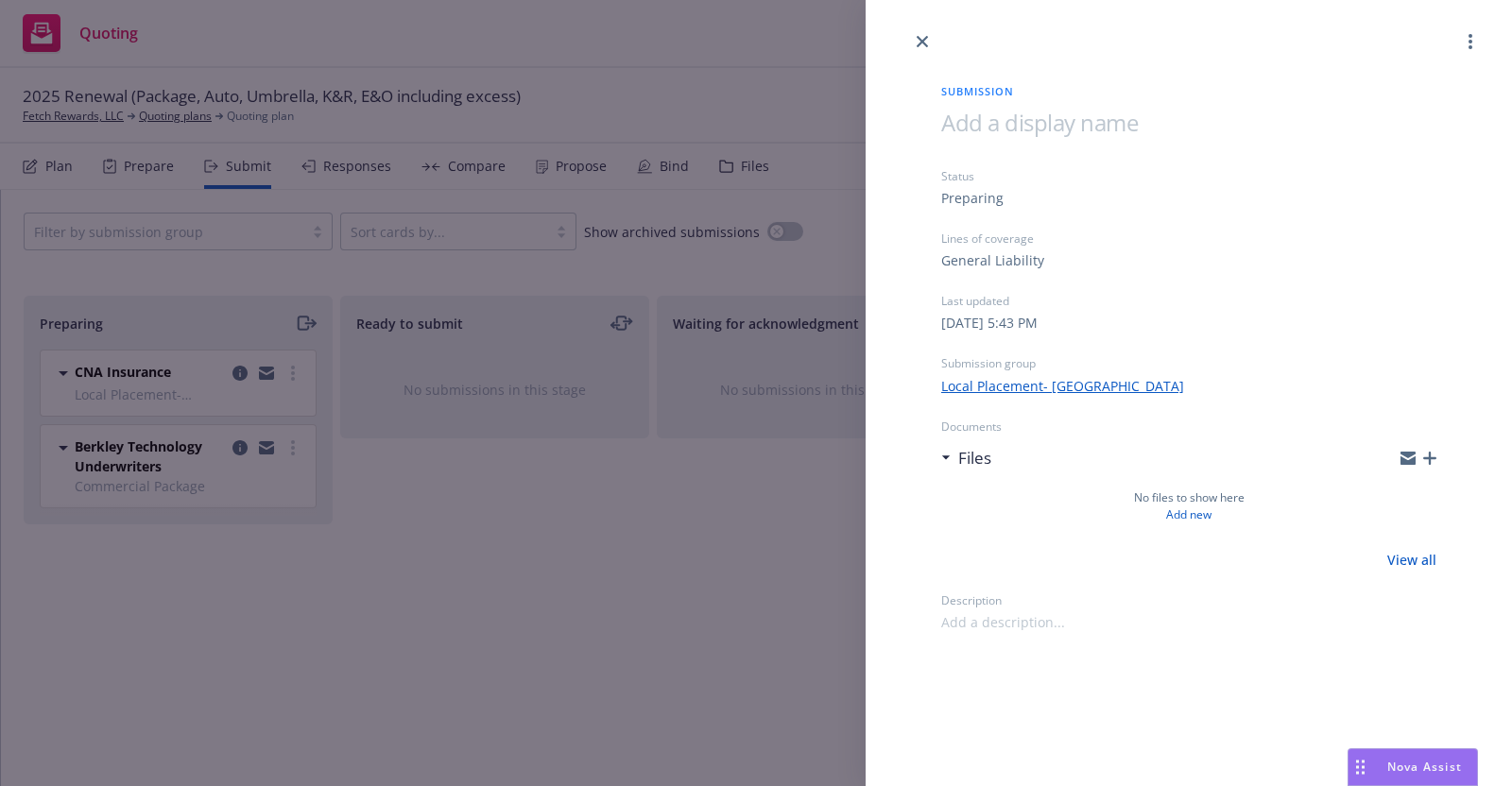
click at [1039, 382] on link "Local Placement- [GEOGRAPHIC_DATA]" at bounding box center [1063, 386] width 243 height 20
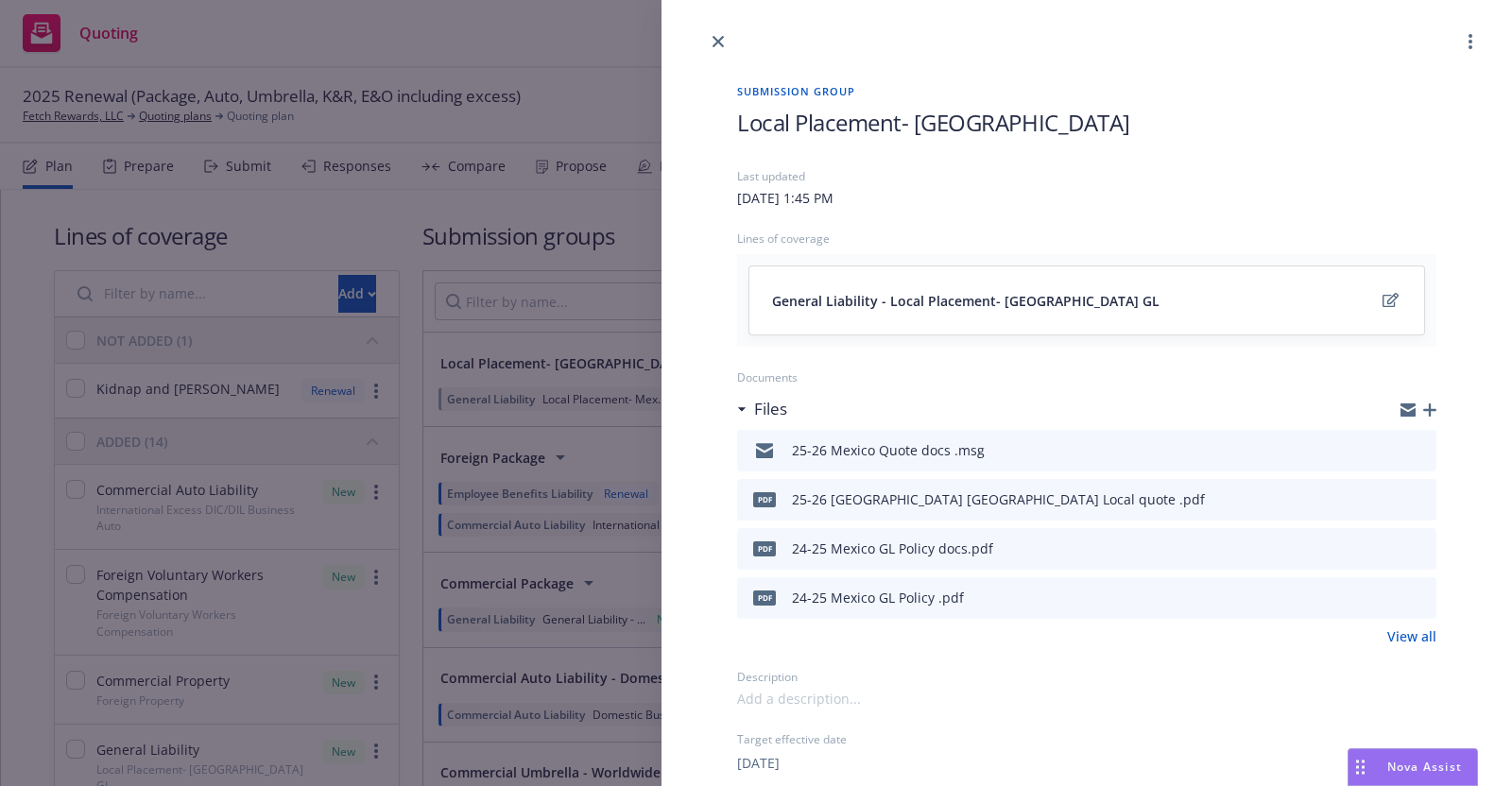
click at [1252, 294] on div "General Liability - Local Placement- [GEOGRAPHIC_DATA] GL" at bounding box center [1087, 300] width 629 height 23
click at [1383, 293] on icon "edit" at bounding box center [1390, 300] width 16 height 15
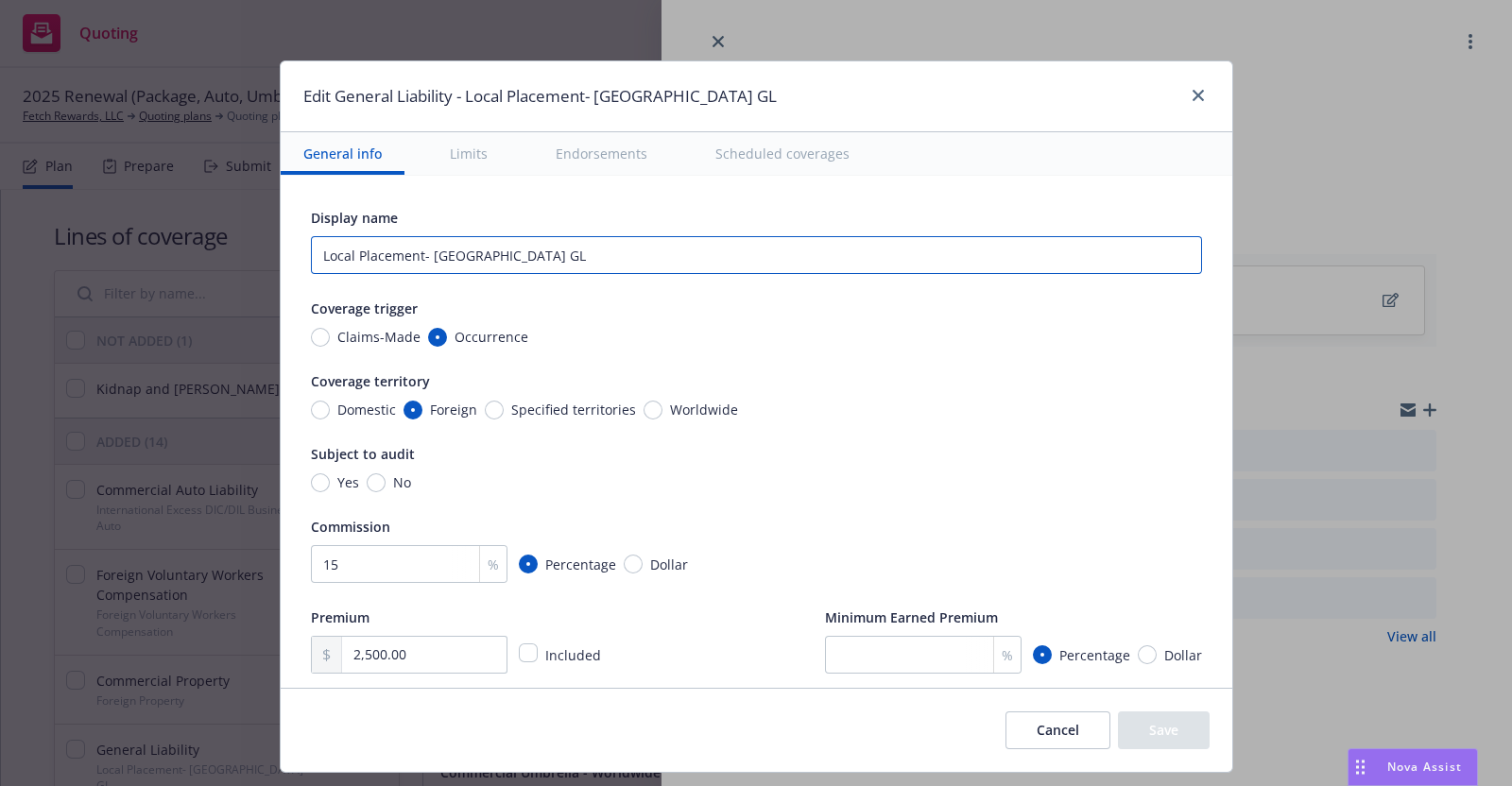
click at [495, 252] on input "Local Placement- [GEOGRAPHIC_DATA] GL" at bounding box center [756, 255] width 891 height 38
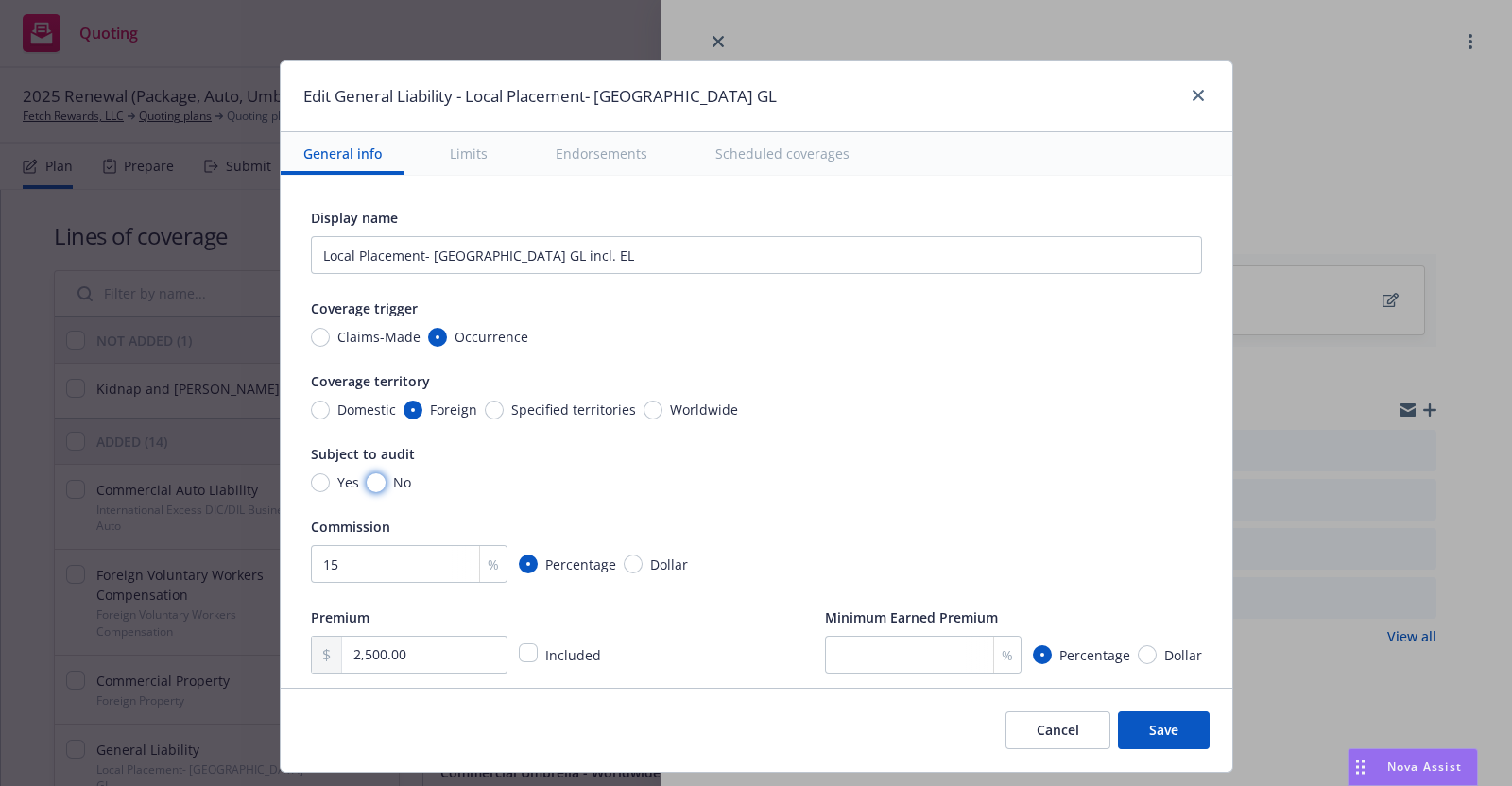
click at [366, 474] on input "No" at bounding box center [375, 482] width 19 height 19
click at [412, 621] on div "Premium" at bounding box center [458, 616] width 294 height 23
drag, startPoint x: 364, startPoint y: 566, endPoint x: 259, endPoint y: 573, distance: 105.2
click at [259, 573] on div "Edit General Liability - Local Placement- [GEOGRAPHIC_DATA] GL General info Lim…" at bounding box center [756, 393] width 1512 height 786
click at [947, 545] on div "% Percentage Dollar" at bounding box center [756, 564] width 891 height 38
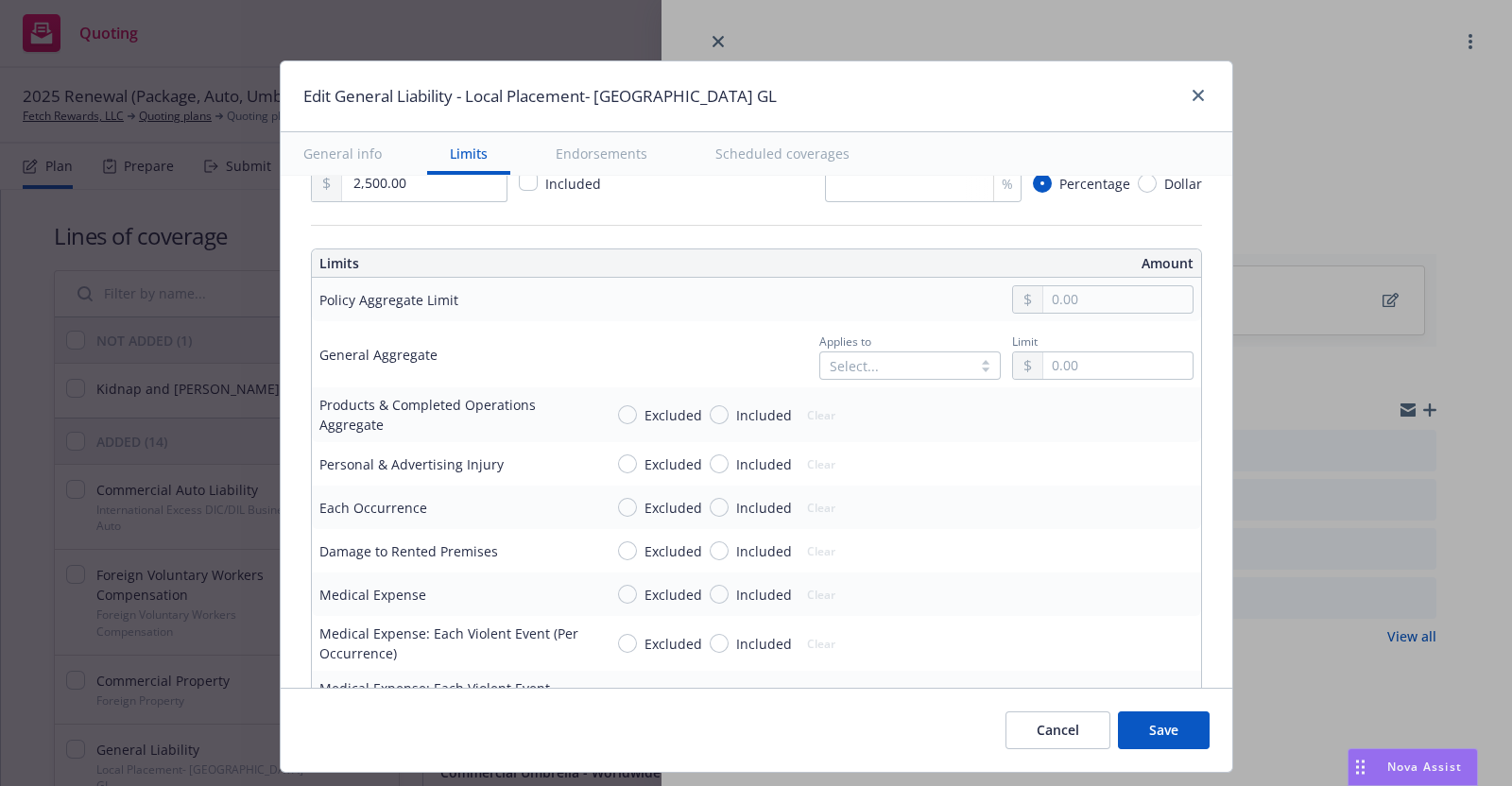
scroll to position [519, 0]
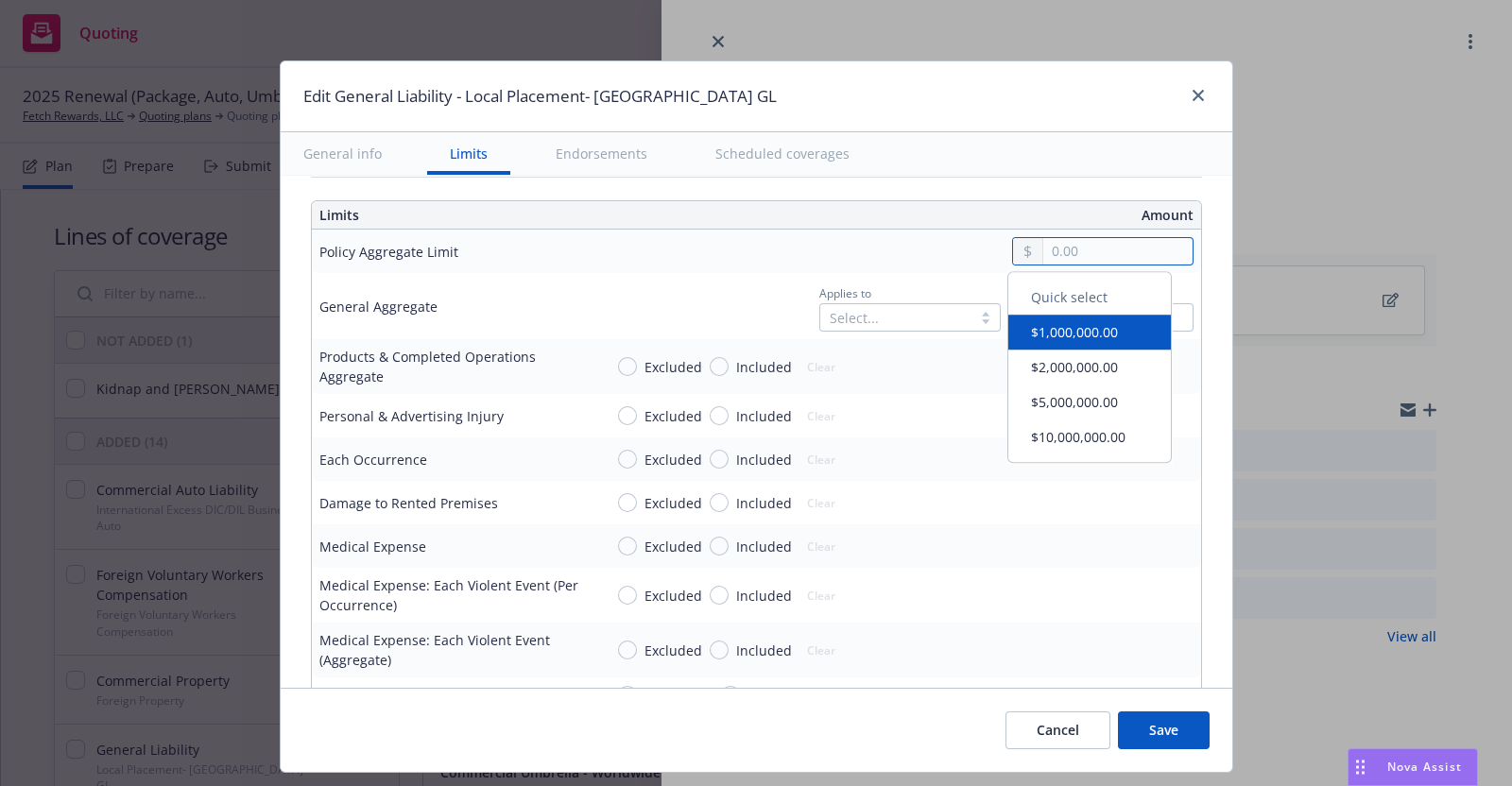
click at [1059, 246] on input "text" at bounding box center [1117, 251] width 148 height 26
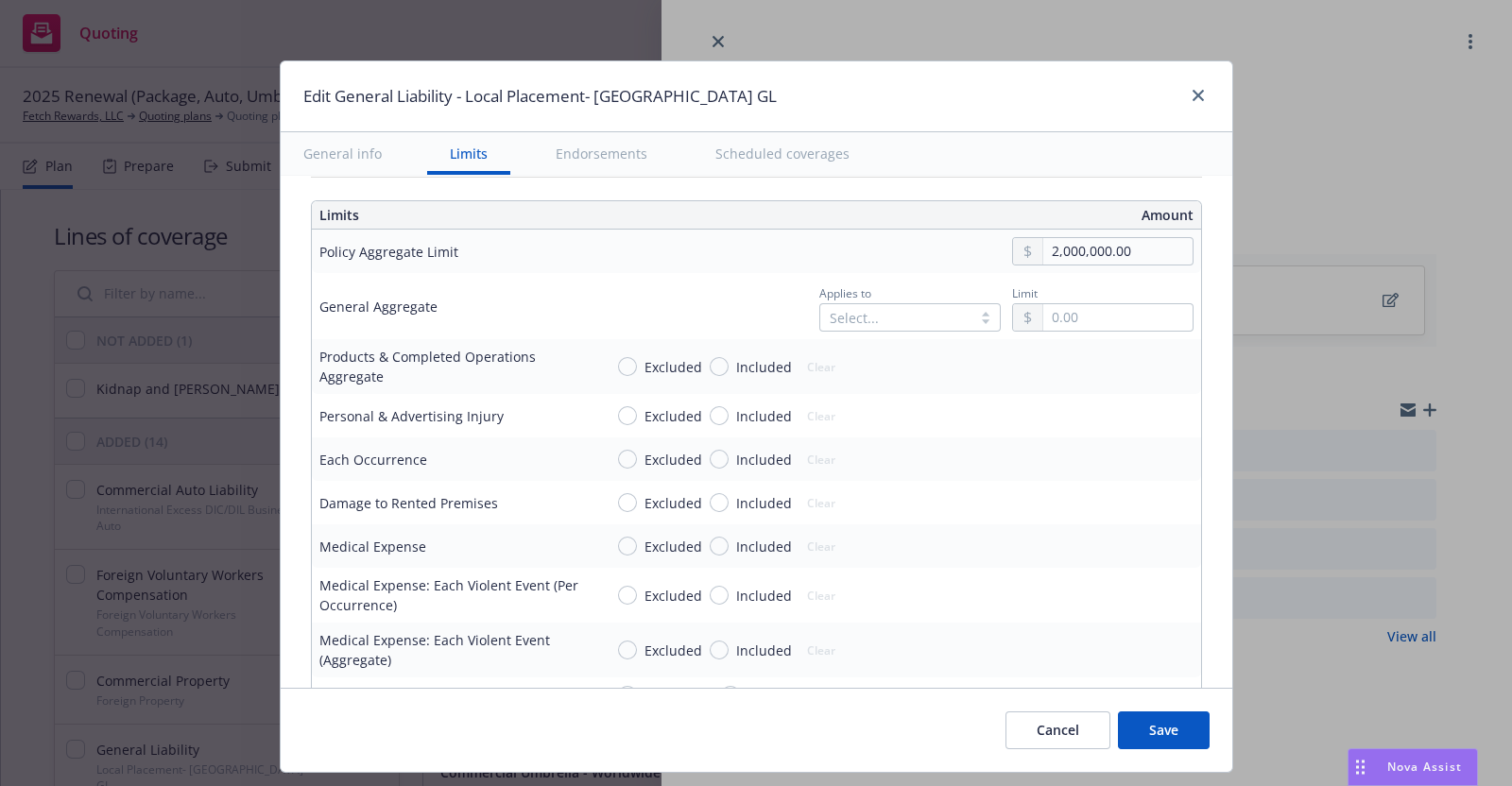
click at [996, 568] on td "Excluded Included Clear" at bounding box center [899, 596] width 606 height 55
click at [709, 456] on input "Included" at bounding box center [718, 459] width 19 height 19
click at [1047, 454] on input "text" at bounding box center [1117, 459] width 148 height 26
click at [1062, 544] on button "$1,000,000.00" at bounding box center [1090, 540] width 163 height 35
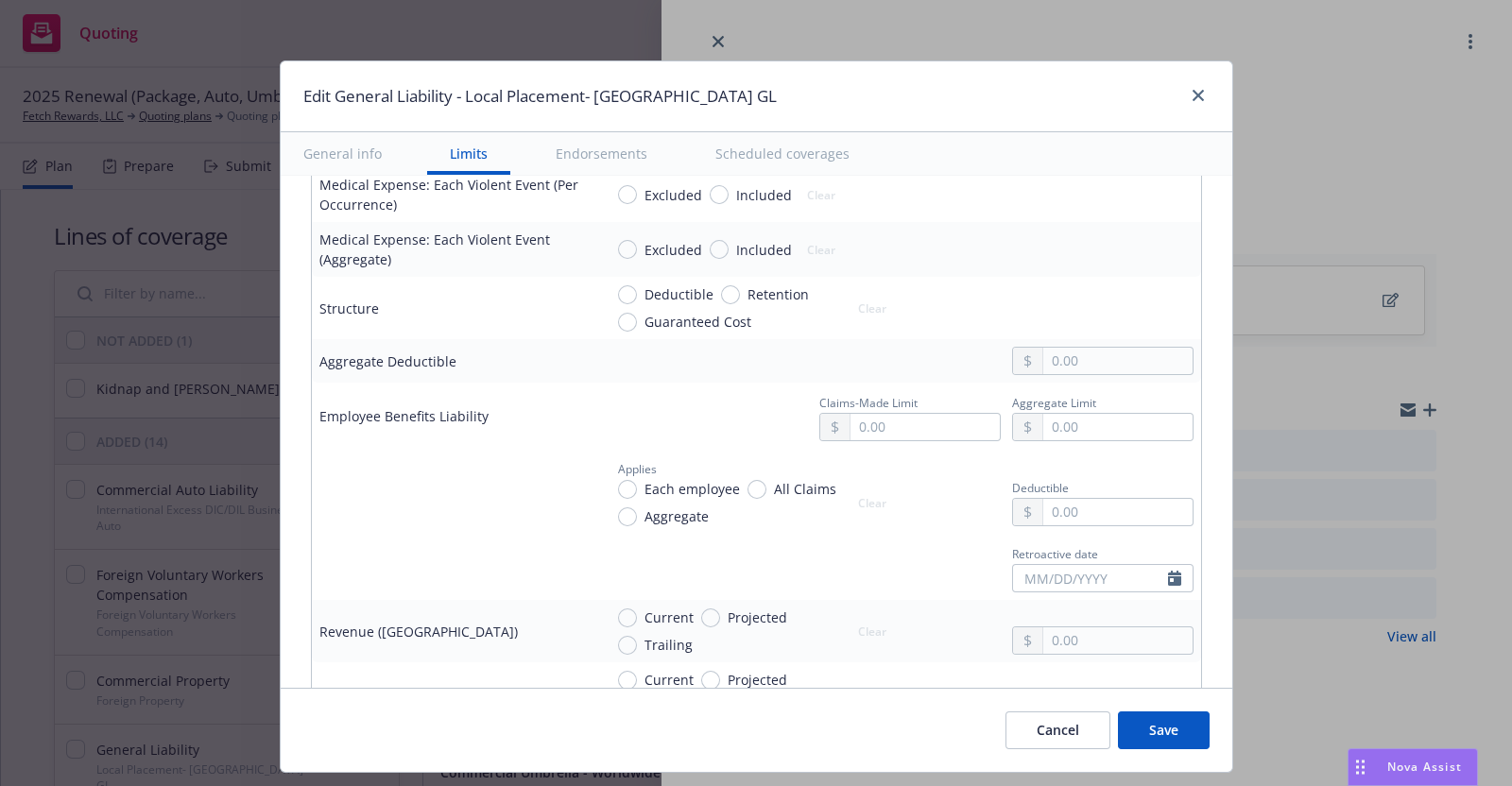
scroll to position [944, 0]
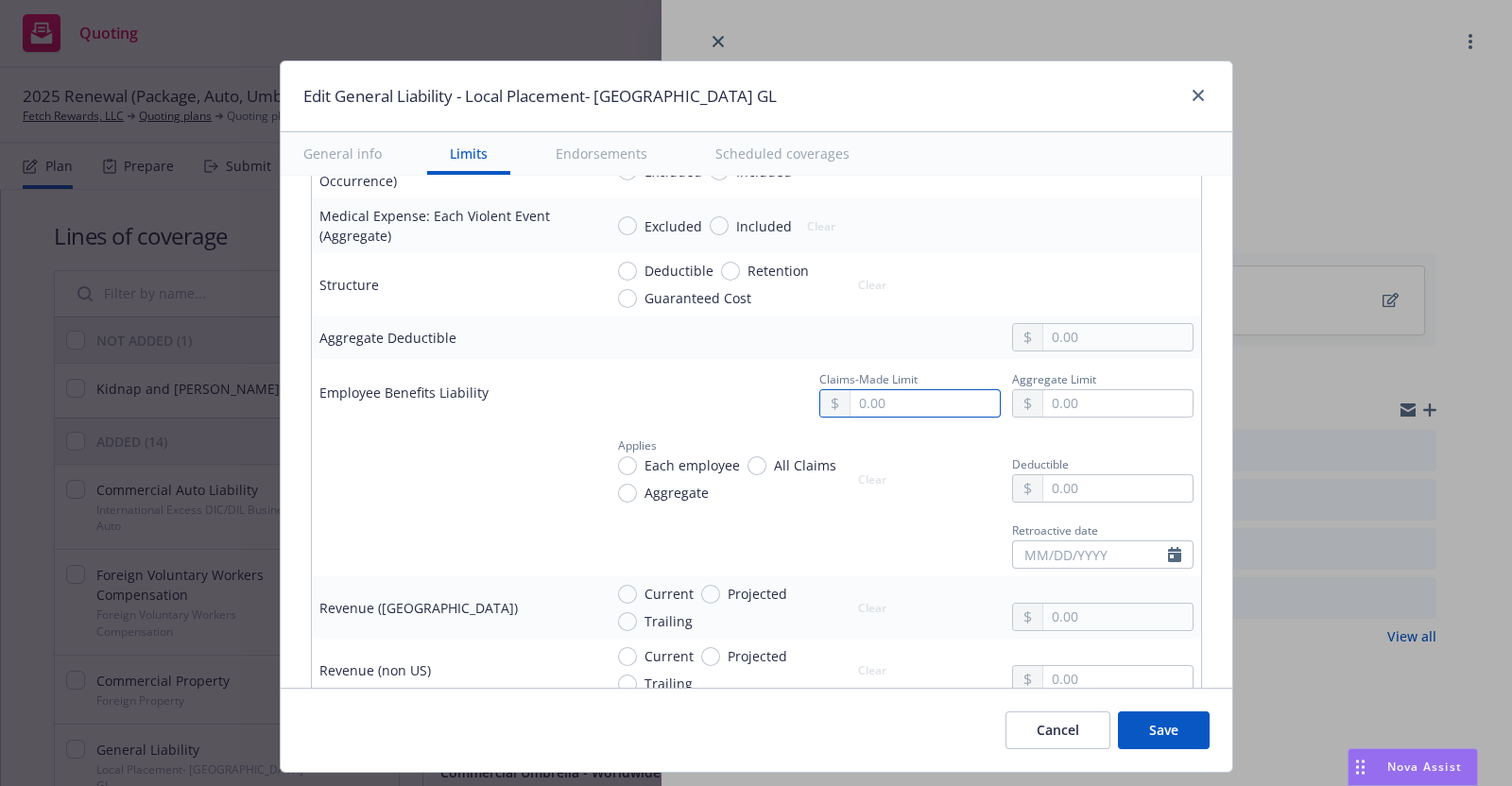
click at [879, 398] on input "text" at bounding box center [924, 403] width 148 height 26
click at [884, 484] on button "$1,000,000.00" at bounding box center [897, 482] width 163 height 35
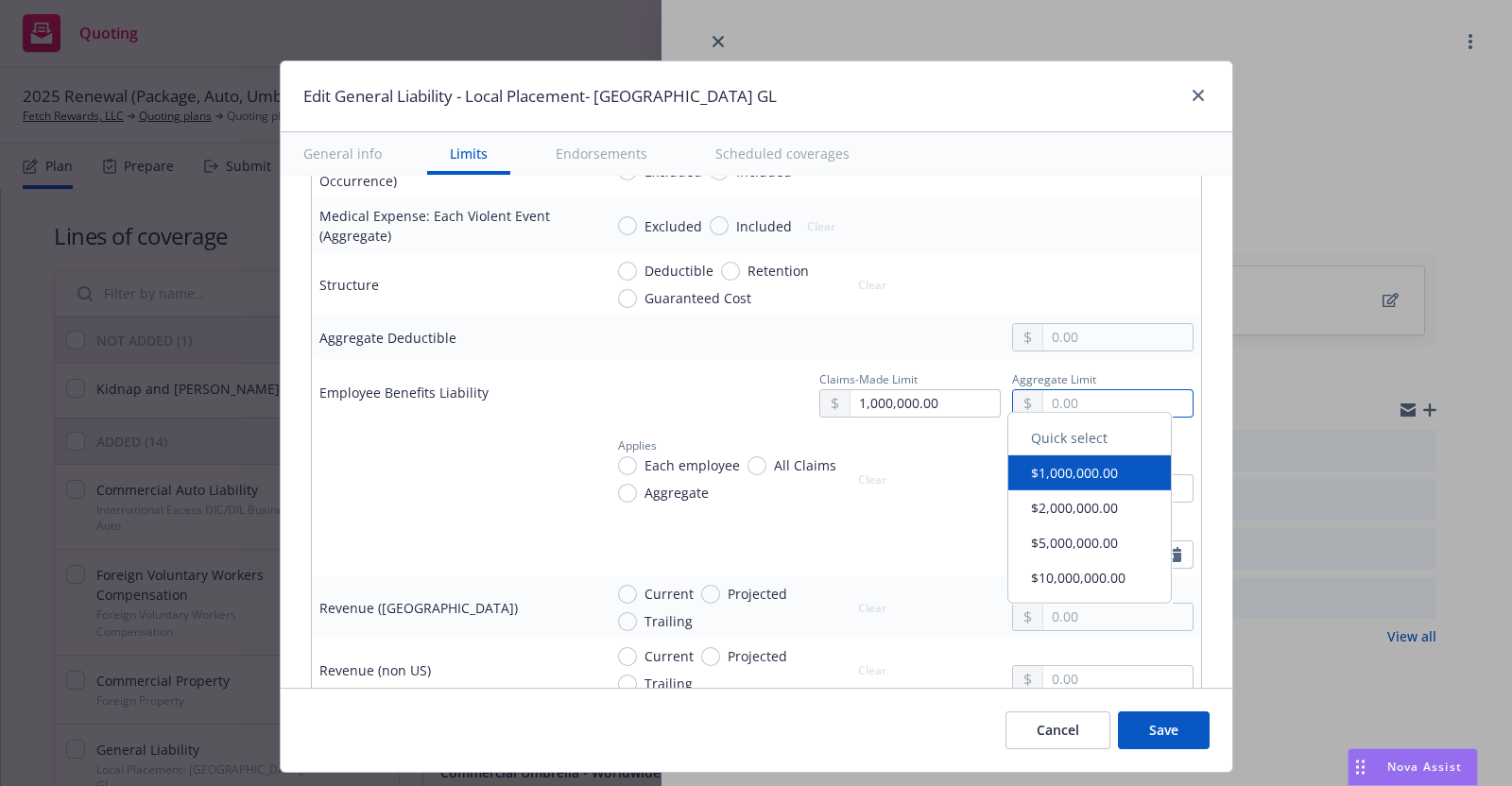
click at [1049, 397] on input "text" at bounding box center [1117, 403] width 148 height 26
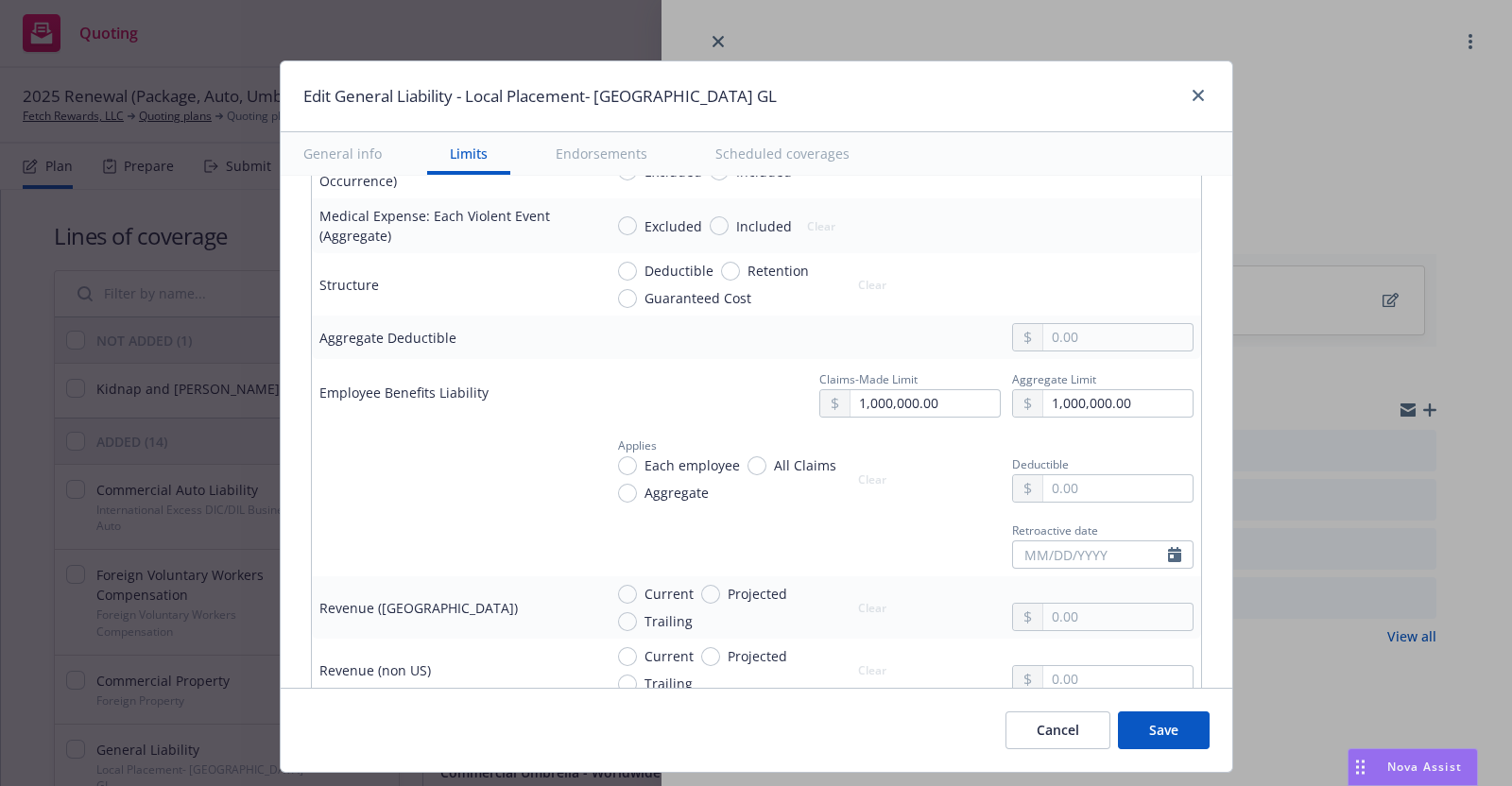
click at [1053, 481] on button "$1,000,000.00" at bounding box center [1090, 482] width 163 height 35
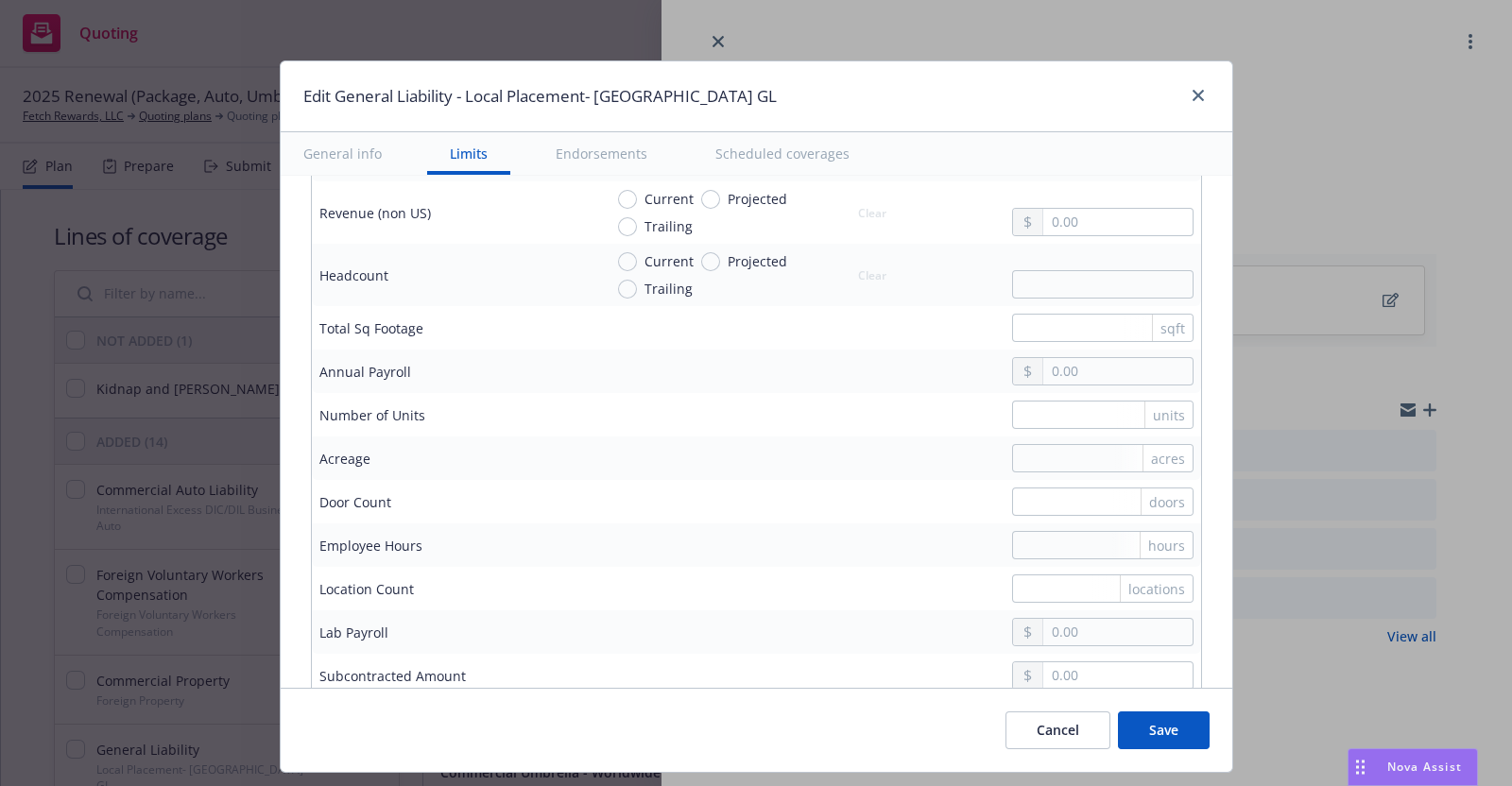
scroll to position [1408, 0]
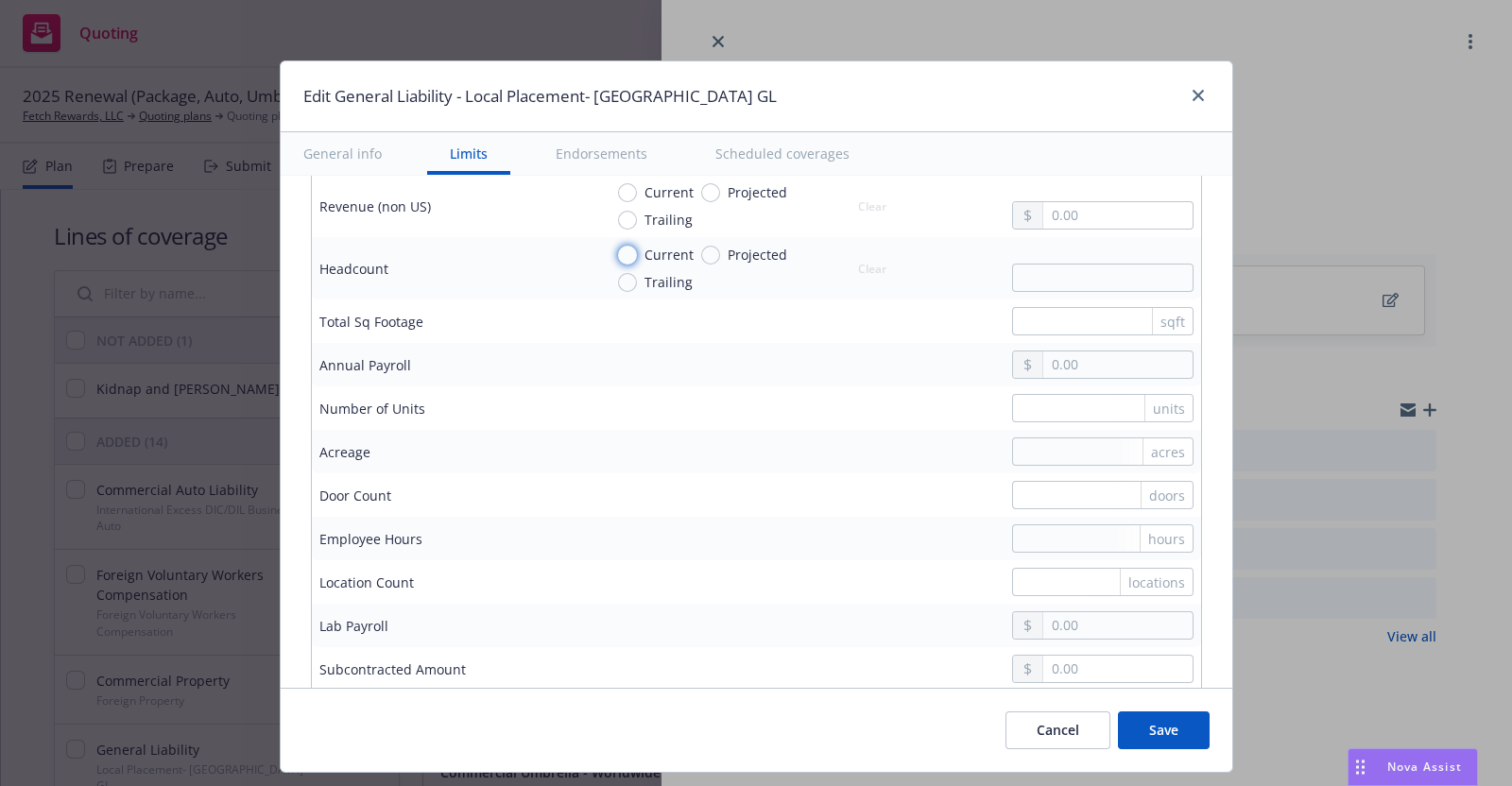
click at [618, 252] on input "Current" at bounding box center [627, 255] width 19 height 19
click at [1074, 278] on input "text" at bounding box center [1102, 277] width 181 height 28
click at [817, 570] on div "locations" at bounding box center [898, 582] width 591 height 28
click at [1057, 364] on input "text" at bounding box center [1117, 365] width 148 height 26
paste input "1,169,570.00"
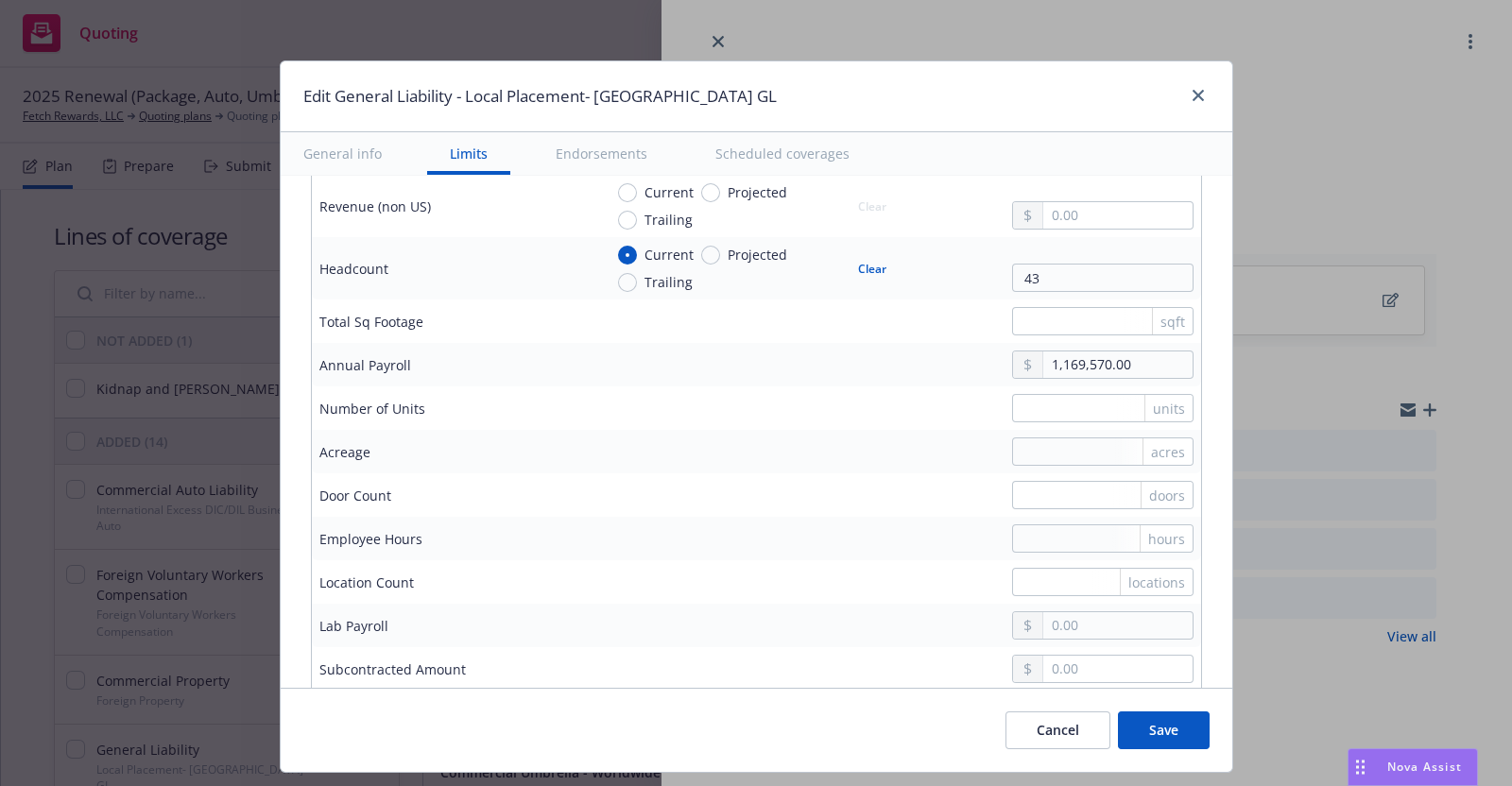
click at [822, 578] on div "locations" at bounding box center [898, 582] width 591 height 28
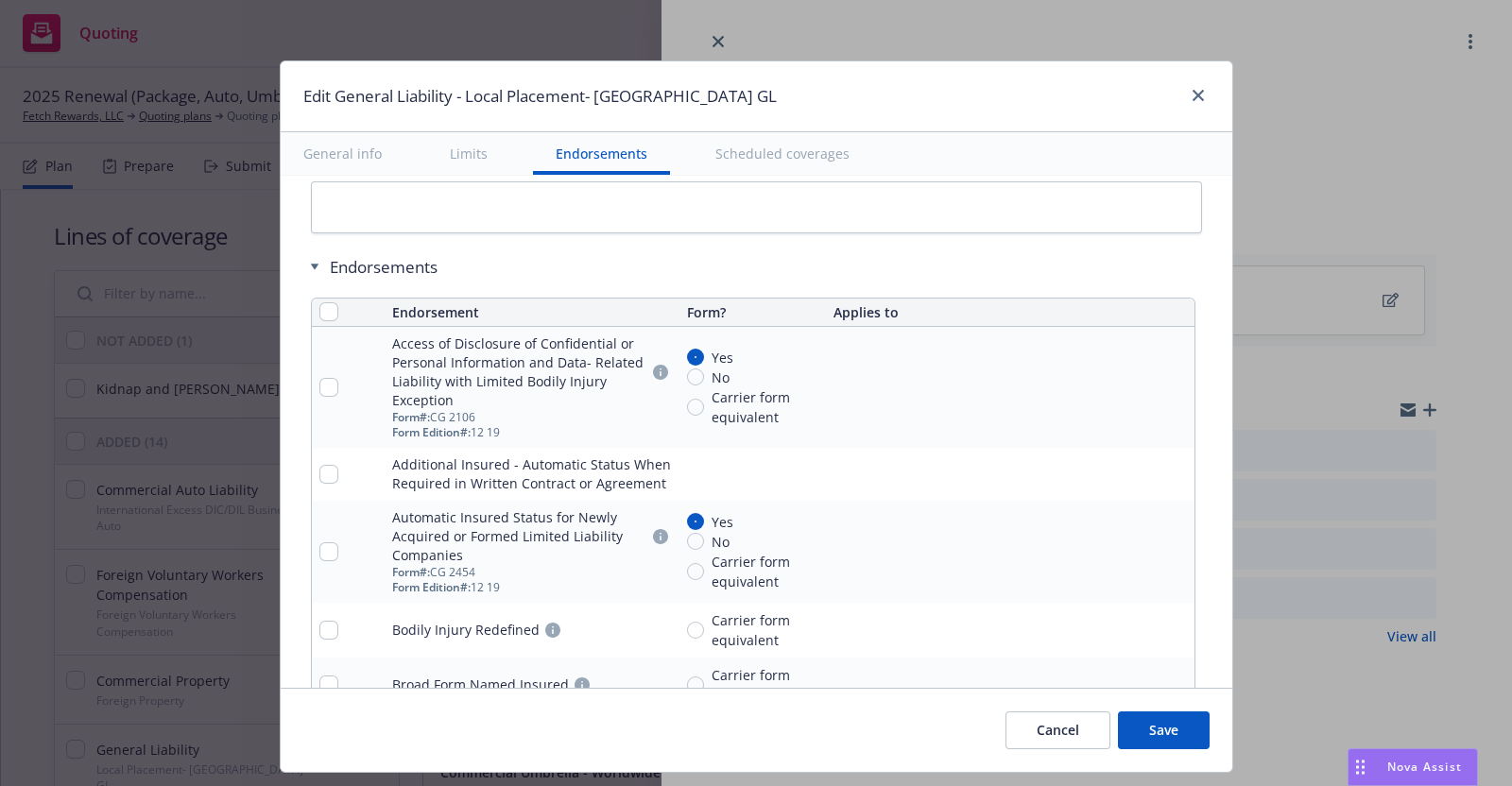
scroll to position [2472, 0]
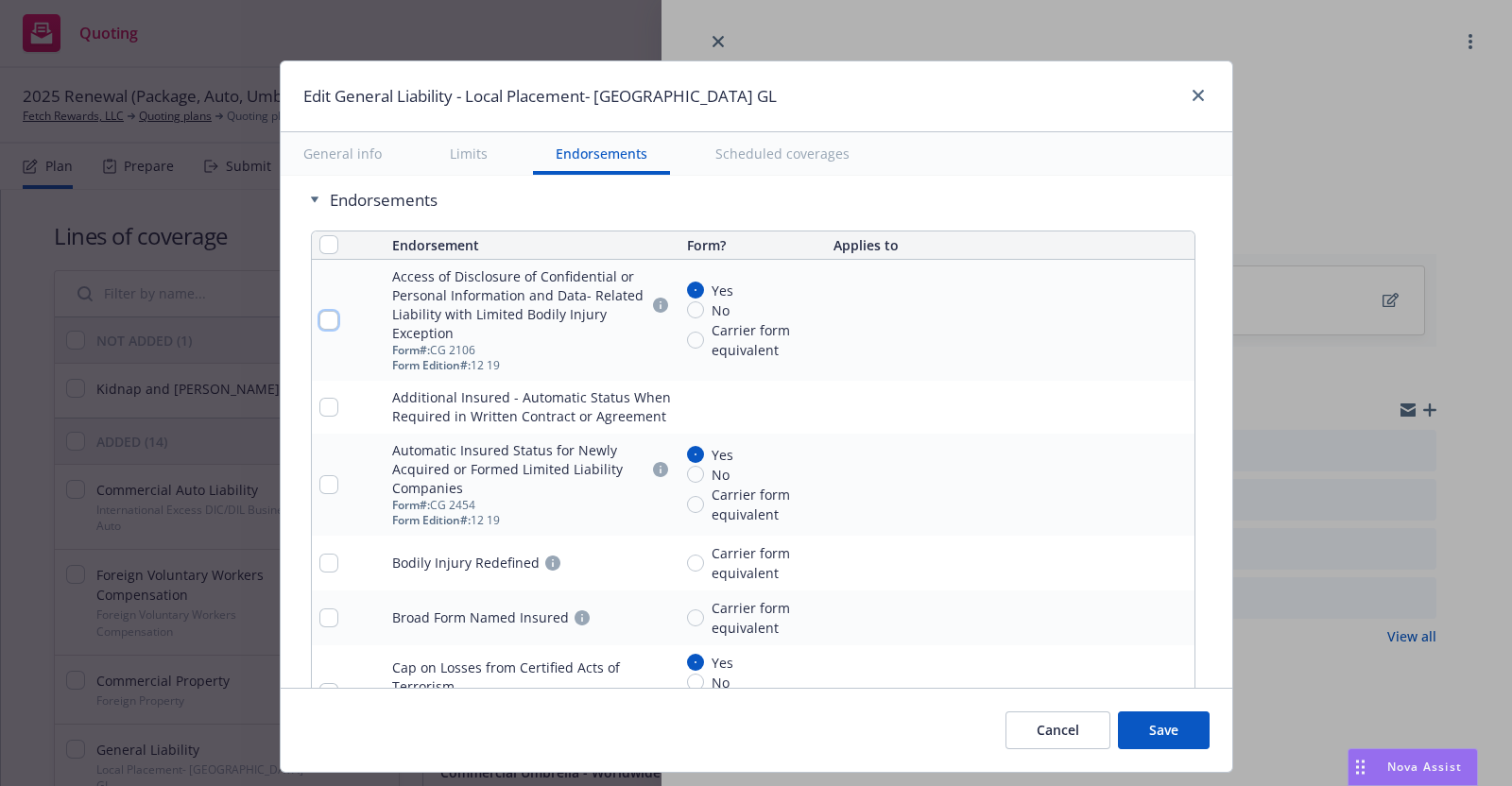
click at [319, 311] on input "checkbox" at bounding box center [328, 319] width 19 height 19
click at [319, 398] on input "checkbox" at bounding box center [328, 407] width 19 height 19
click at [312, 465] on td at bounding box center [348, 485] width 73 height 102
click at [319, 475] on input "checkbox" at bounding box center [328, 484] width 19 height 19
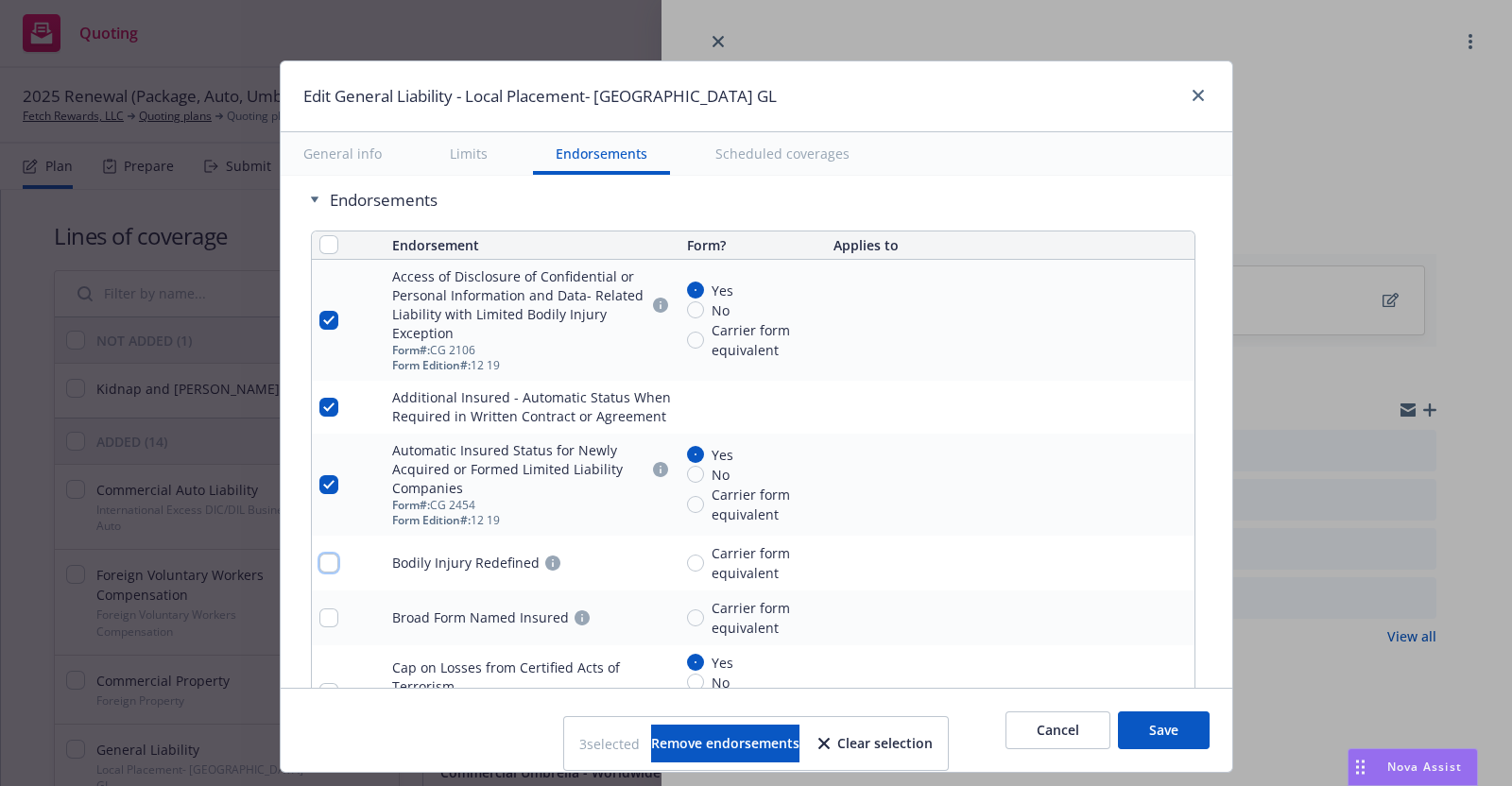
click at [319, 555] on input "checkbox" at bounding box center [328, 563] width 19 height 19
click at [319, 610] on input "checkbox" at bounding box center [328, 617] width 19 height 19
click at [319, 683] on input "checkbox" at bounding box center [328, 692] width 19 height 19
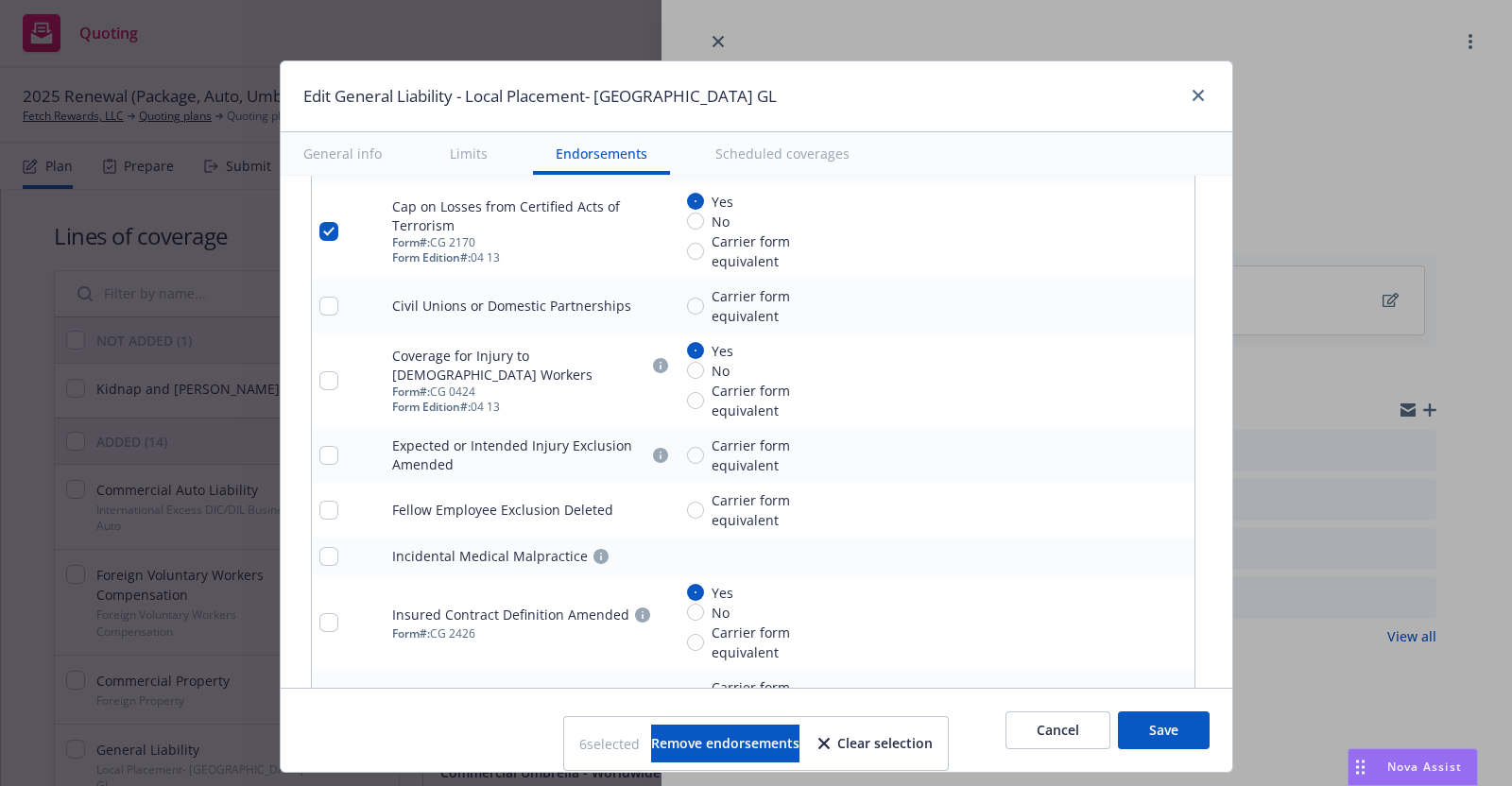
scroll to position [2943, 0]
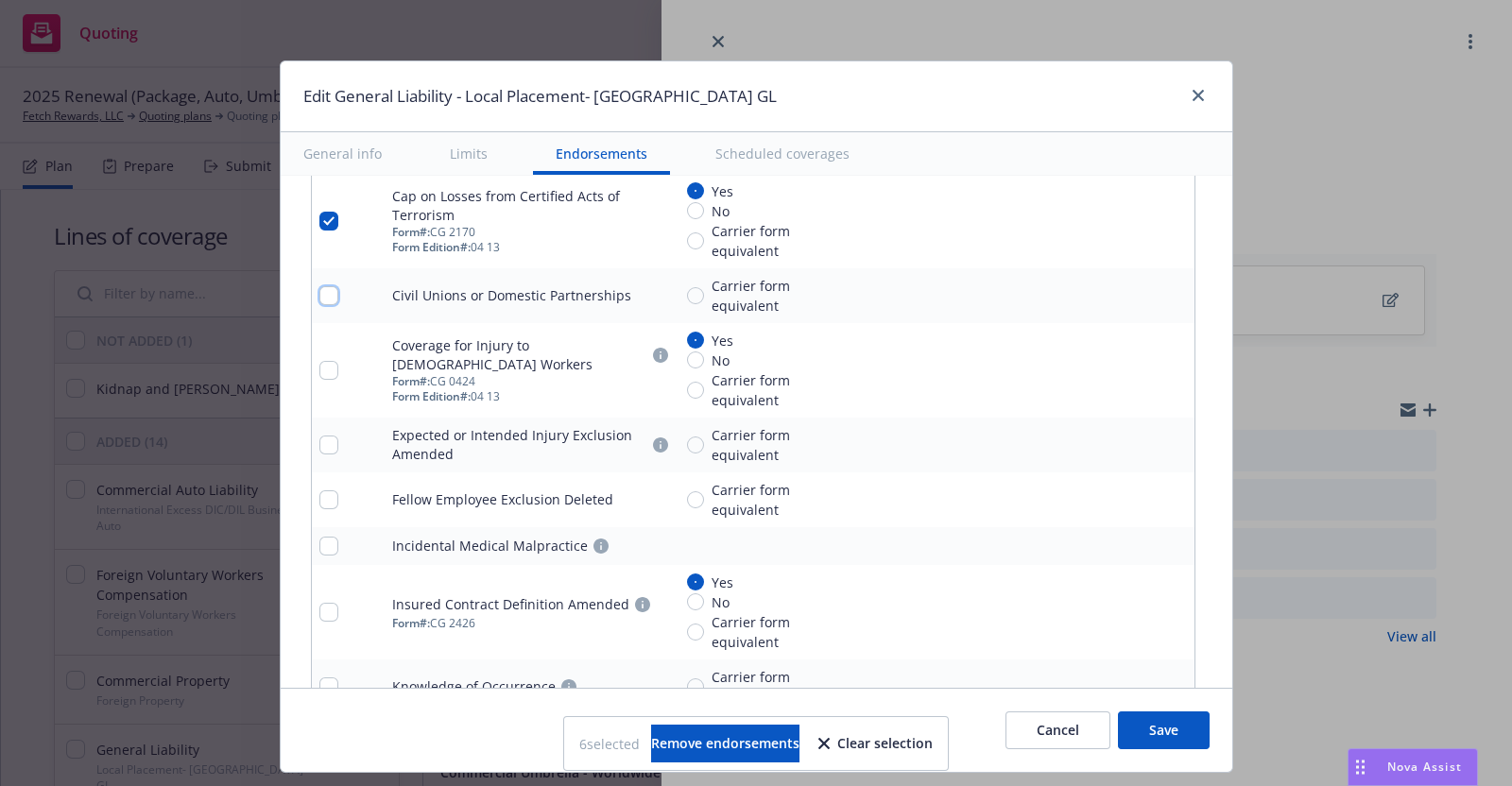
click at [319, 286] on input "checkbox" at bounding box center [328, 295] width 19 height 19
click at [319, 361] on input "checkbox" at bounding box center [328, 369] width 19 height 19
click at [319, 438] on input "checkbox" at bounding box center [328, 445] width 19 height 19
click at [319, 491] on input "checkbox" at bounding box center [328, 500] width 19 height 19
click at [319, 540] on input "checkbox" at bounding box center [328, 546] width 19 height 19
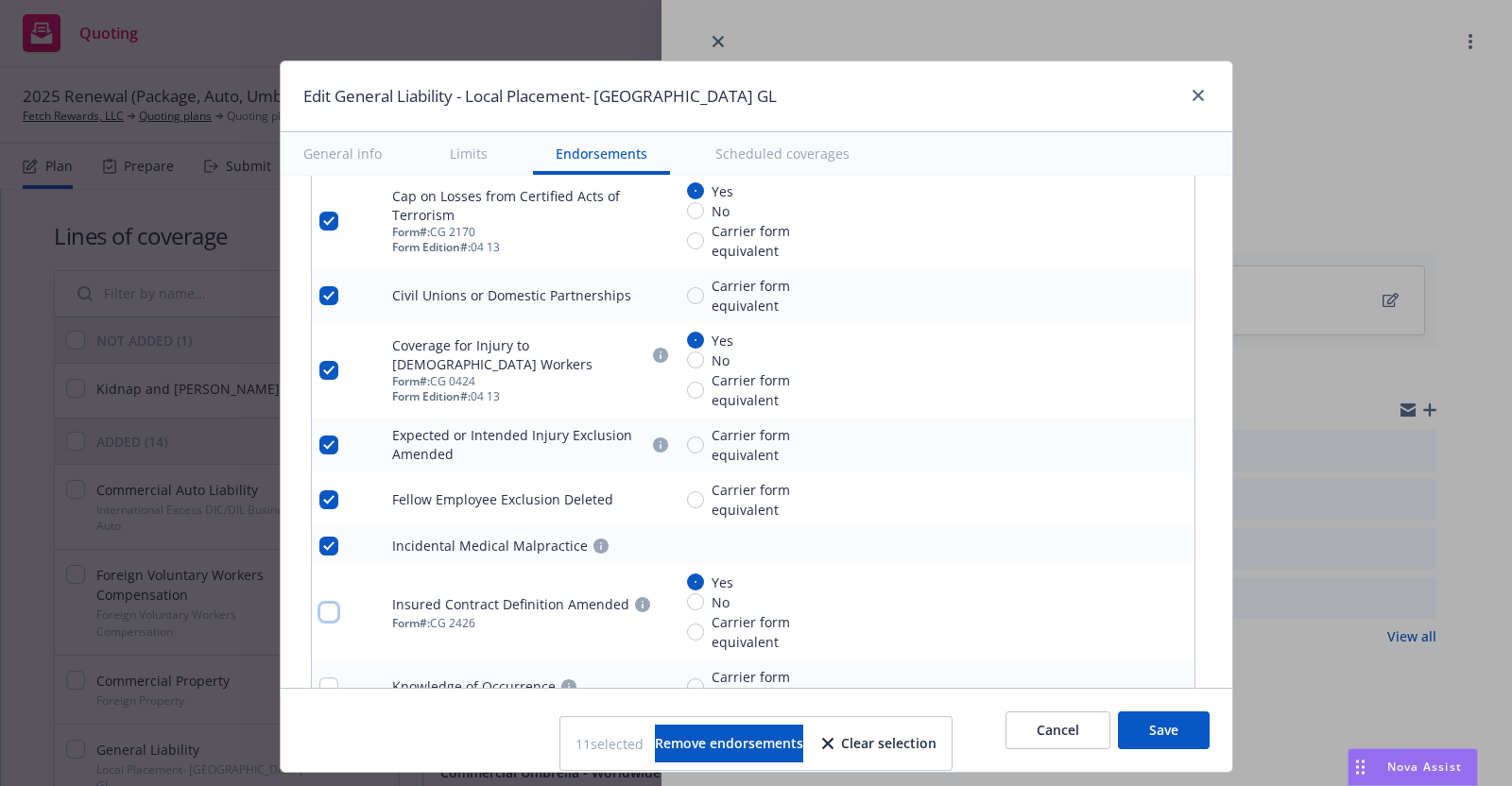
click at [319, 603] on input "checkbox" at bounding box center [328, 612] width 19 height 19
click at [319, 677] on input "checkbox" at bounding box center [328, 686] width 19 height 19
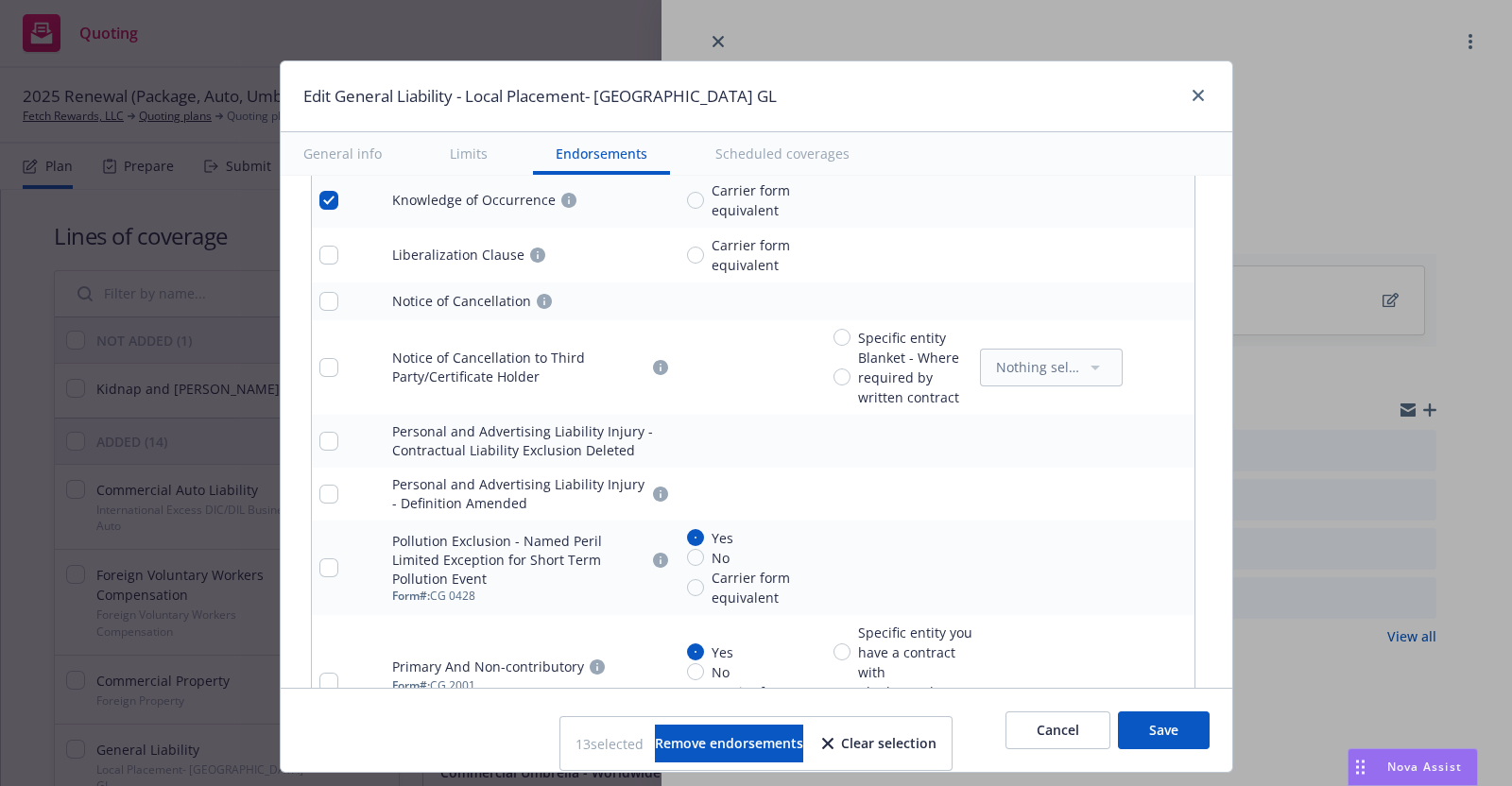
scroll to position [3463, 0]
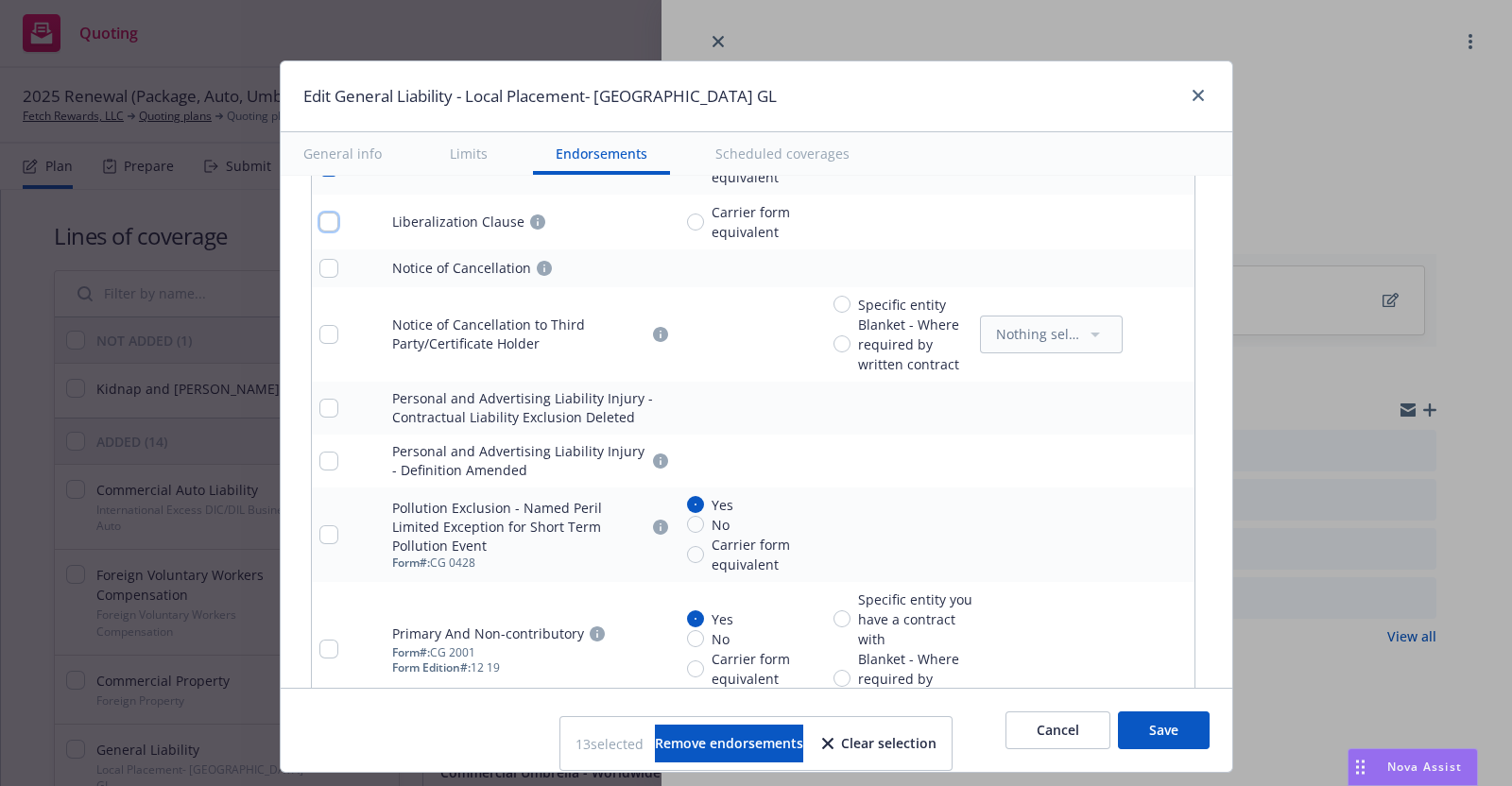
click at [319, 213] on input "checkbox" at bounding box center [328, 221] width 19 height 19
click at [312, 252] on td at bounding box center [348, 269] width 73 height 38
click at [319, 268] on input "checkbox" at bounding box center [328, 268] width 19 height 19
click at [319, 328] on input "checkbox" at bounding box center [328, 334] width 19 height 19
click at [319, 399] on input "checkbox" at bounding box center [328, 408] width 19 height 19
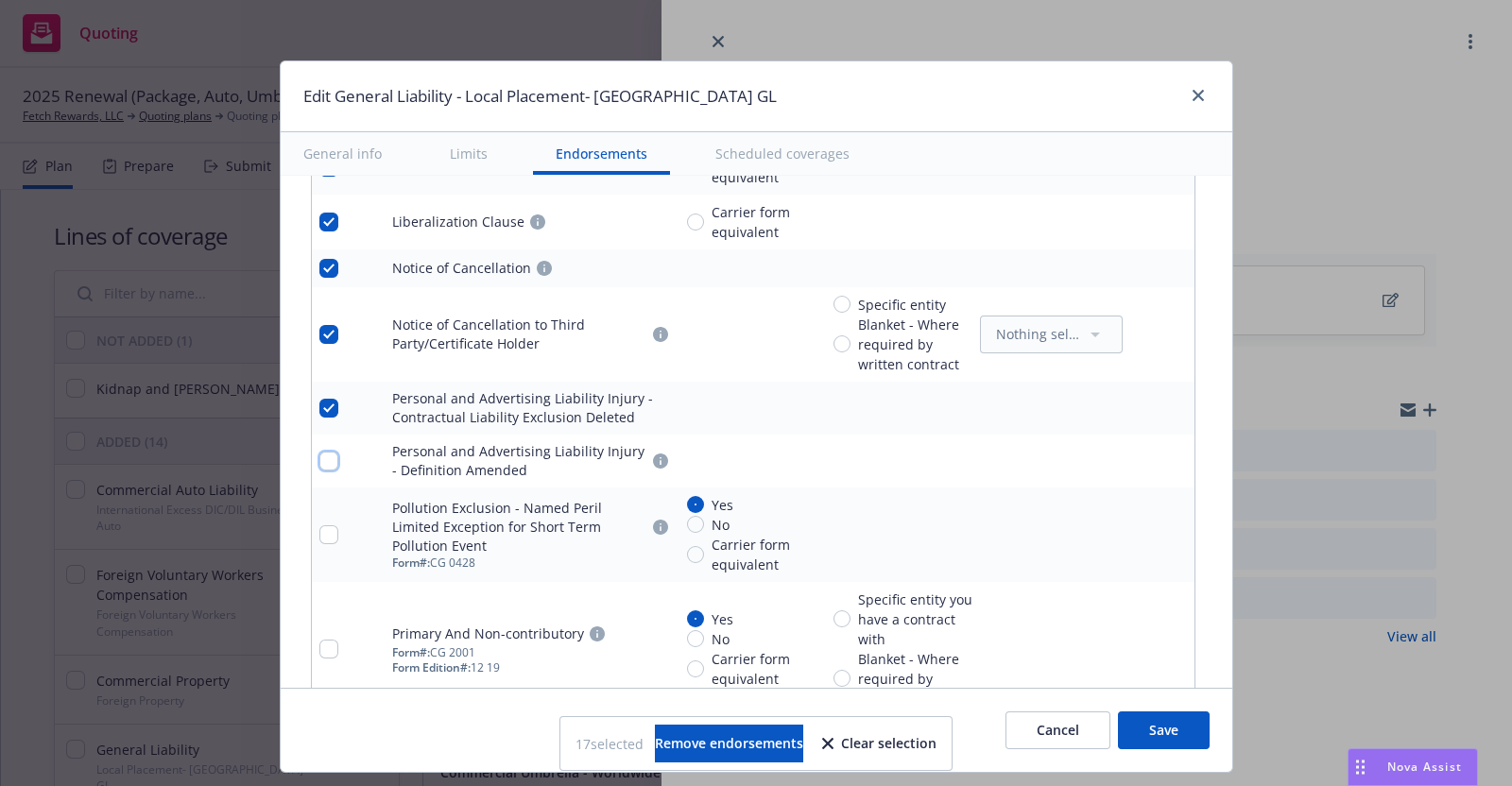
click at [319, 452] on input "checkbox" at bounding box center [328, 461] width 19 height 19
click at [319, 530] on input "checkbox" at bounding box center [328, 534] width 19 height 19
click at [319, 640] on input "checkbox" at bounding box center [328, 649] width 19 height 19
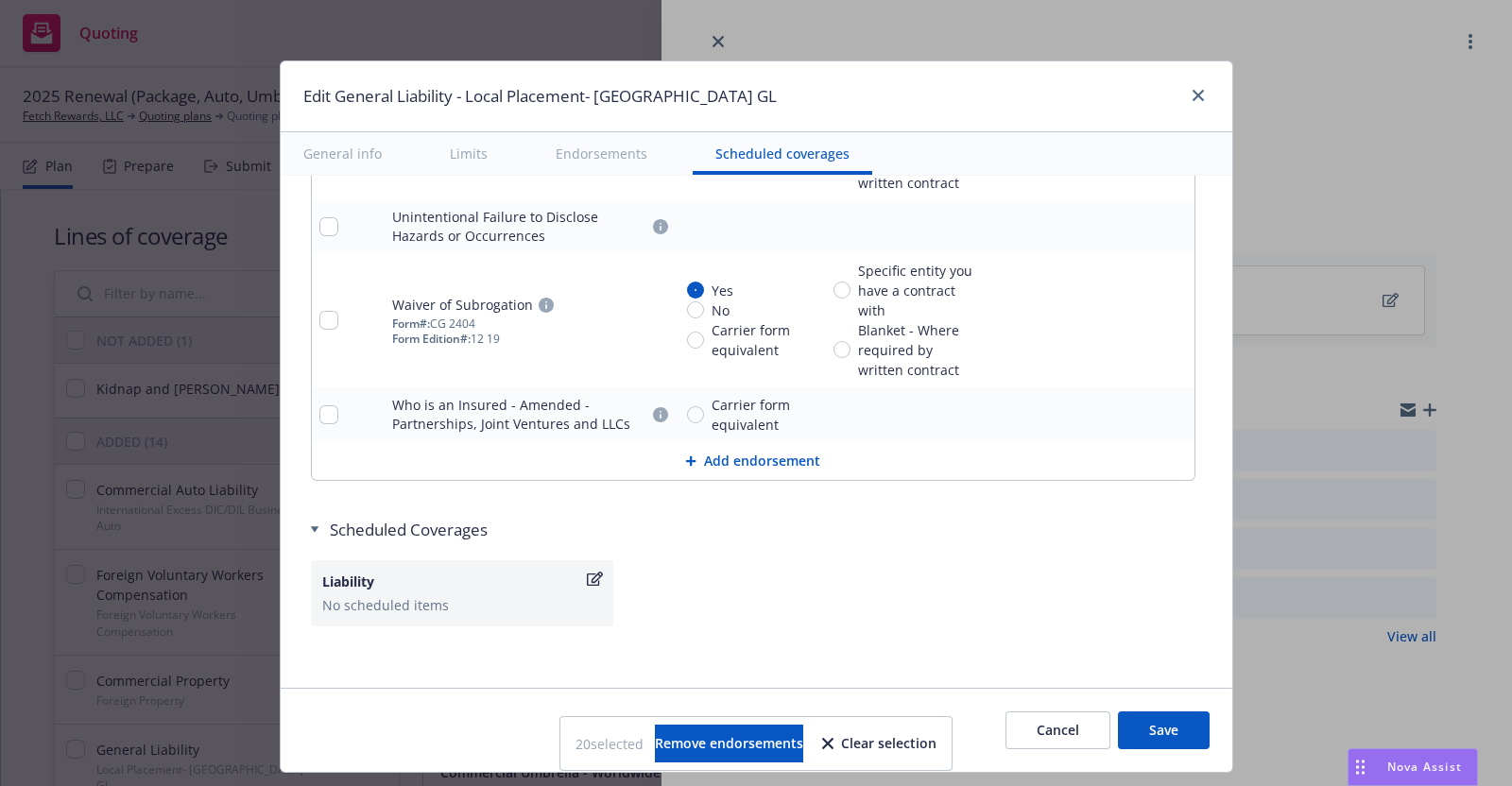
scroll to position [3934, 0]
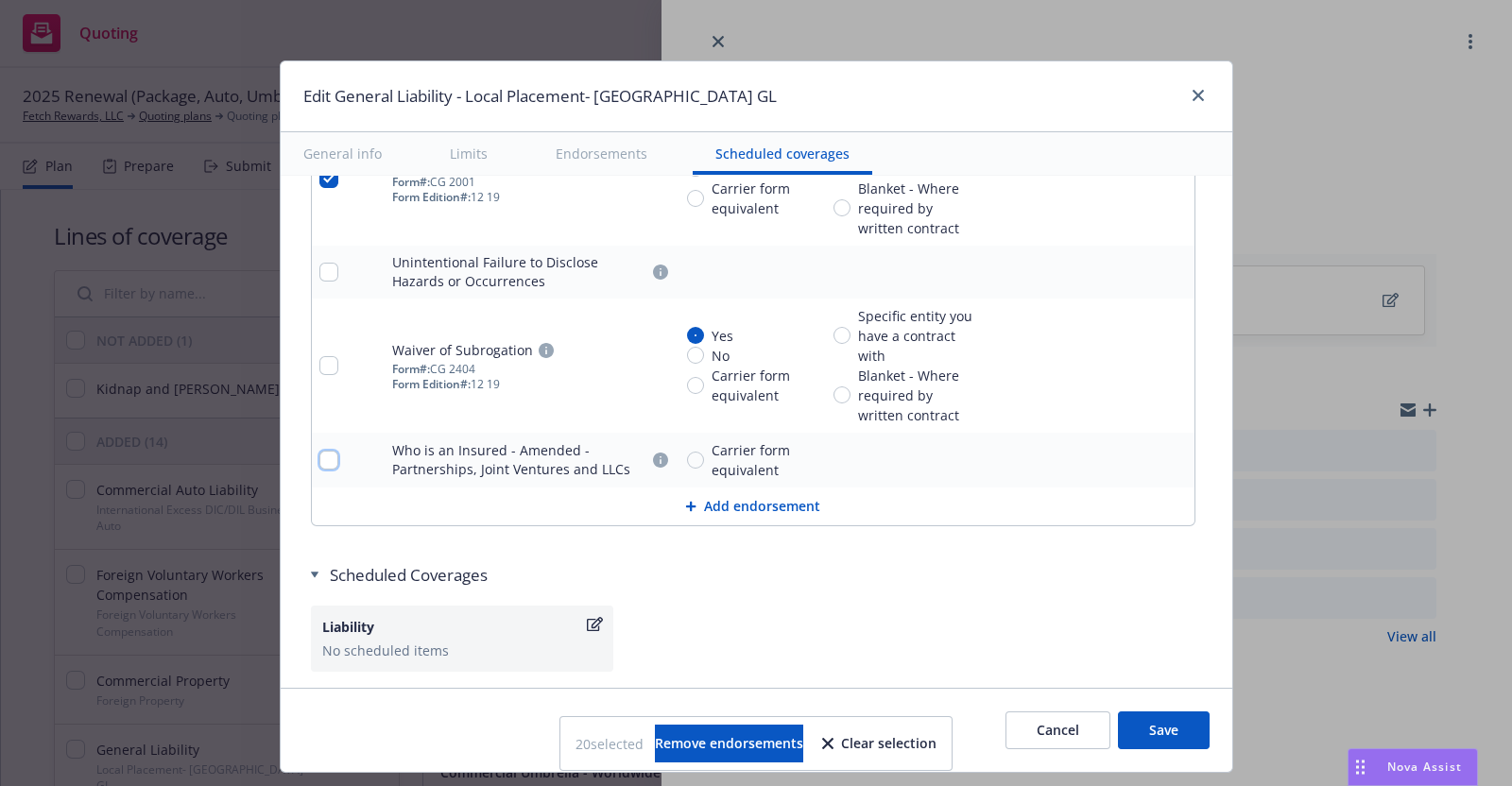
drag, startPoint x: 316, startPoint y: 447, endPoint x: 315, endPoint y: 403, distance: 44.0
click at [319, 451] on input "checkbox" at bounding box center [328, 460] width 19 height 19
click at [319, 357] on input "checkbox" at bounding box center [328, 366] width 19 height 19
click at [319, 263] on input "checkbox" at bounding box center [328, 271] width 19 height 19
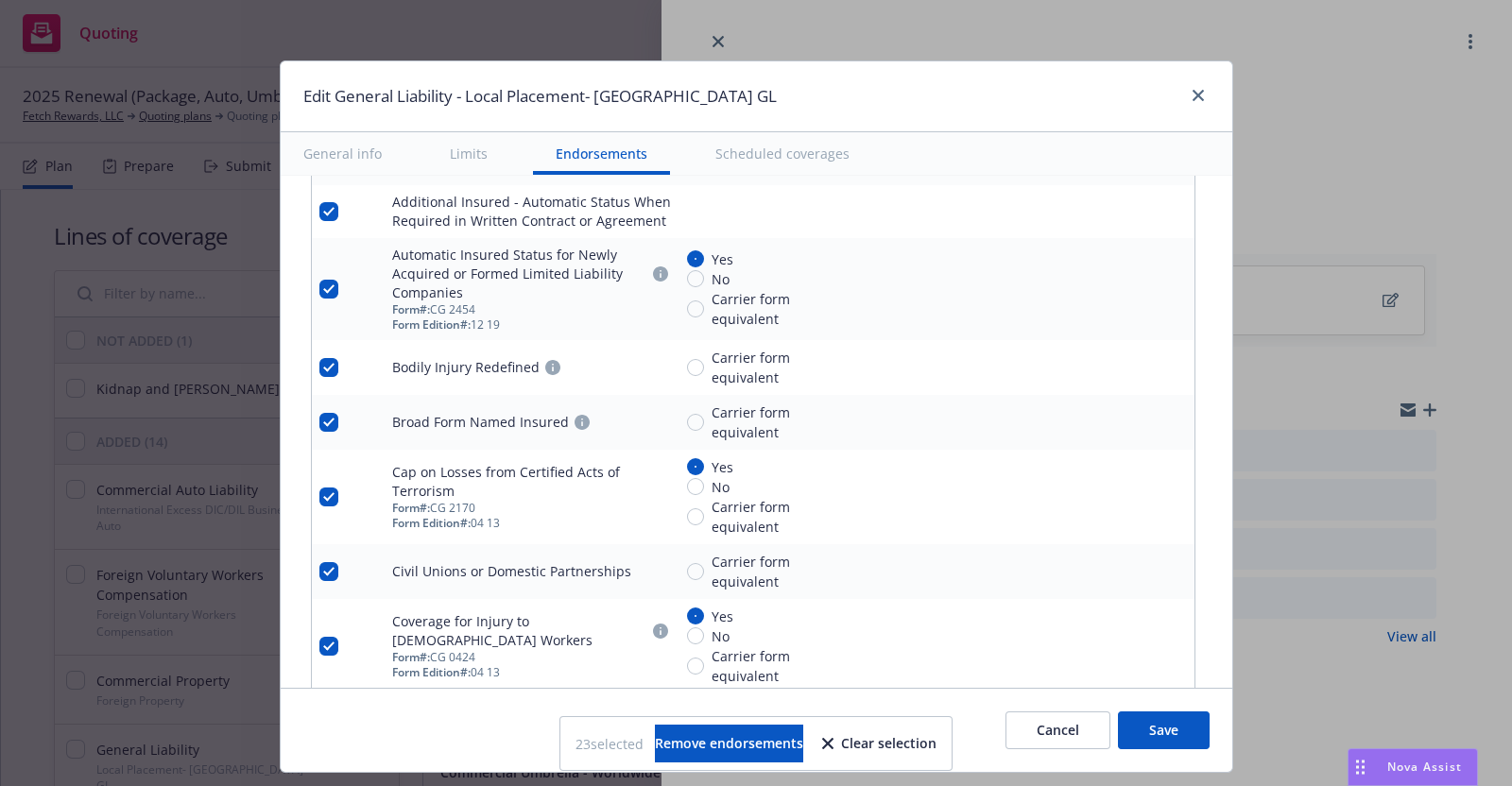
scroll to position [2644, 0]
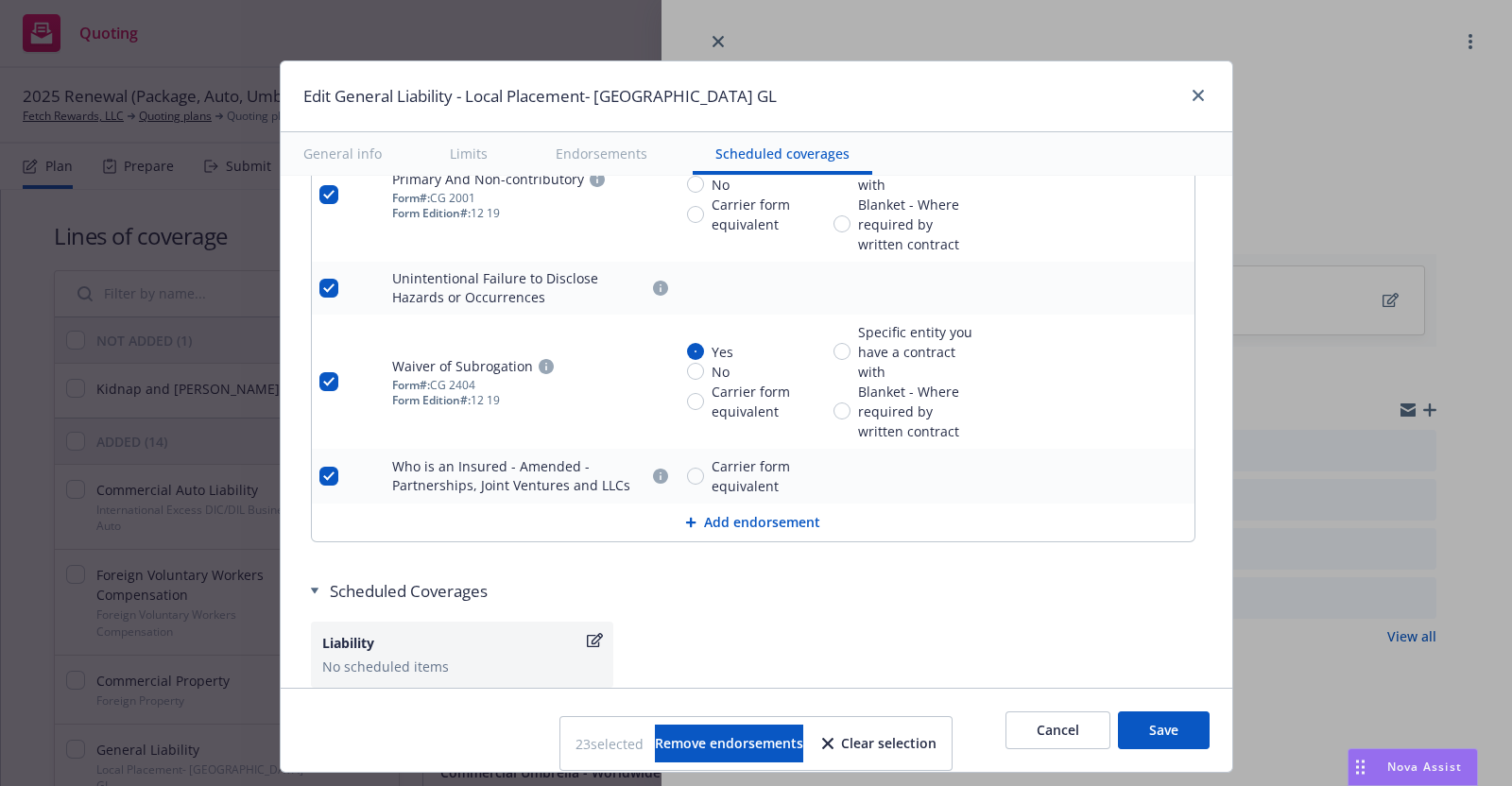
scroll to position [3979, 0]
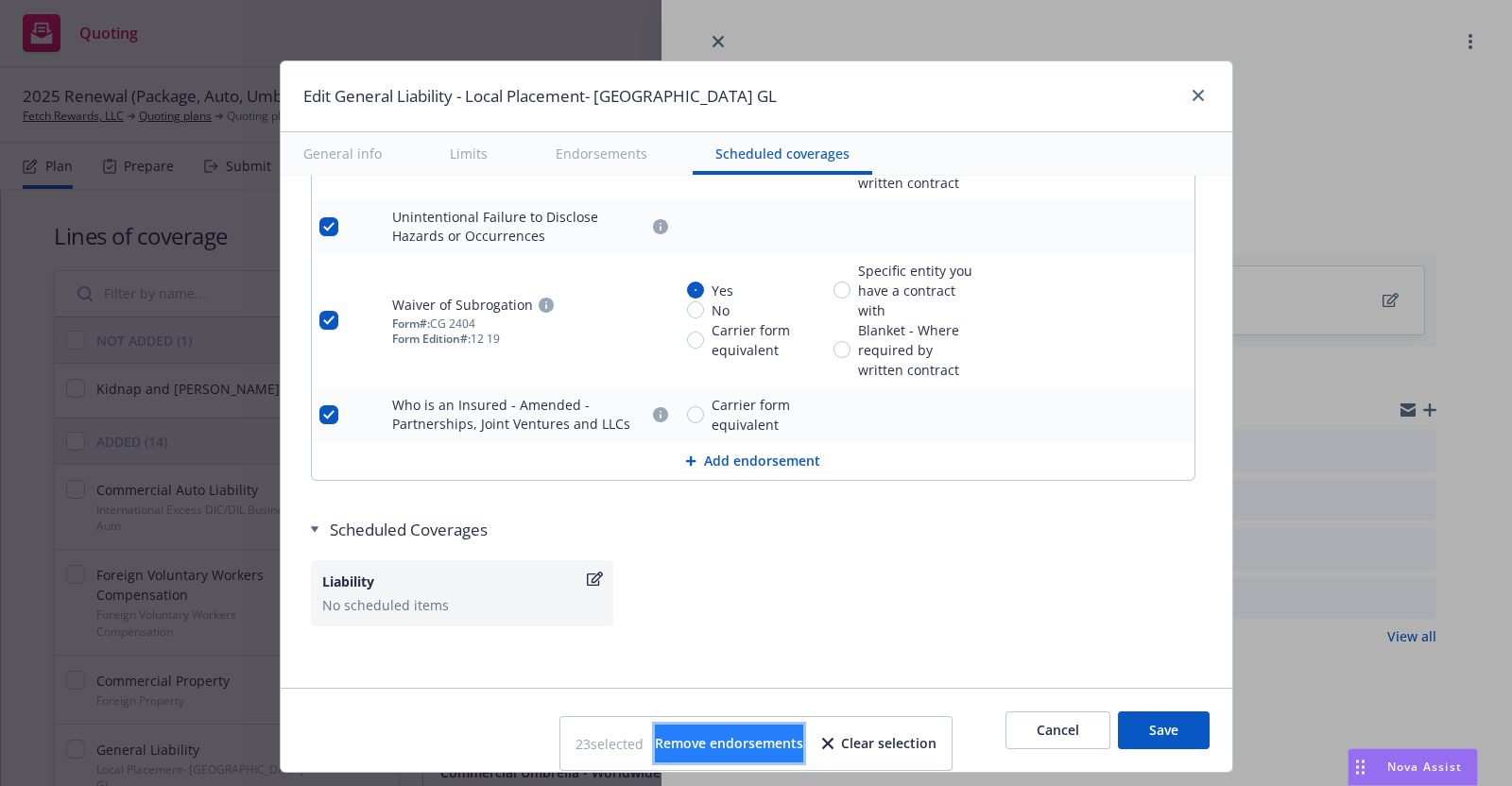
click at [713, 742] on span "Remove endorsements" at bounding box center [728, 743] width 148 height 18
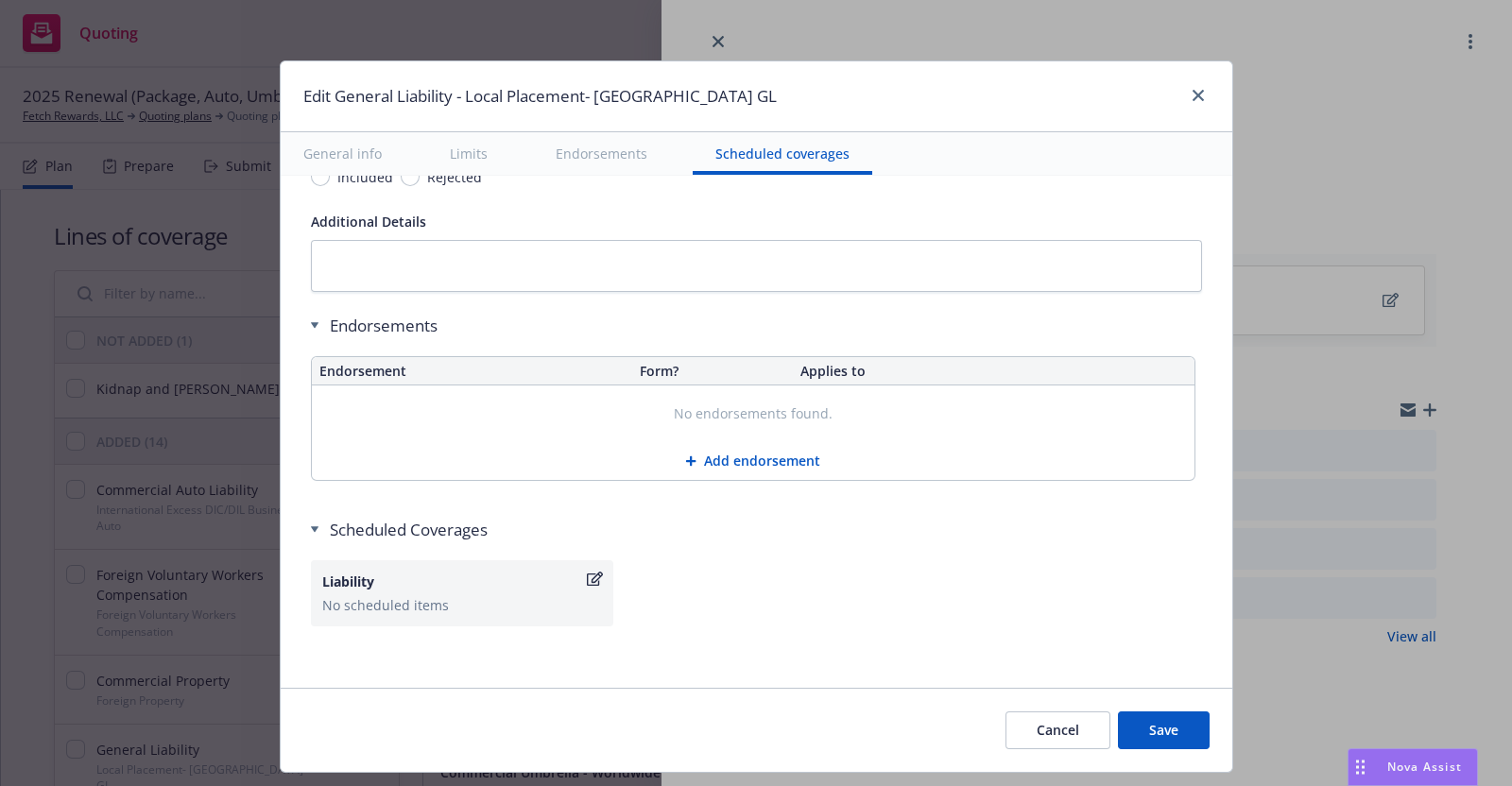
click at [1168, 730] on button "Save" at bounding box center [1164, 730] width 92 height 38
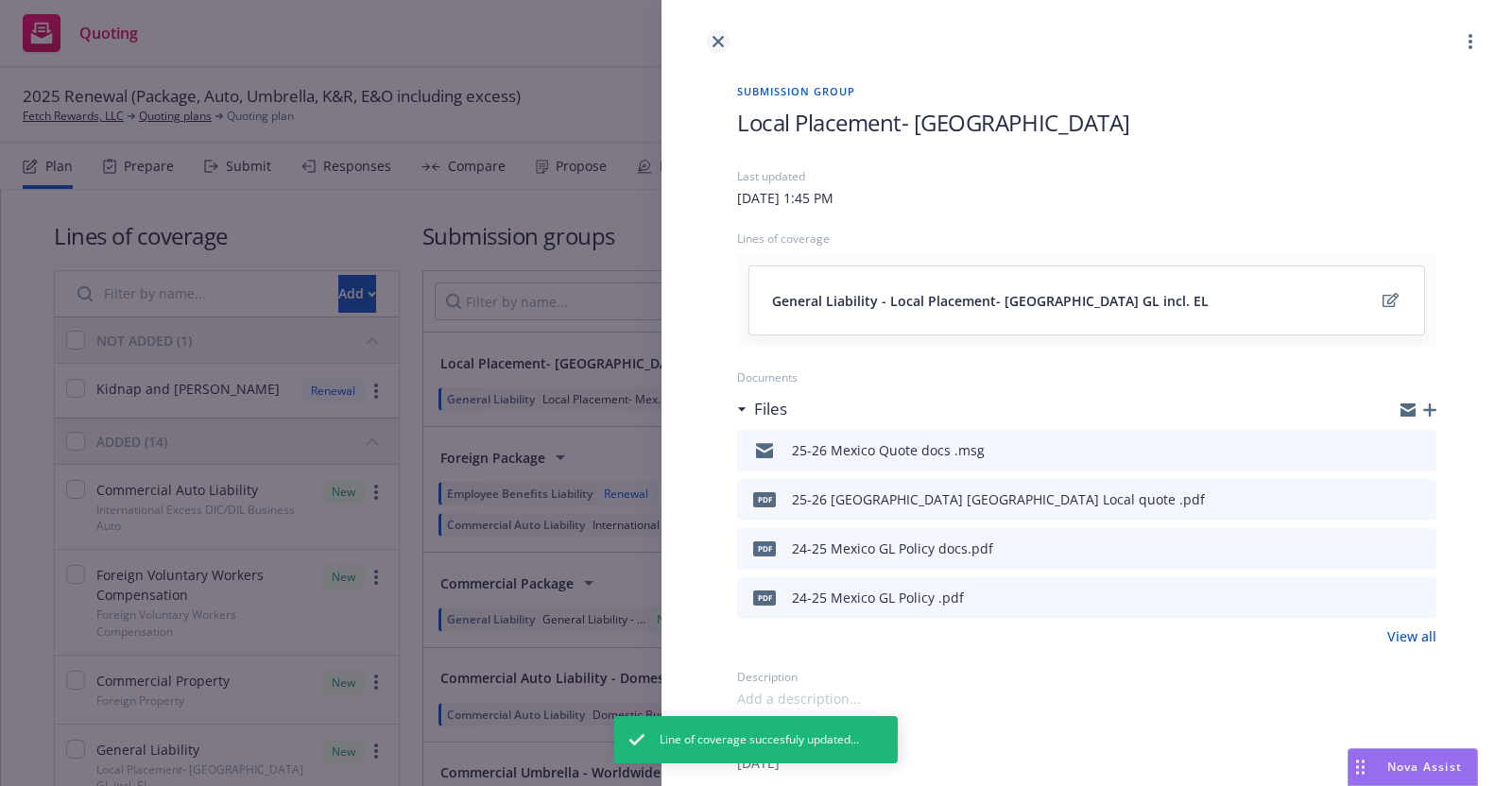
click at [721, 36] on icon "close" at bounding box center [718, 42] width 12 height 12
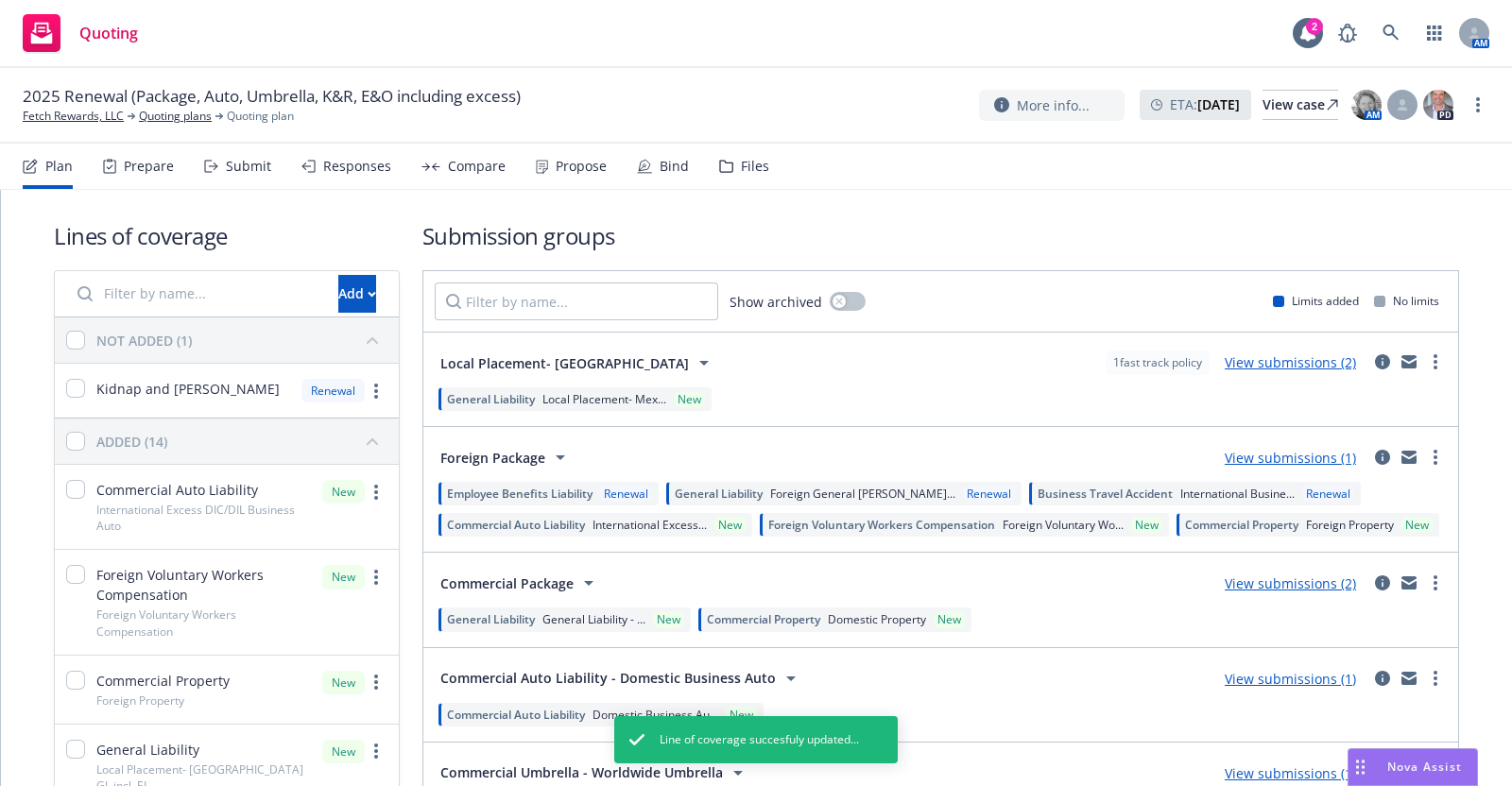
click at [250, 164] on div "Submit" at bounding box center [248, 166] width 45 height 15
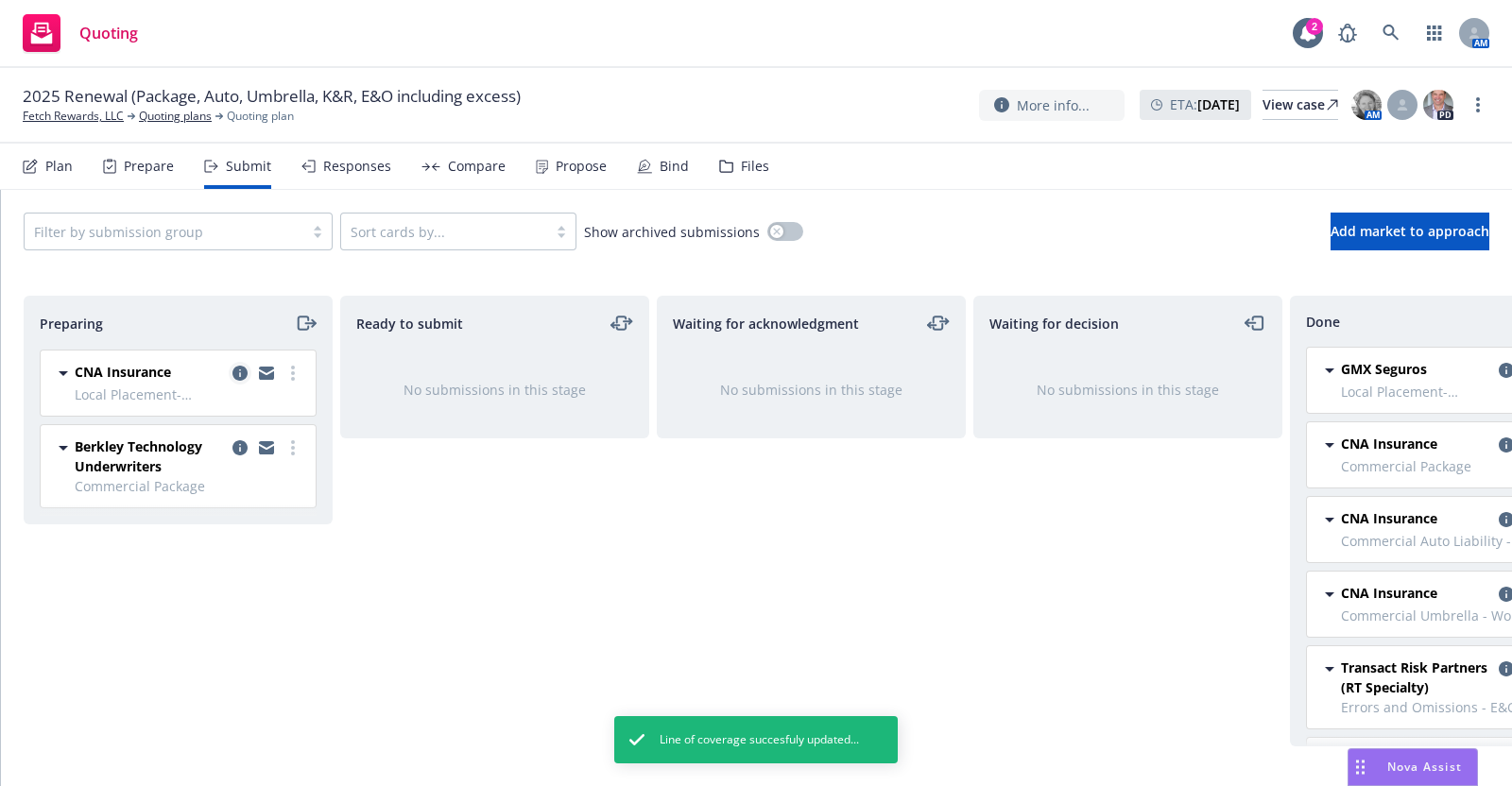
click at [241, 369] on icon "copy logging email" at bounding box center [239, 372] width 15 height 15
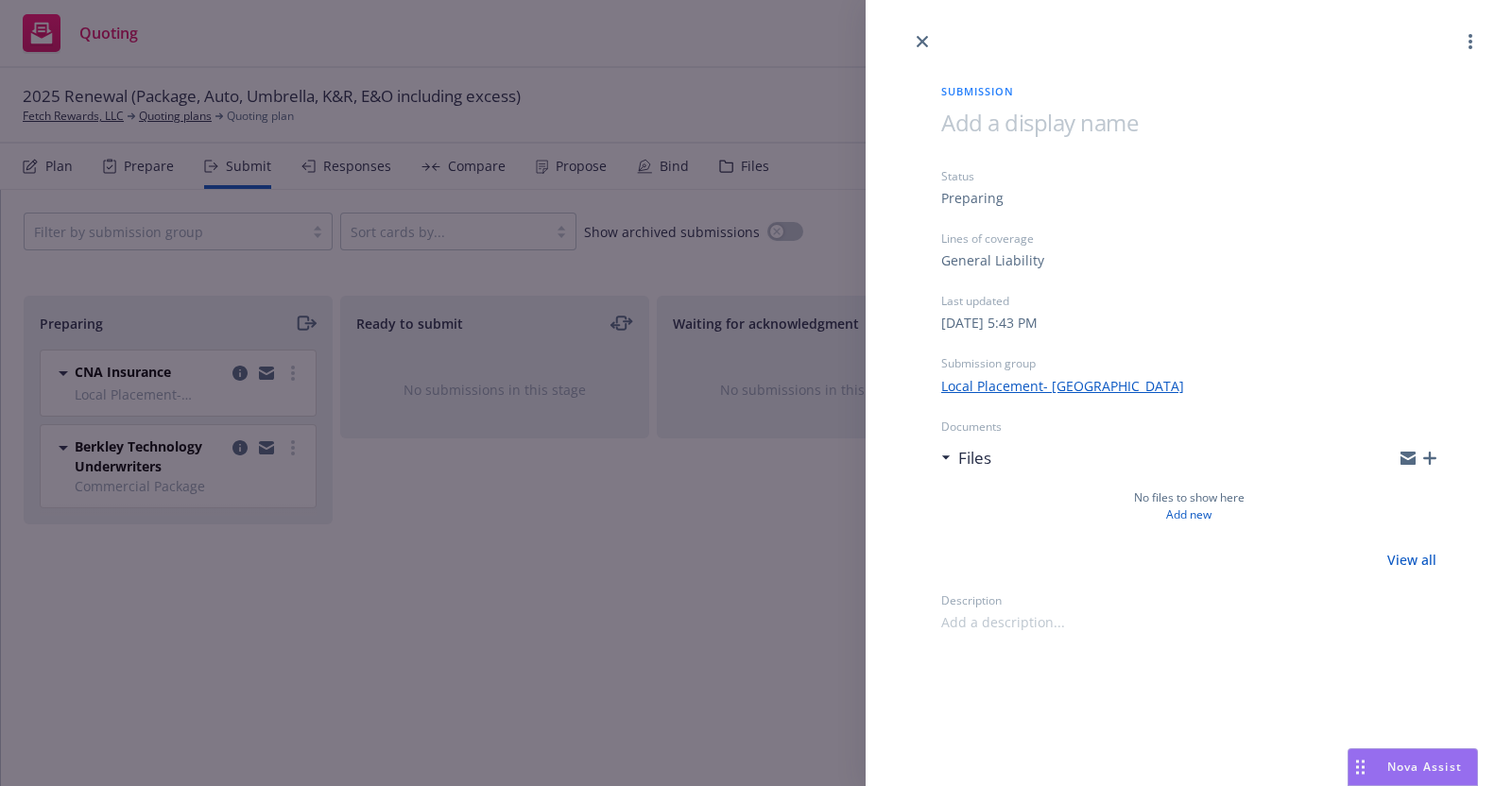
click at [982, 380] on link "Local Placement- [GEOGRAPHIC_DATA]" at bounding box center [1063, 386] width 243 height 20
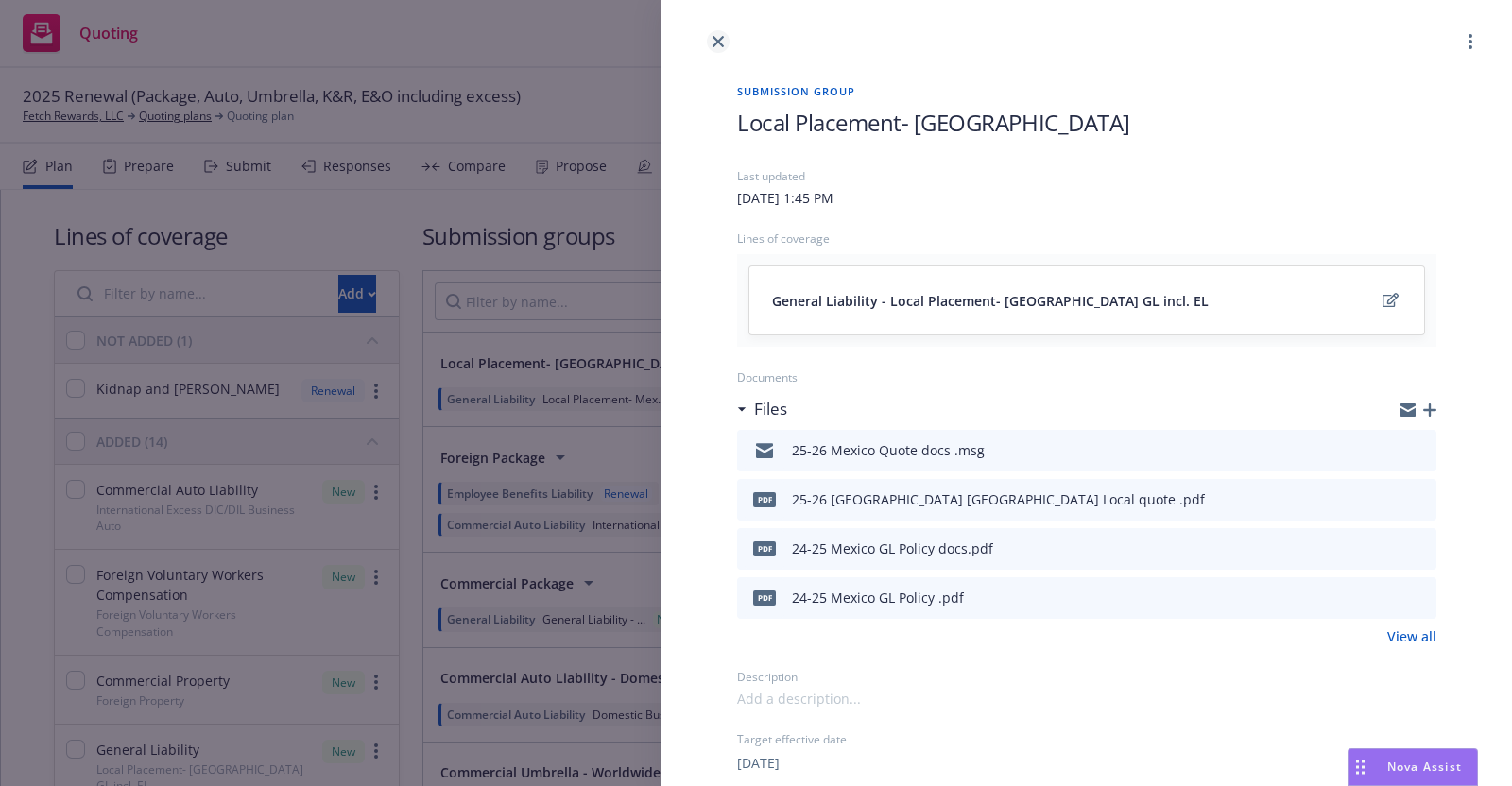
click at [719, 40] on icon "close" at bounding box center [718, 42] width 12 height 12
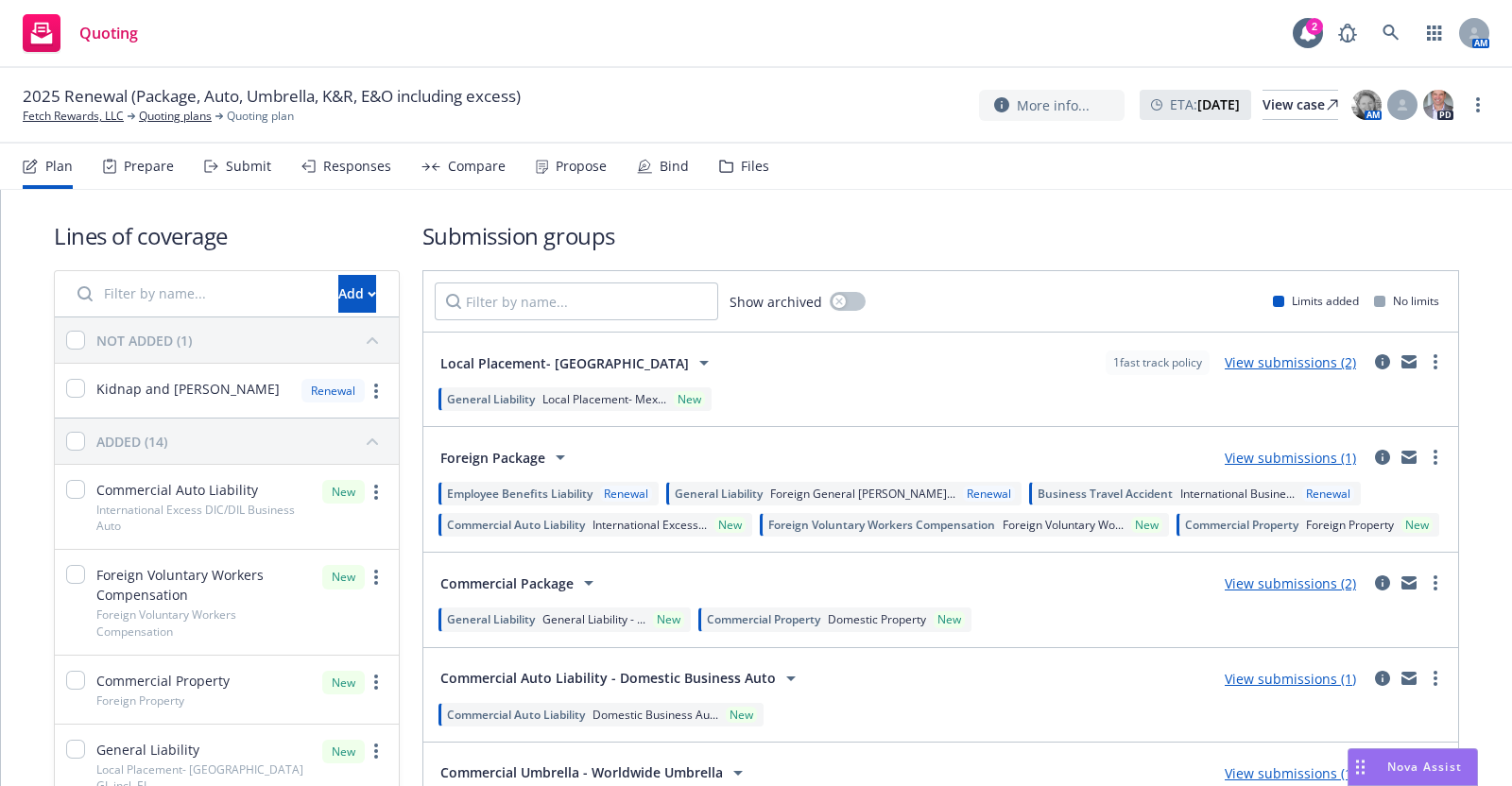
click at [233, 159] on div "Submit" at bounding box center [248, 166] width 45 height 15
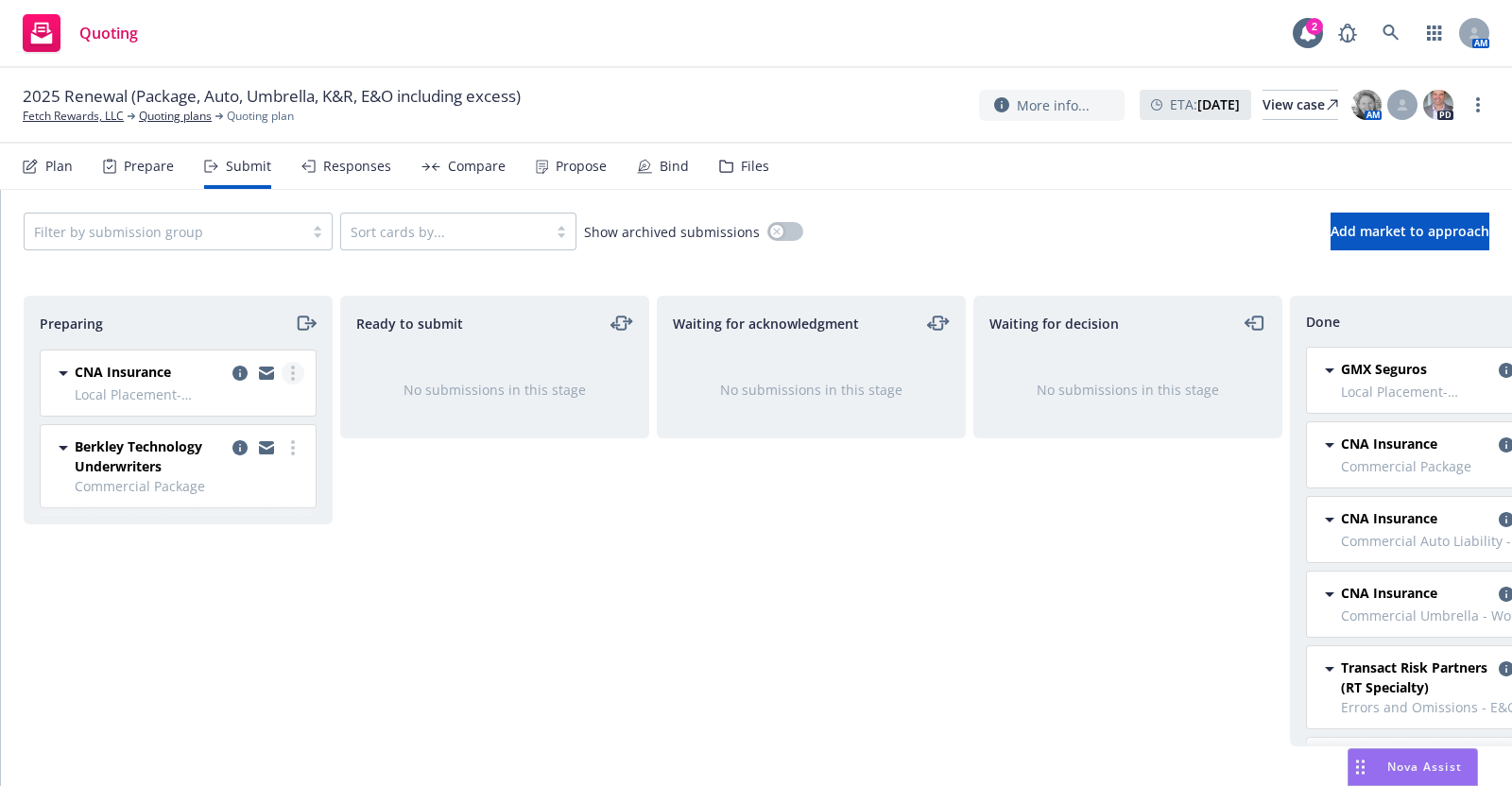
click at [295, 368] on link "more" at bounding box center [292, 372] width 23 height 23
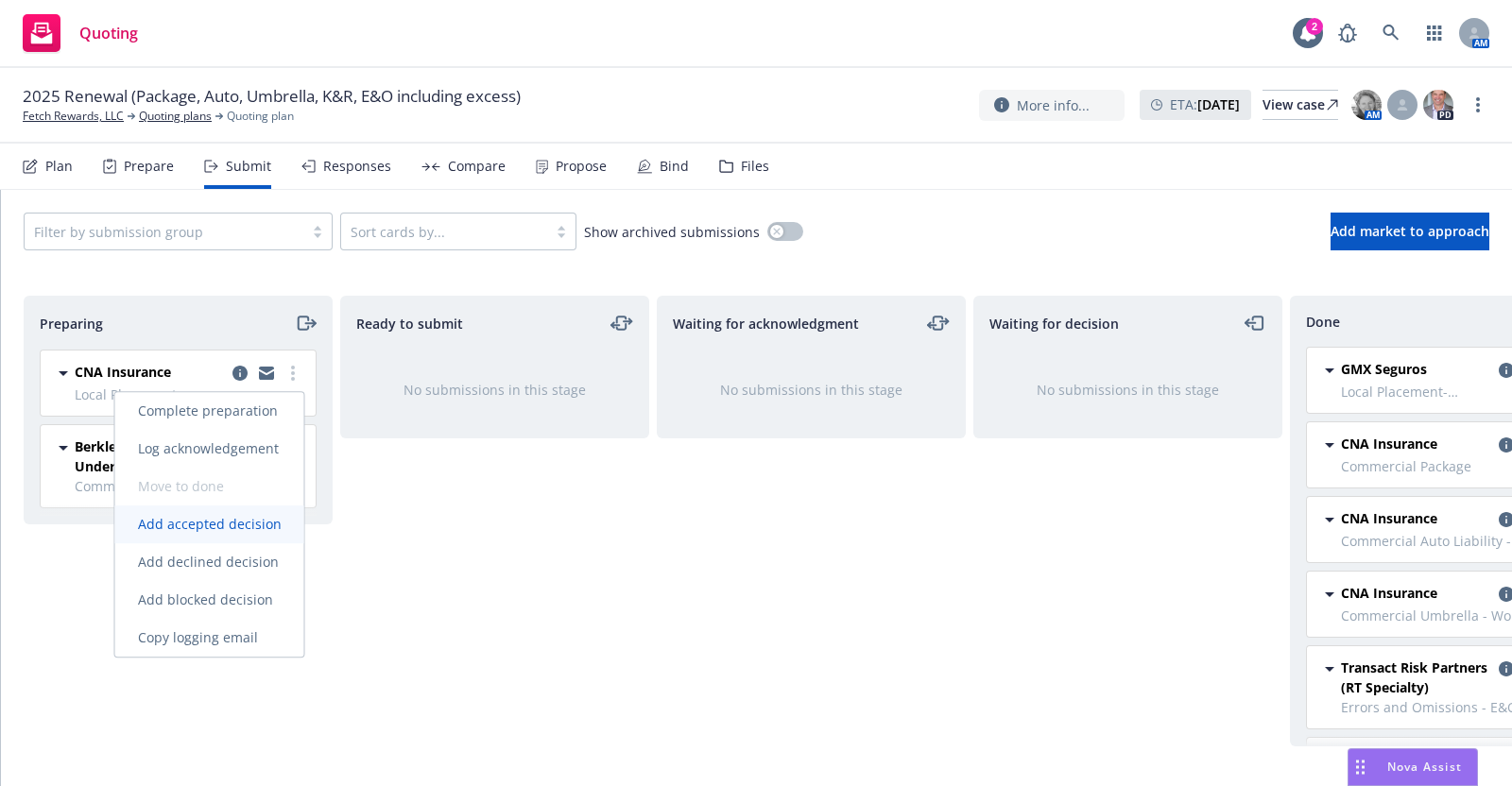
click at [263, 529] on span "Add accepted decision" at bounding box center [210, 524] width 189 height 18
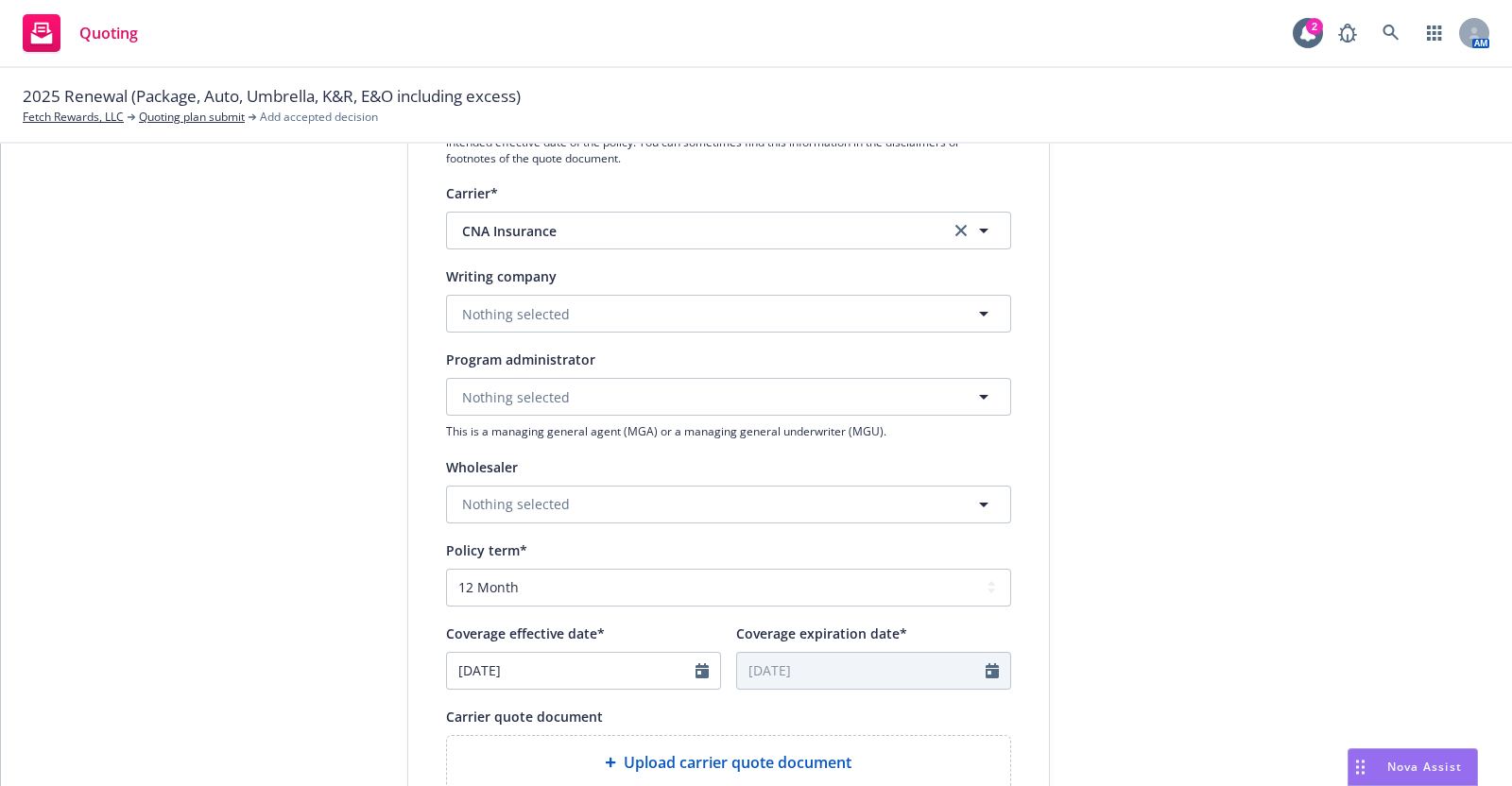
scroll to position [317, 0]
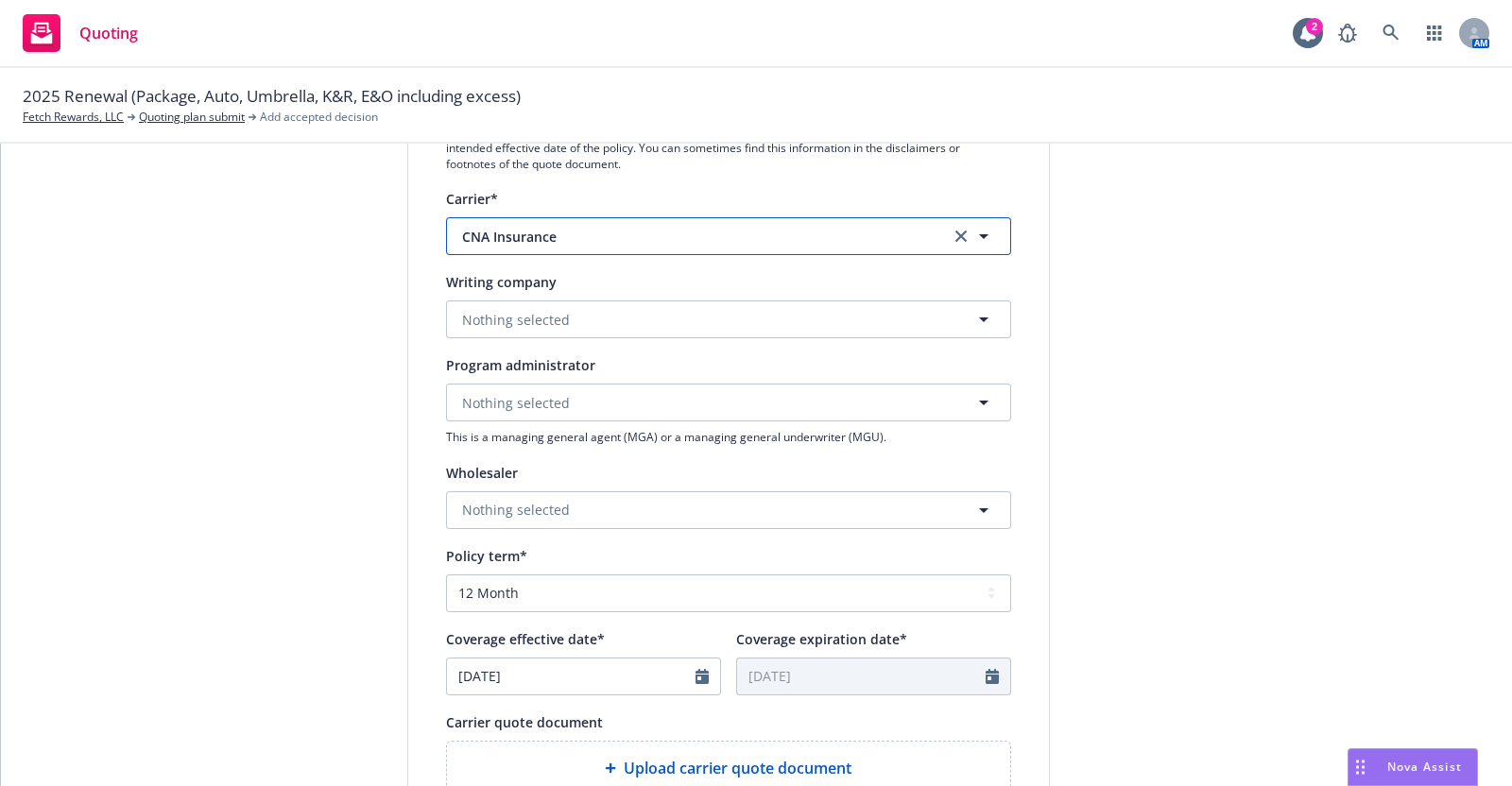
click at [560, 228] on span "CNA Insurance" at bounding box center [692, 236] width 460 height 20
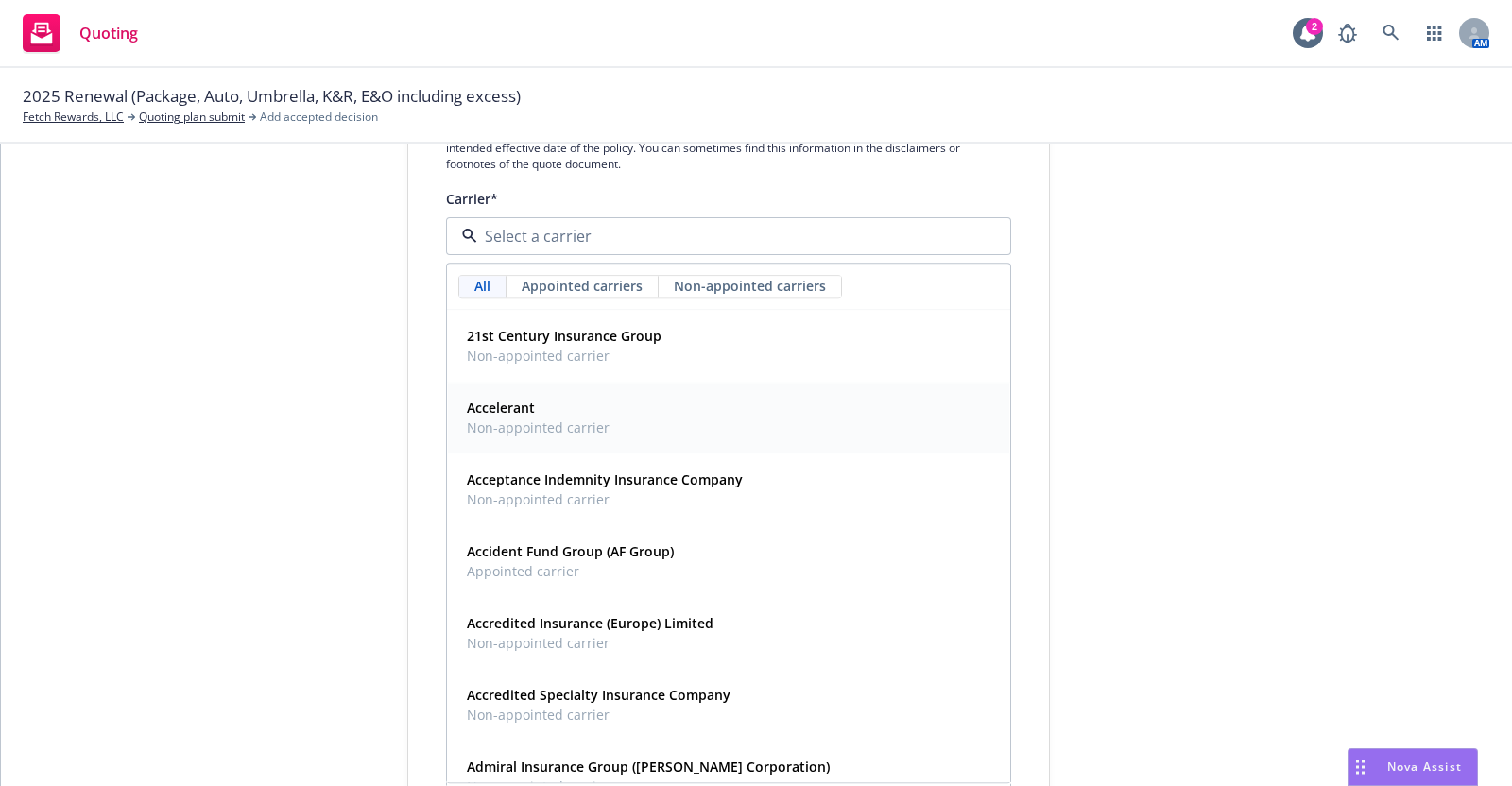
paste input "Grupo Nacional Provincial"
click at [1101, 332] on div "submission Carrier CNA Insurance Last updated [DATE] 5:43 PM" at bounding box center [1220, 498] width 265 height 1267
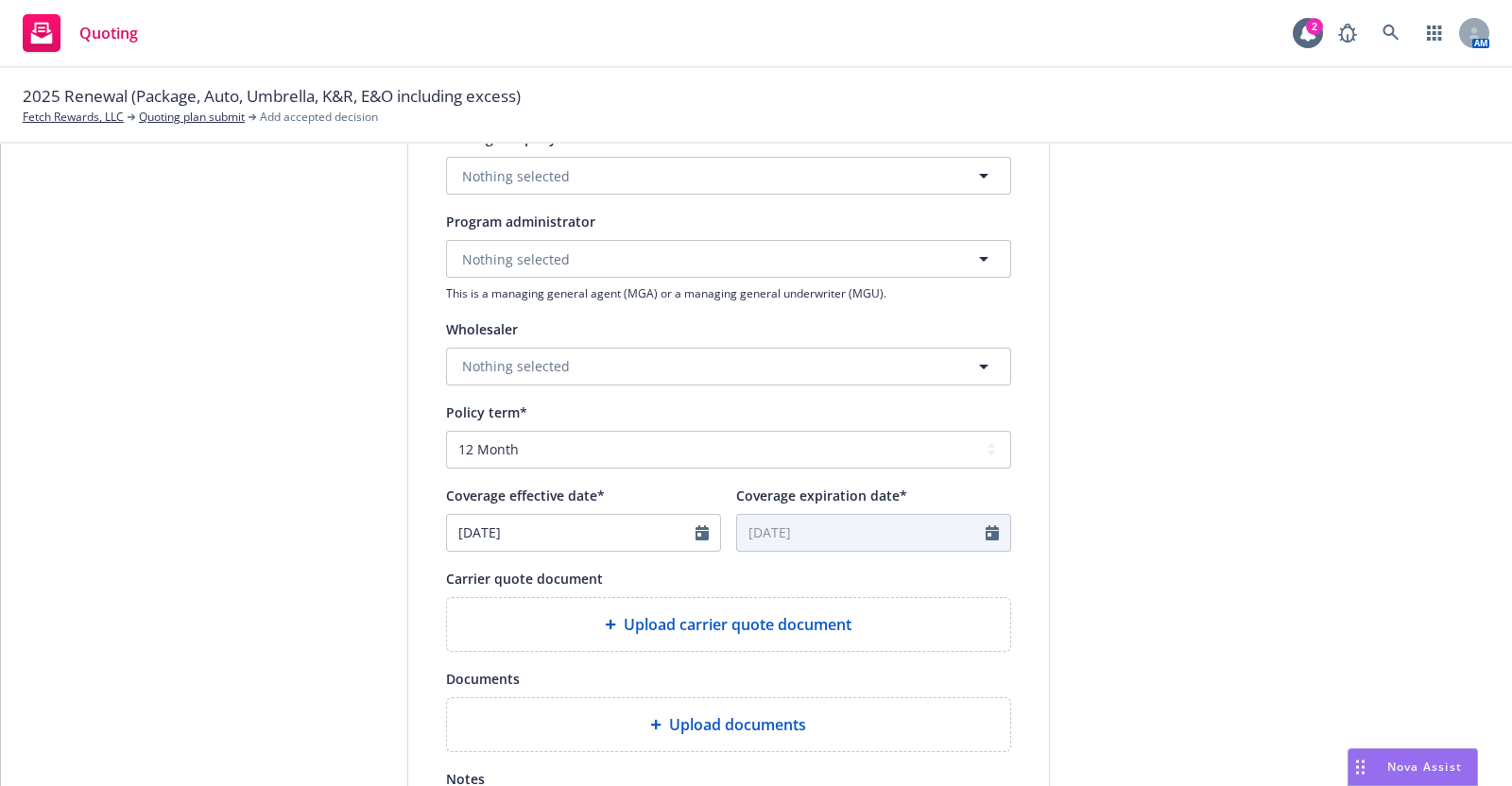
scroll to position [487, 0]
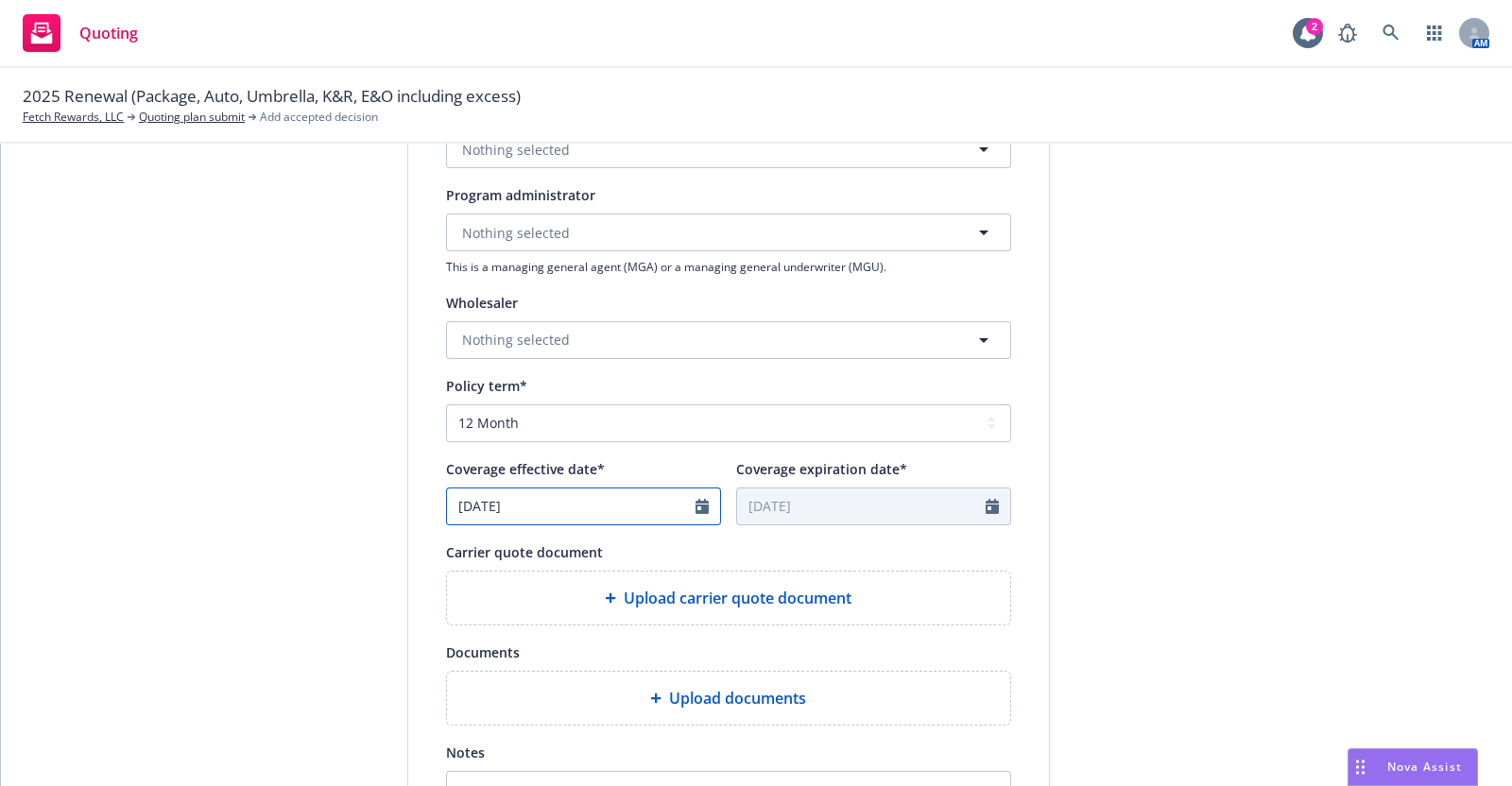
click at [680, 500] on input "[DATE]" at bounding box center [571, 507] width 249 height 36
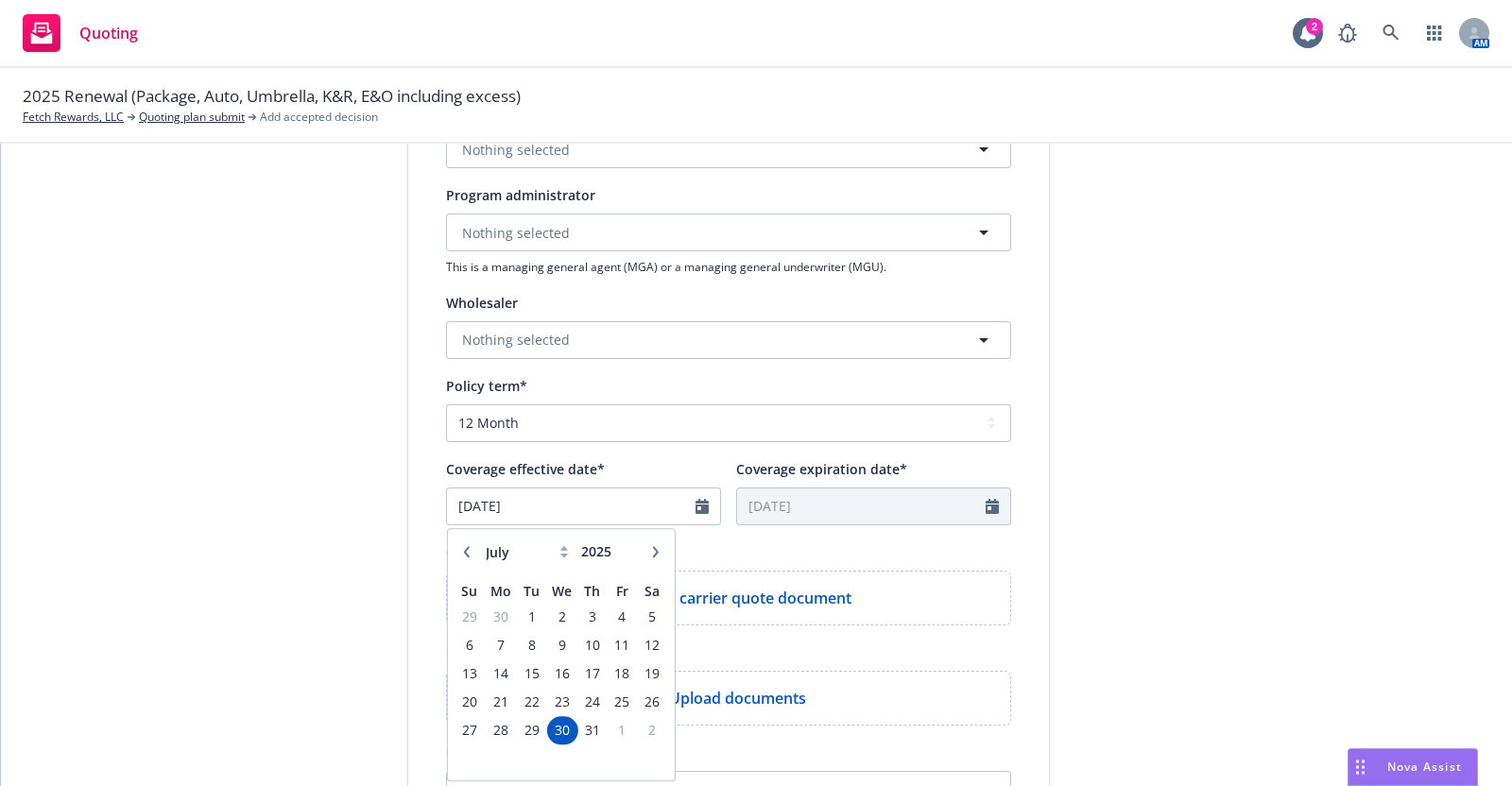
click at [652, 550] on button "button" at bounding box center [655, 552] width 23 height 23
click at [651, 550] on button "button" at bounding box center [655, 552] width 23 height 23
click at [551, 647] on span "10" at bounding box center [561, 645] width 27 height 24
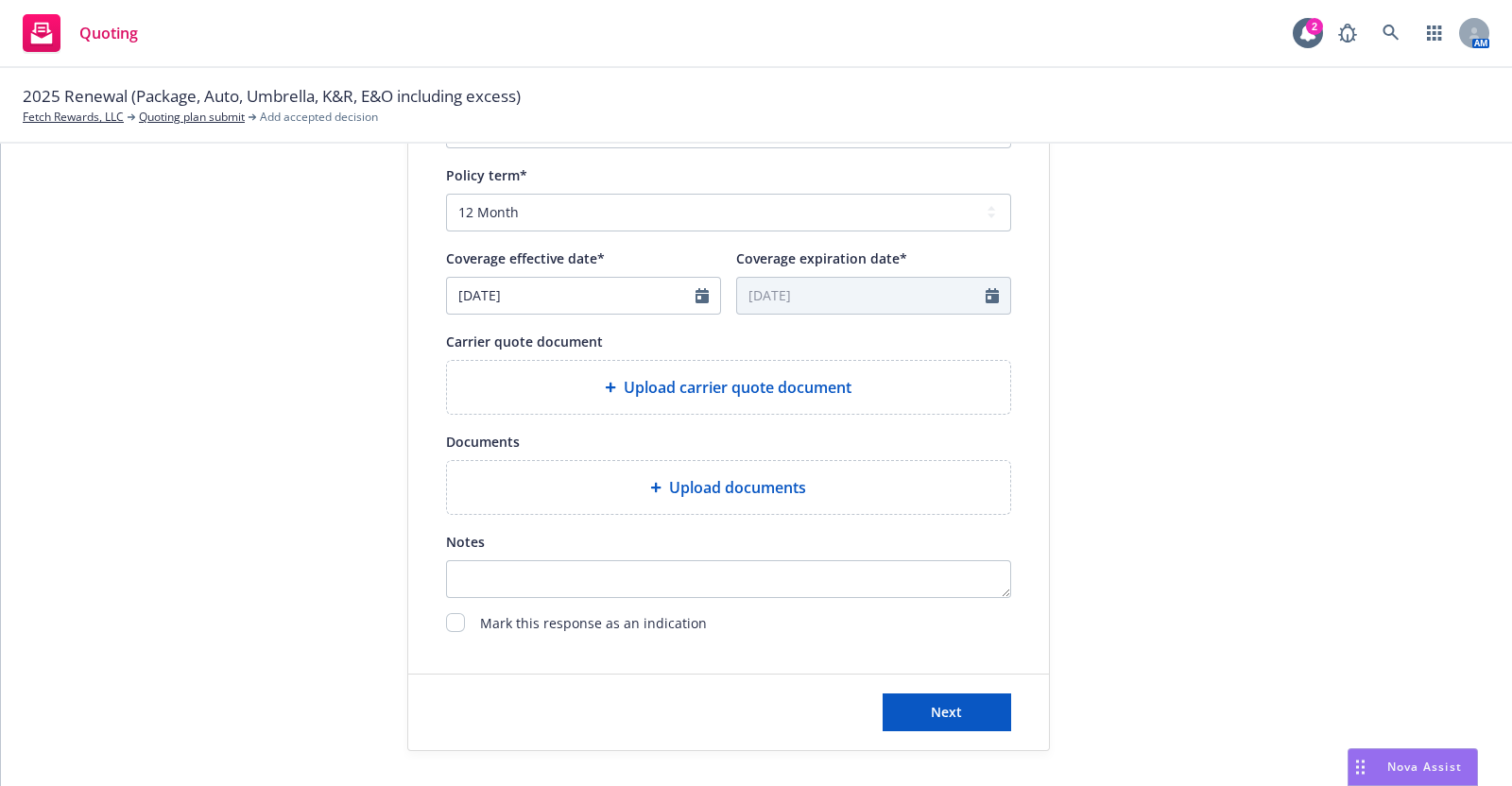
scroll to position [699, 0]
click at [936, 703] on span "Next" at bounding box center [947, 712] width 31 height 18
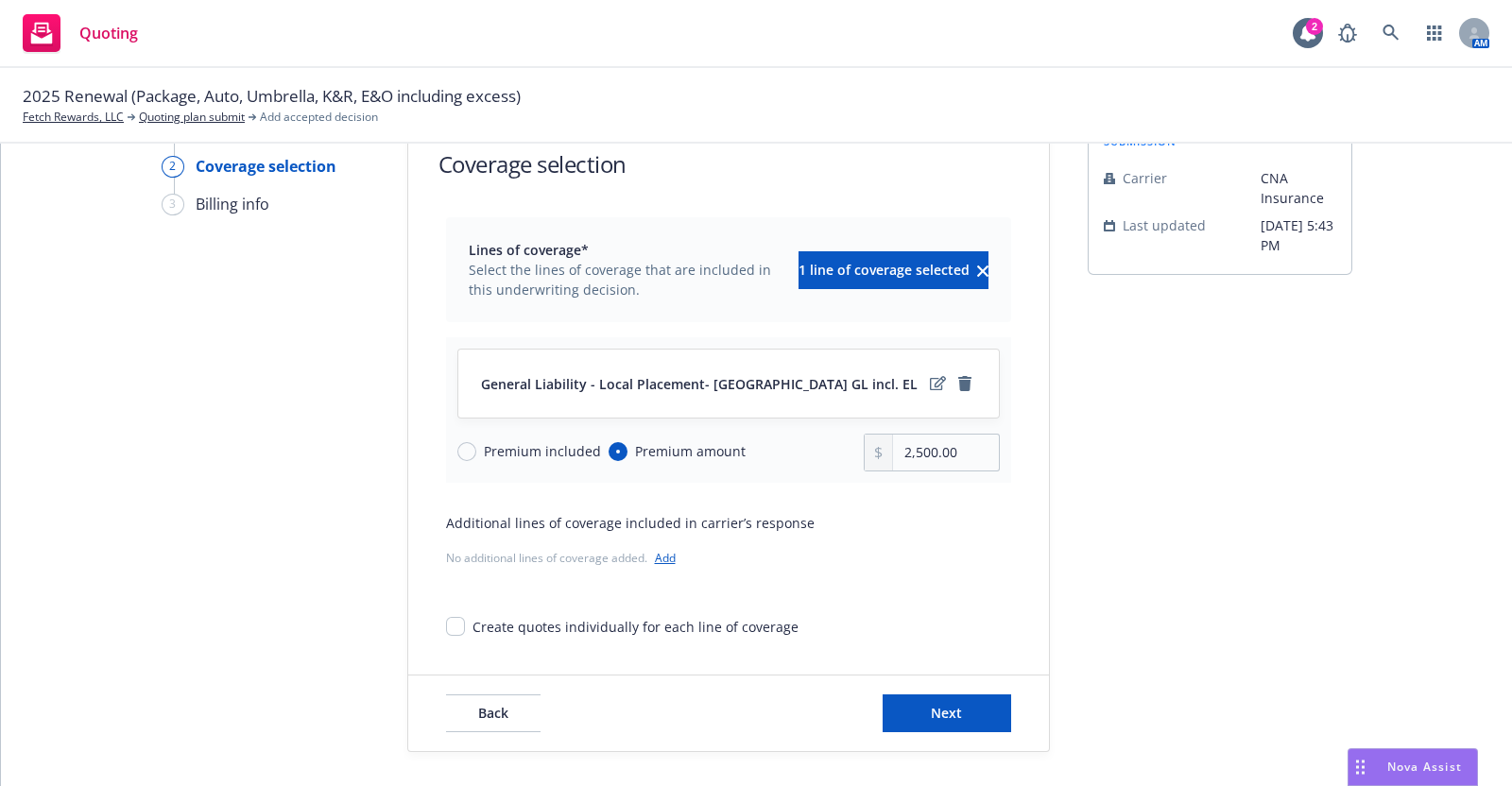
scroll to position [67, 0]
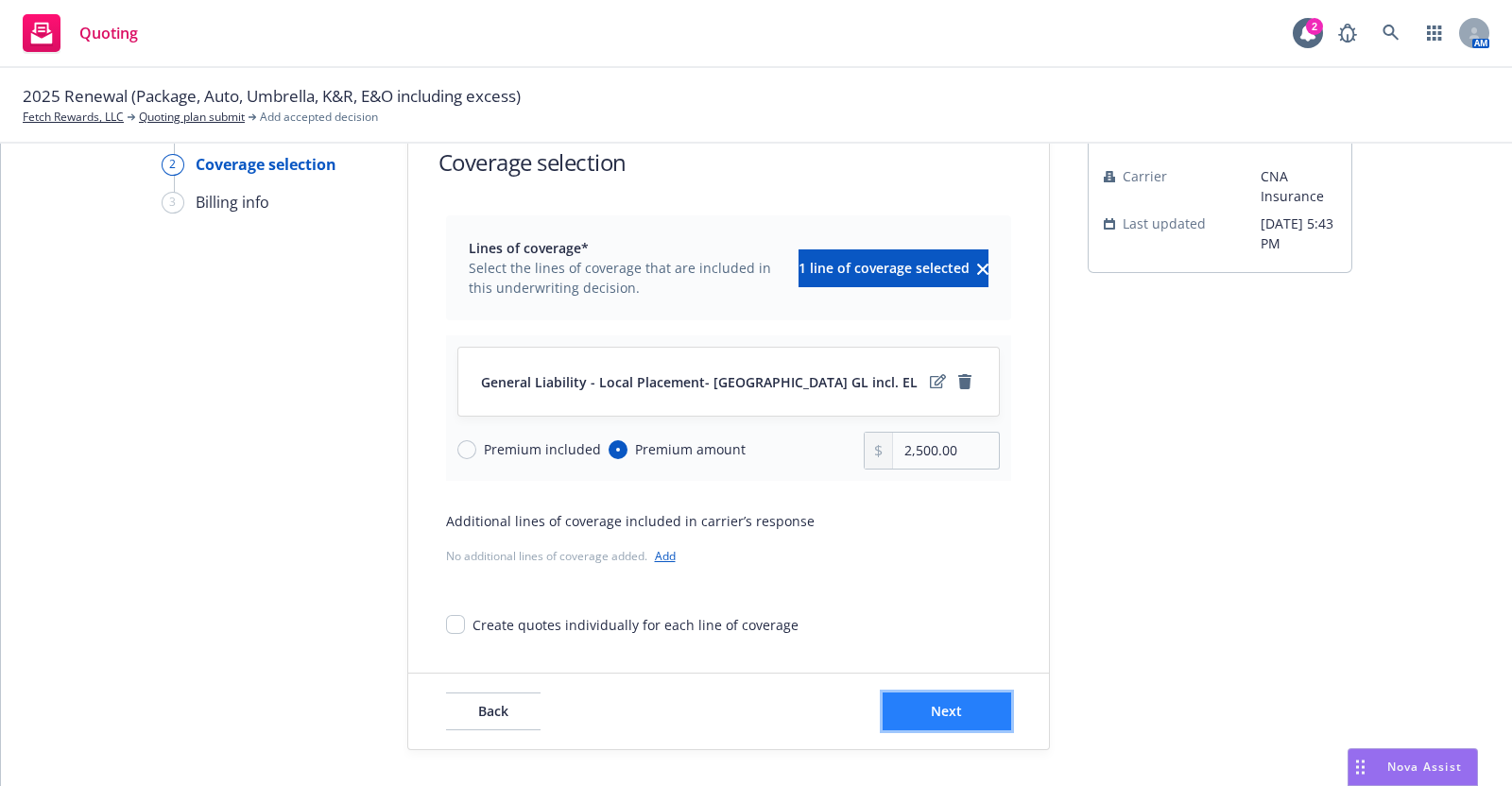
click at [947, 714] on span "Next" at bounding box center [947, 712] width 31 height 18
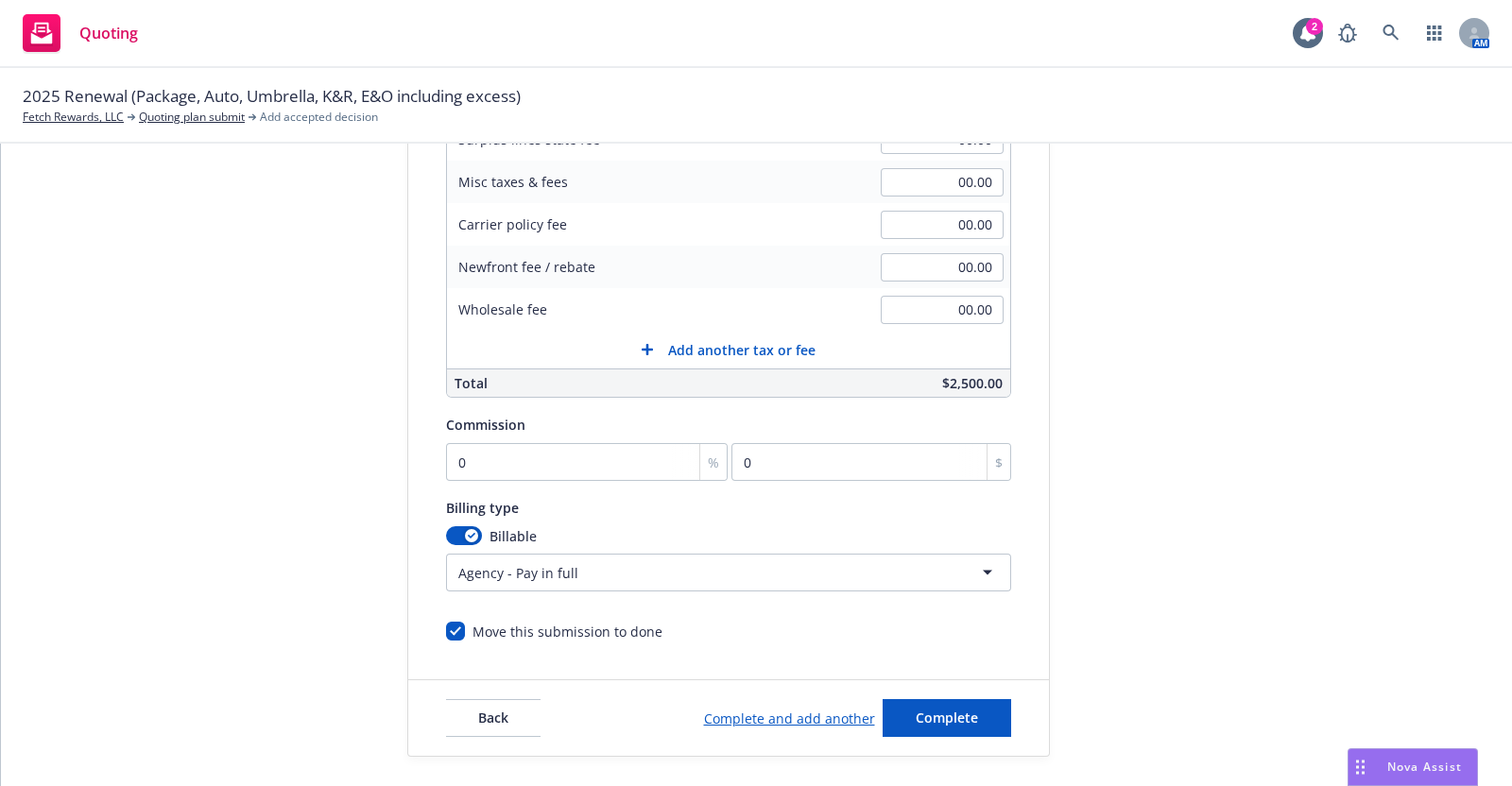
scroll to position [398, 0]
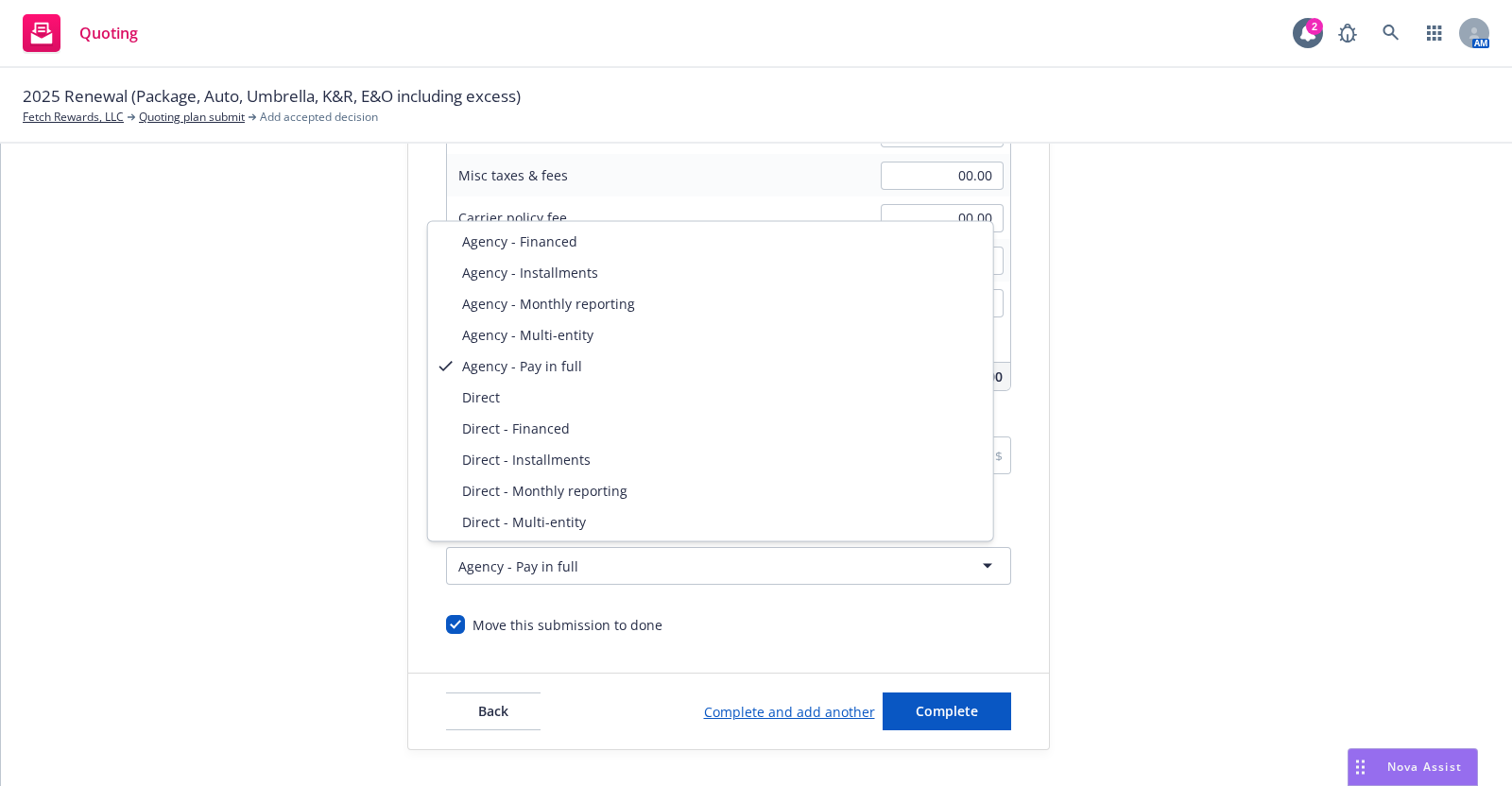
click at [973, 566] on html "Quoting 2 AM 2025 Renewal (Package, Auto, [GEOGRAPHIC_DATA], K&R, E&O including…" at bounding box center [756, 393] width 1512 height 786
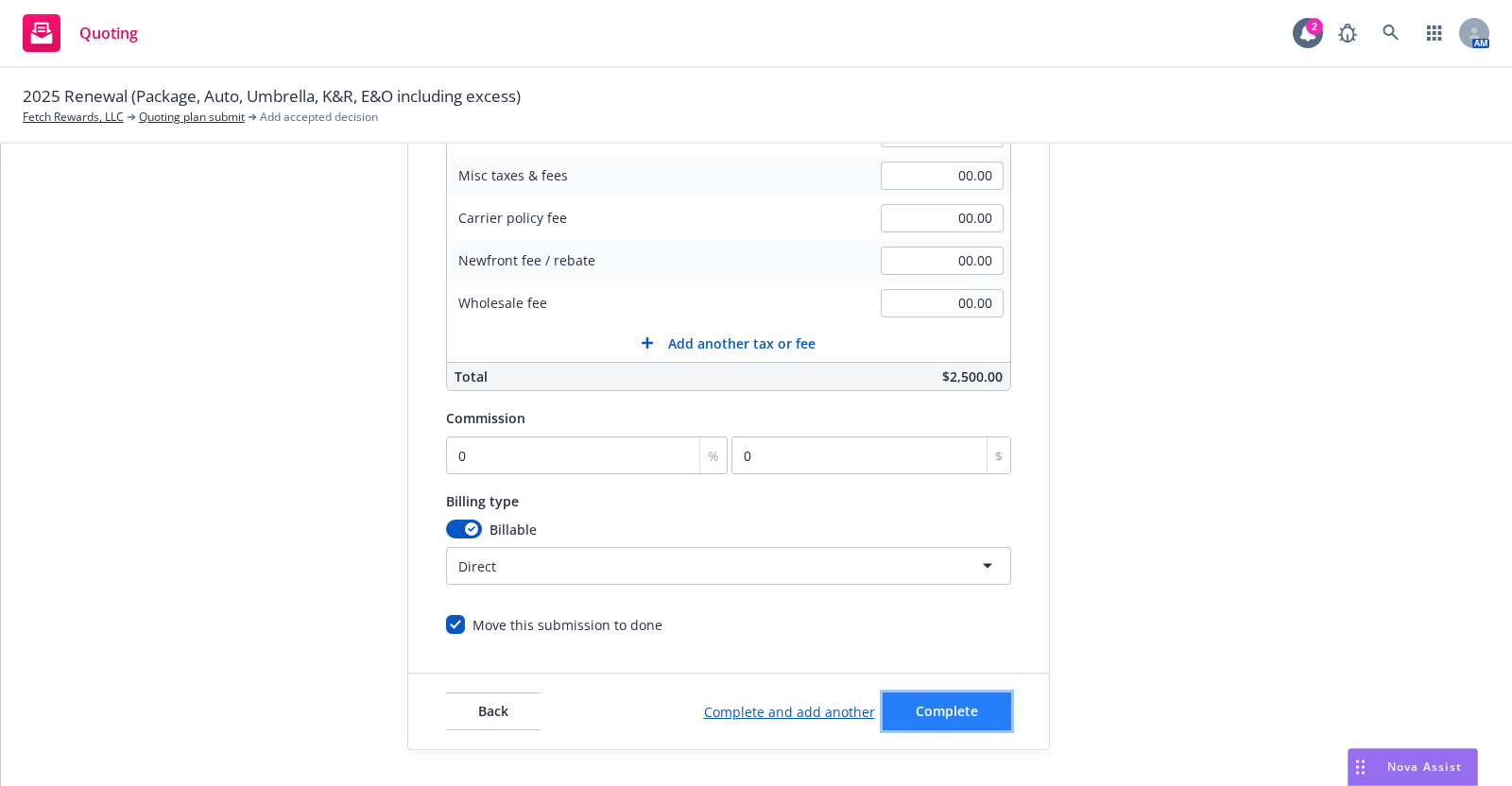
click at [941, 704] on span "Complete" at bounding box center [948, 712] width 63 height 18
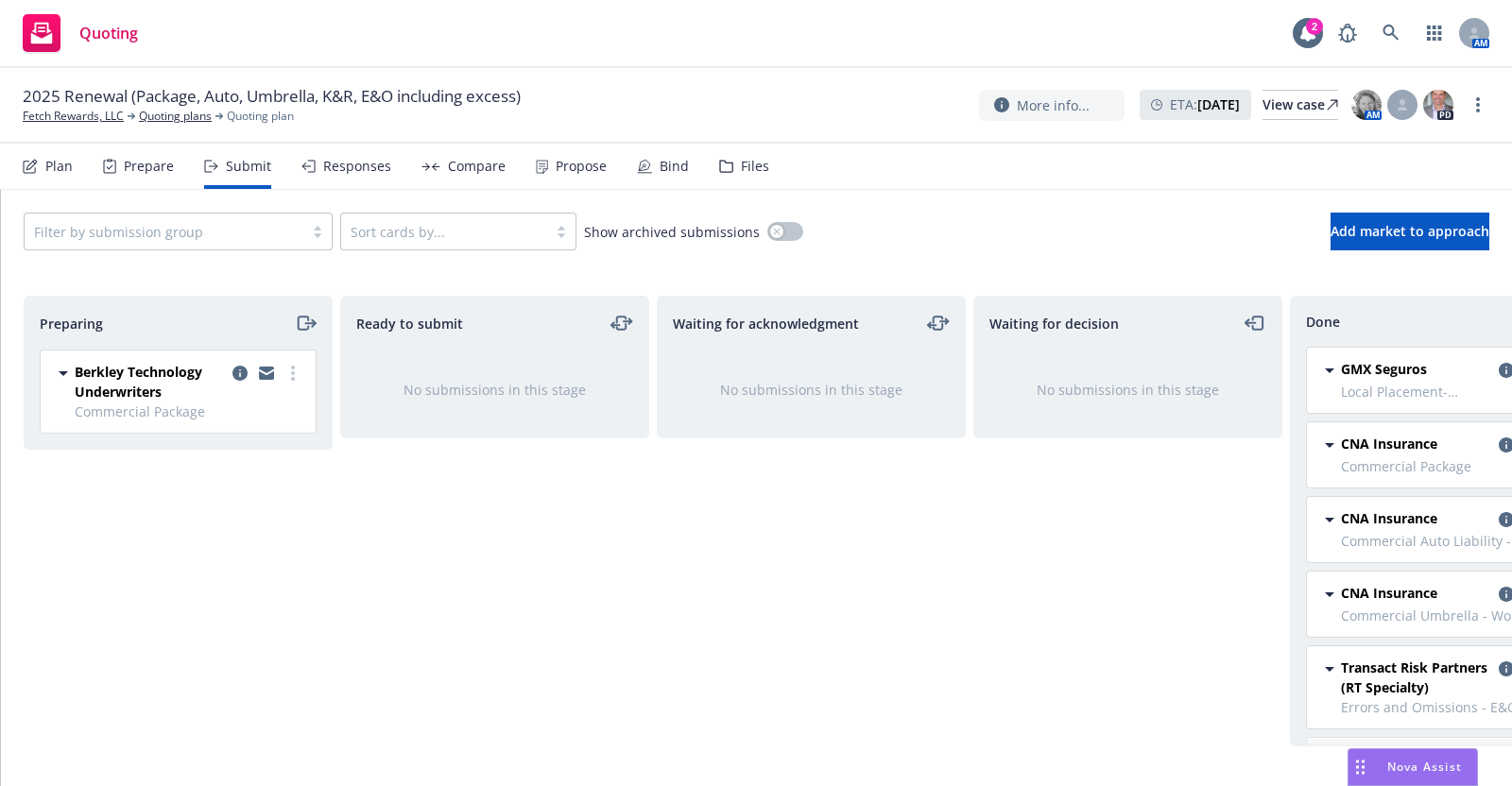
click at [1403, 368] on span "GMX Seguros" at bounding box center [1384, 368] width 86 height 20
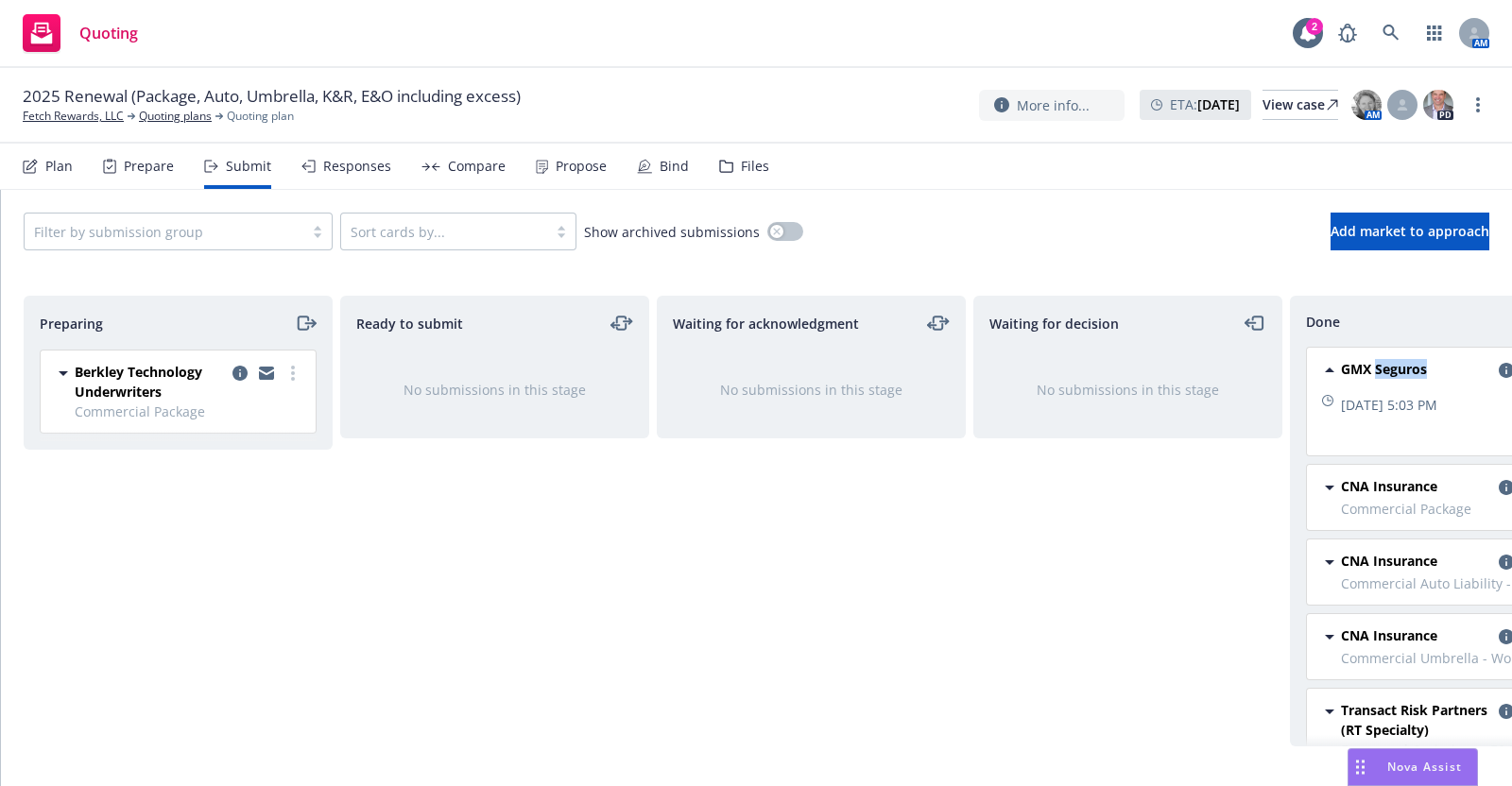
click at [1403, 368] on span "GMX Seguros" at bounding box center [1384, 368] width 86 height 20
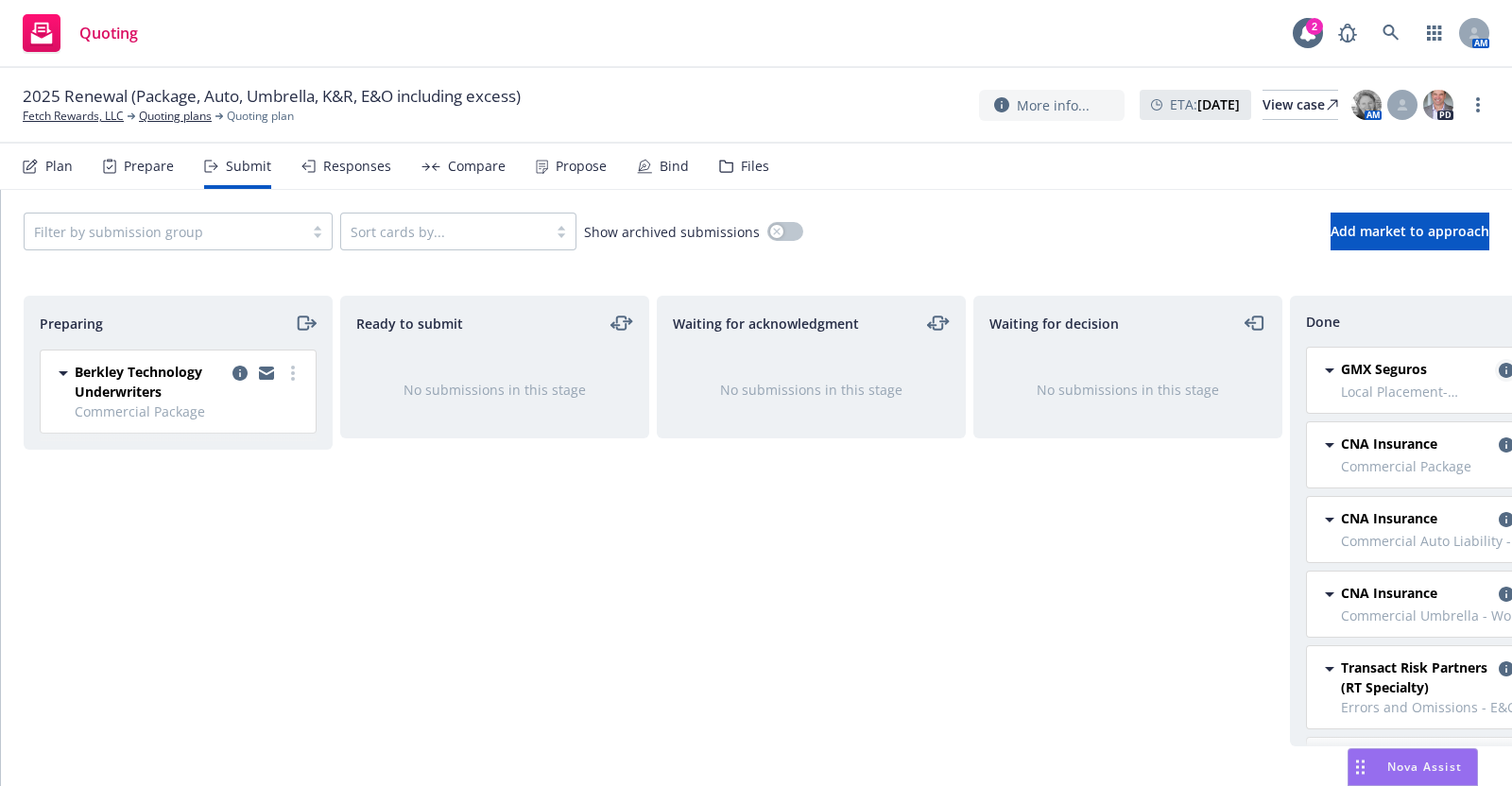
click at [1499, 364] on icon "copy logging email" at bounding box center [1506, 369] width 15 height 15
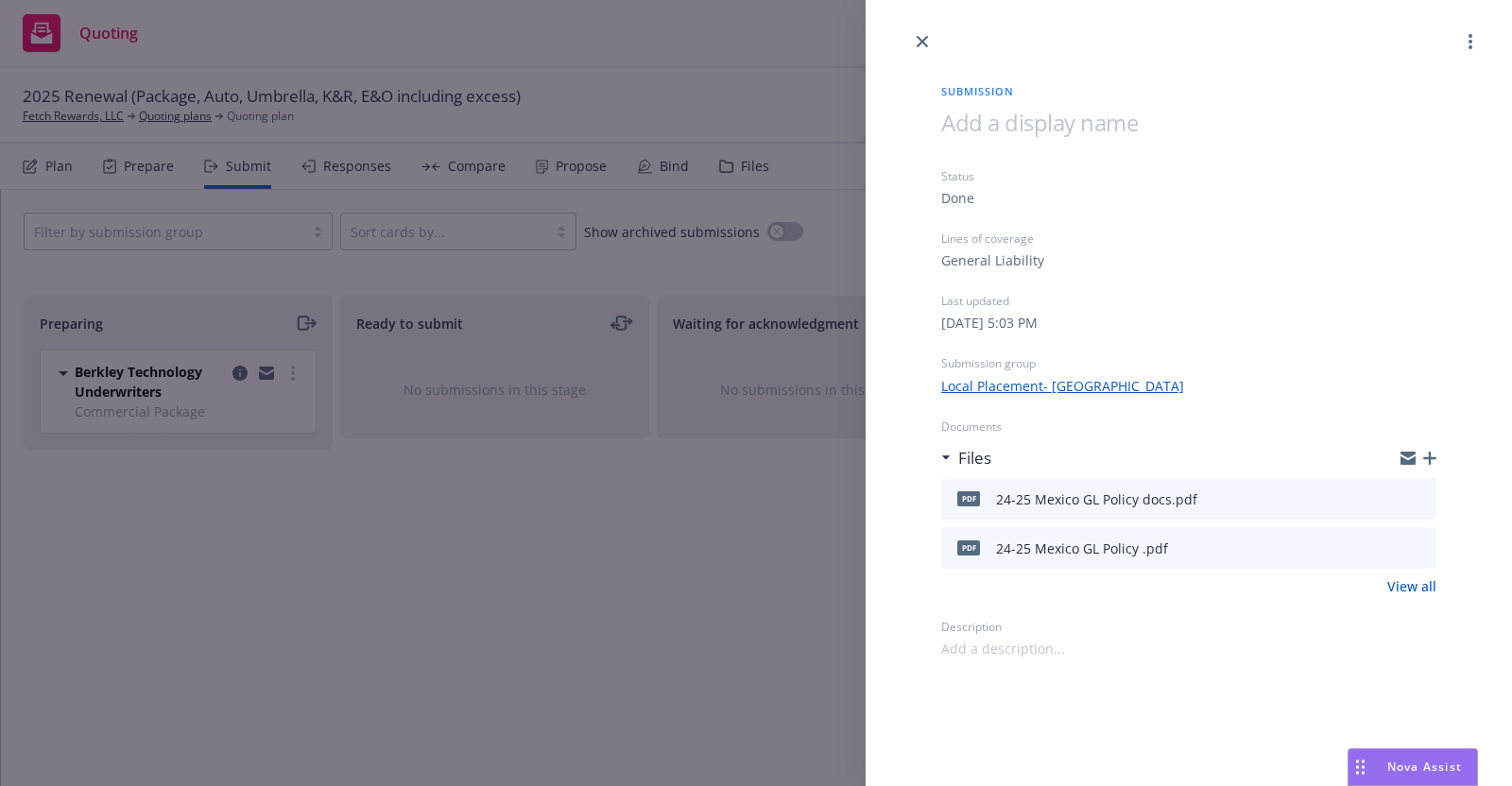
click at [1017, 385] on link "Local Placement- [GEOGRAPHIC_DATA]" at bounding box center [1063, 386] width 243 height 20
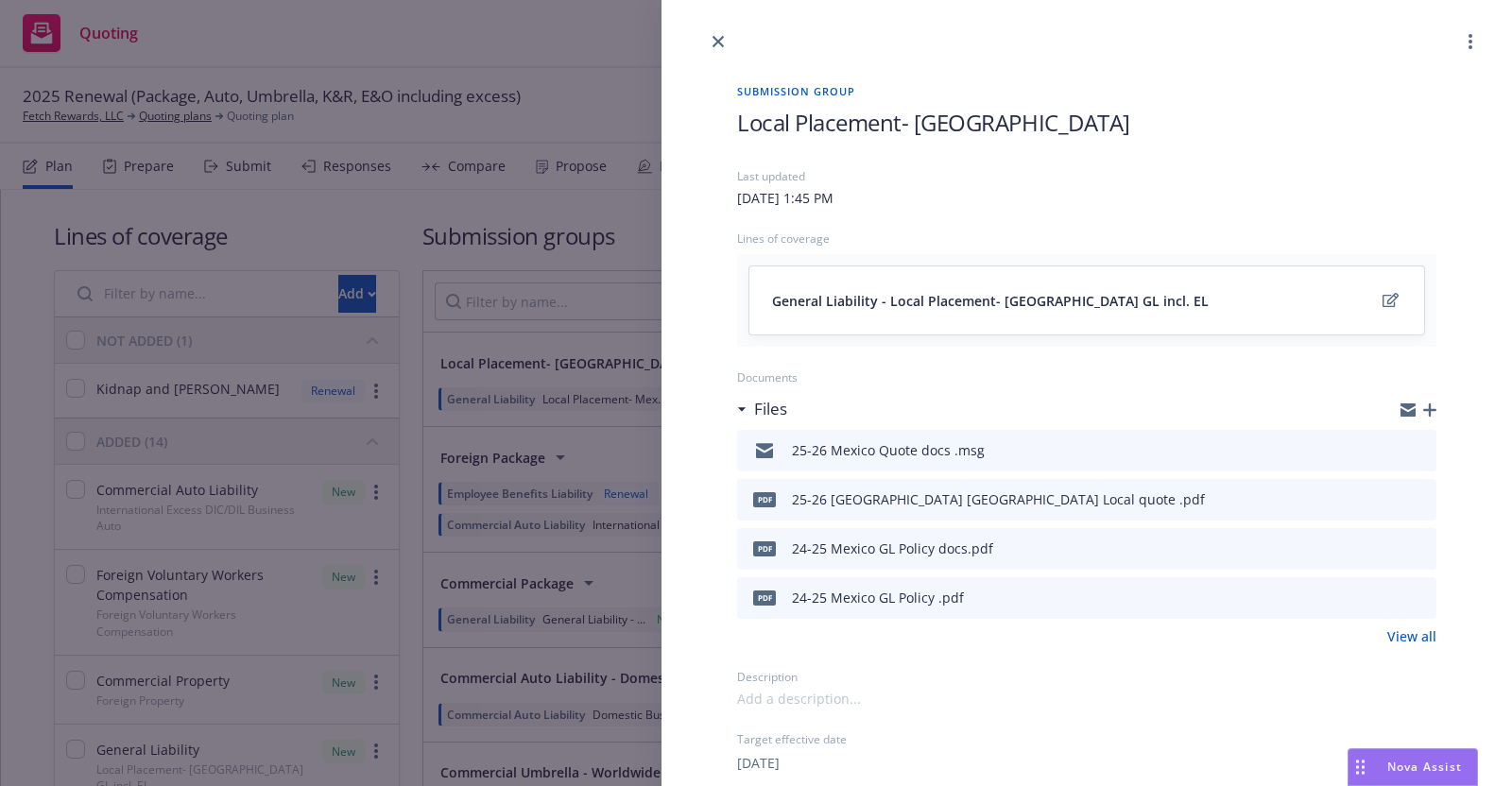
click at [1021, 303] on span "General Liability - Local Placement- [GEOGRAPHIC_DATA] GL incl. EL" at bounding box center [991, 301] width 437 height 20
click at [1021, 302] on span "General Liability - Local Placement- [GEOGRAPHIC_DATA] GL incl. EL" at bounding box center [991, 301] width 437 height 20
click at [854, 295] on span "General Liability - Local Placement- [GEOGRAPHIC_DATA] GL incl. EL" at bounding box center [991, 301] width 437 height 20
click at [768, 300] on div "General Liability - Local Placement- [GEOGRAPHIC_DATA] GL incl. EL" at bounding box center [1087, 300] width 675 height 68
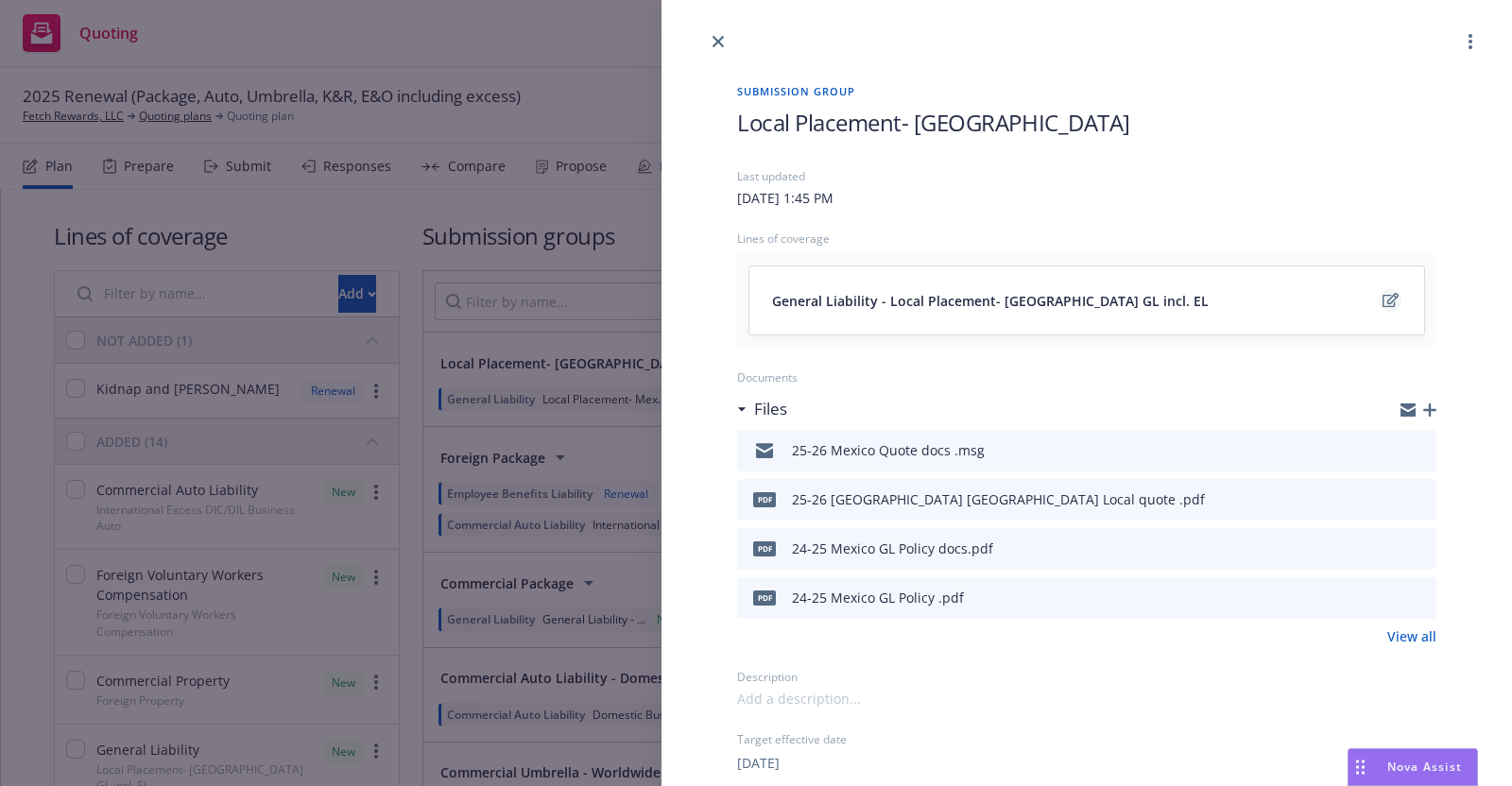
click at [1379, 295] on link "edit" at bounding box center [1390, 300] width 23 height 23
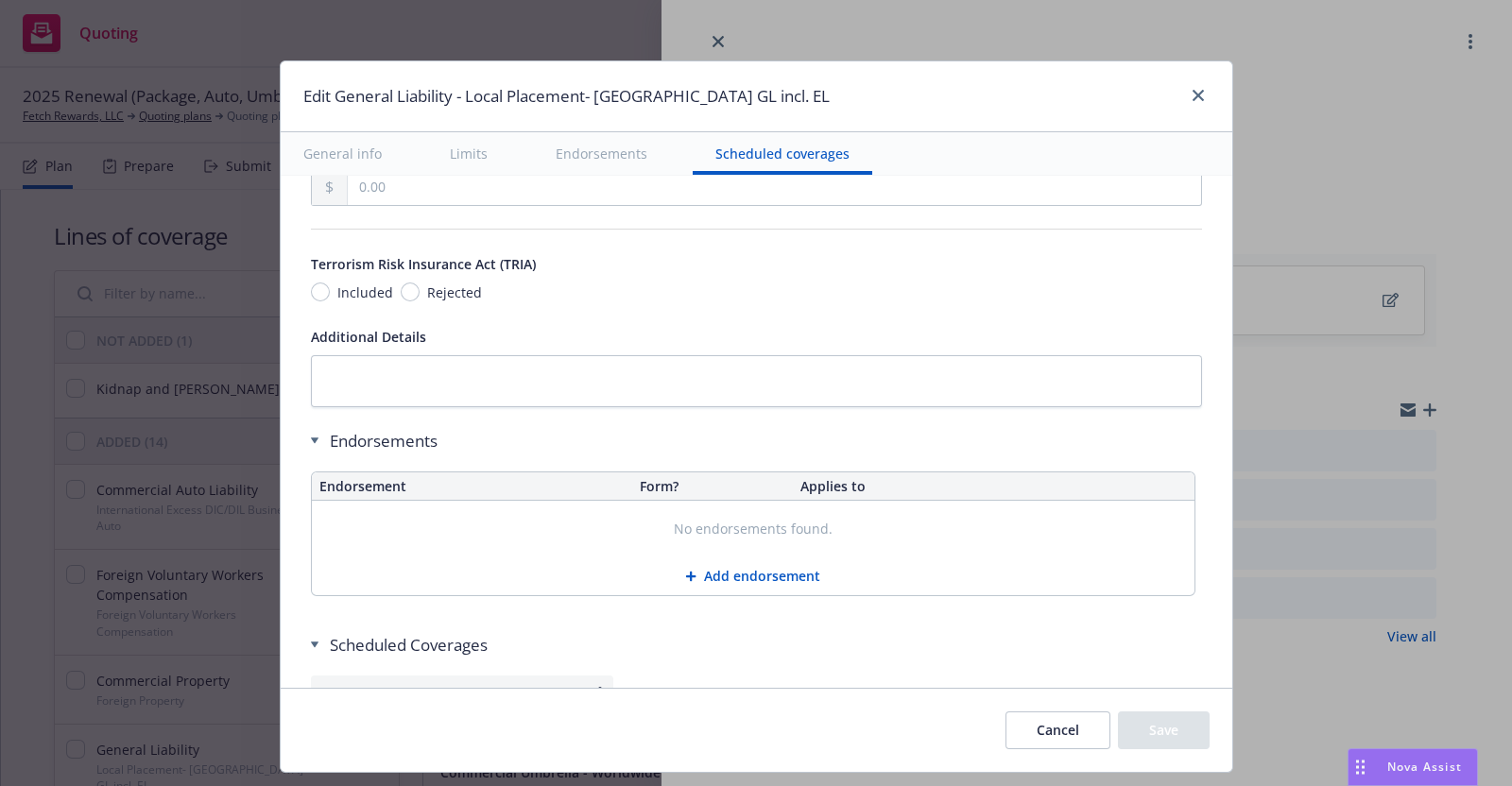
scroll to position [2346, 0]
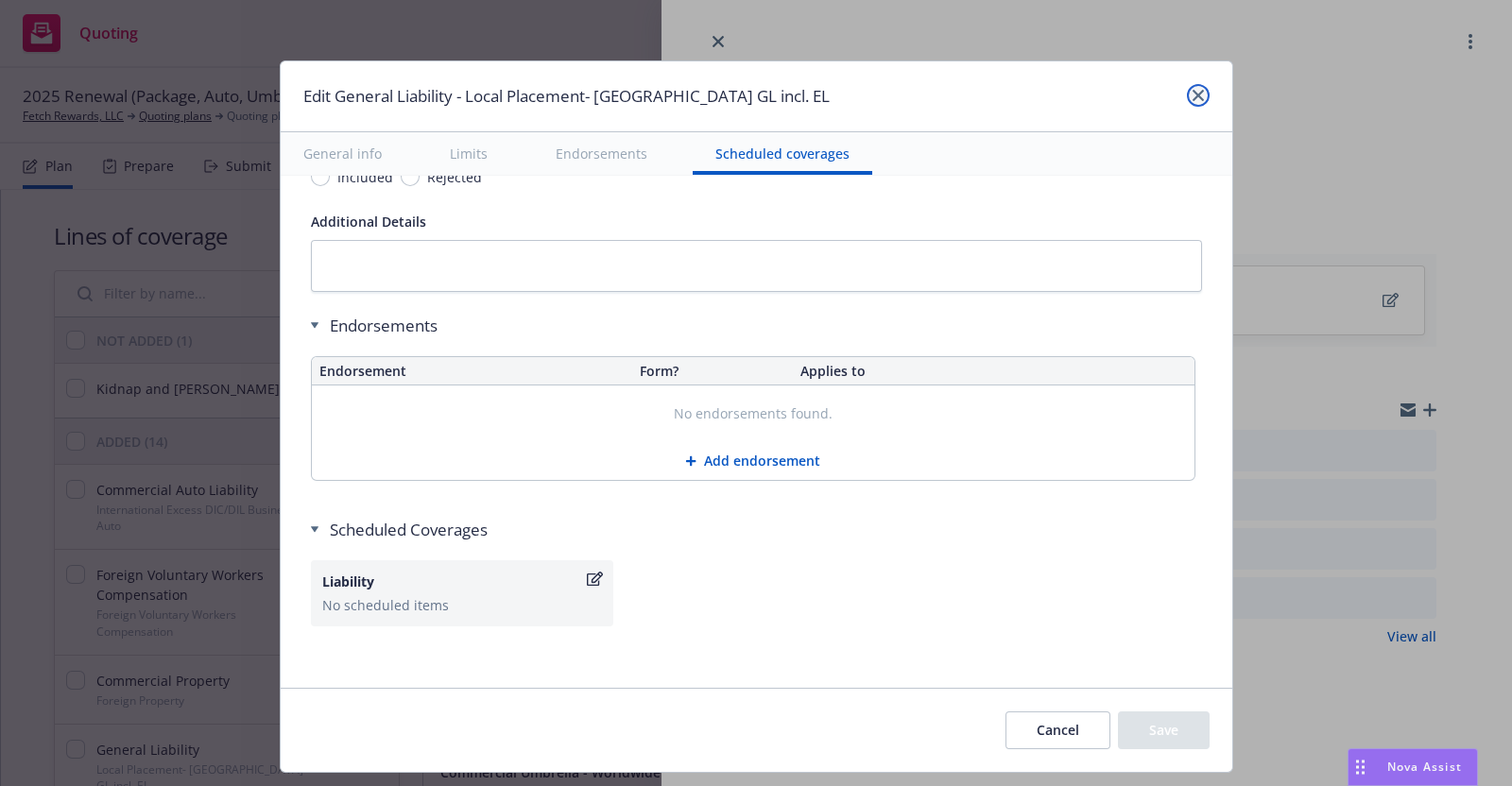
click at [1205, 93] on link "close" at bounding box center [1197, 95] width 23 height 23
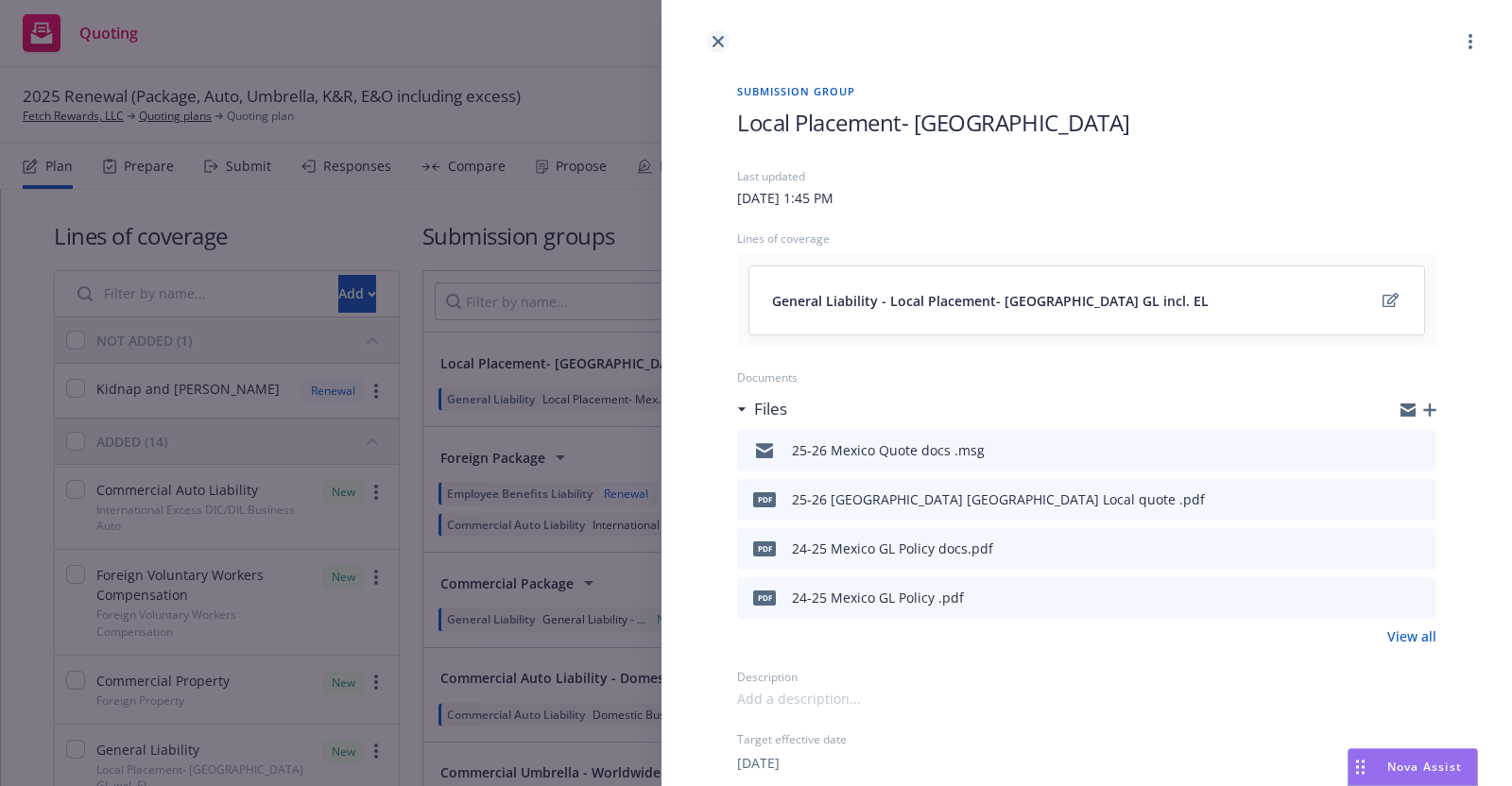
click at [714, 39] on icon "close" at bounding box center [718, 42] width 12 height 12
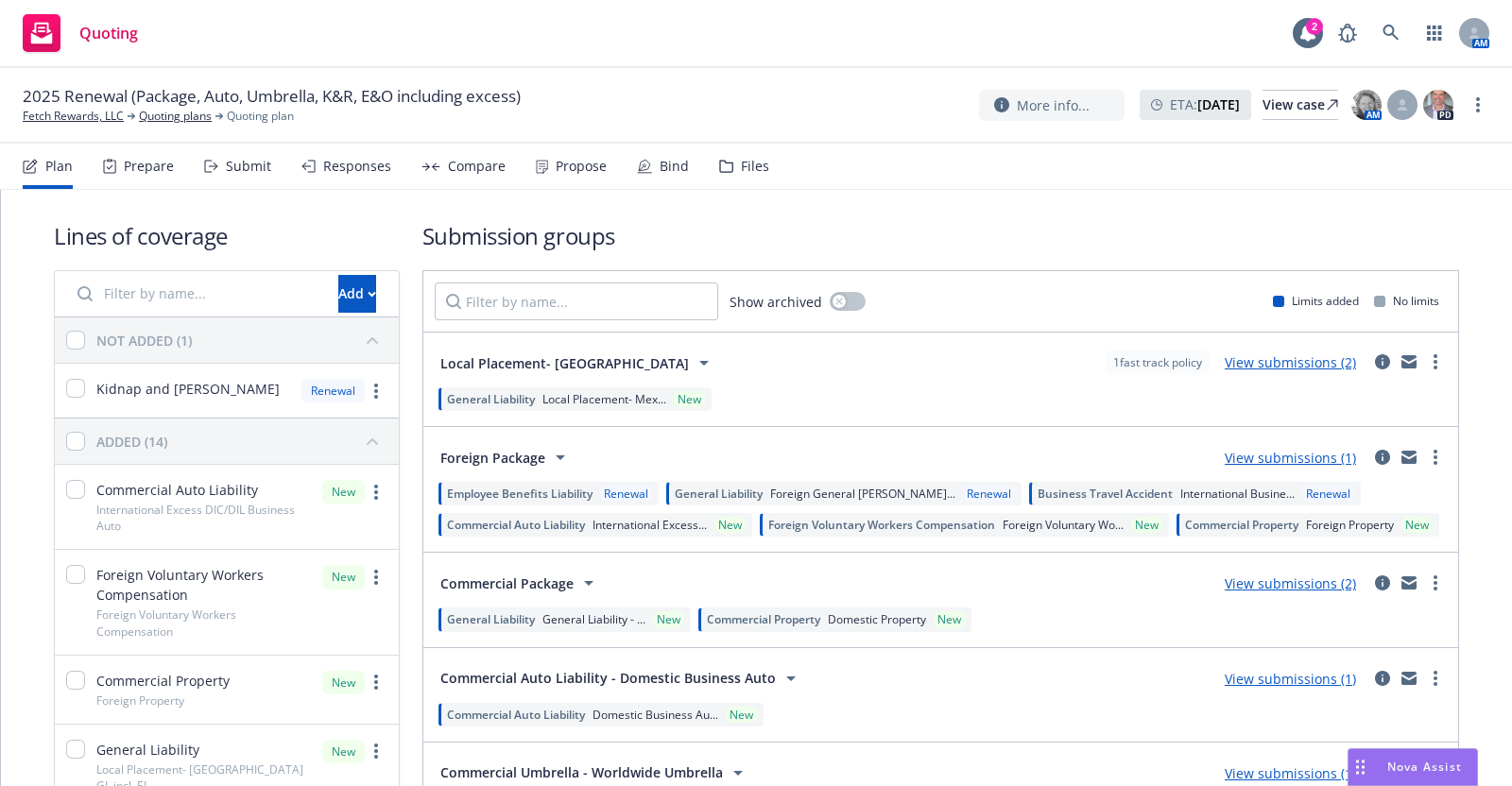
click at [236, 169] on div "Submit" at bounding box center [248, 166] width 45 height 15
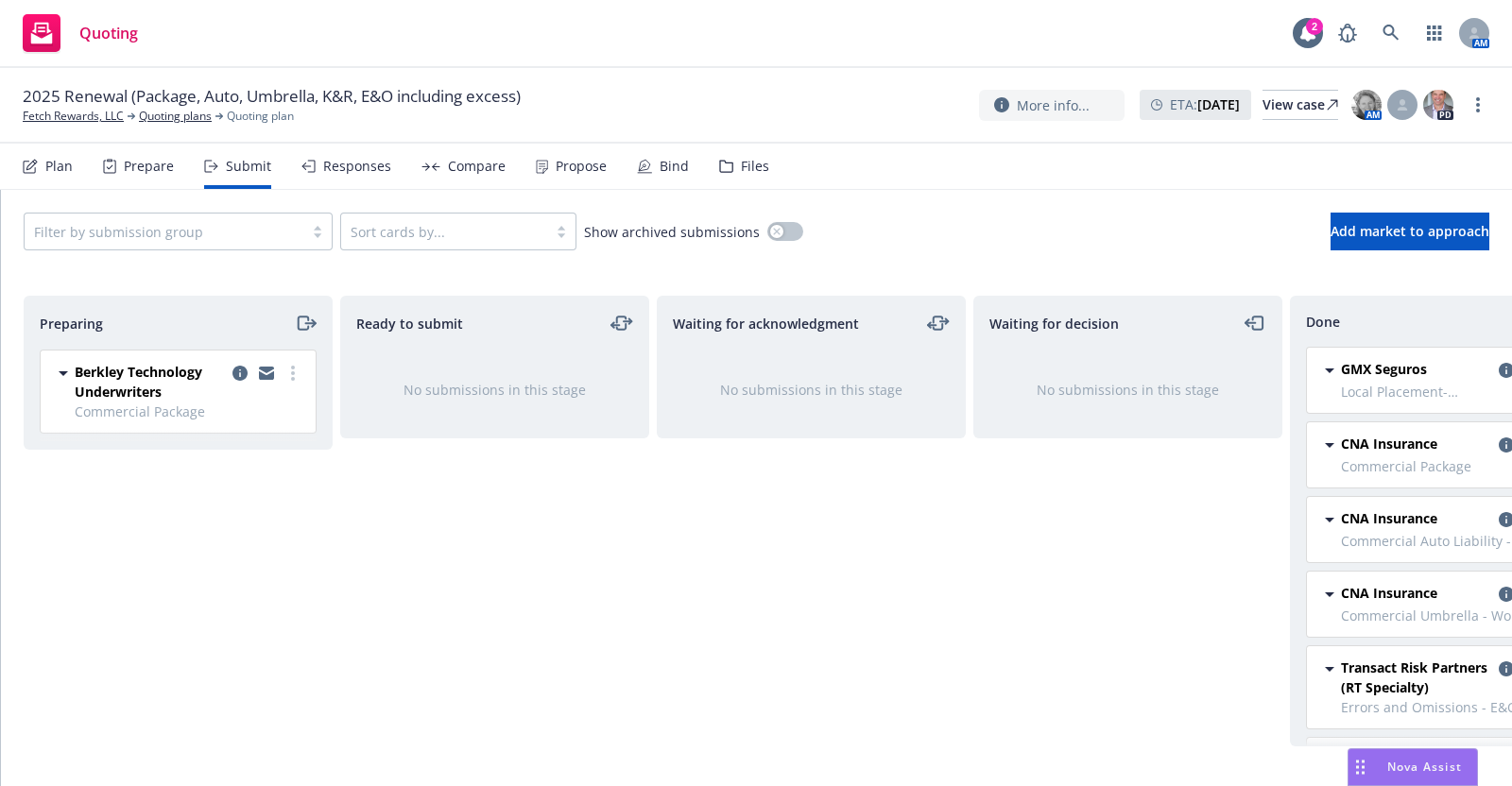
click at [342, 168] on div "Responses" at bounding box center [357, 166] width 68 height 15
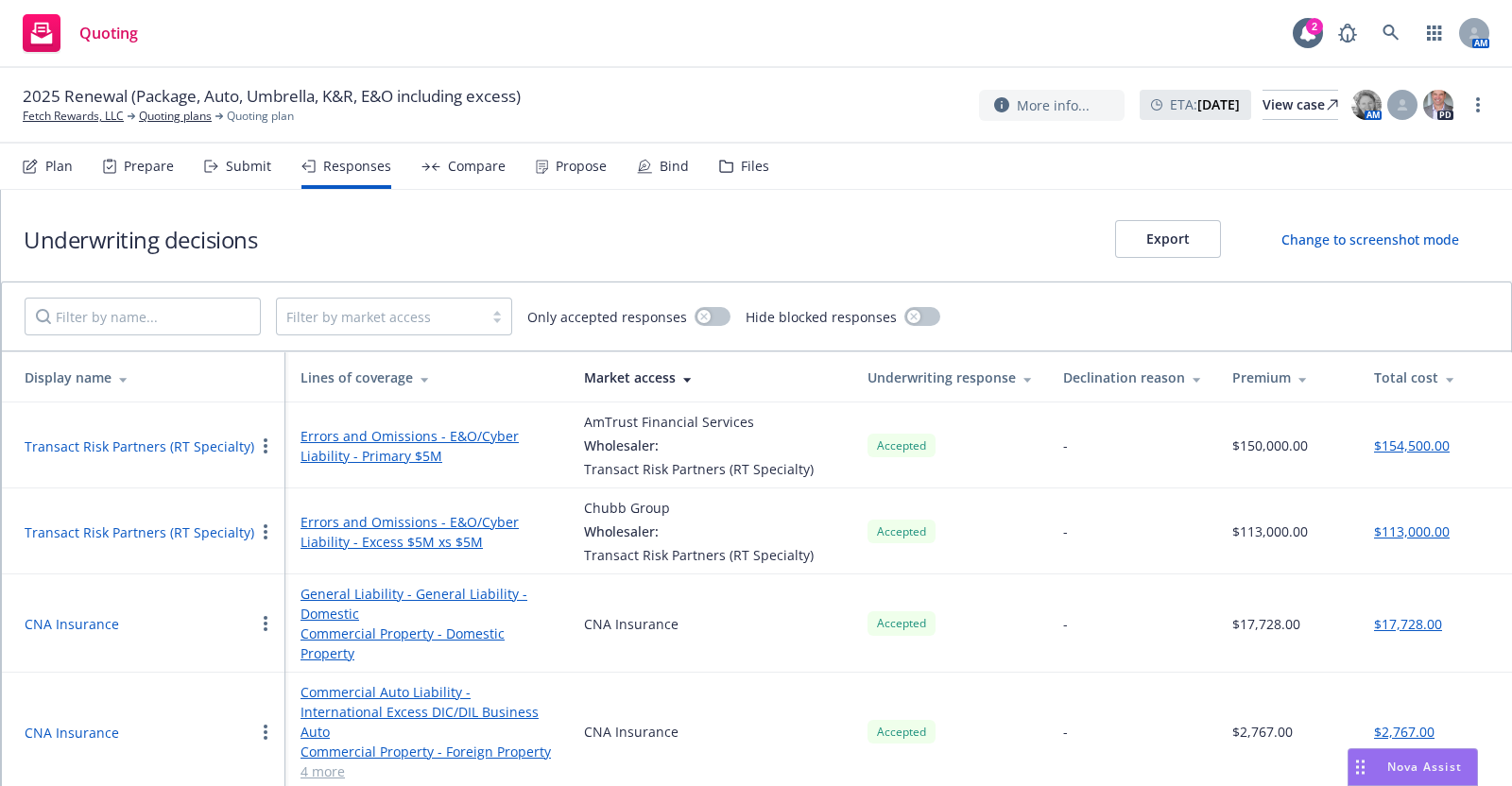
click at [241, 162] on div "Submit" at bounding box center [248, 166] width 45 height 15
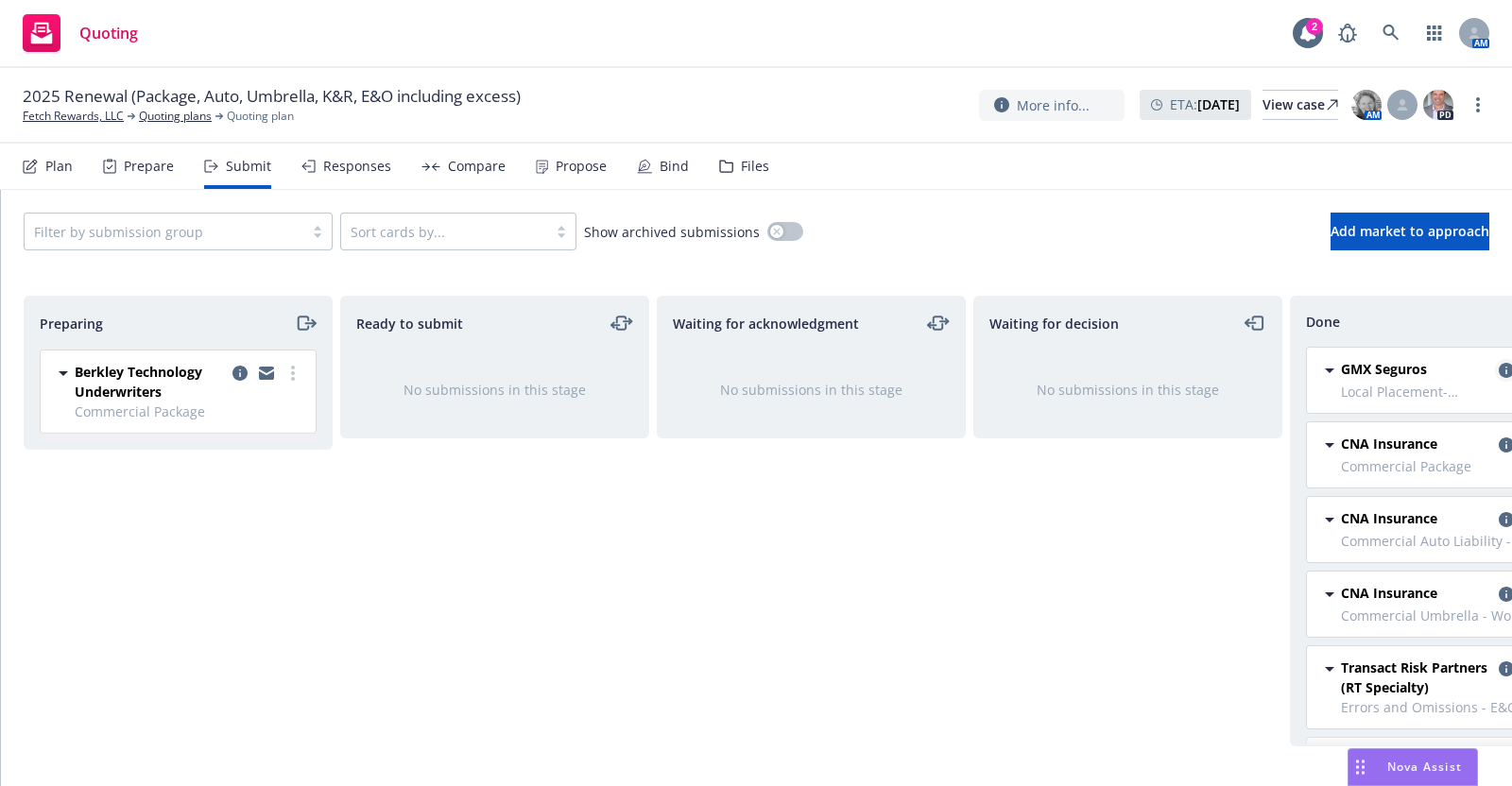
click at [1499, 366] on icon "copy logging email" at bounding box center [1506, 369] width 15 height 15
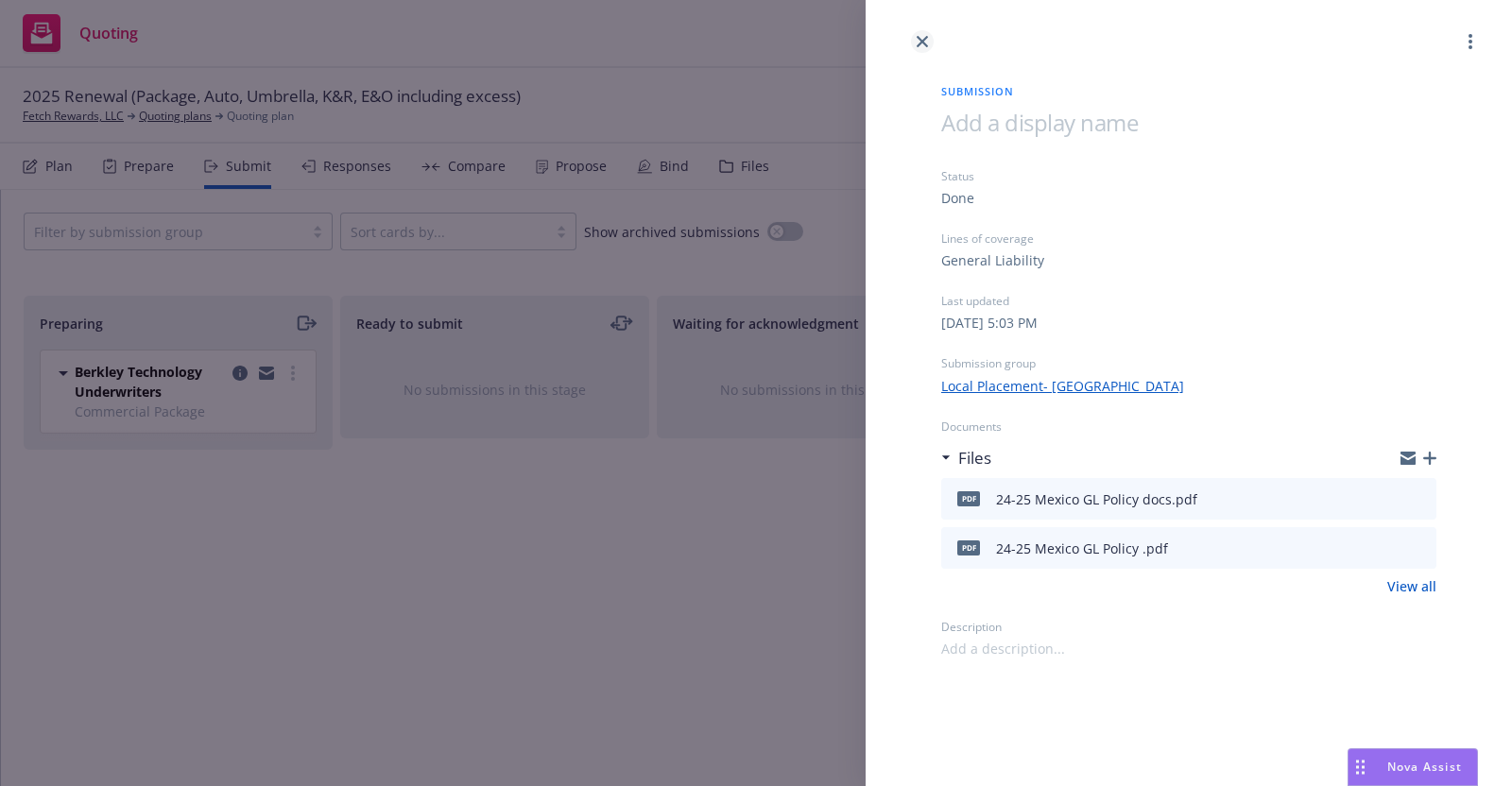
click at [923, 36] on icon "close" at bounding box center [922, 42] width 12 height 12
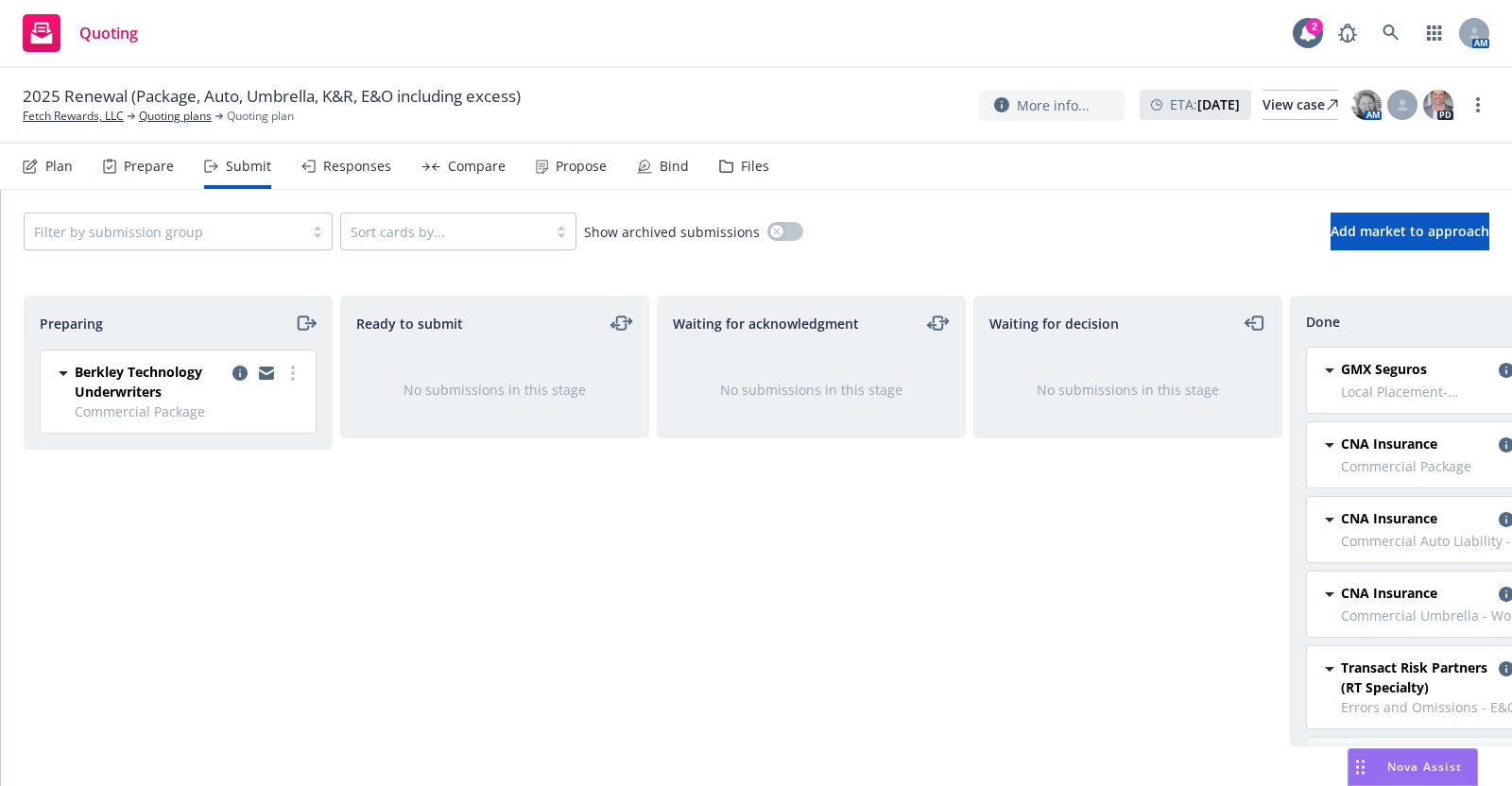
click at [152, 368] on span "Berkley Technology Underwriters" at bounding box center [149, 381] width 150 height 40
click at [136, 428] on td "[DATE] 1:36 PM" at bounding box center [122, 419] width 96 height 27
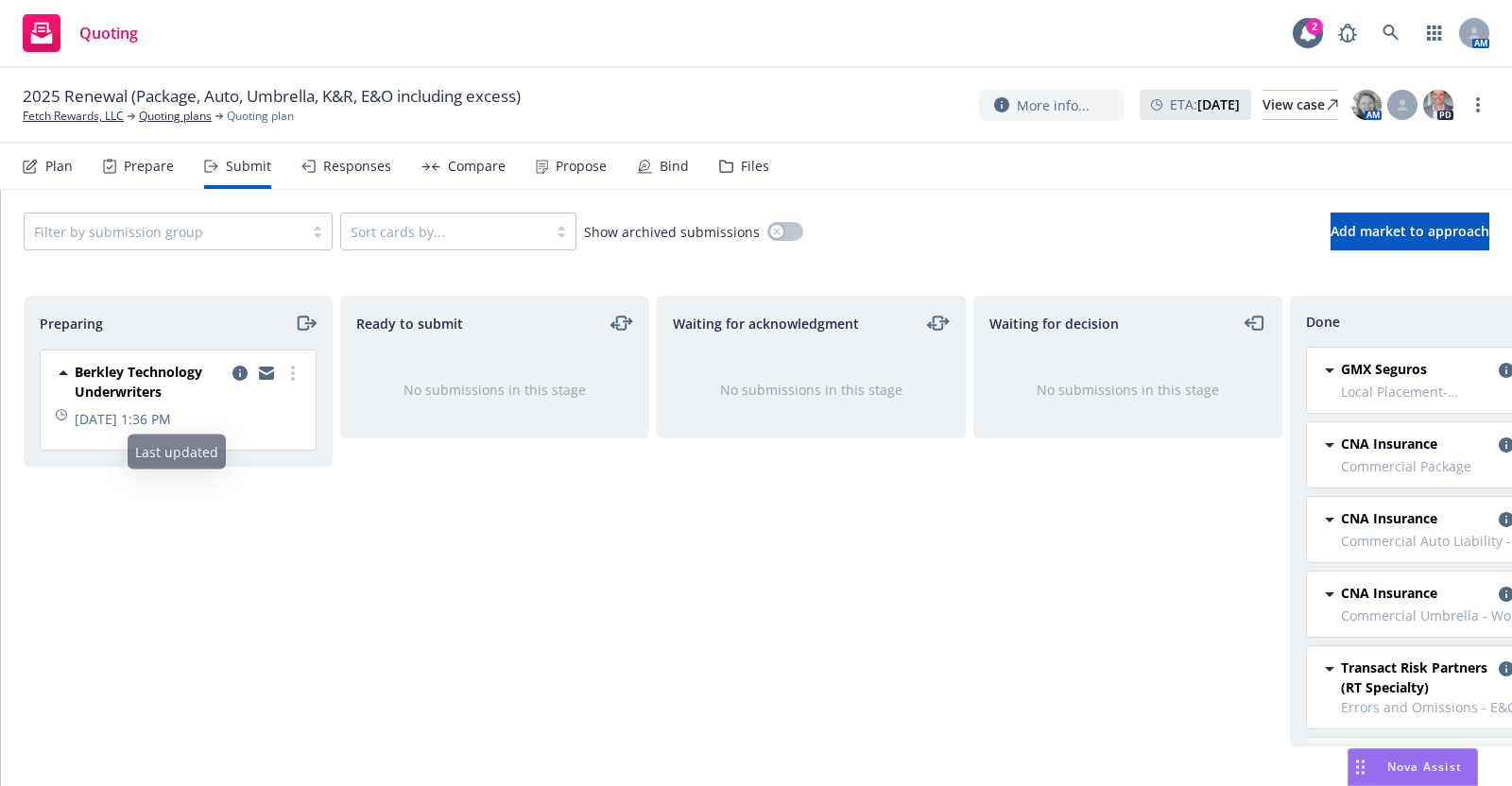
click at [259, 545] on div "Preparing Berkley Technology Underwriters [DATE] 1:36 PM" at bounding box center [177, 521] width 309 height 451
click at [151, 368] on span "Berkley Technology Underwriters" at bounding box center [149, 381] width 150 height 40
click at [192, 375] on span "Berkley Technology Underwriters" at bounding box center [149, 381] width 150 height 40
click at [137, 365] on span "Berkley Technology Underwriters" at bounding box center [149, 381] width 150 height 40
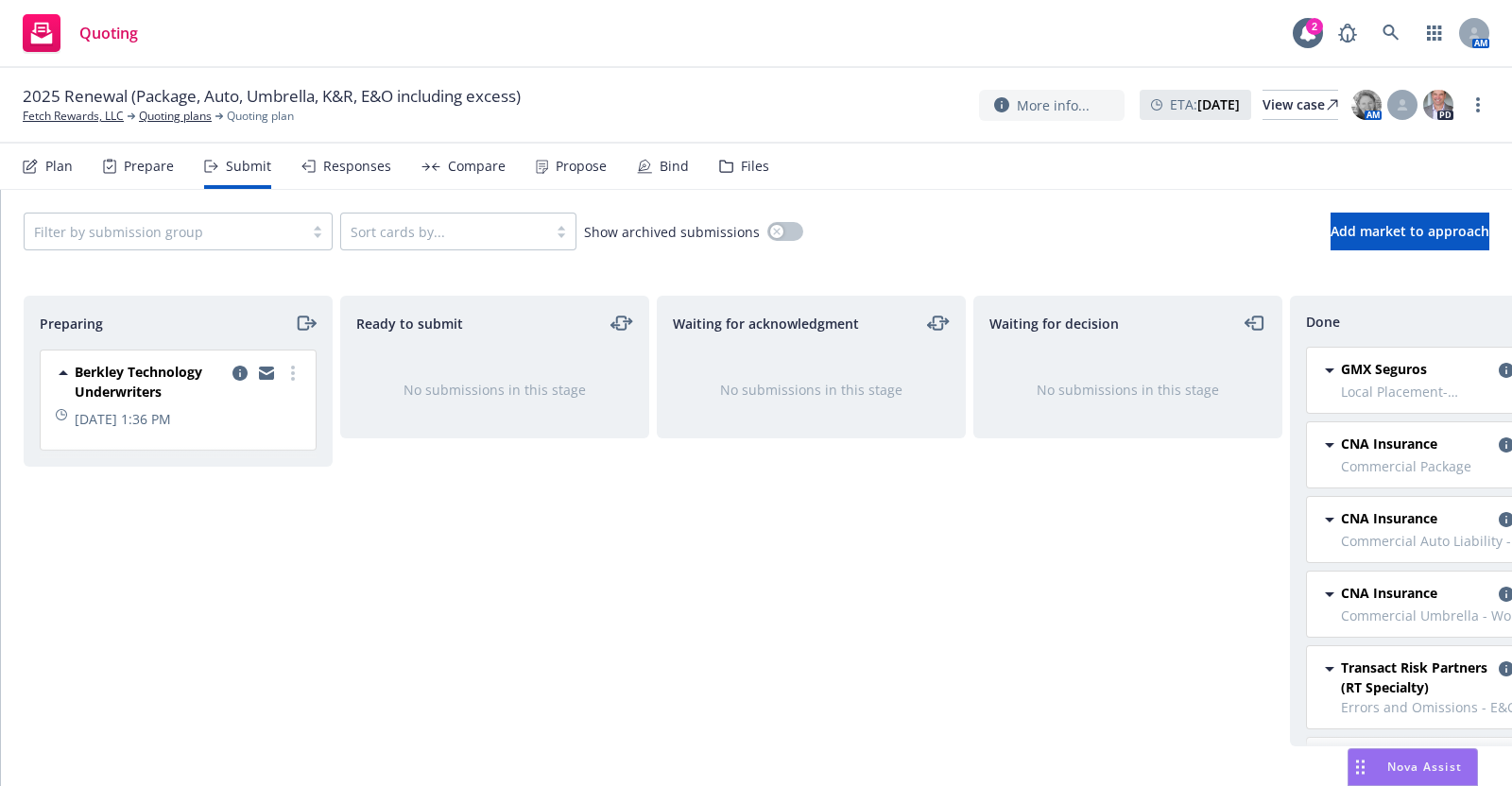
click at [60, 370] on icon at bounding box center [63, 372] width 23 height 23
click at [128, 409] on span "Commercial Package" at bounding box center [189, 412] width 229 height 20
click at [149, 359] on div "Berkley Technology Underwriters Commercial Package [DATE] 1:36 PM" at bounding box center [177, 392] width 275 height 82
click at [149, 370] on span "Berkley Technology Underwriters" at bounding box center [149, 381] width 150 height 40
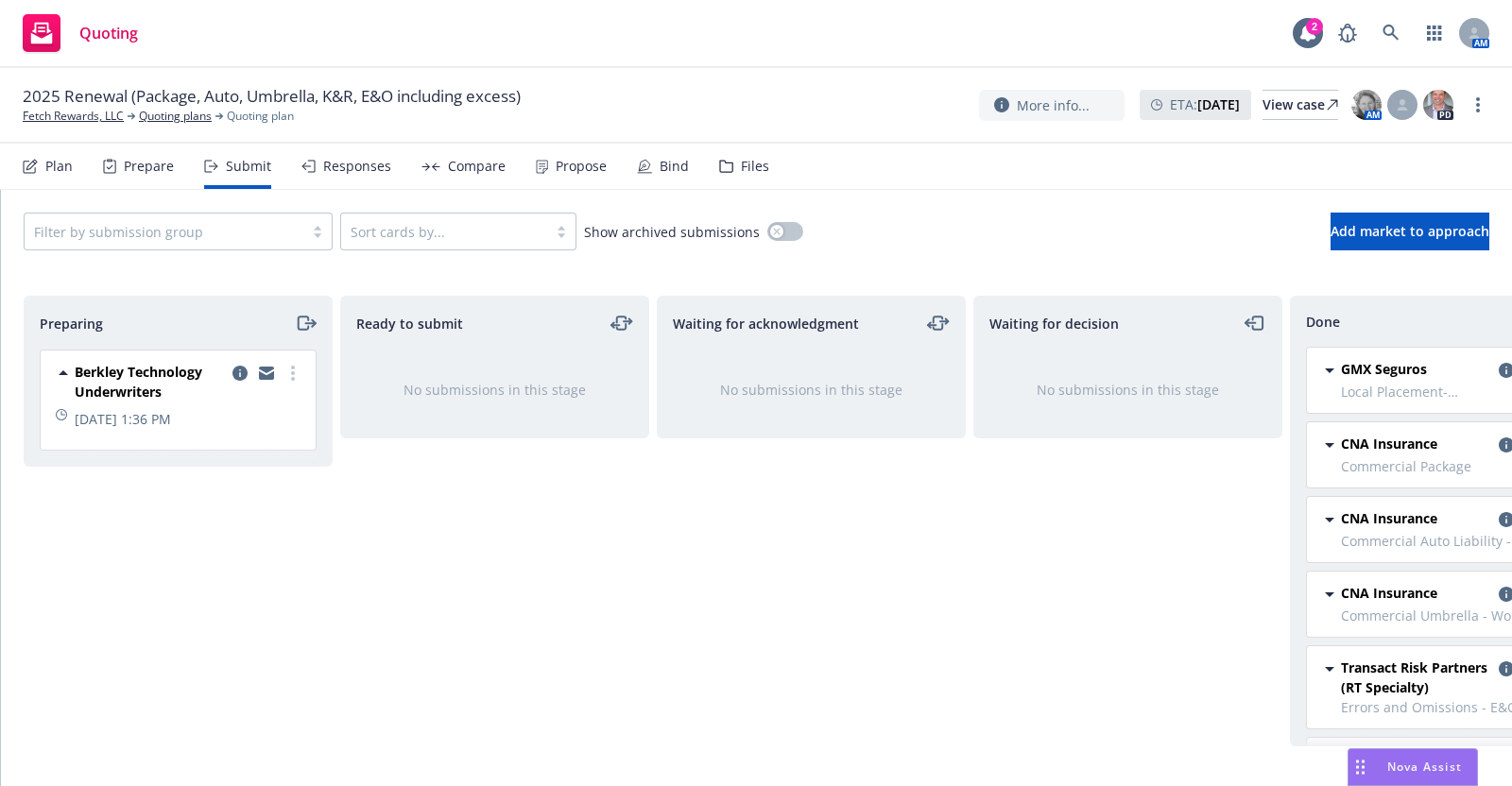
click at [149, 370] on span "Berkley Technology Underwriters" at bounding box center [149, 381] width 150 height 40
click at [288, 374] on link "more" at bounding box center [292, 372] width 23 height 23
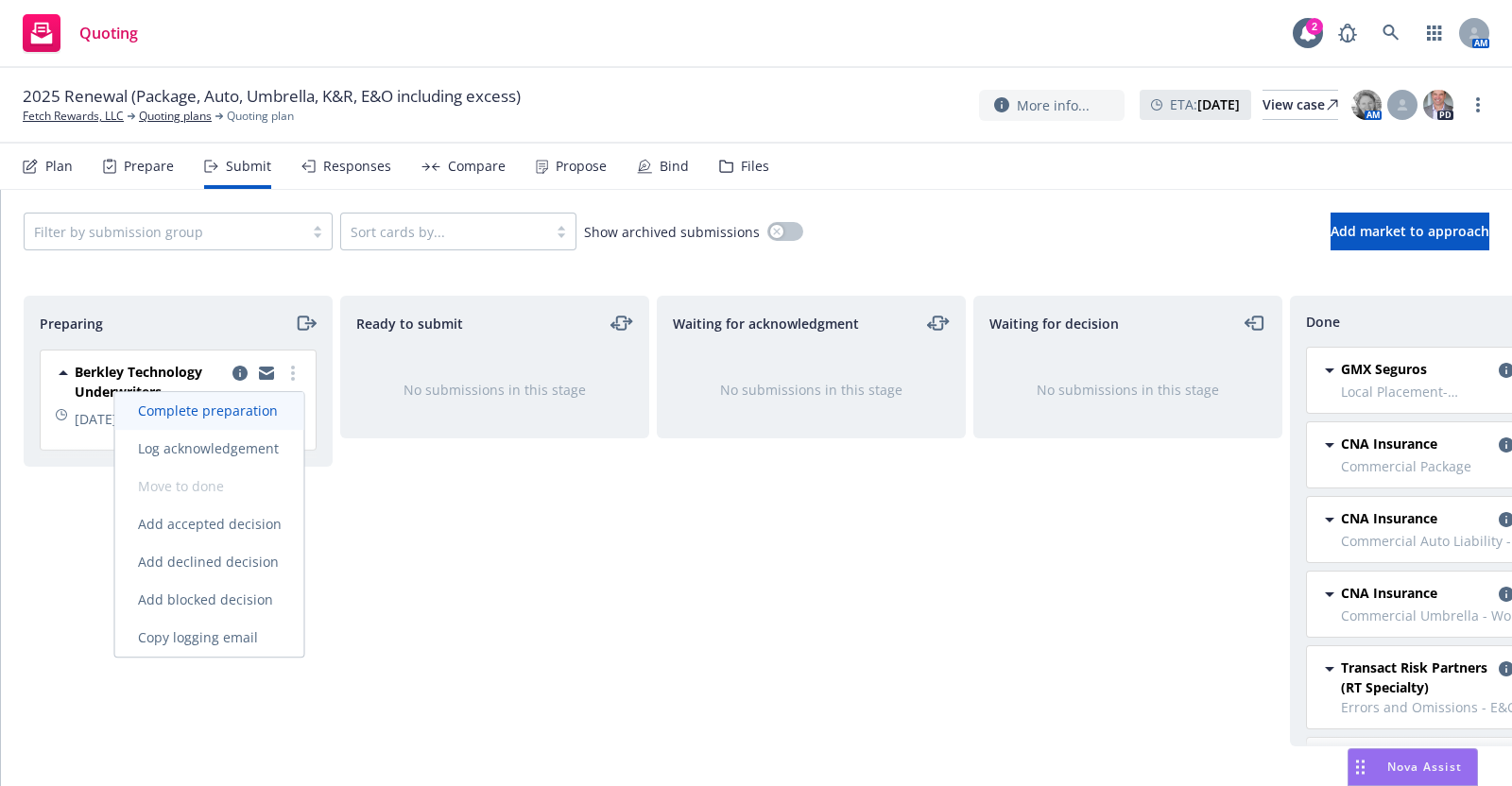
click at [266, 404] on span "Complete preparation" at bounding box center [208, 411] width 185 height 18
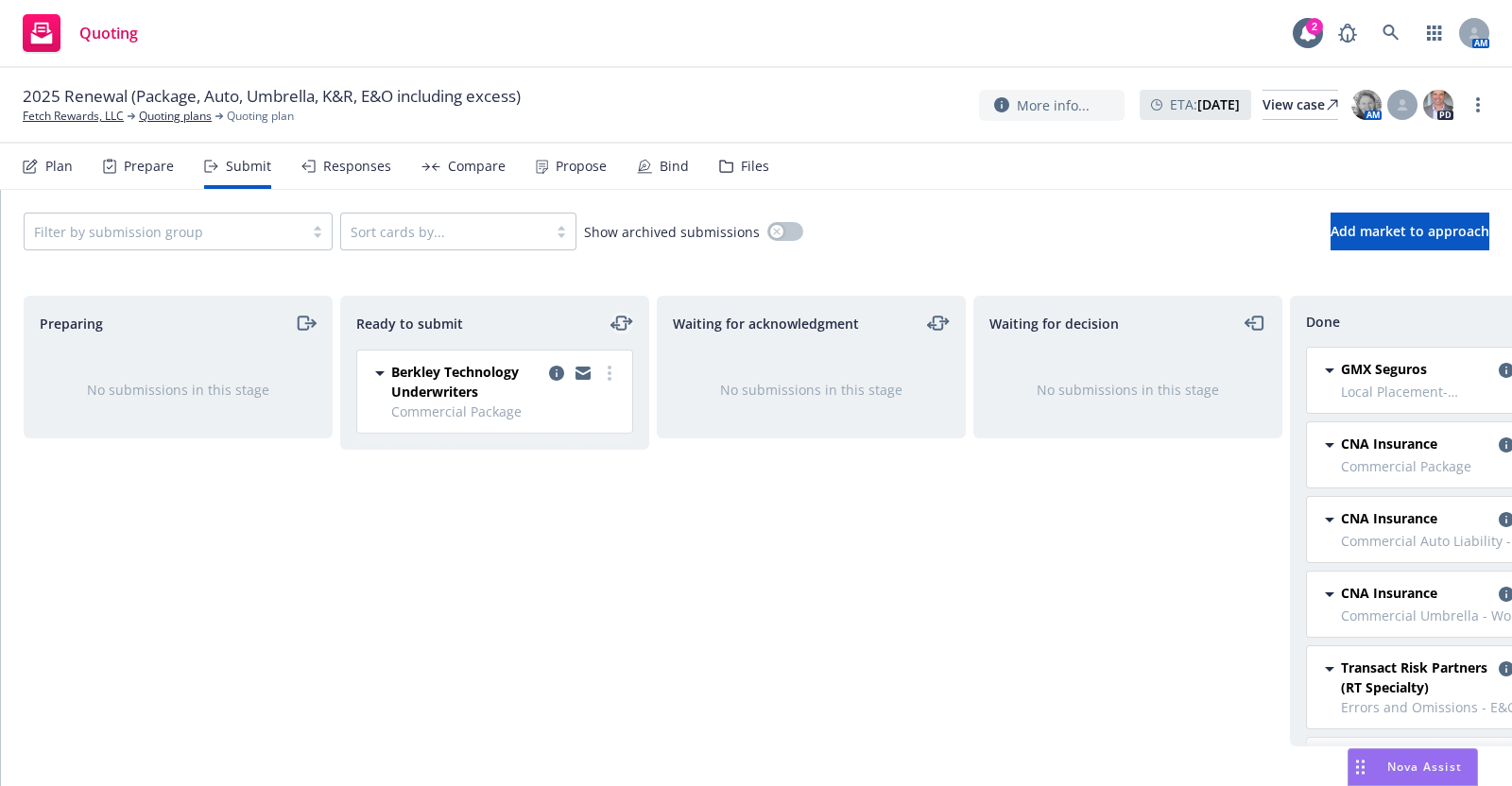
click at [619, 317] on icon "moveLeftRight" at bounding box center [622, 323] width 10 height 14
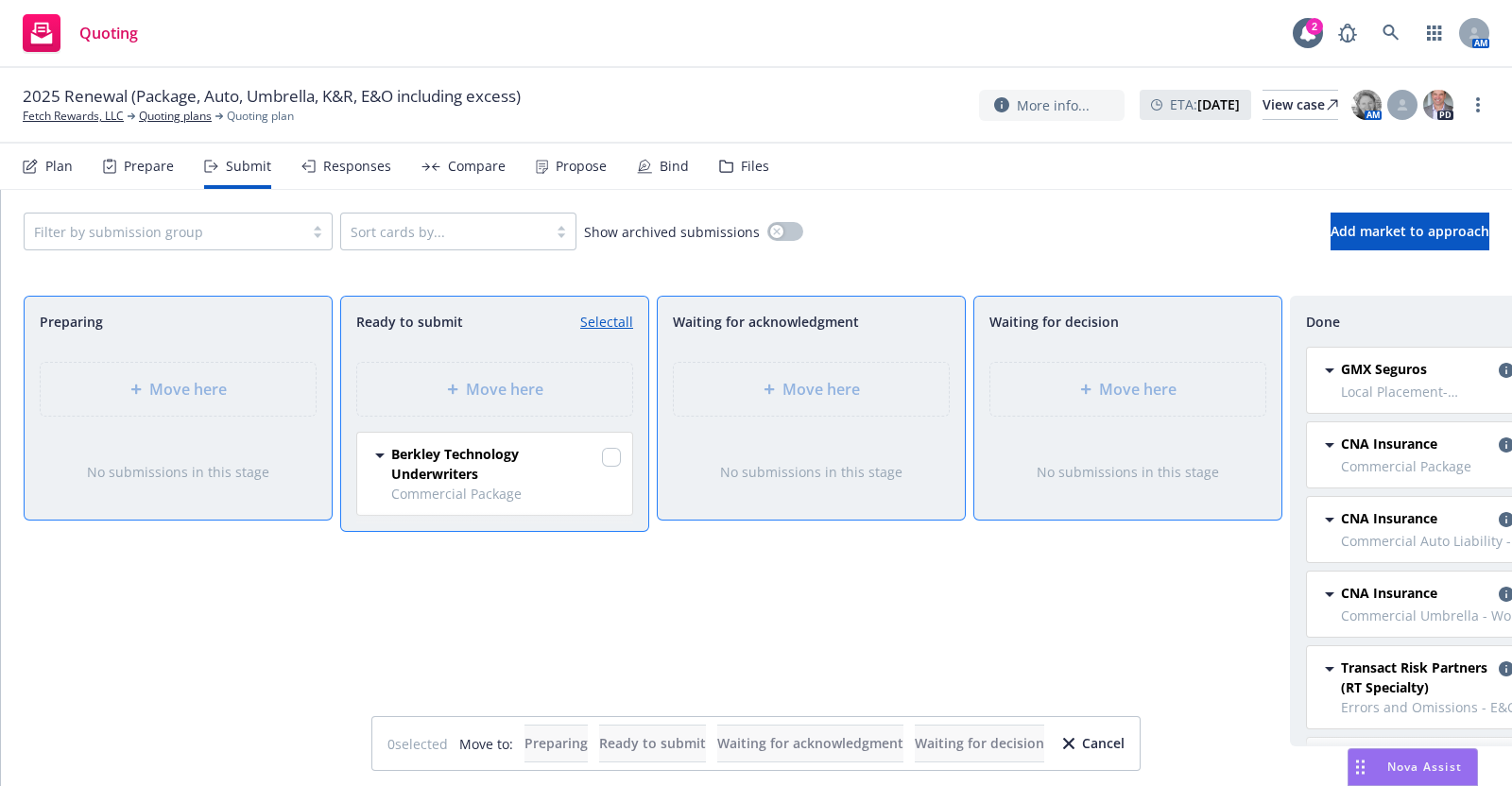
click at [387, 458] on icon at bounding box center [379, 455] width 23 height 23
click at [607, 450] on input "checkbox" at bounding box center [610, 457] width 19 height 19
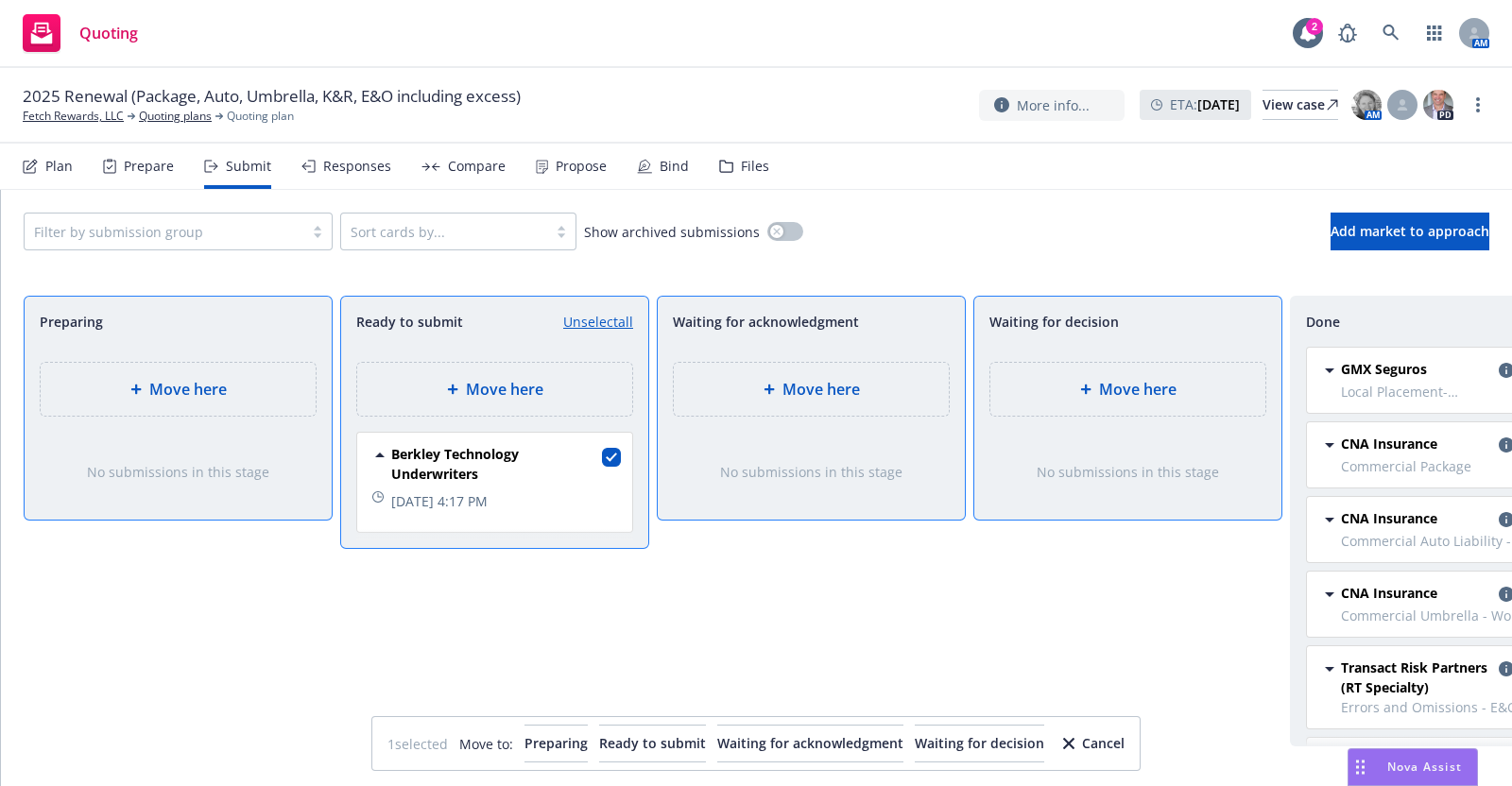
click at [166, 385] on span "Move here" at bounding box center [187, 389] width 77 height 23
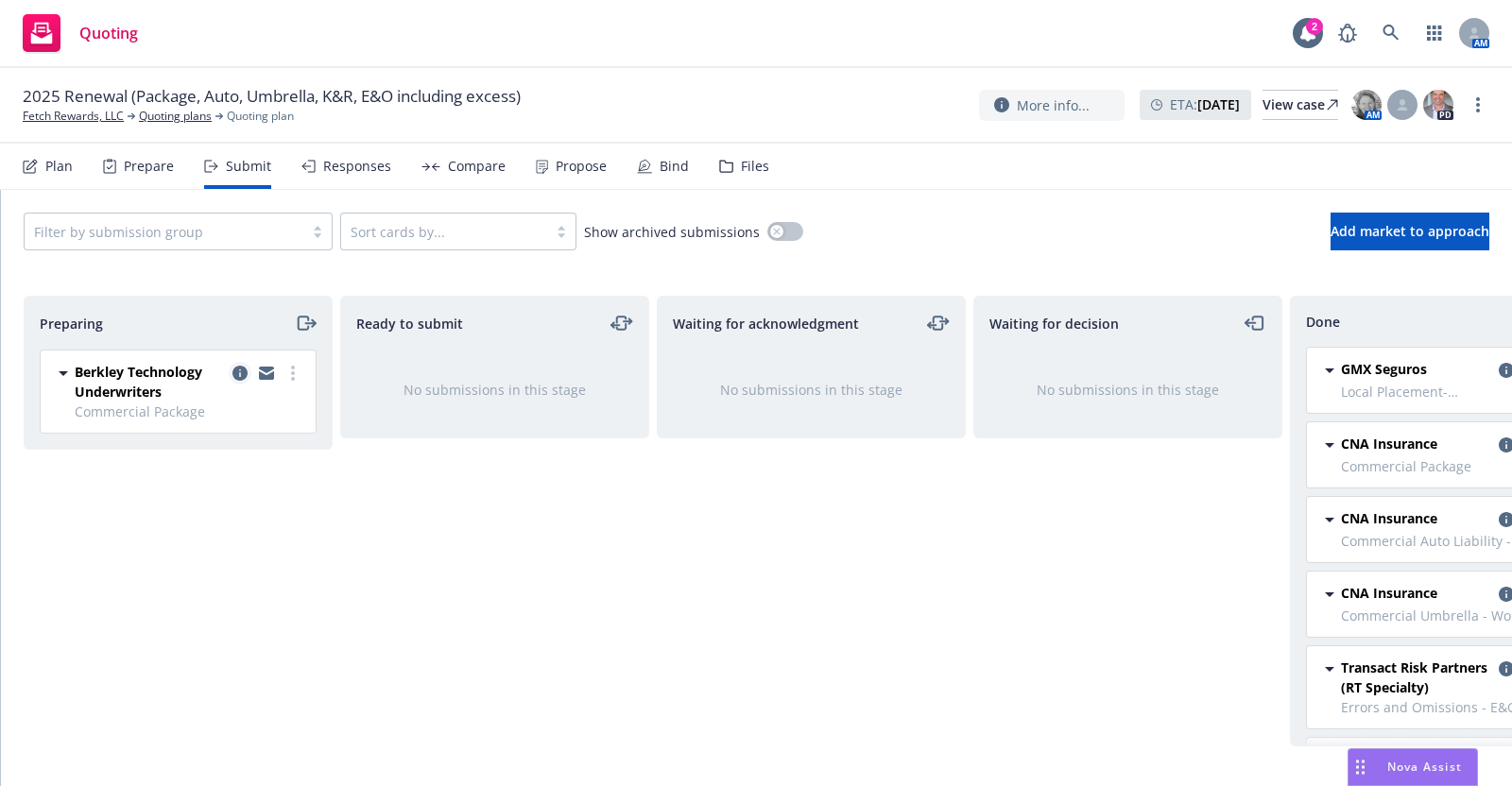
click at [241, 371] on icon "copy logging email" at bounding box center [239, 372] width 15 height 15
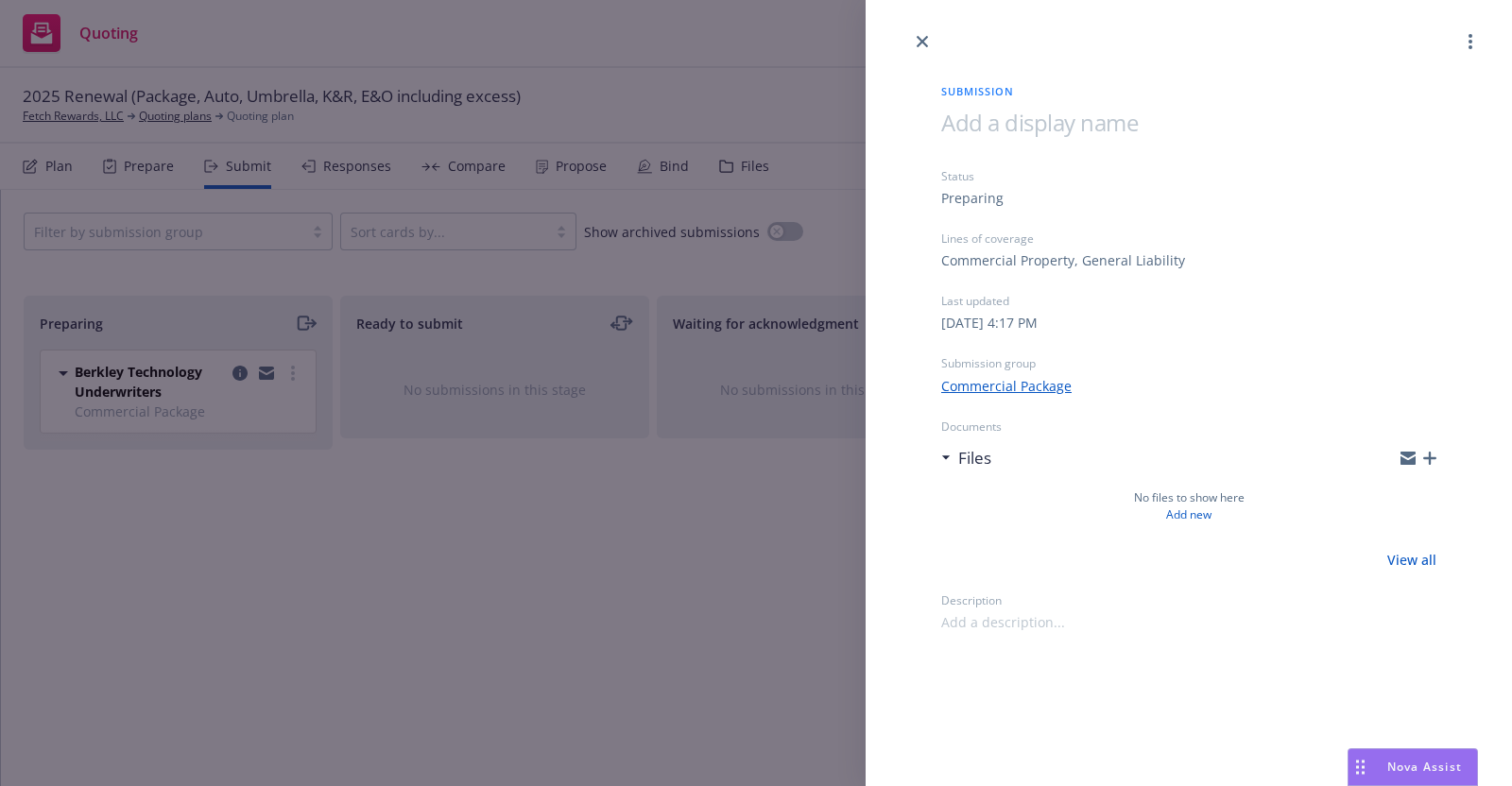
click at [1009, 374] on div "Submission group Commercial Package" at bounding box center [1189, 375] width 495 height 40
click at [1009, 385] on link "Commercial Package" at bounding box center [1006, 386] width 130 height 20
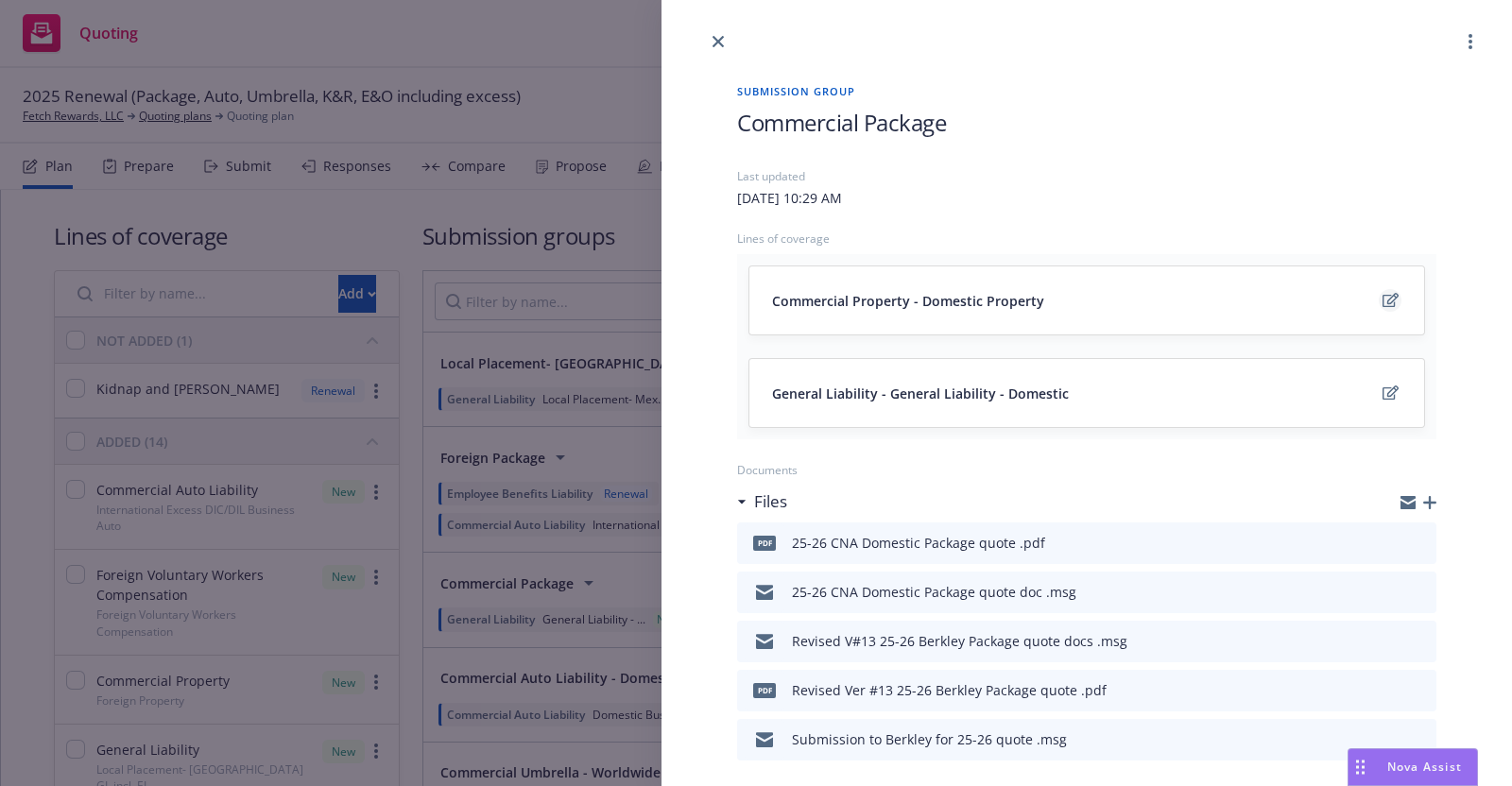
click at [1383, 300] on icon "edit" at bounding box center [1390, 300] width 16 height 15
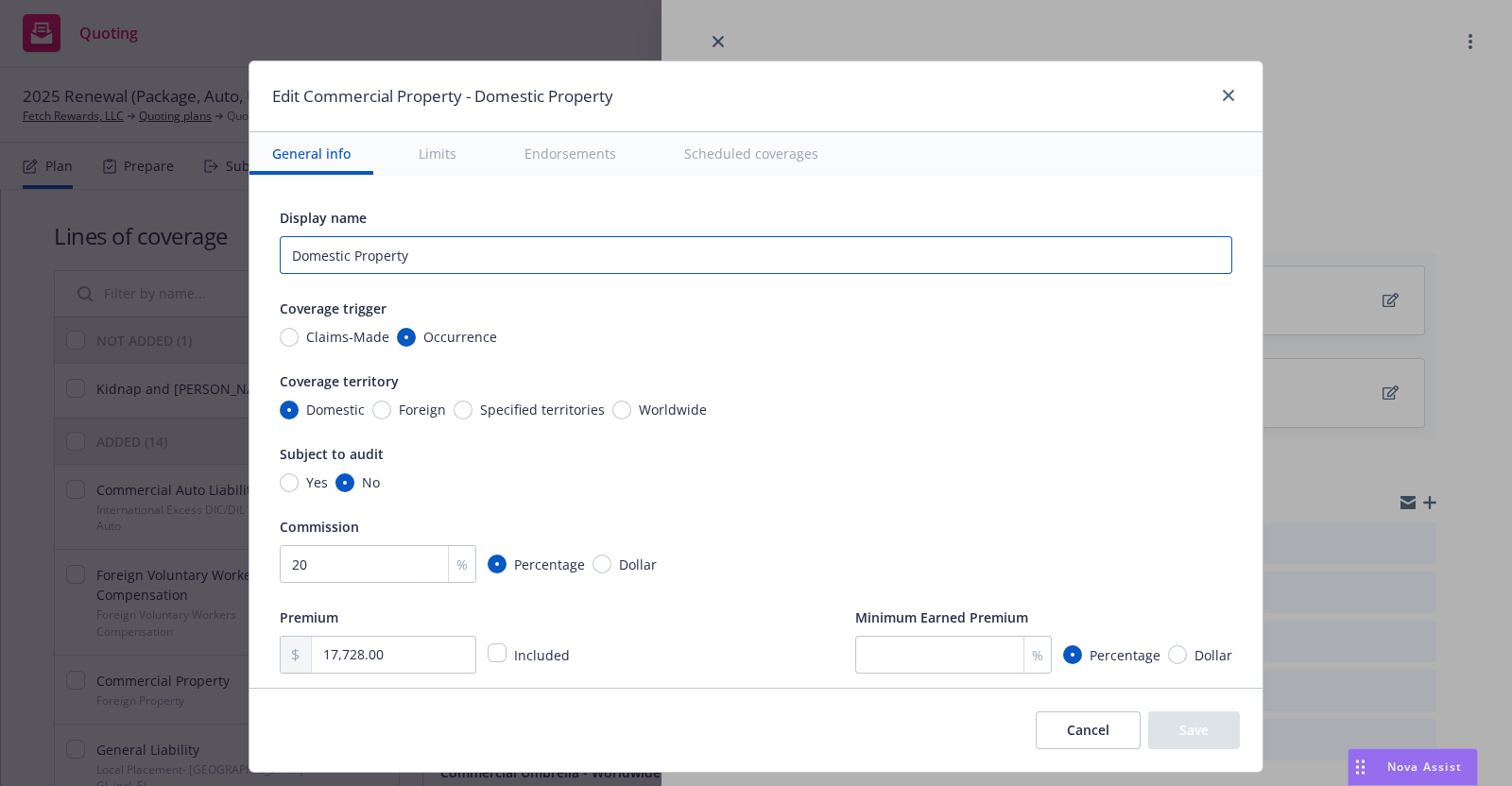
drag, startPoint x: 334, startPoint y: 255, endPoint x: 194, endPoint y: 260, distance: 140.1
click at [194, 260] on div "Edit Commercial Property - Domestic Property General info Limits Endorsements S…" at bounding box center [756, 393] width 1512 height 786
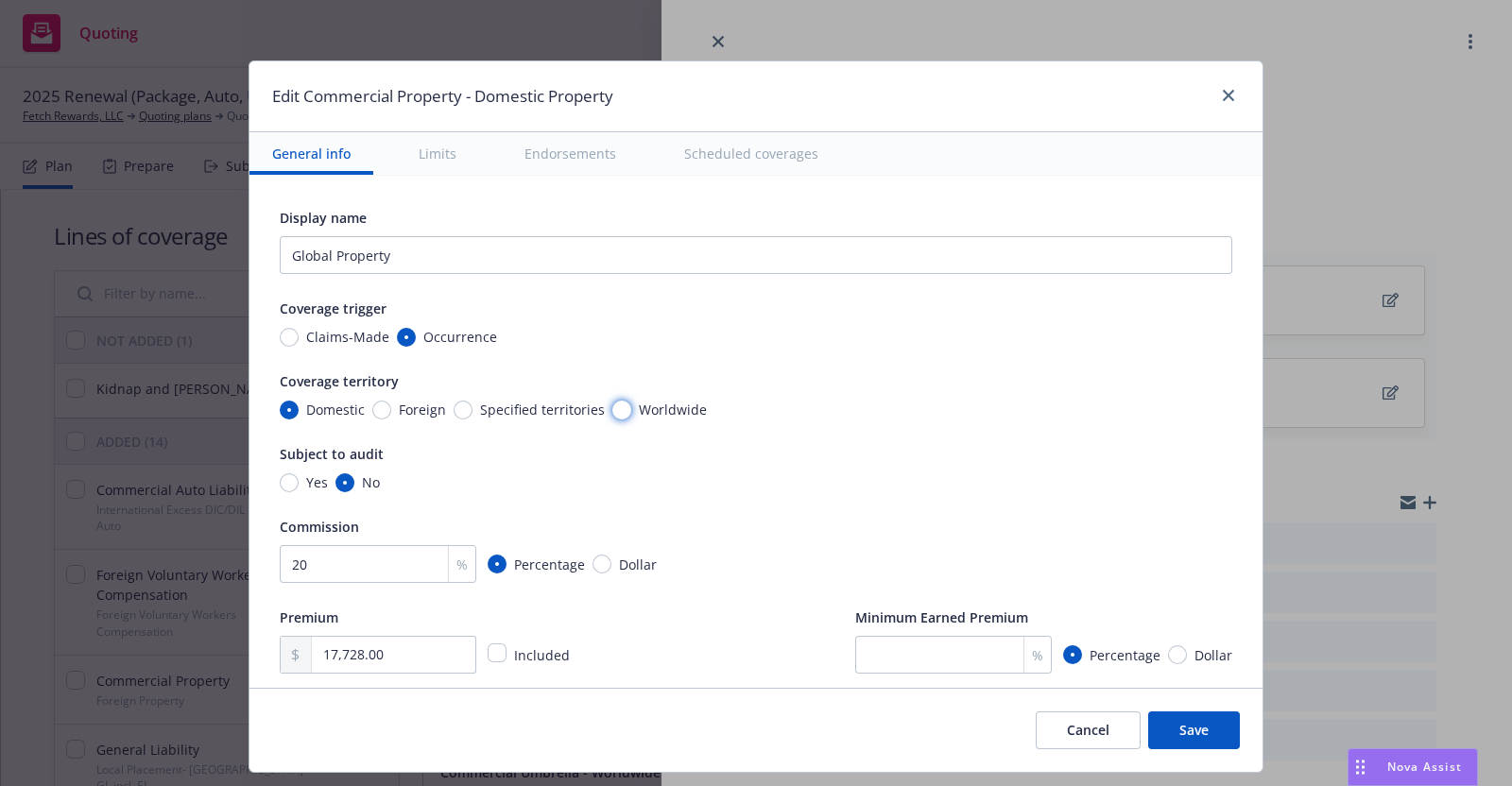
click at [612, 404] on input "Worldwide" at bounding box center [621, 410] width 19 height 19
